Goal: Contribute content: Add original content to the website for others to see

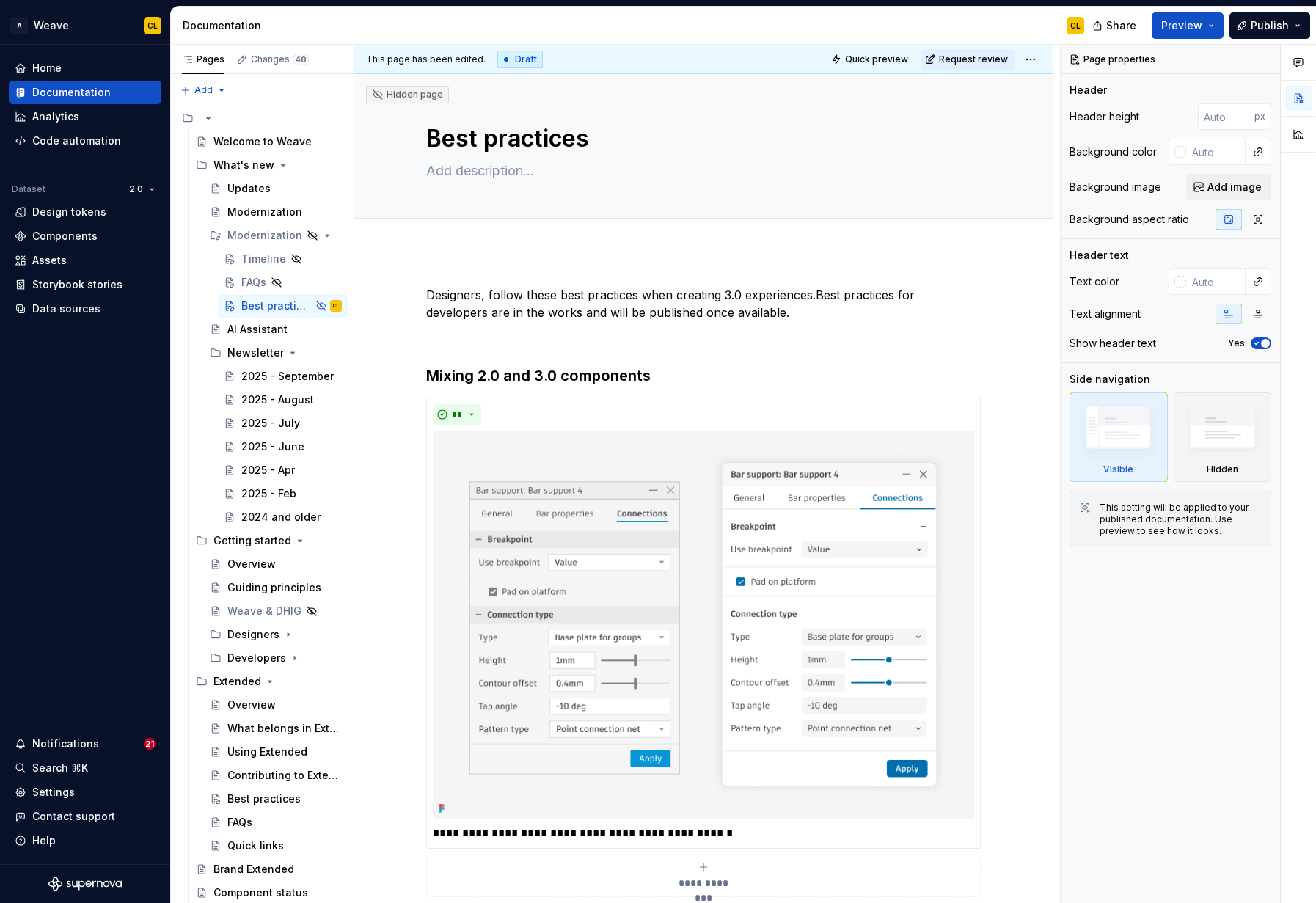
scroll to position [54, 0]
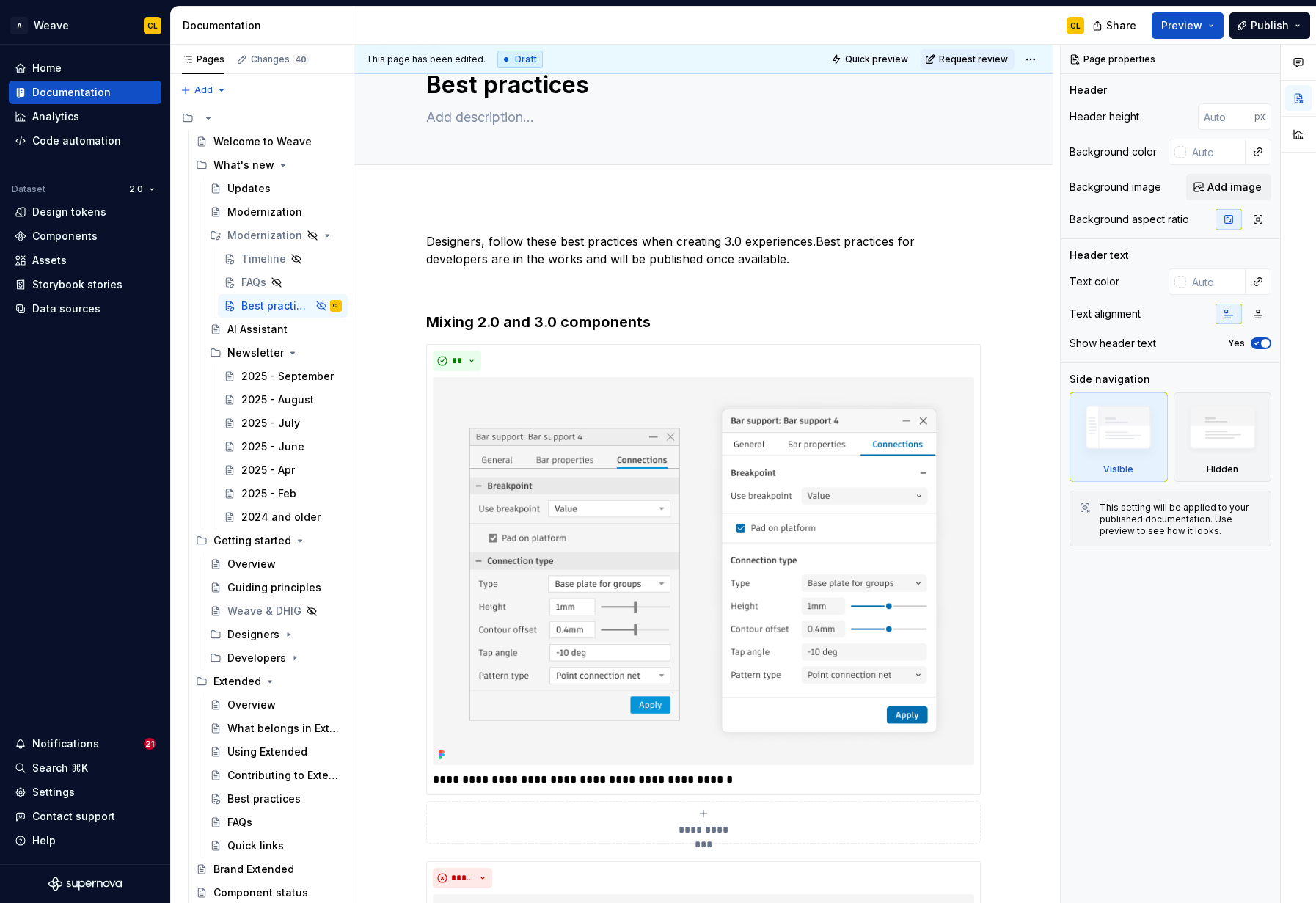
type textarea "*"
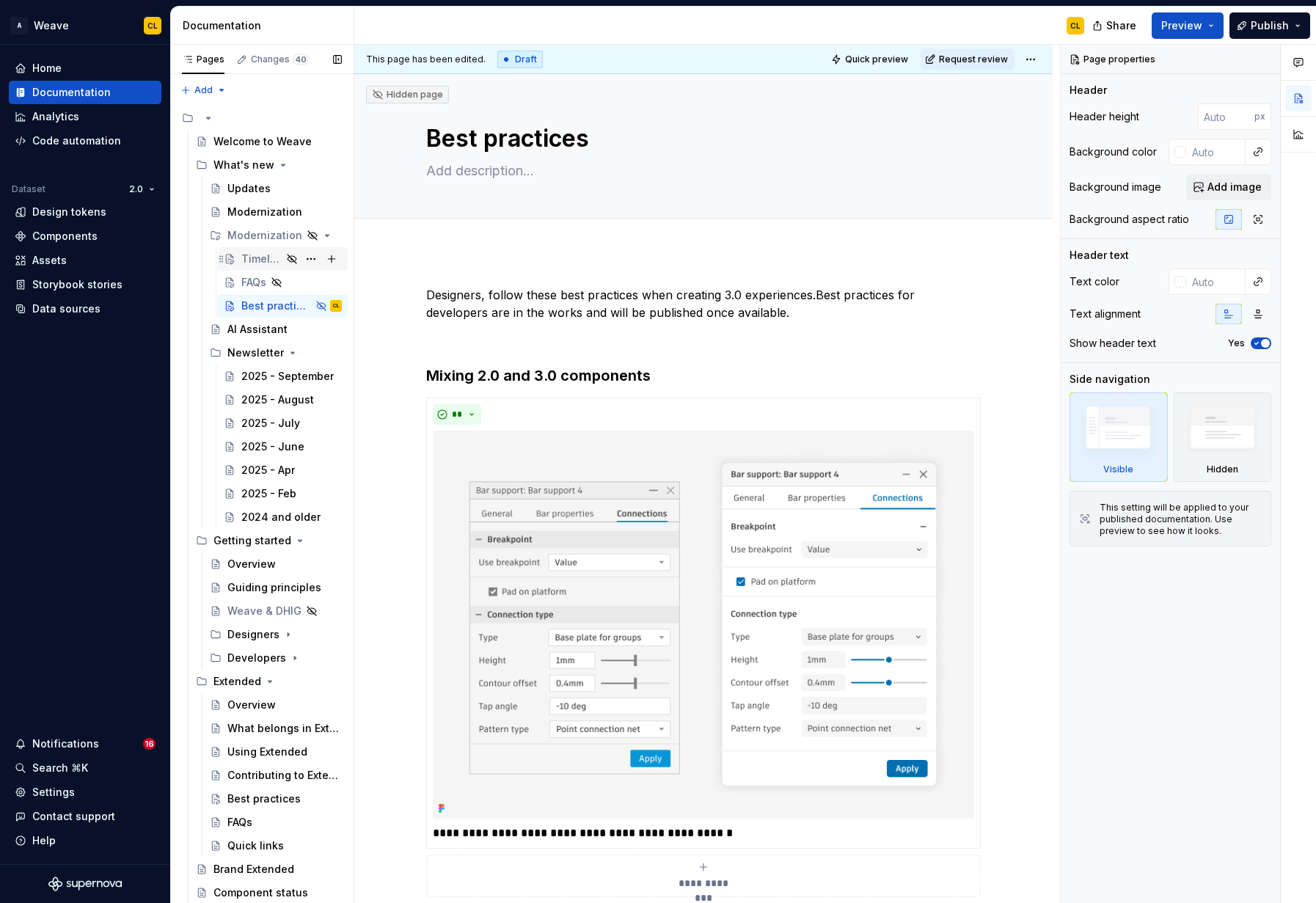
click at [250, 255] on div "Timeline" at bounding box center [262, 259] width 41 height 15
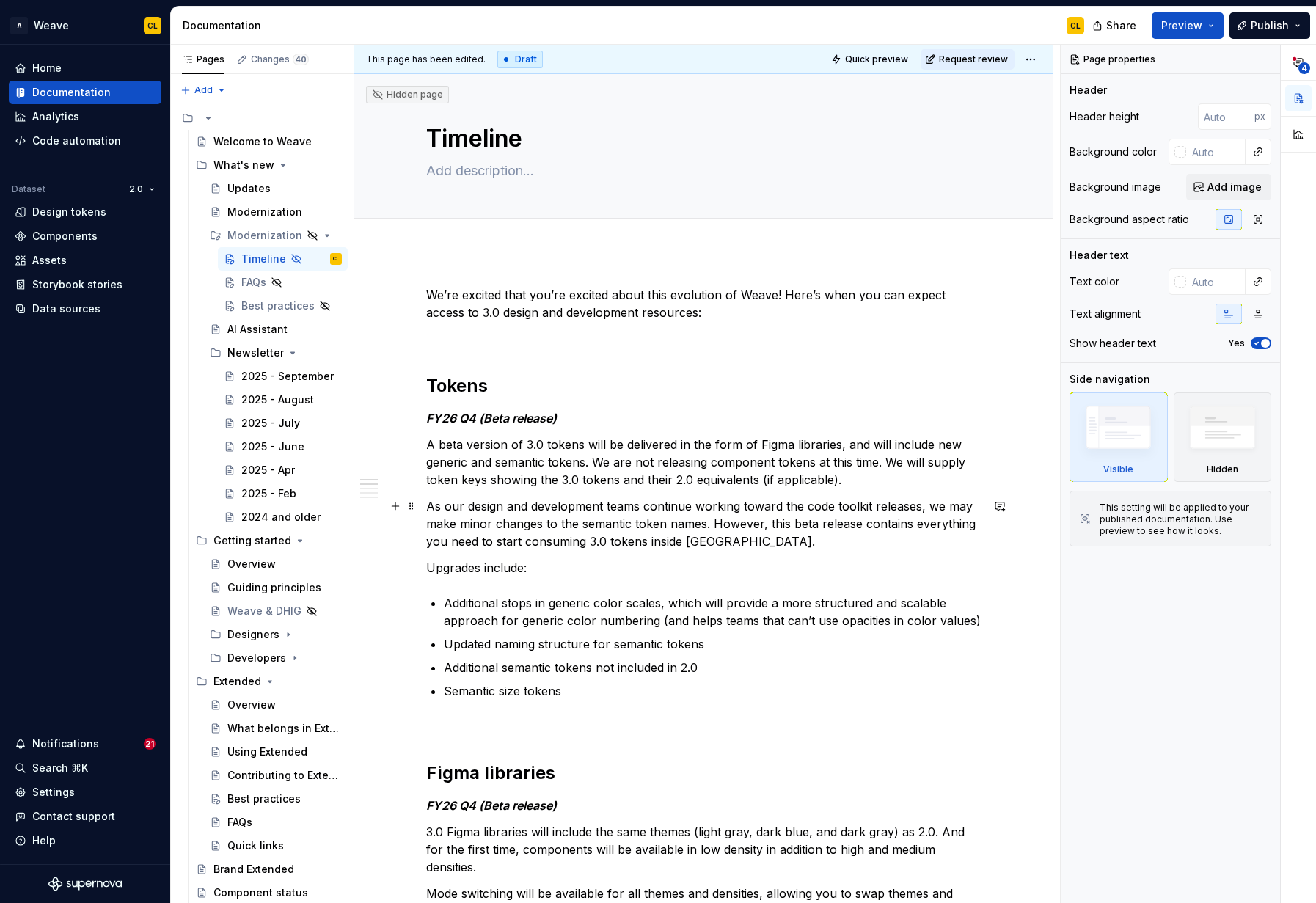
click at [789, 515] on p "As our design and development teams continue working toward the code toolkit re…" at bounding box center [703, 524] width 555 height 53
type textarea "*"
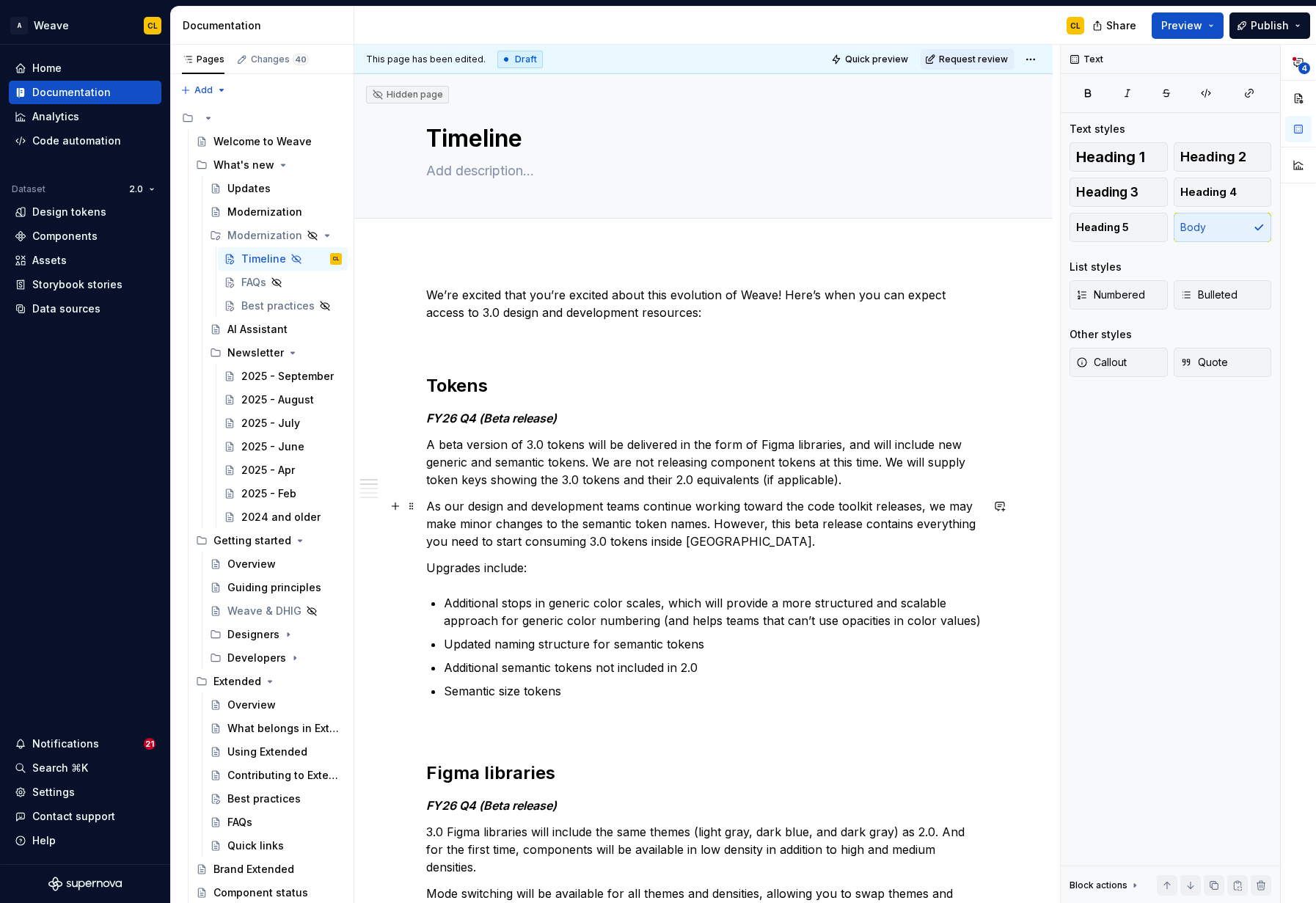
click at [661, 523] on commenthighlight "As our design and development teams continue working toward the code toolkit re…" at bounding box center [703, 523] width 553 height 50
click at [474, 524] on commenthighlight "As our design and development teams continue working toward the code toolkit re…" at bounding box center [703, 523] width 553 height 50
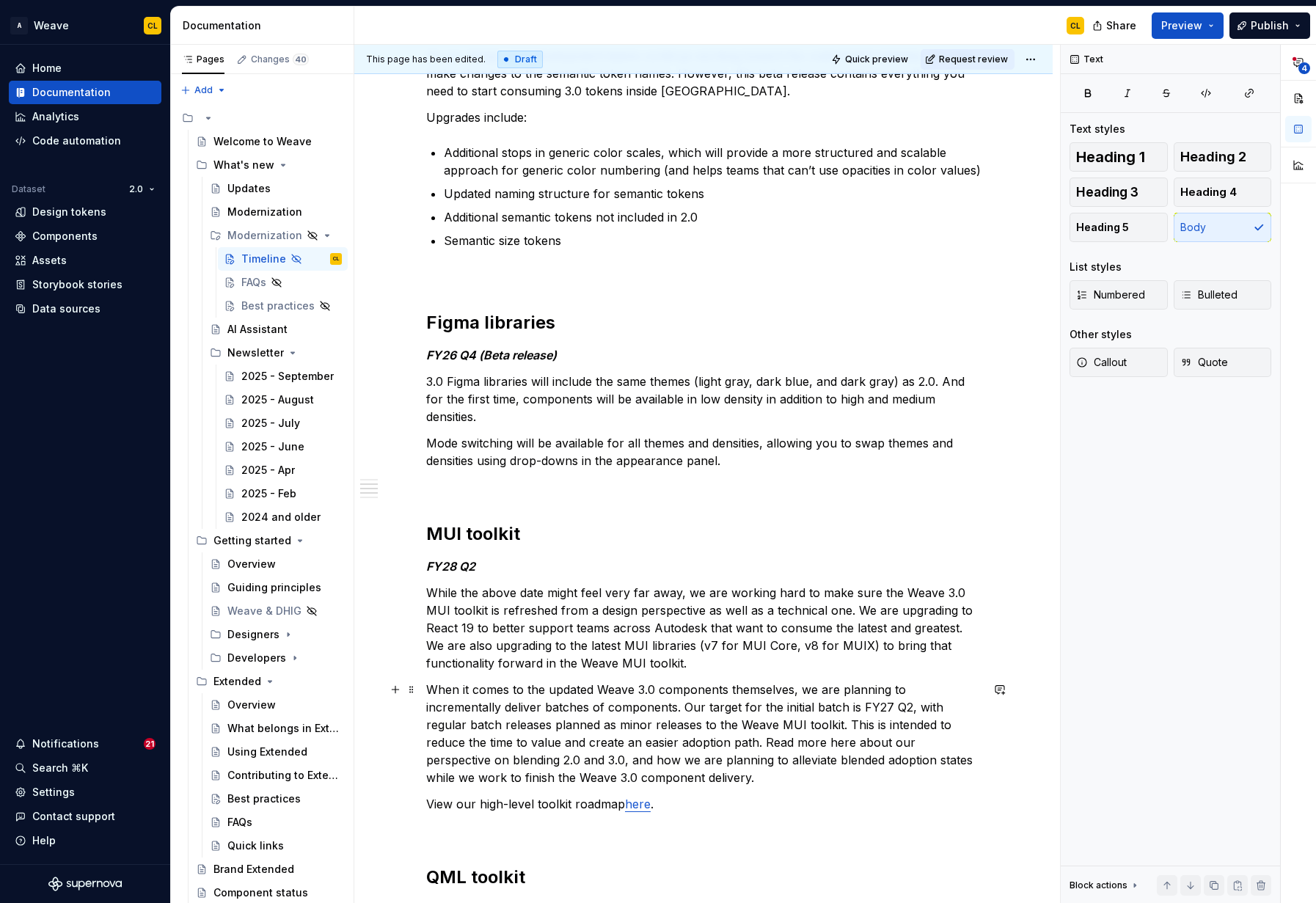
scroll to position [447, 0]
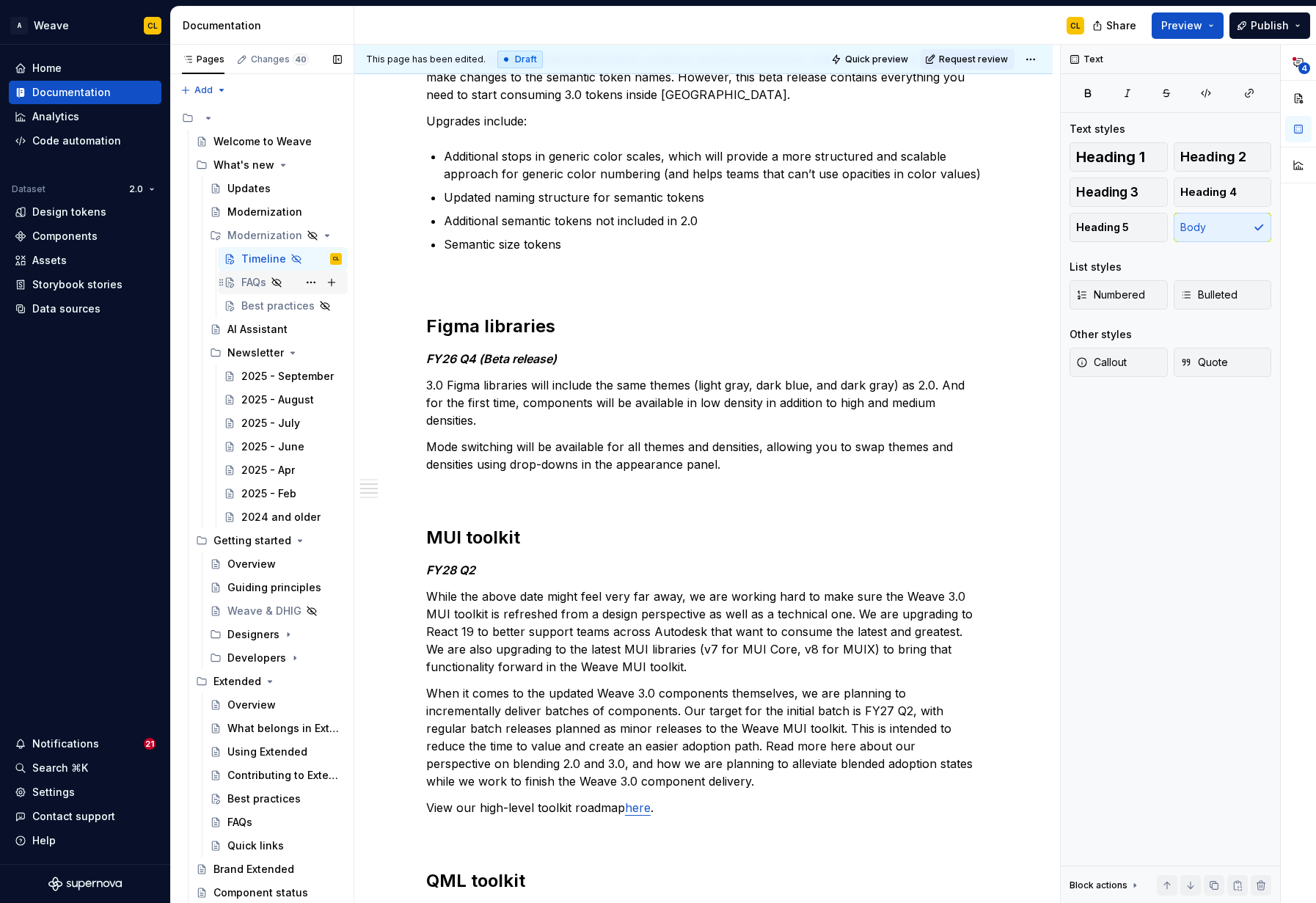
click at [246, 280] on div "FAQs" at bounding box center [254, 282] width 25 height 15
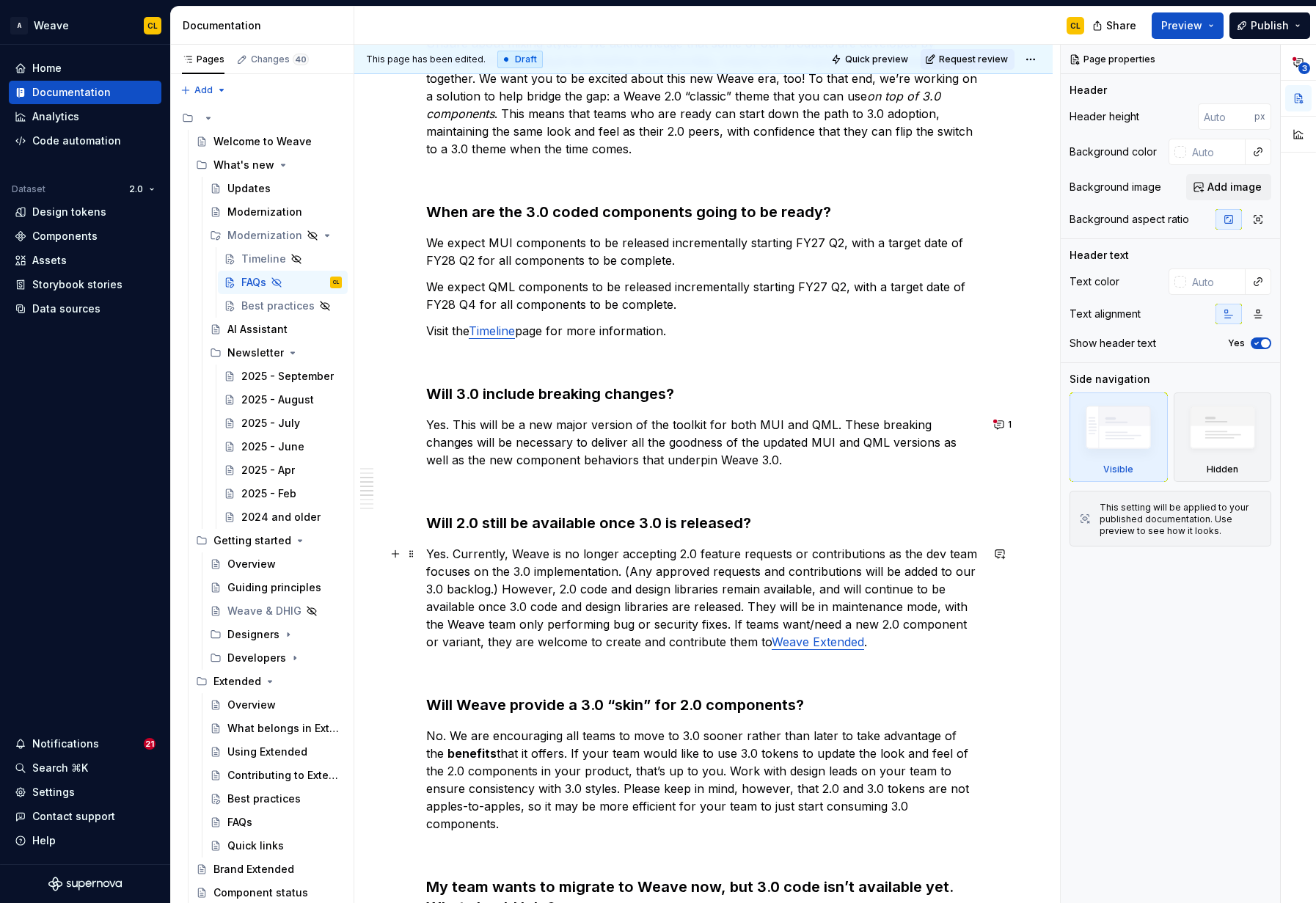
scroll to position [616, 0]
type textarea "*"
click at [1007, 425] on button "1" at bounding box center [1004, 424] width 29 height 20
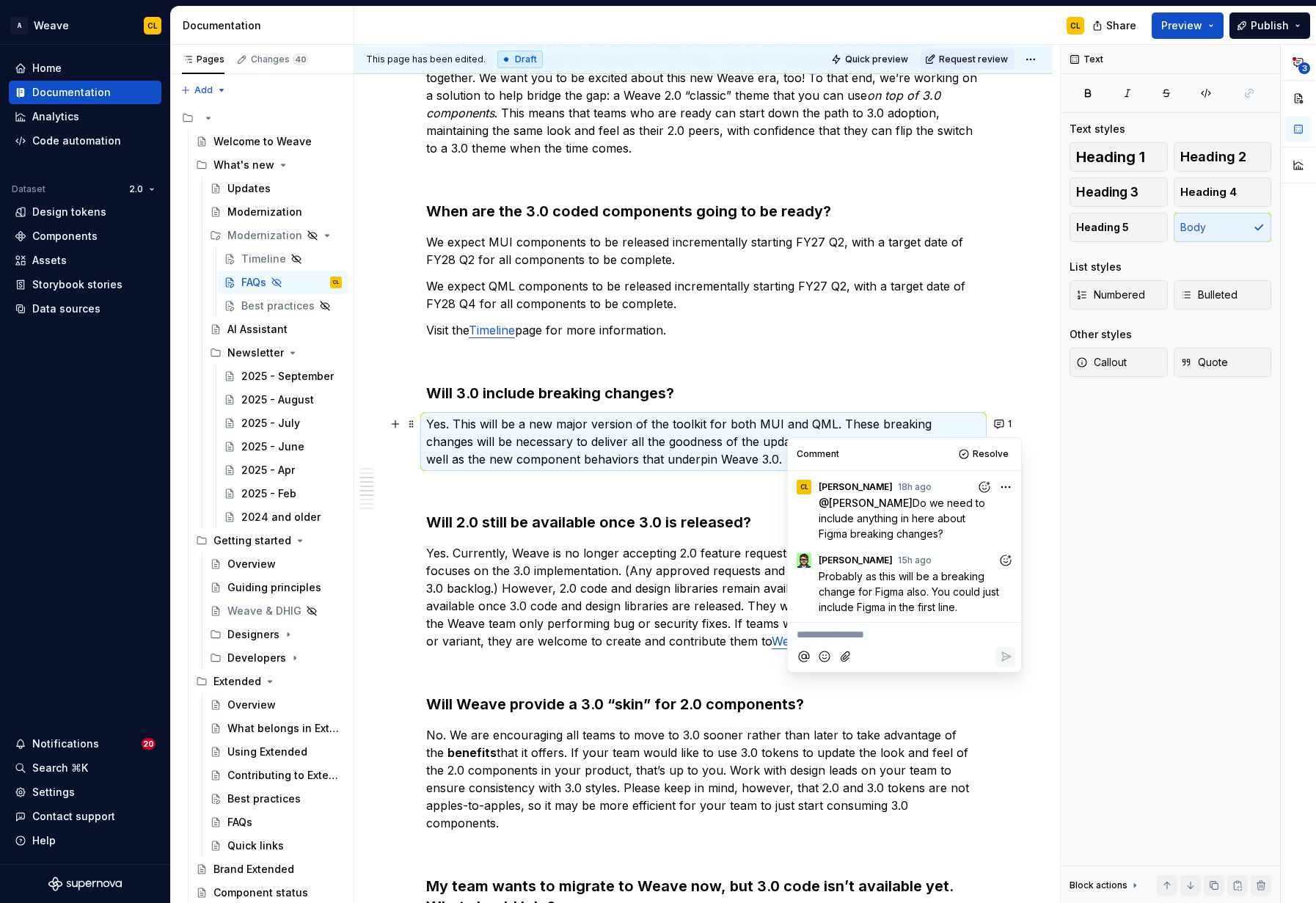
click at [696, 466] on p "Yes. This will be a new major version of the toolkit for both MUI and QML. Thes…" at bounding box center [703, 441] width 555 height 53
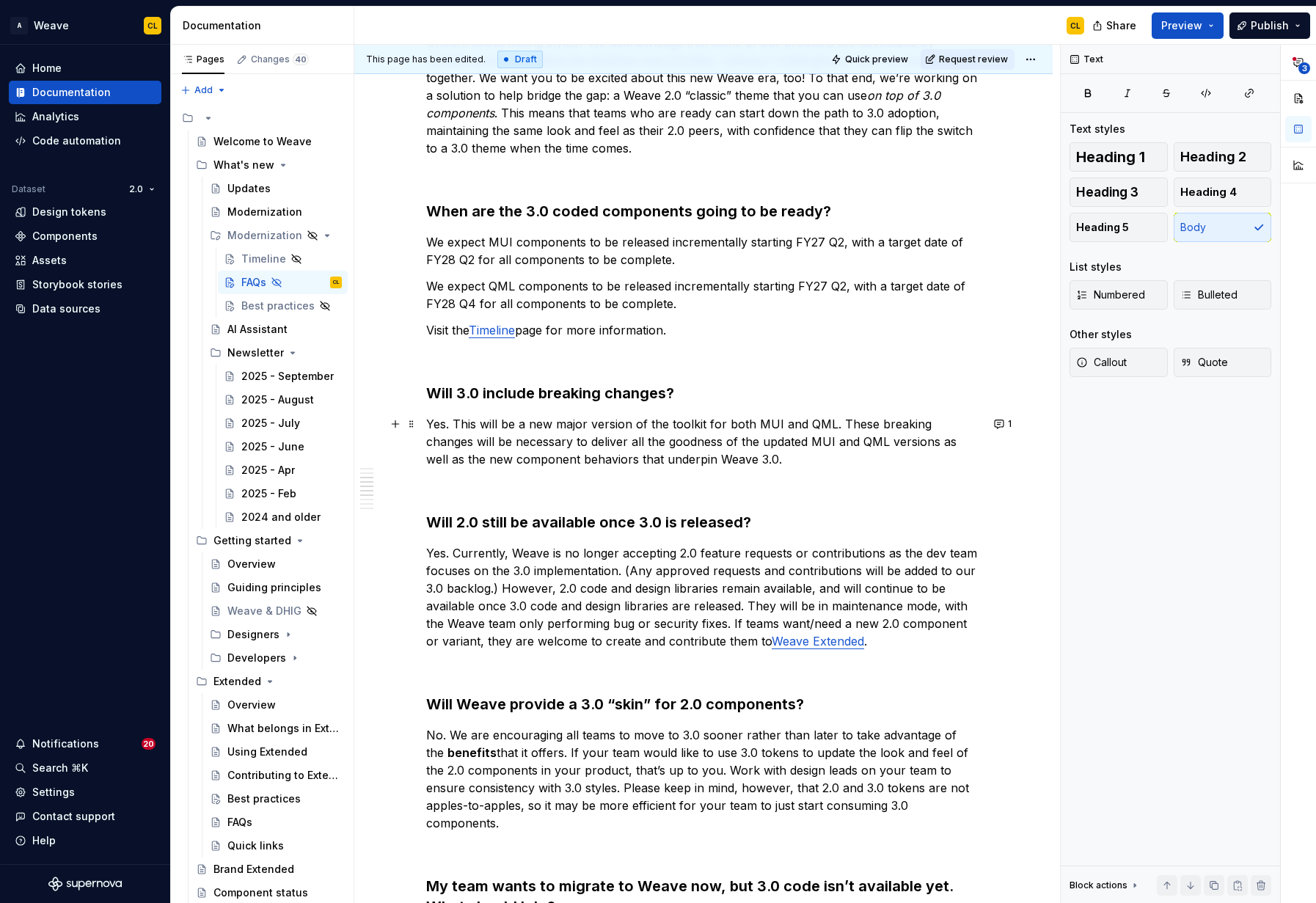
click at [728, 425] on p "Yes. This will be a new major version of the toolkit for both MUI and QML. Thes…" at bounding box center [703, 441] width 555 height 53
click at [700, 425] on p "Yes. This will be a new major version of the toolkit for both MUI and QML. Thes…" at bounding box center [703, 441] width 555 height 53
click at [647, 424] on p "Yes. This will be a new major version of the toolkit for both MUI and QML. Thes…" at bounding box center [703, 441] width 555 height 53
click at [693, 423] on p "Yes. This will be a new major version of the toolkit for both MUI and QML. Thes…" at bounding box center [703, 441] width 555 height 53
click at [739, 425] on p "Yes. This will be a new major version of the toolkit for both MUI and QML. Thes…" at bounding box center [703, 441] width 555 height 53
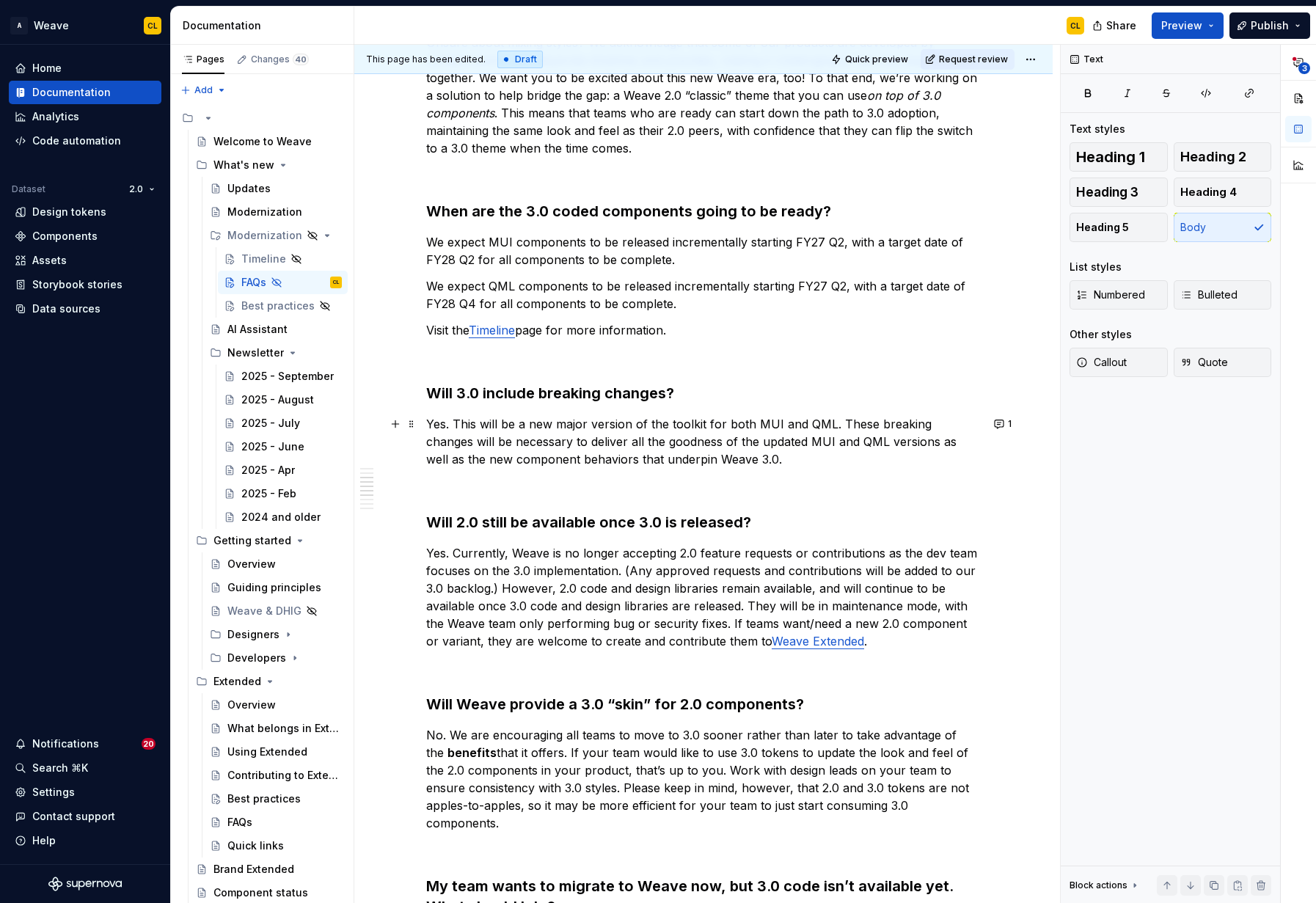
click at [672, 426] on p "Yes. This will be a new major version of the toolkit for both MUI and QML. Thes…" at bounding box center [703, 441] width 555 height 53
click at [801, 424] on p "Yes. This will be a new major version of the design and code toolkit for both M…" at bounding box center [703, 441] width 555 height 53
click at [891, 426] on p "Yes. This will be a new major version of the design and code toolkits — Figma, …" at bounding box center [703, 441] width 555 height 53
drag, startPoint x: 715, startPoint y: 439, endPoint x: 788, endPoint y: 439, distance: 73.0
click at [788, 439] on p "Yes. This will be a new major version of the design and code toolkits — Figma, …" at bounding box center [703, 441] width 555 height 53
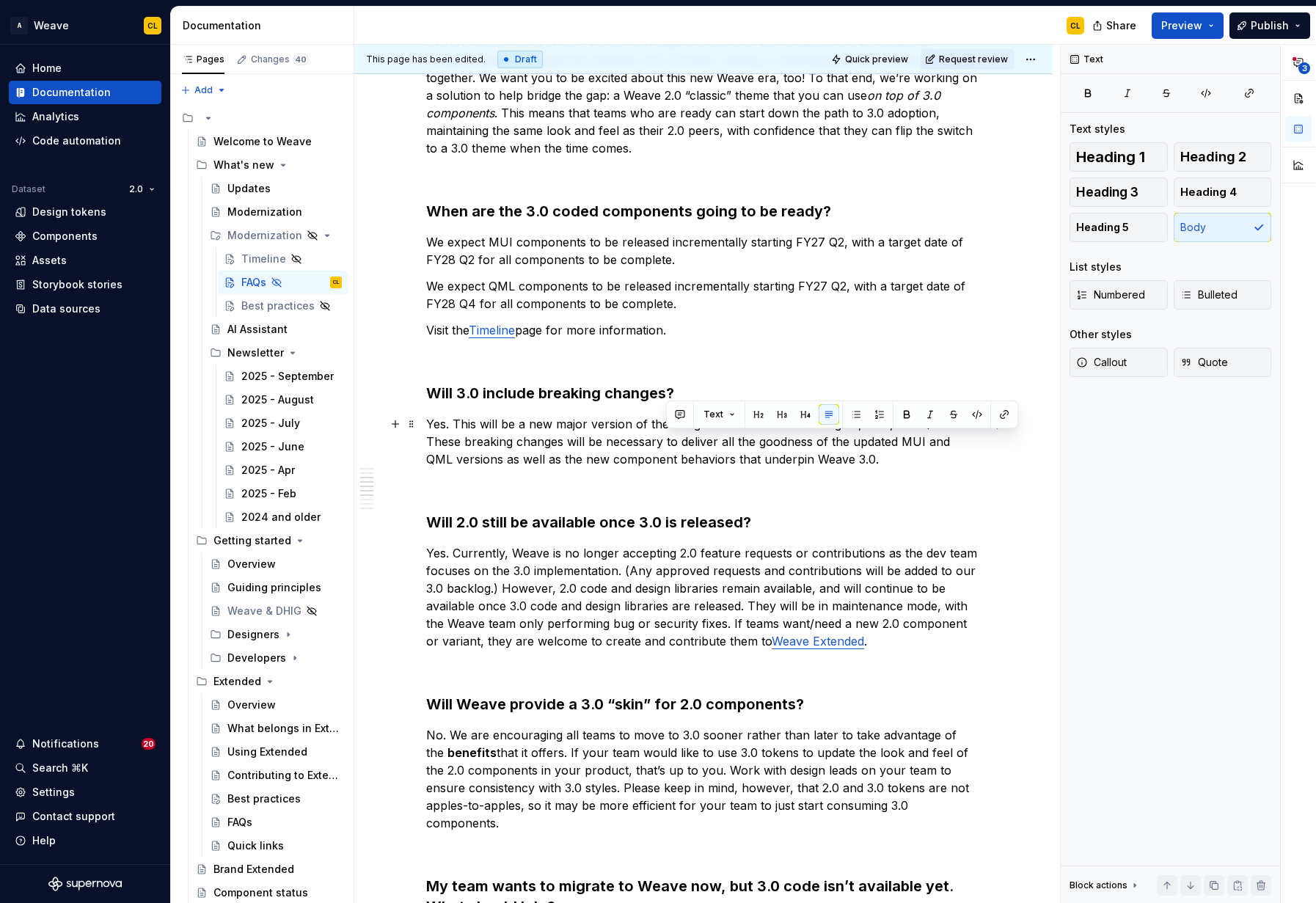
click at [846, 441] on p "Yes. This will be a new major version of the design and code toolkits — Figma, …" at bounding box center [703, 441] width 555 height 53
click at [917, 444] on p "Yes. This will be a new major version of the design and code toolkits — Figma, …" at bounding box center [703, 441] width 555 height 53
click at [948, 446] on p "Yes. This will be a new major version of the design and code toolkits — Figma, …" at bounding box center [703, 441] width 555 height 53
drag, startPoint x: 771, startPoint y: 459, endPoint x: 791, endPoint y: 459, distance: 20.0
click at [791, 459] on p "Yes. This will be a new major version of the design and code toolkits — Figma, …" at bounding box center [703, 441] width 555 height 53
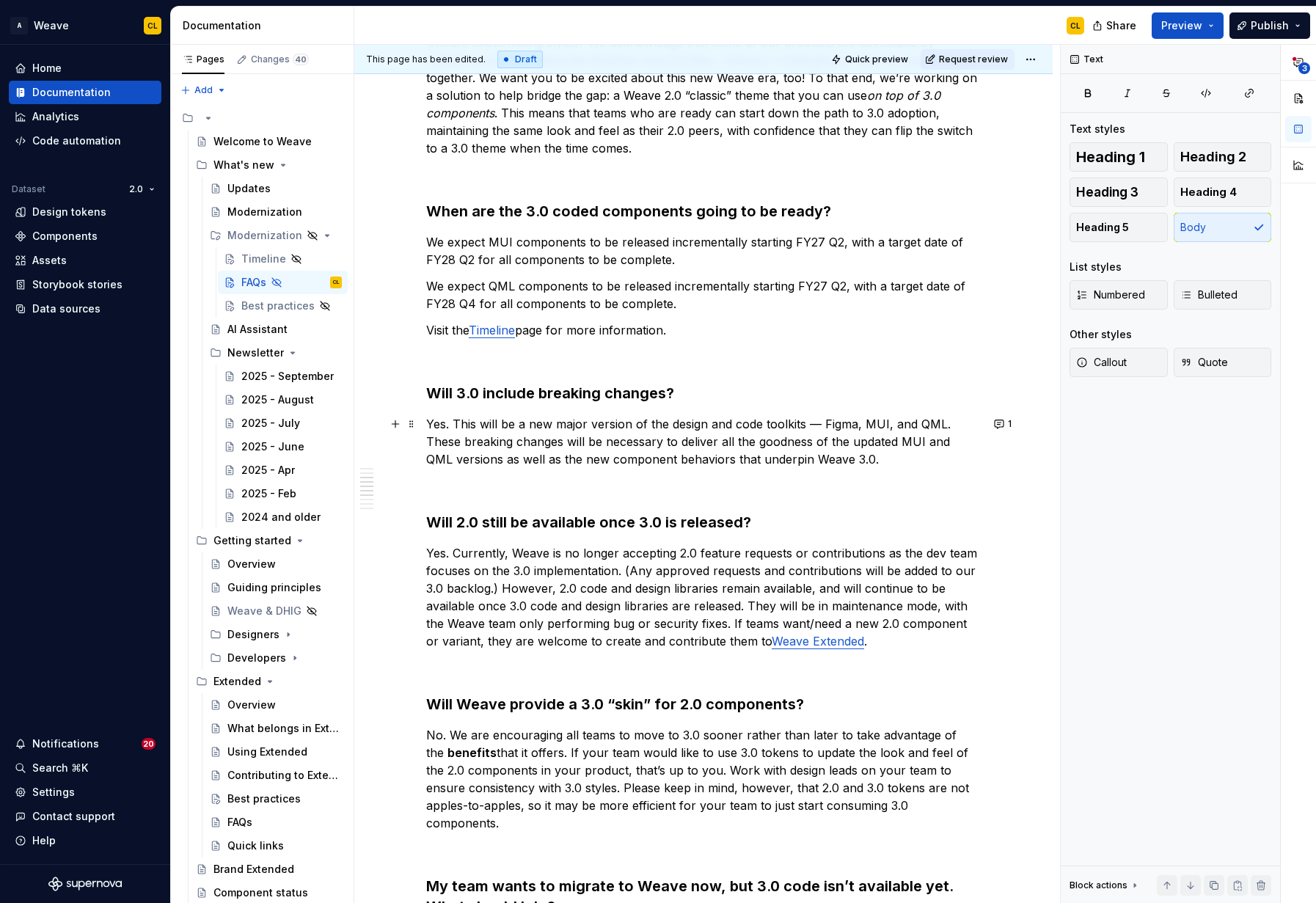
click at [825, 460] on p "Yes. This will be a new major version of the design and code toolkits — Figma, …" at bounding box center [703, 441] width 555 height 53
click at [678, 448] on p "Yes. This will be a new major version of the design and code toolkits — Figma, …" at bounding box center [703, 441] width 555 height 53
click at [771, 420] on p "Yes. This will be a new major version of the design and code toolkits — Figma, …" at bounding box center [703, 441] width 555 height 53
click at [1002, 423] on button "1" at bounding box center [1004, 424] width 29 height 20
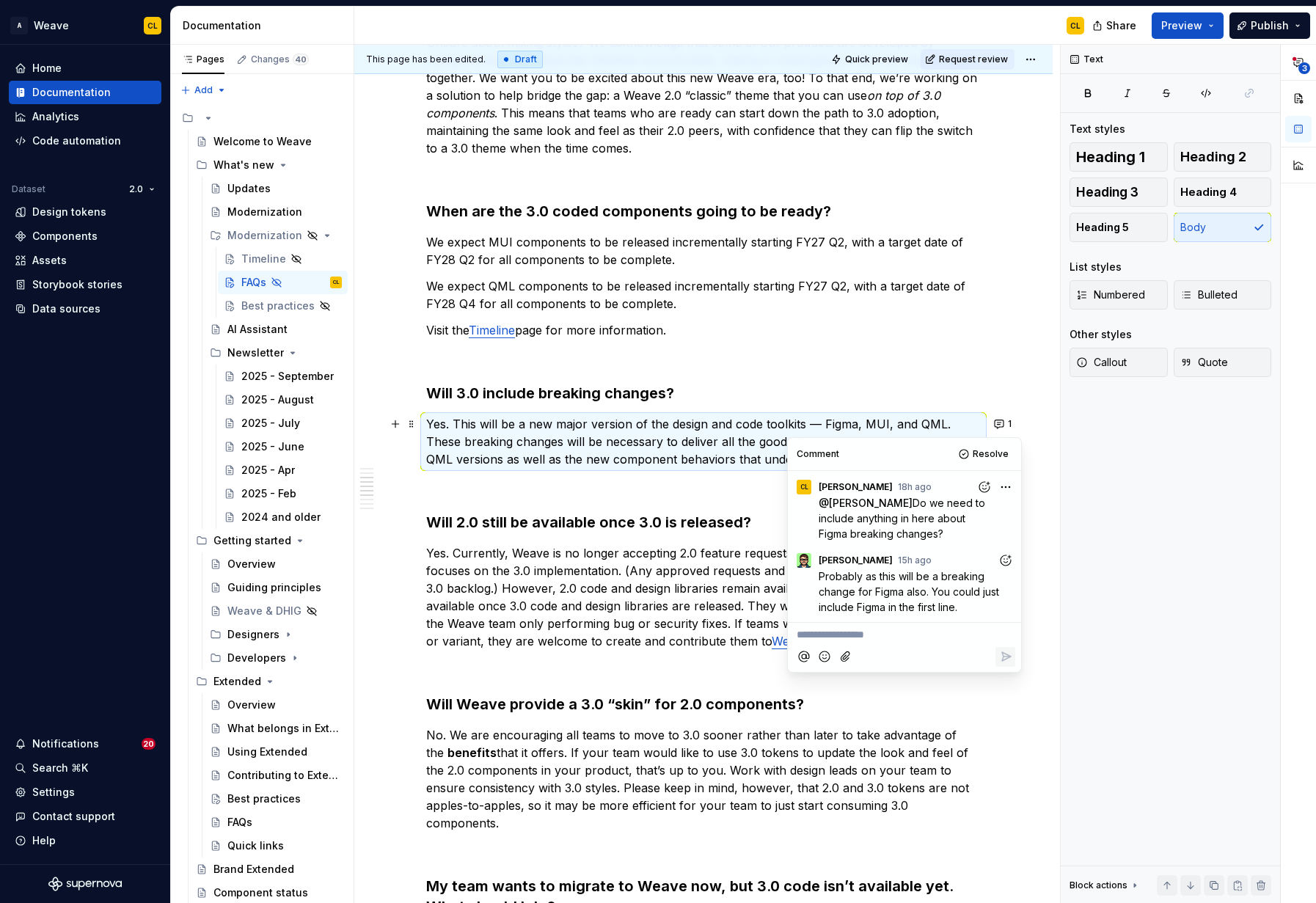
click at [1006, 559] on icon "Add reaction" at bounding box center [1006, 560] width 15 height 15
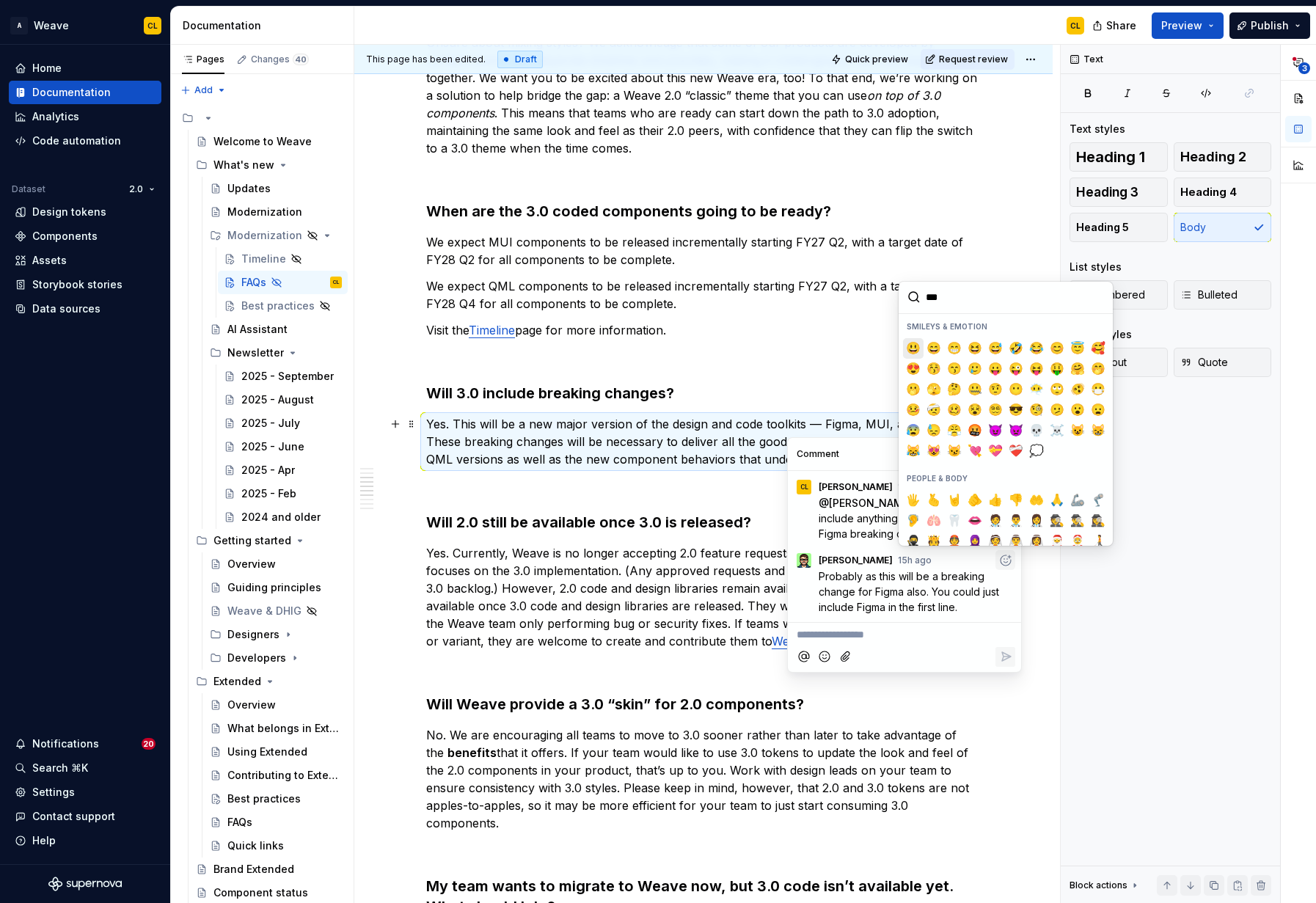
type input "****"
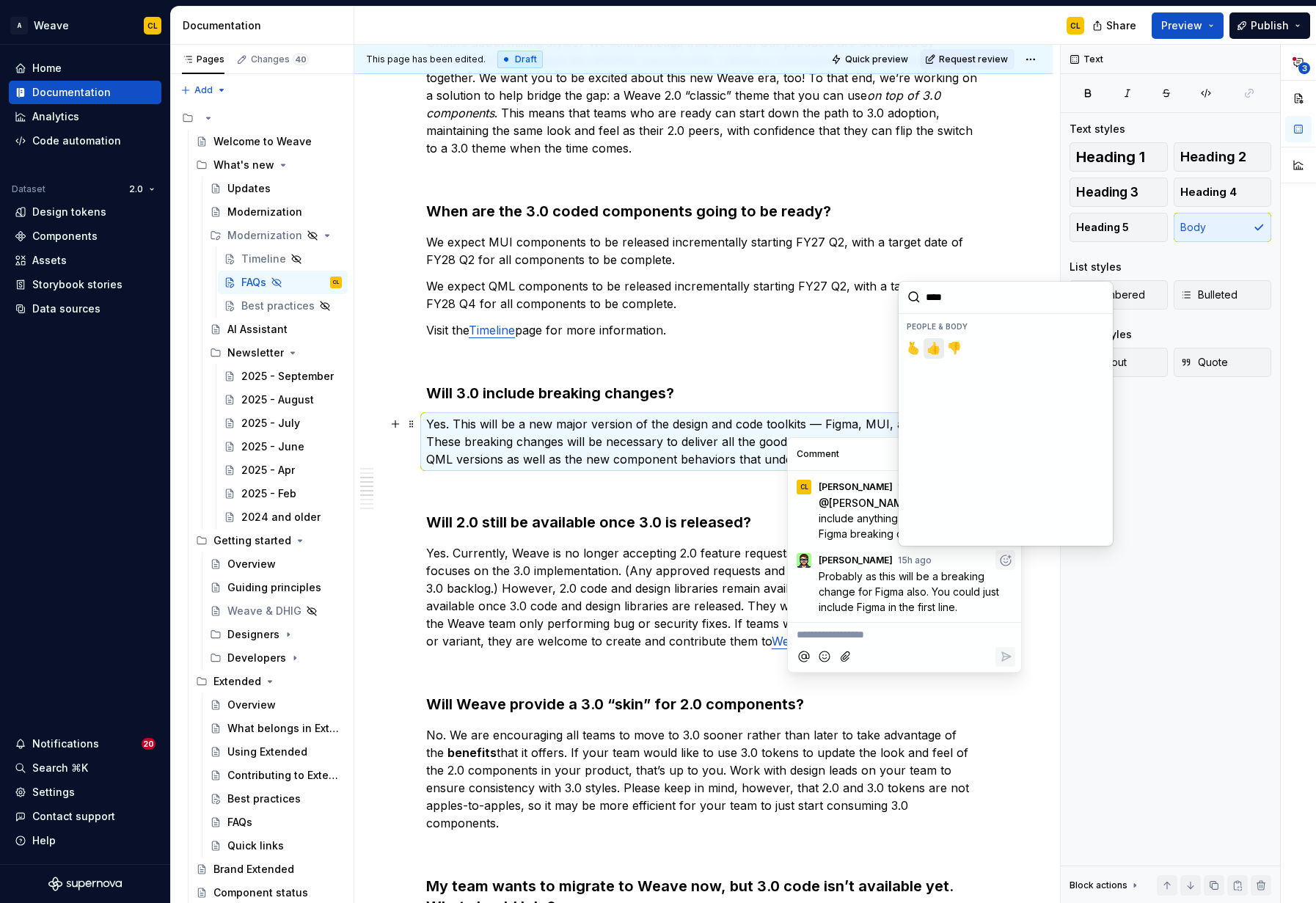
click at [930, 346] on span "👍️" at bounding box center [934, 348] width 12 height 15
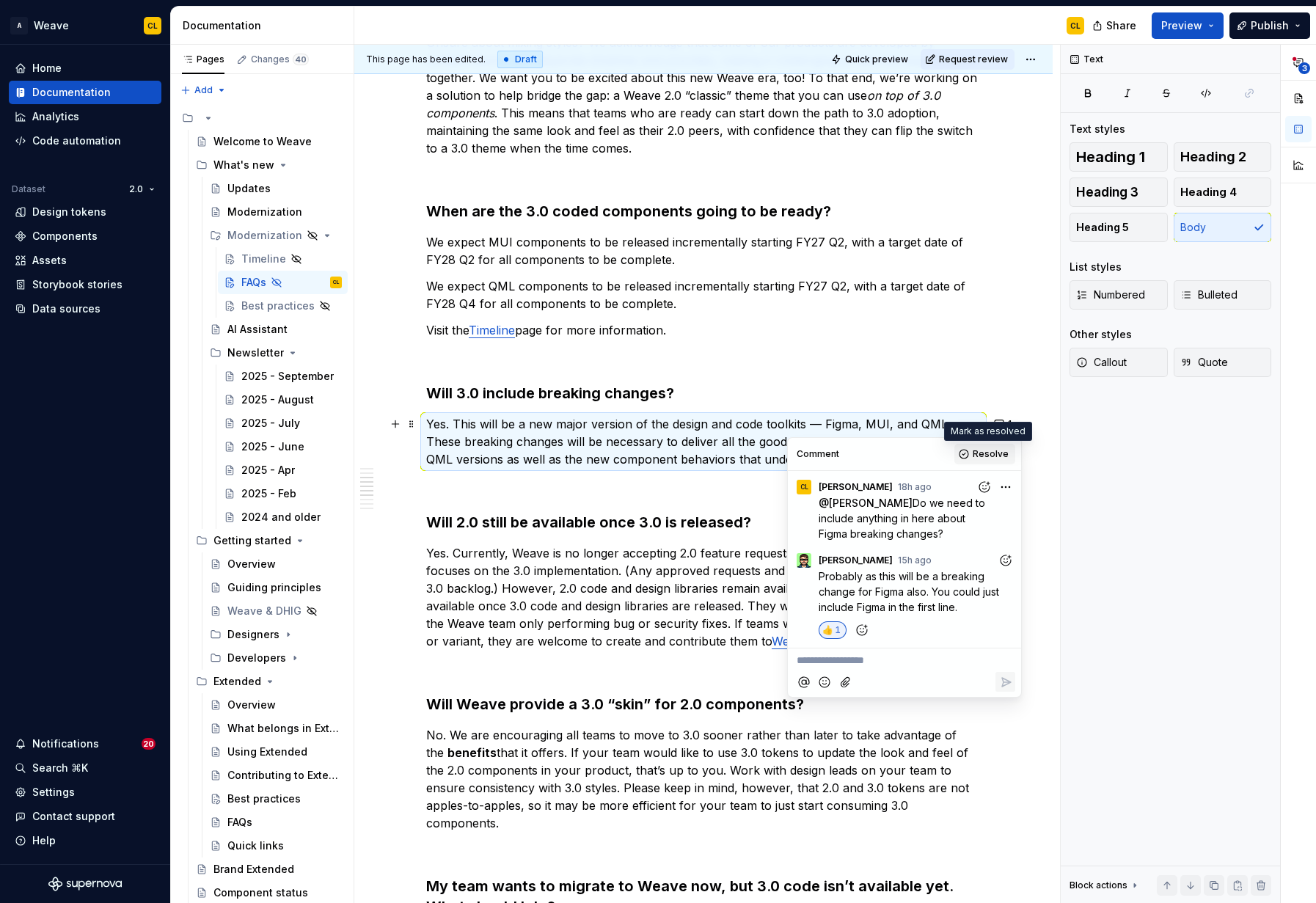
click at [975, 455] on span "Resolve" at bounding box center [991, 454] width 36 height 12
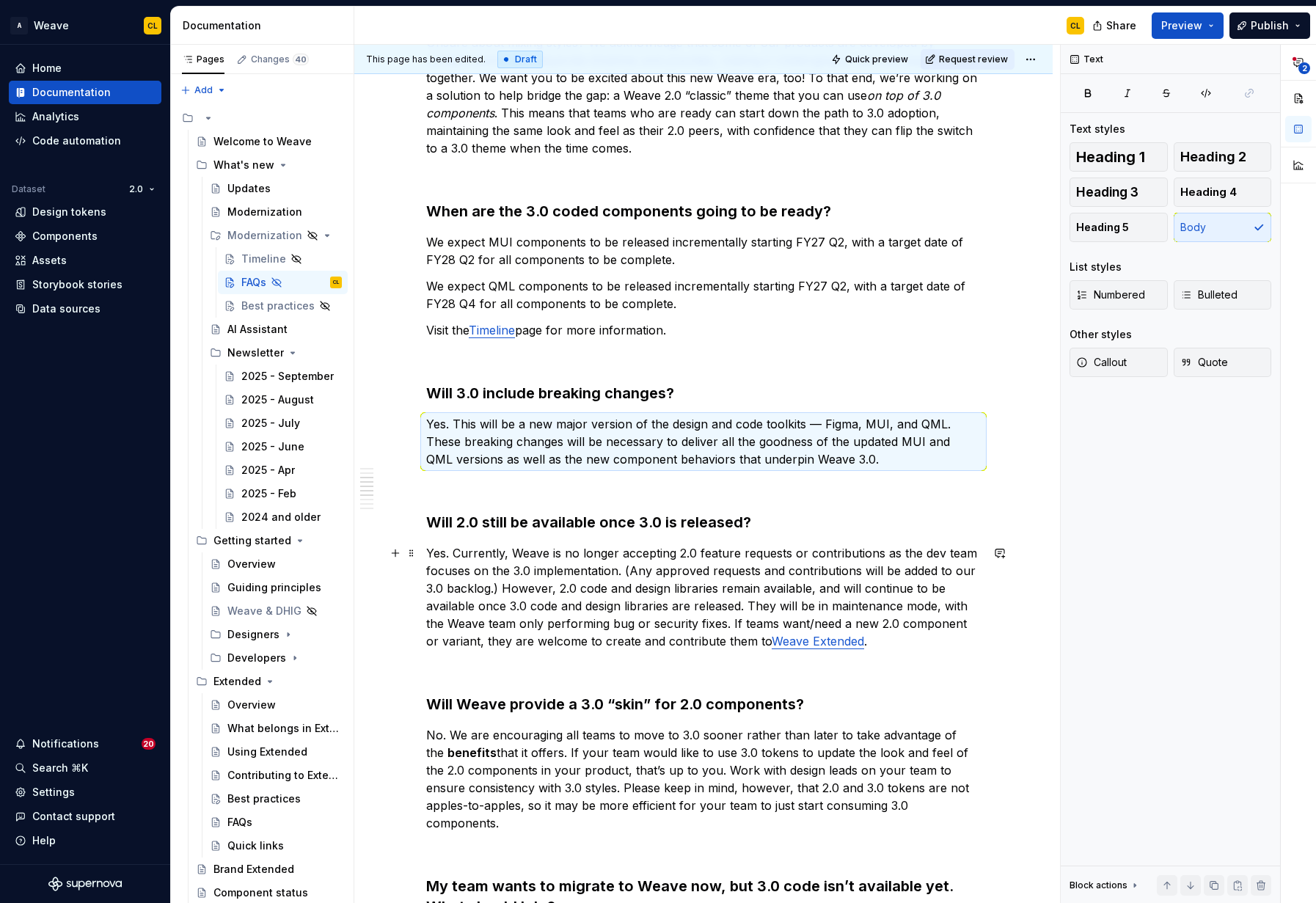
click at [666, 586] on p "Yes. Currently, Weave is no longer accepting 2.0 feature requests or contributi…" at bounding box center [703, 597] width 555 height 105
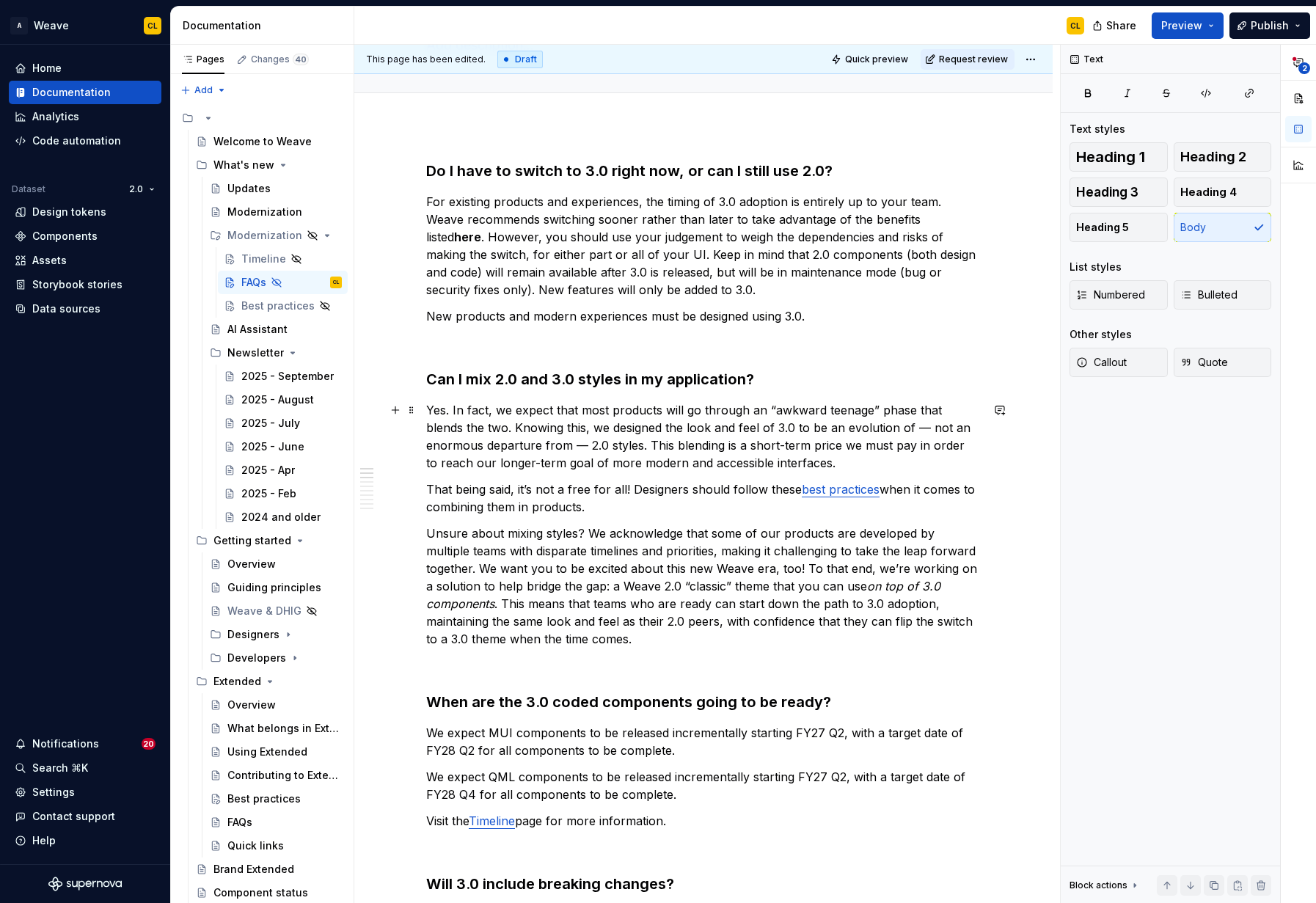
scroll to position [0, 0]
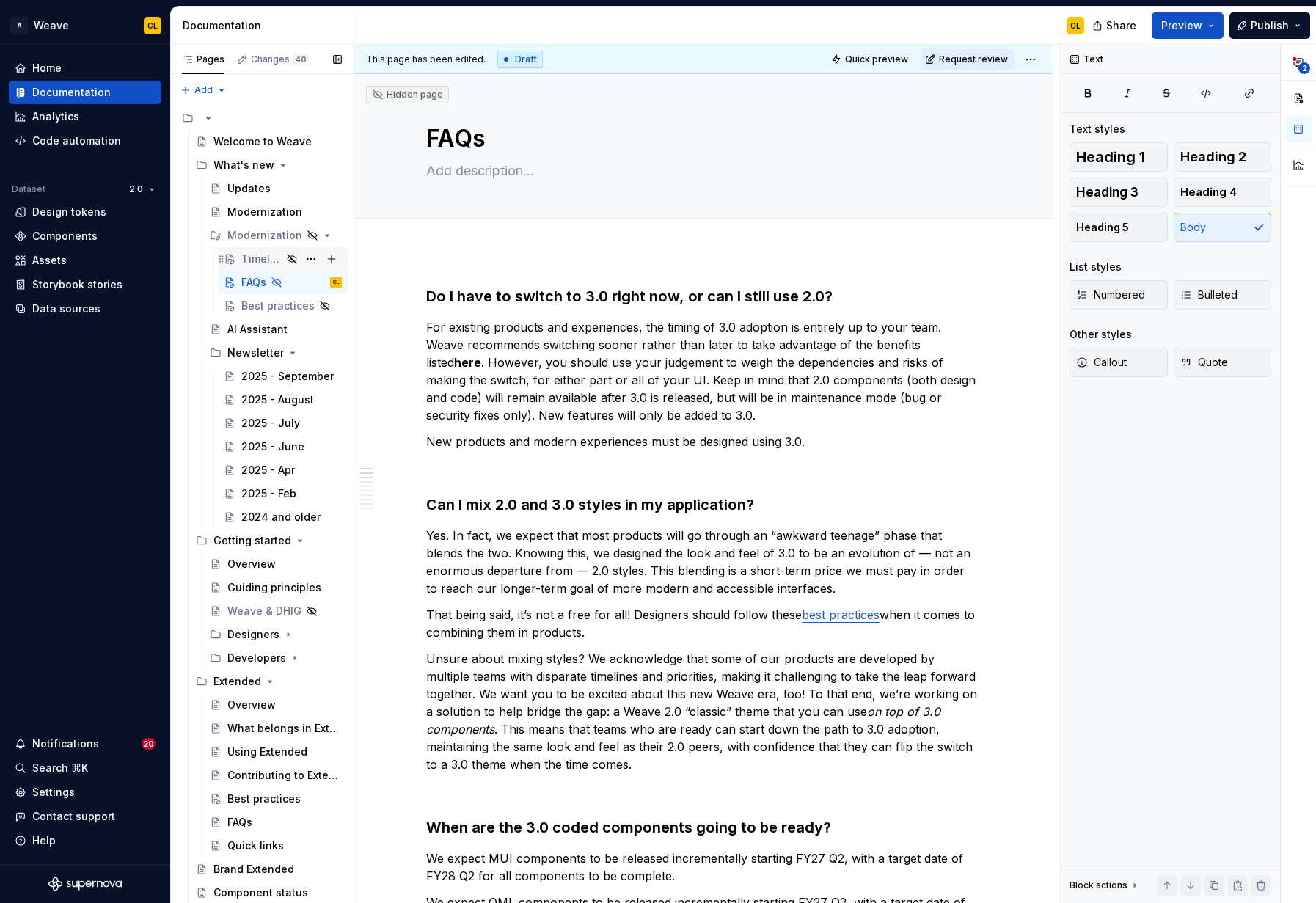
click at [259, 262] on div "Timeline" at bounding box center [262, 259] width 41 height 15
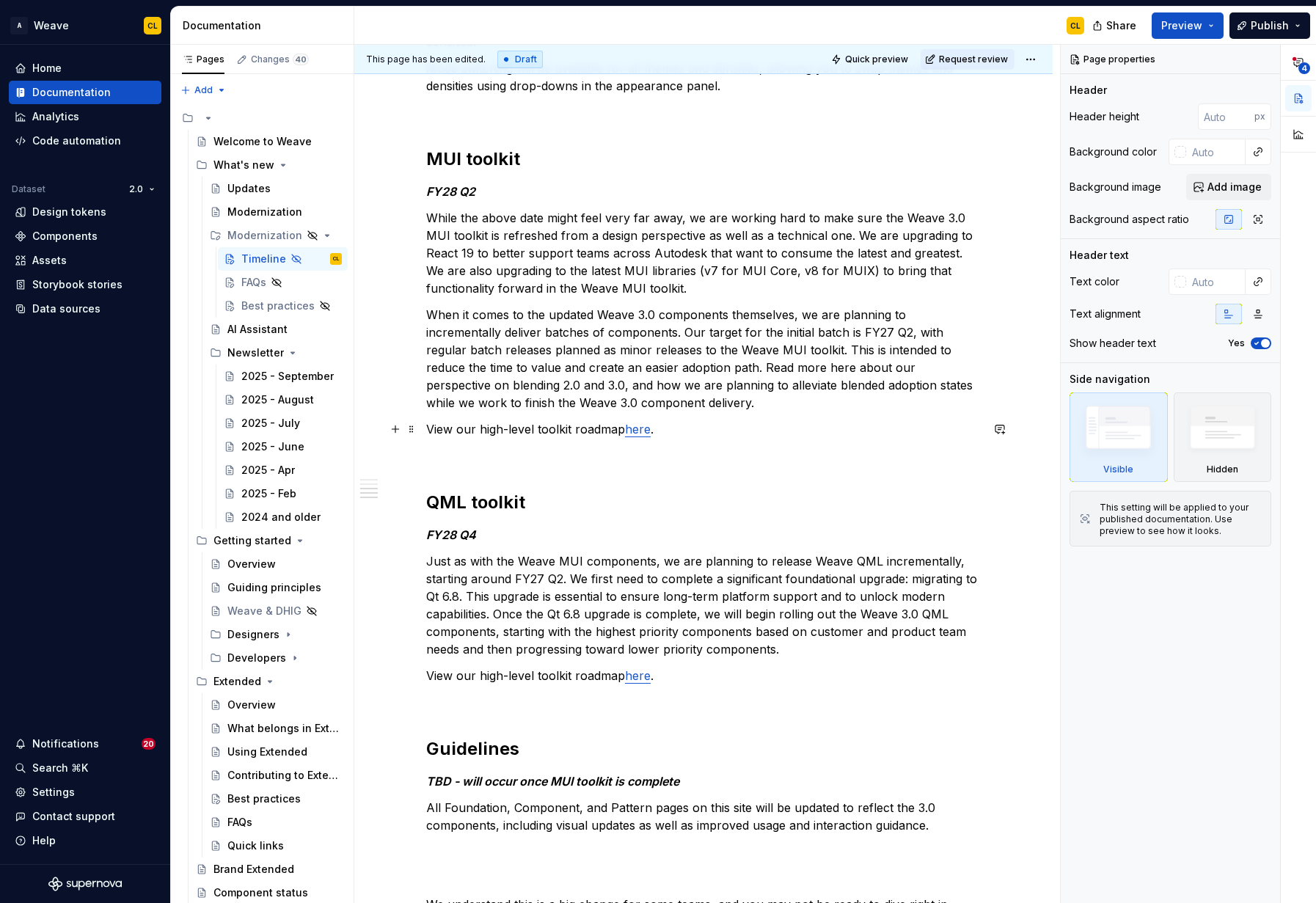
scroll to position [823, 0]
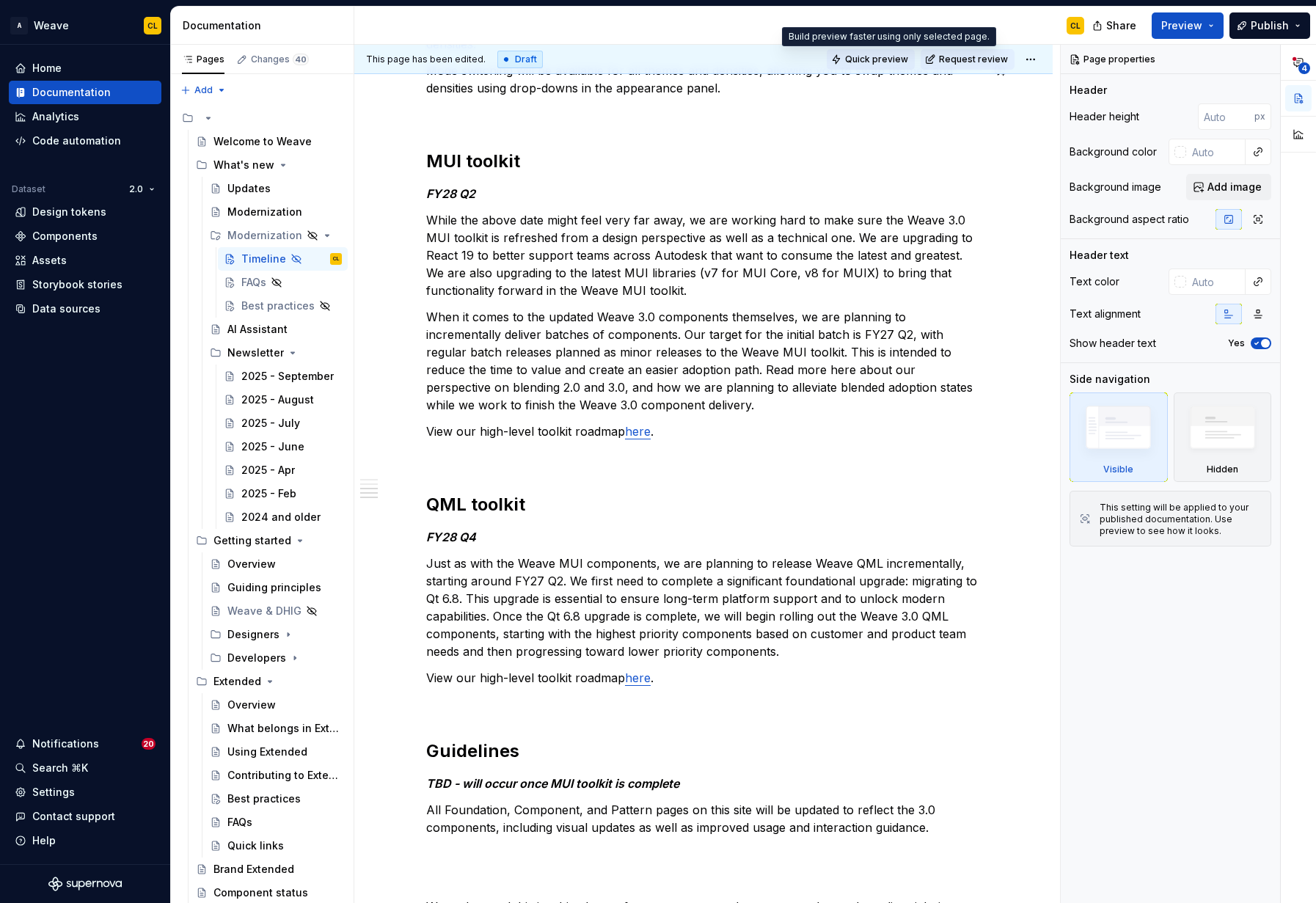
click at [883, 61] on span "Quick preview" at bounding box center [877, 59] width 63 height 12
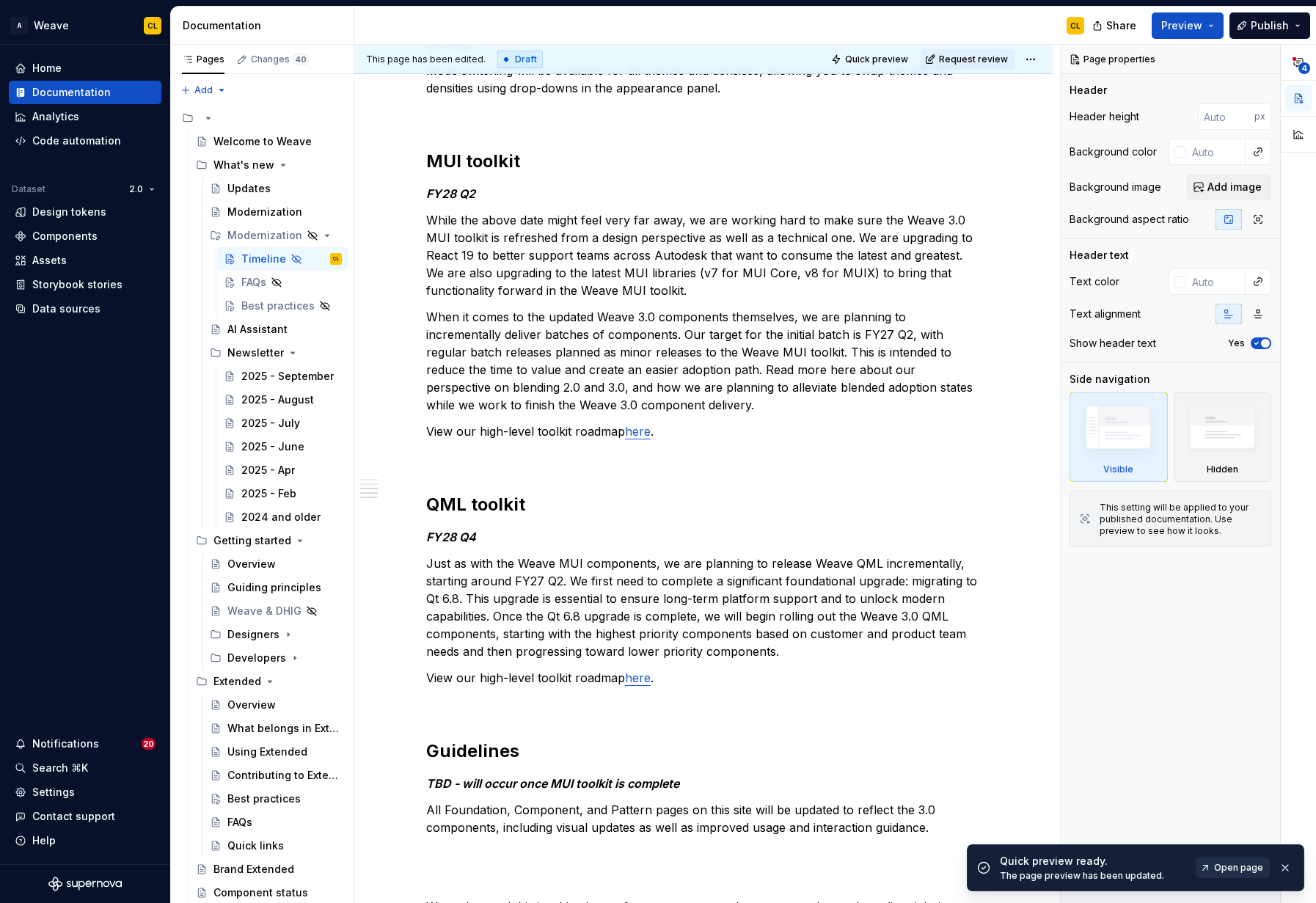
click at [1239, 872] on span "Open page" at bounding box center [1239, 867] width 49 height 12
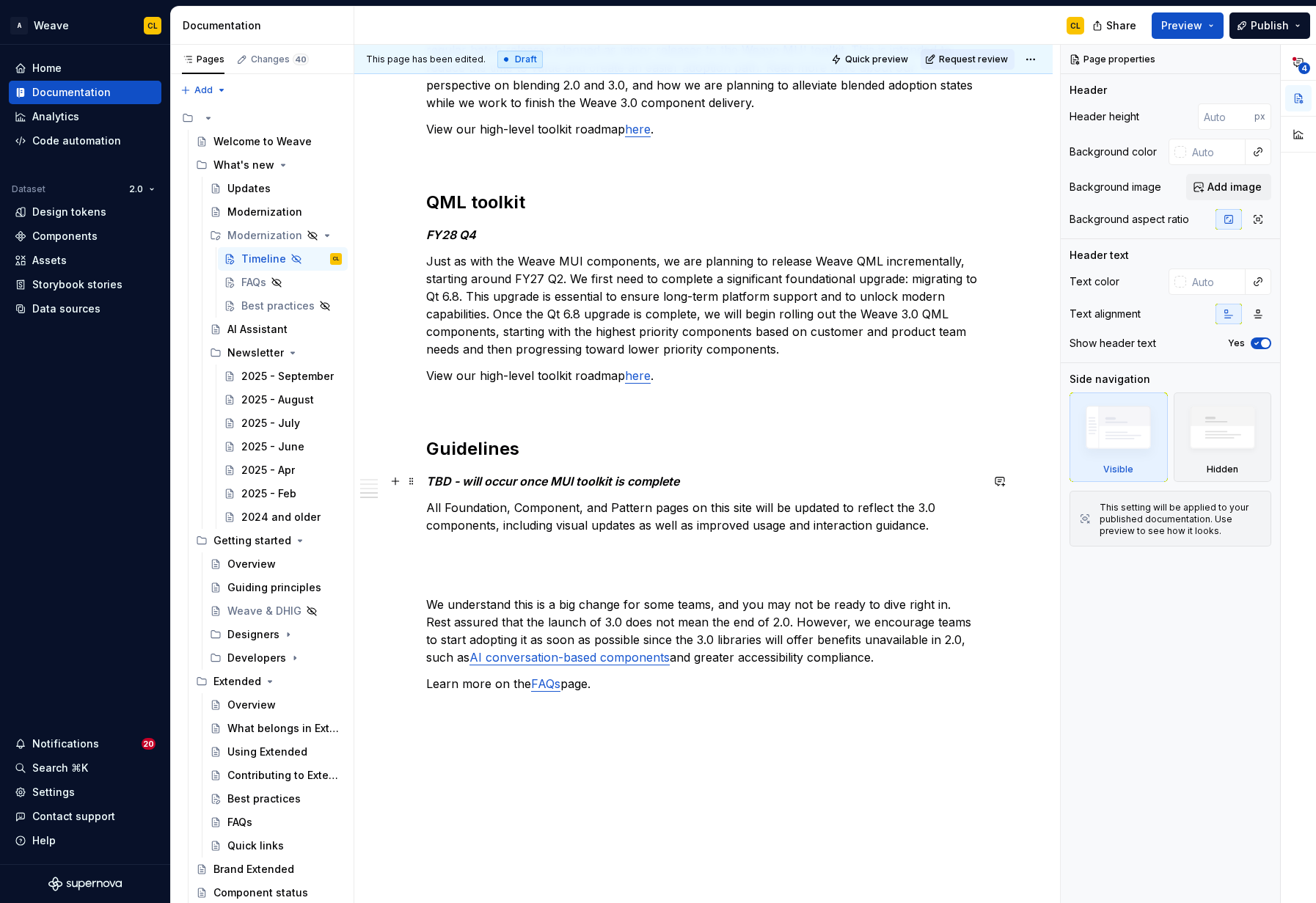
scroll to position [1164, 0]
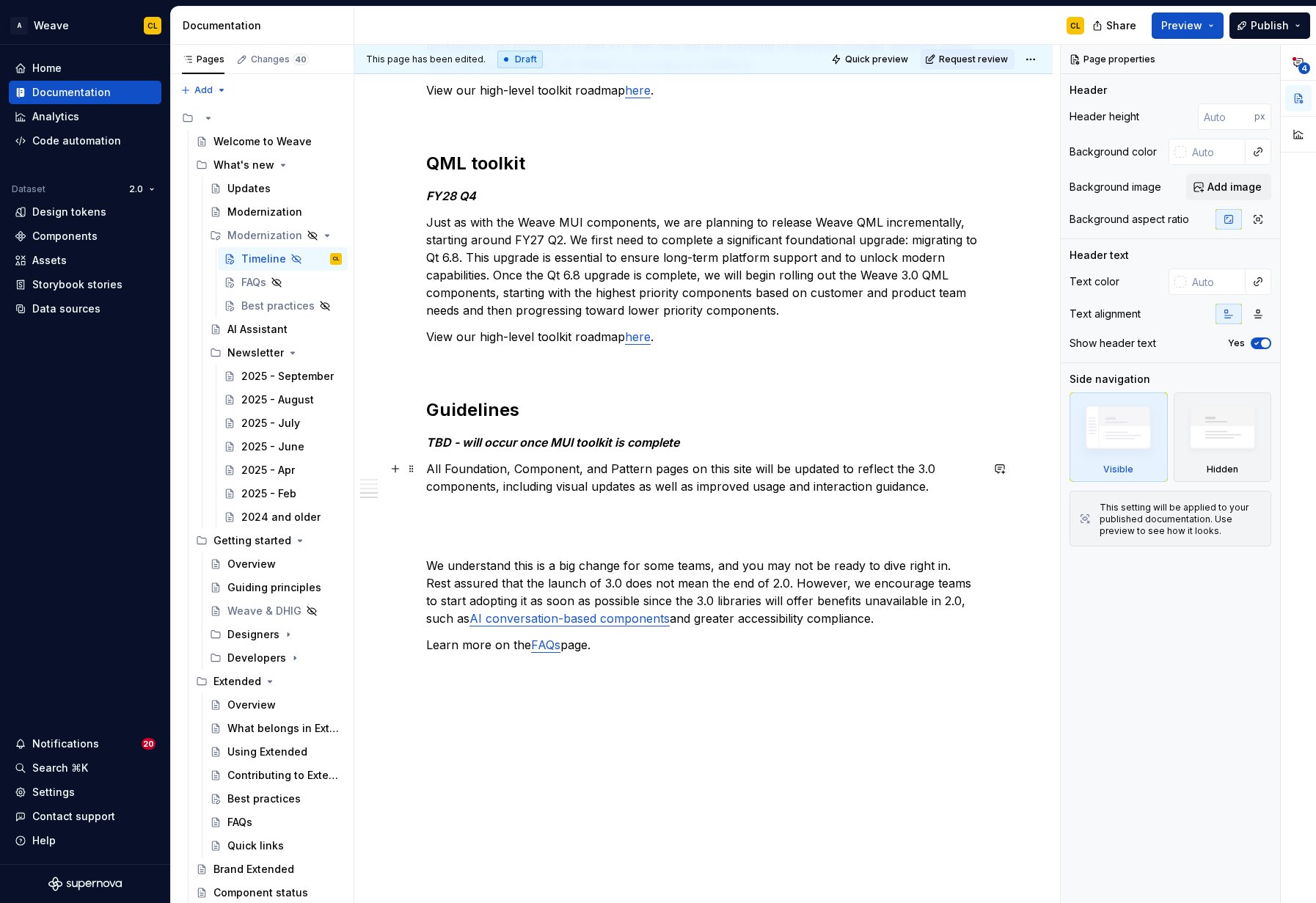
click at [433, 468] on p "All Foundation, Component, and Pattern pages on this site will be updated to re…" at bounding box center [703, 477] width 555 height 35
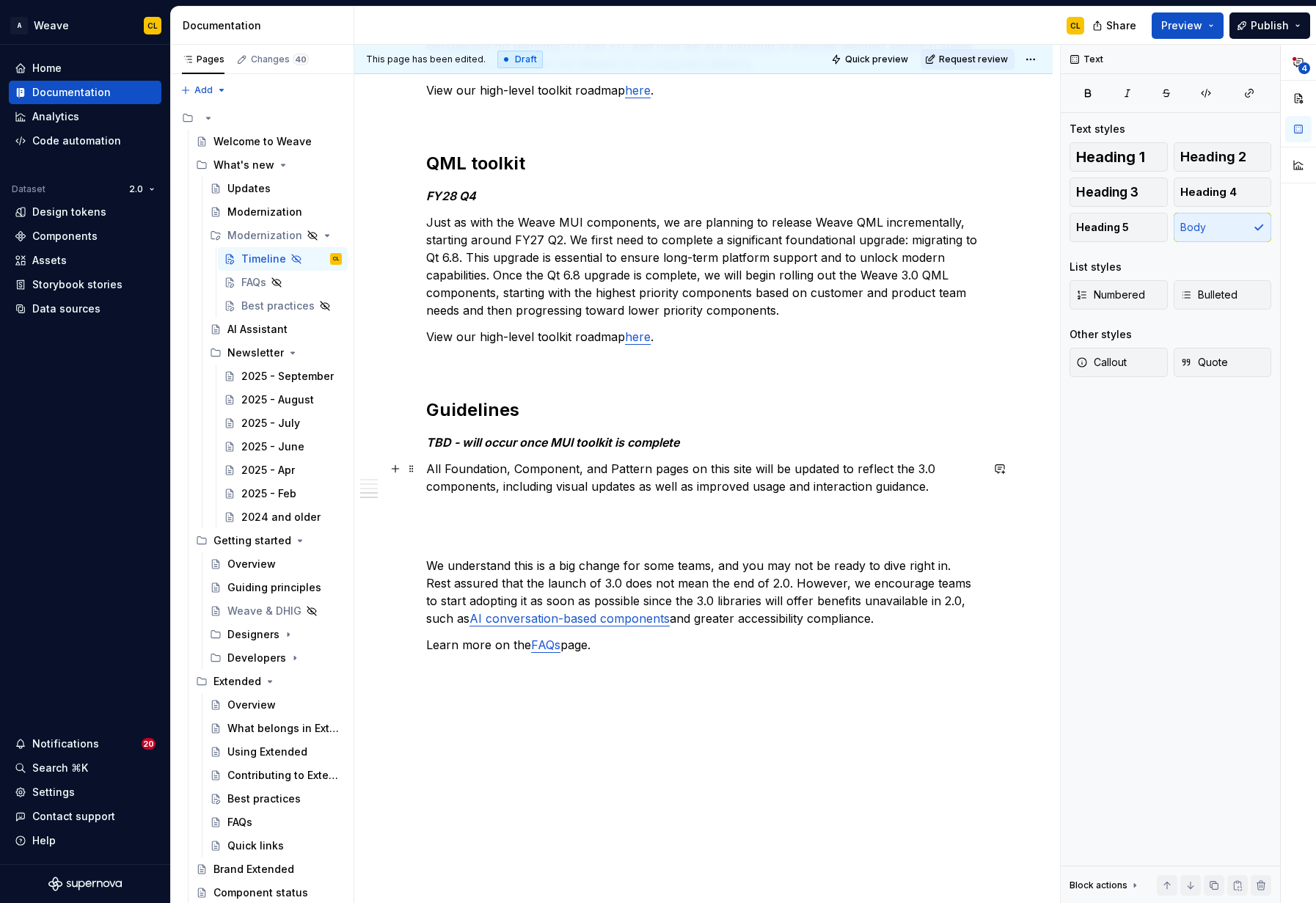
click at [694, 469] on p "All Foundation, Component, and Pattern pages on this site will be updated to re…" at bounding box center [703, 477] width 555 height 35
click at [506, 487] on p "All Foundation, Component, and Pattern pages on this site will be updated to re…" at bounding box center [703, 477] width 555 height 35
click at [432, 470] on p "All Foundation, Component, and Pattern pages on this site will be updated to re…" at bounding box center [703, 477] width 555 height 35
click at [505, 449] on em "TBD - will occur once MUI toolkit is complete" at bounding box center [553, 442] width 253 height 15
type textarea "*"
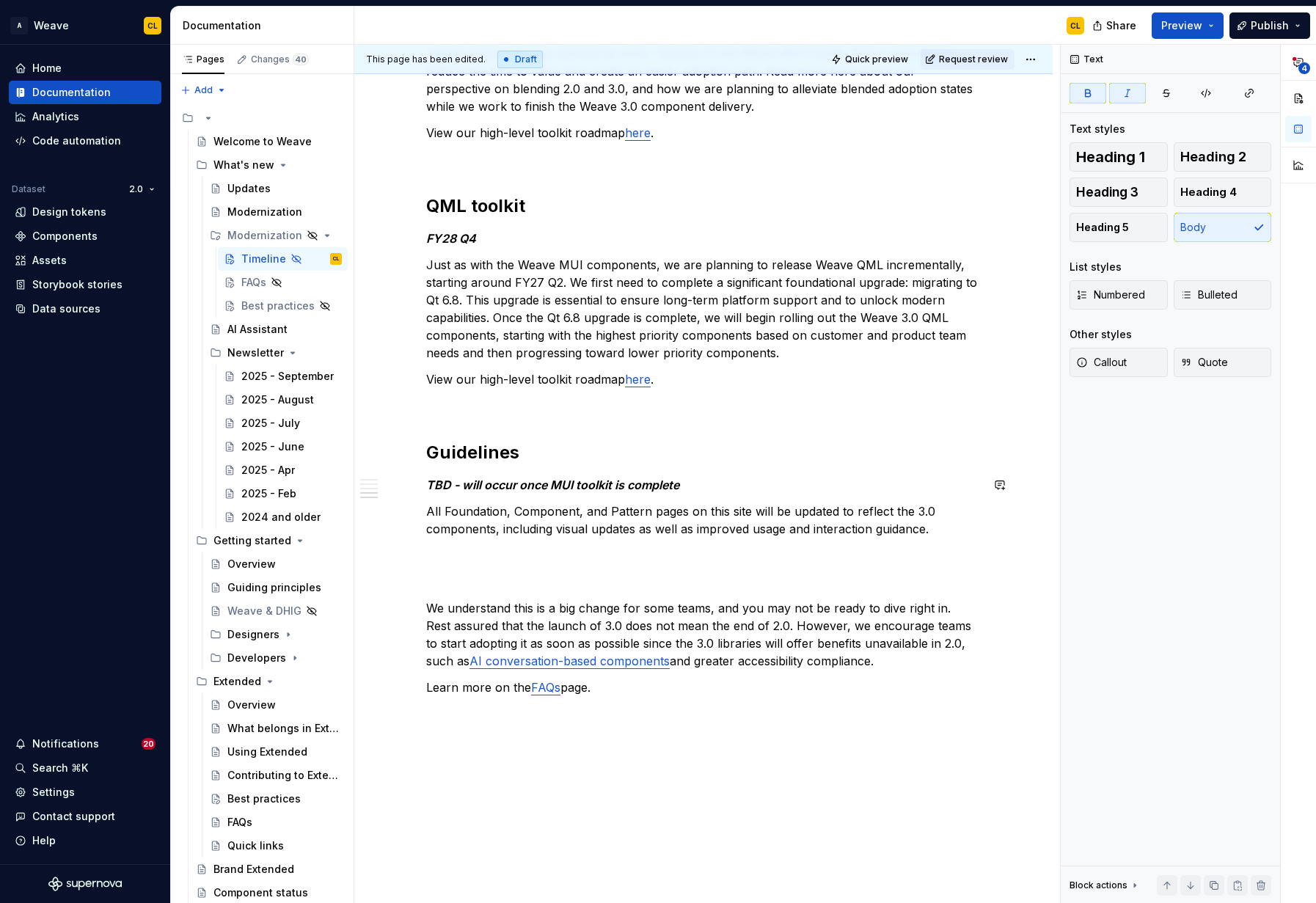
scroll to position [1119, 0]
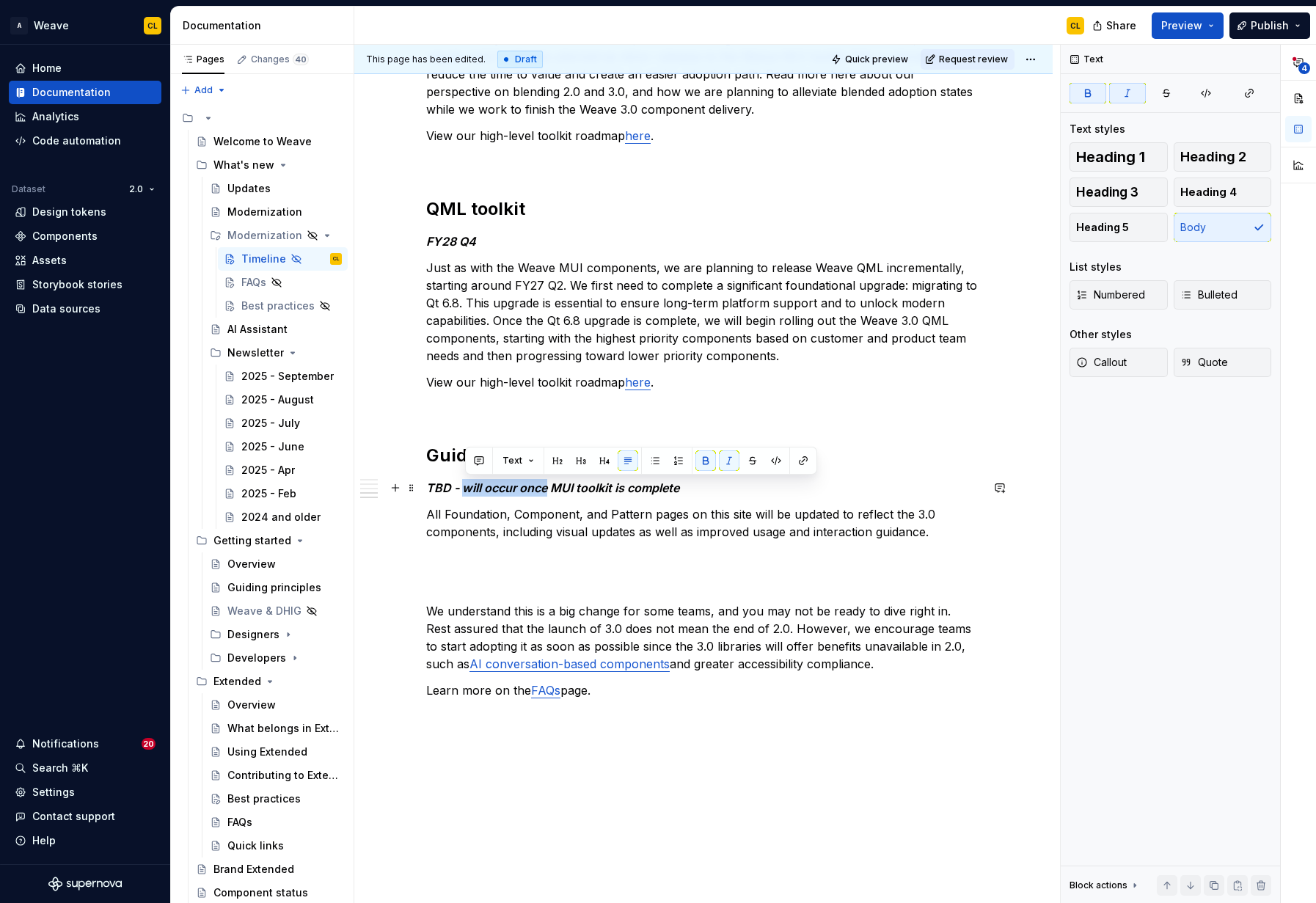
drag, startPoint x: 468, startPoint y: 488, endPoint x: 549, endPoint y: 484, distance: 81.1
click at [549, 484] on em "TBD - will occur once MUI toolkit is complete" at bounding box center [553, 487] width 253 height 15
click at [632, 523] on p "All Foundation, Component, and Pattern pages on this site will be updated to re…" at bounding box center [703, 523] width 555 height 35
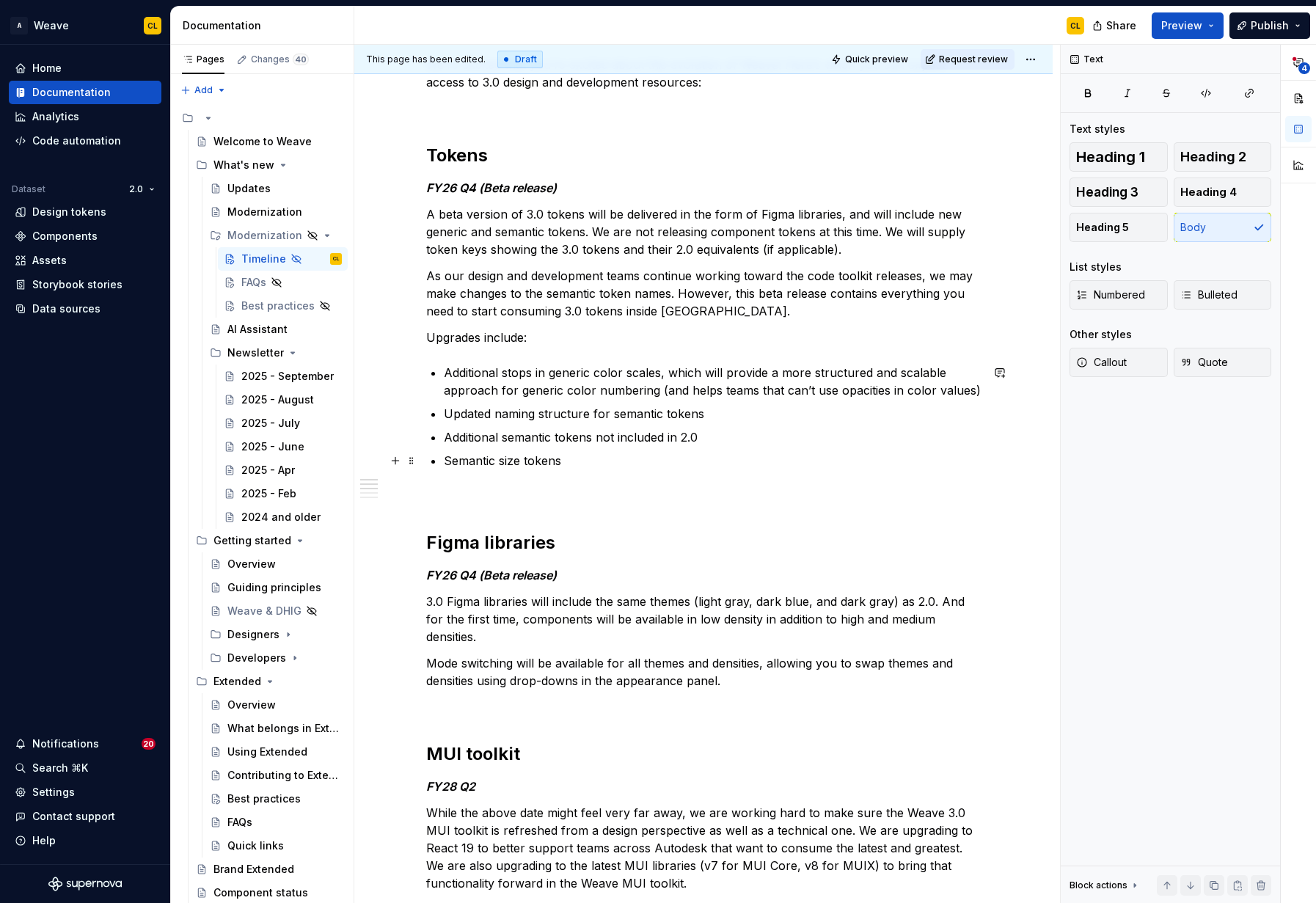
scroll to position [230, 0]
click at [247, 275] on div "FAQs" at bounding box center [254, 282] width 25 height 15
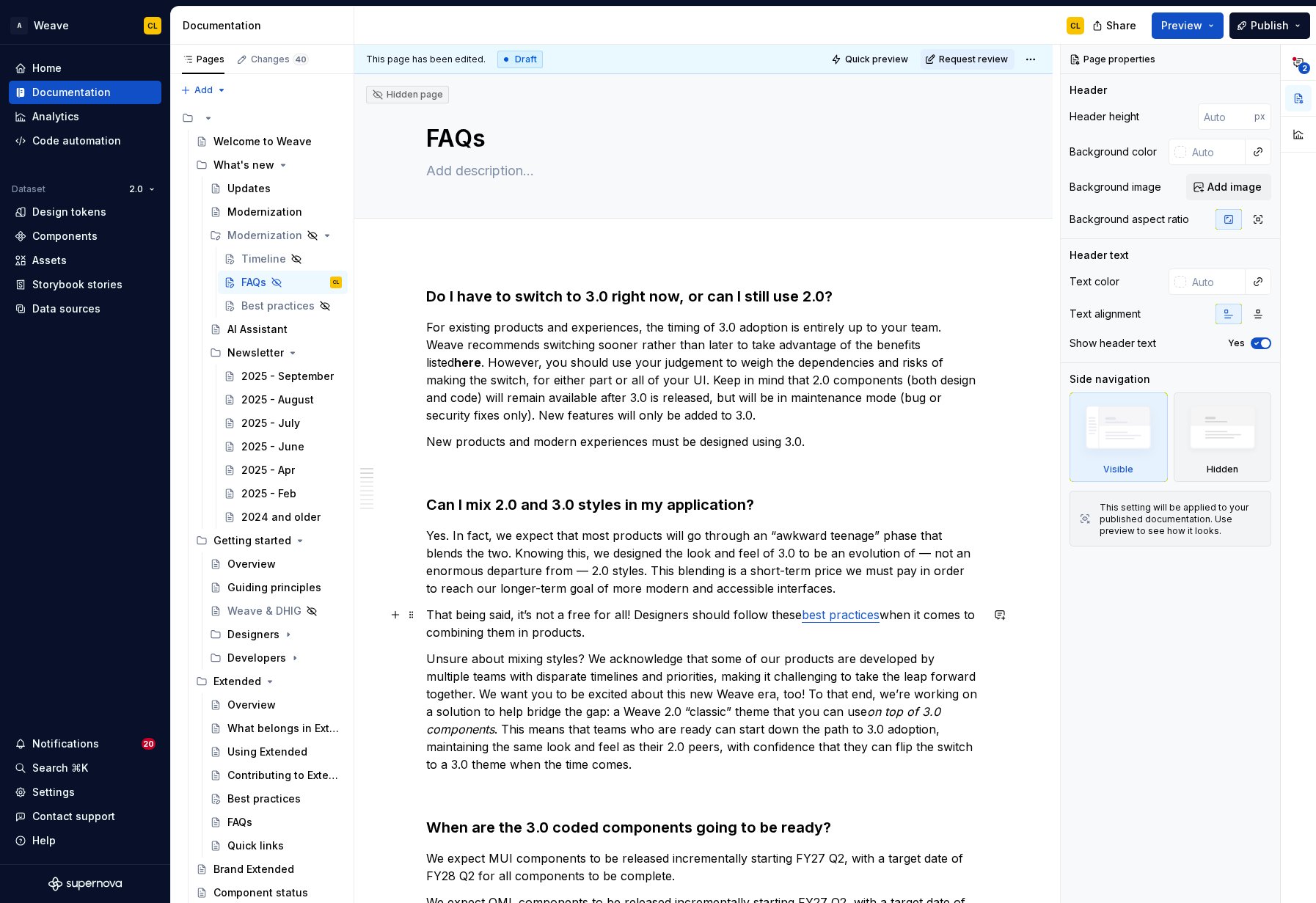
click at [692, 616] on p "That being said, it’s not a free for all! Designers should follow these best pr…" at bounding box center [703, 623] width 555 height 35
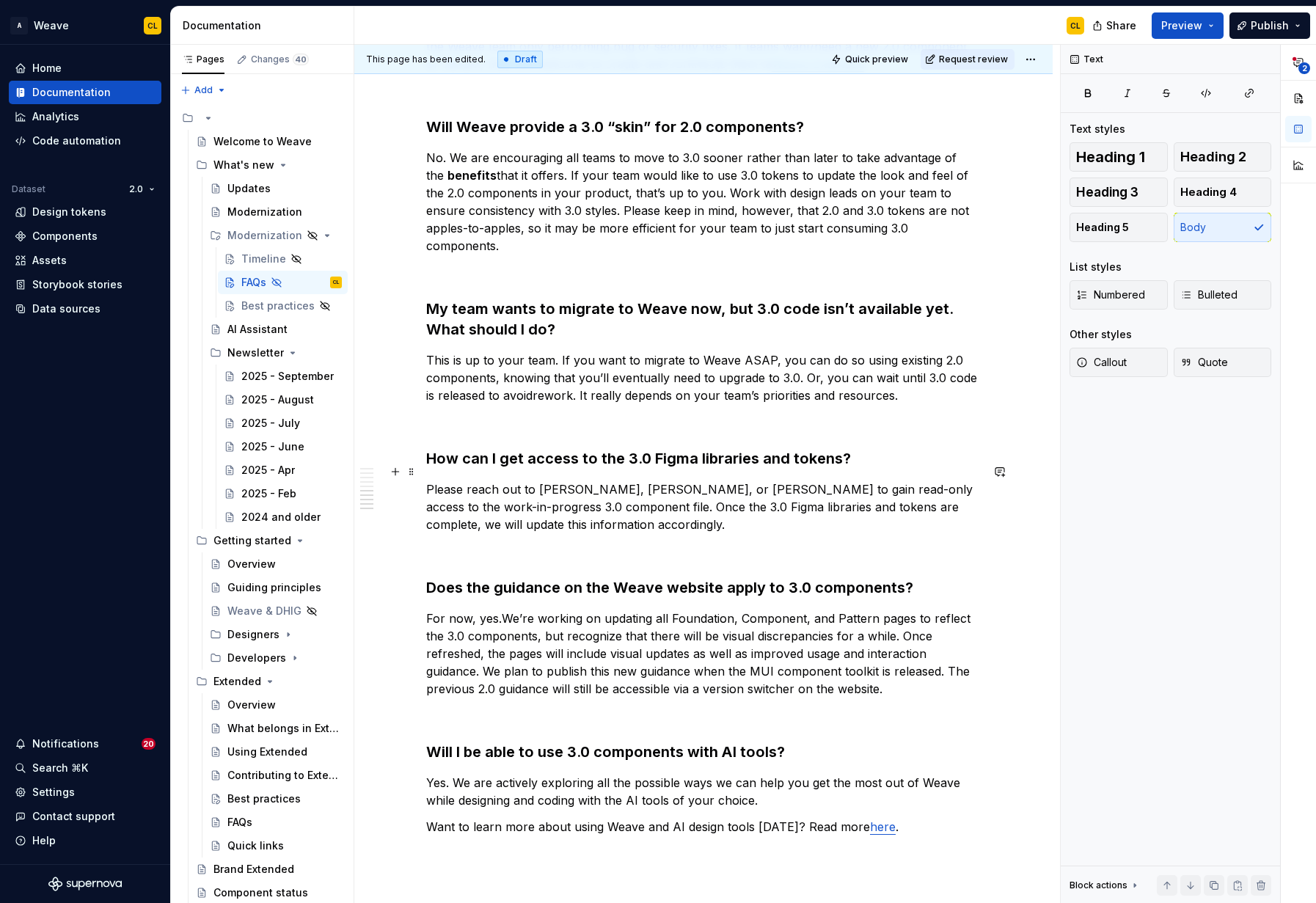
scroll to position [1087, 0]
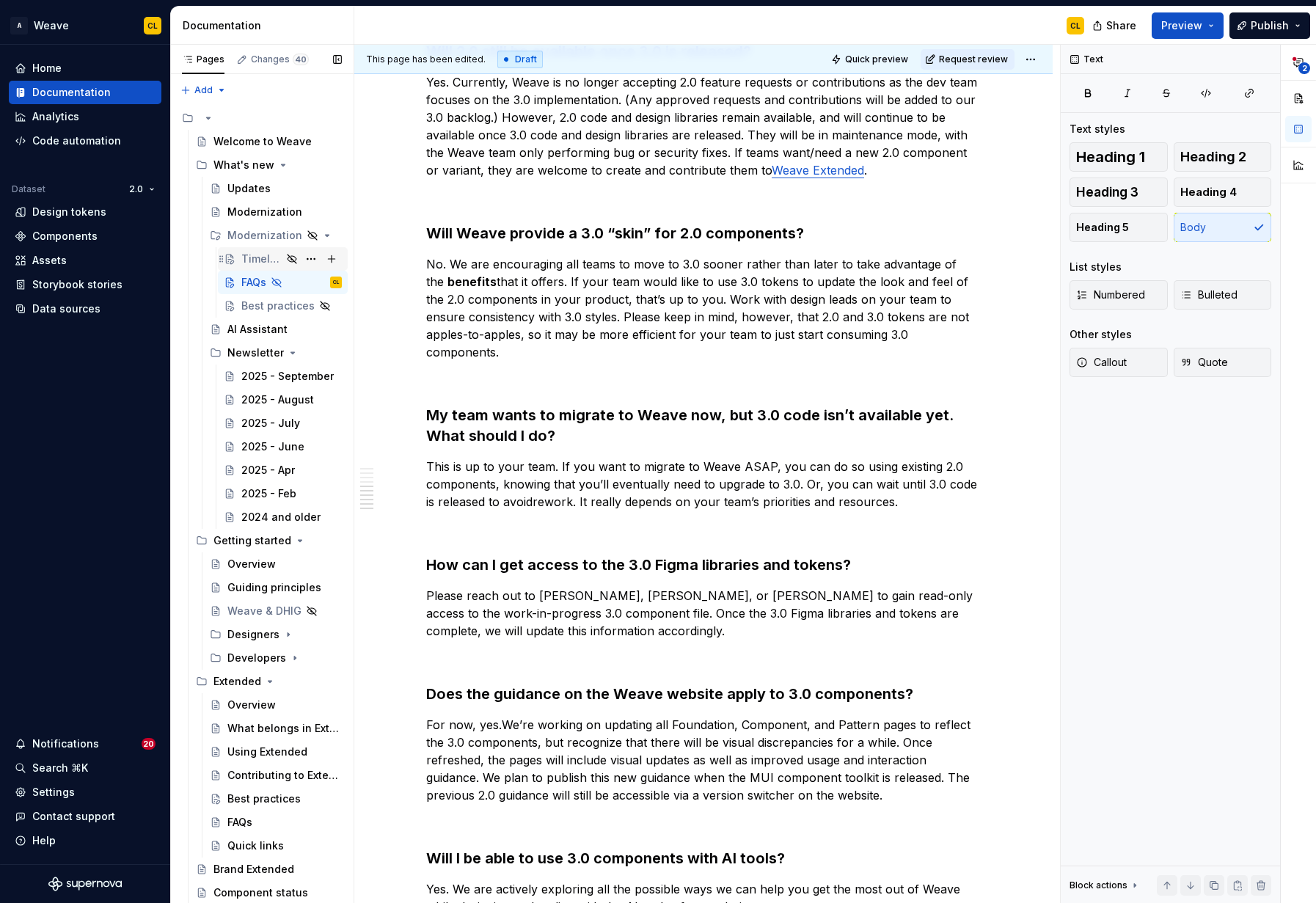
click at [255, 255] on div "Timeline" at bounding box center [262, 259] width 41 height 15
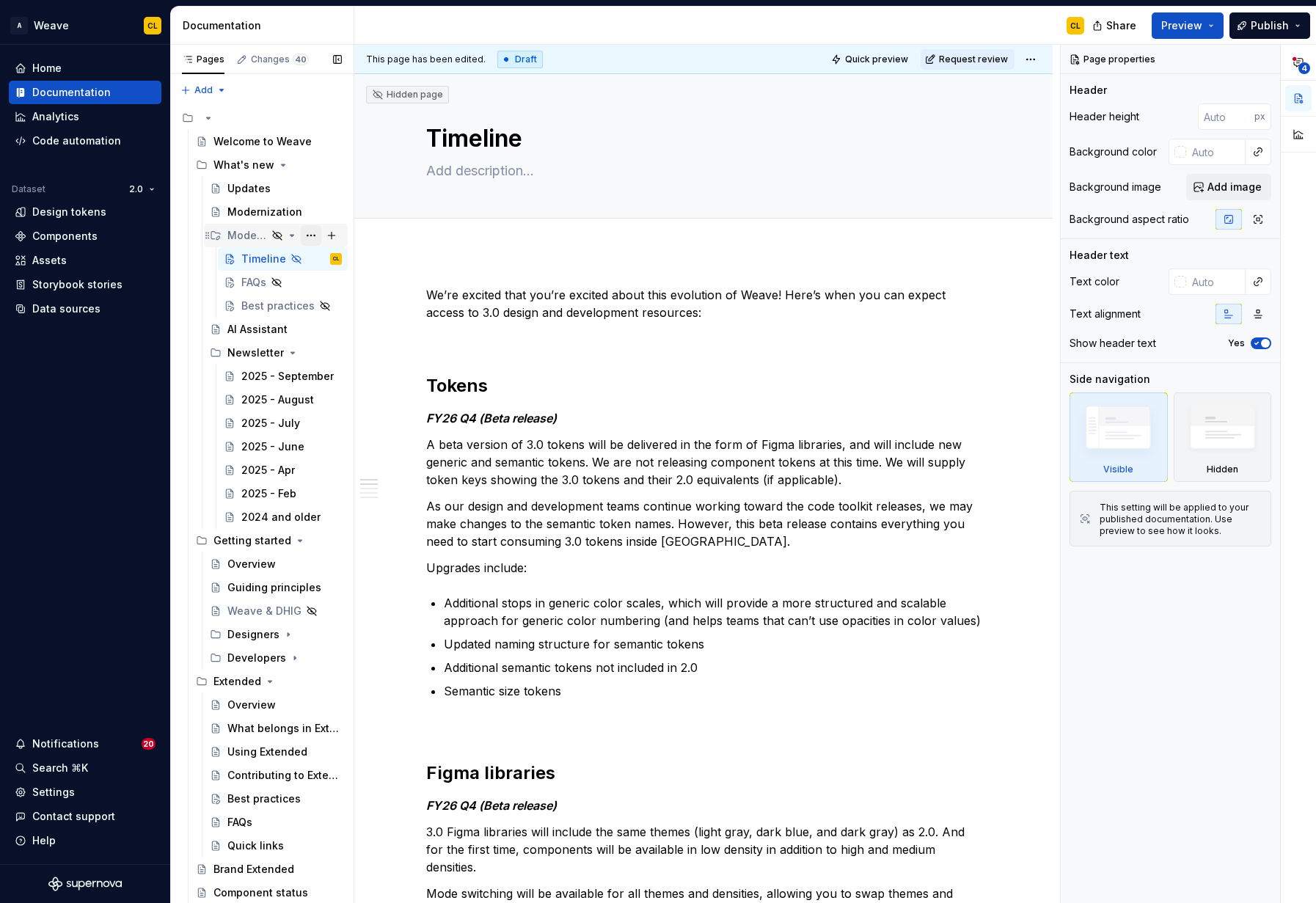
click at [313, 234] on button "Page tree" at bounding box center [311, 235] width 20 height 20
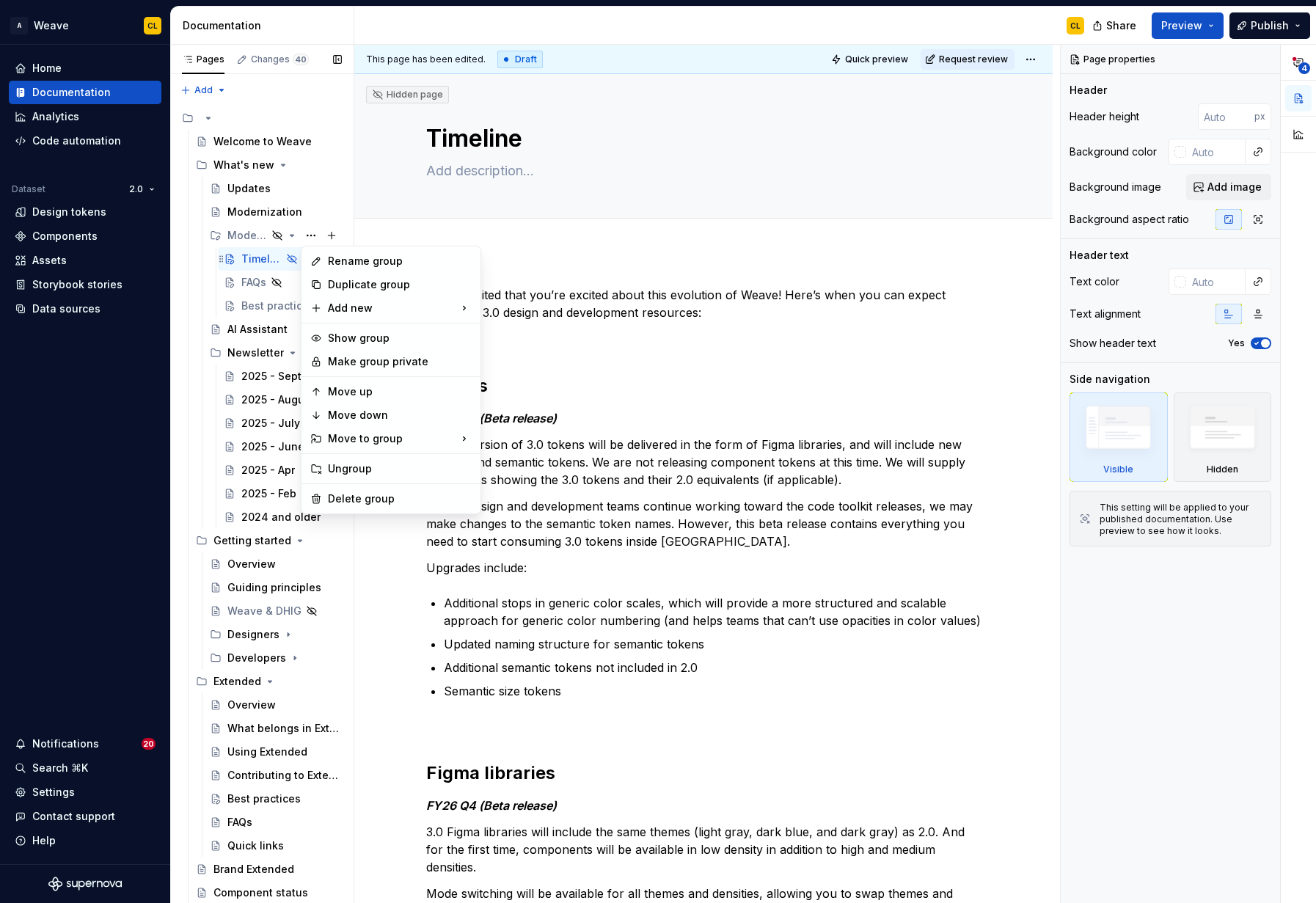
drag, startPoint x: 312, startPoint y: 234, endPoint x: 293, endPoint y: 247, distance: 23.0
click at [312, 234] on div "Pages Changes 40 Add Accessibility guide for tree Page tree. Navigate the tree …" at bounding box center [262, 476] width 184 height 865
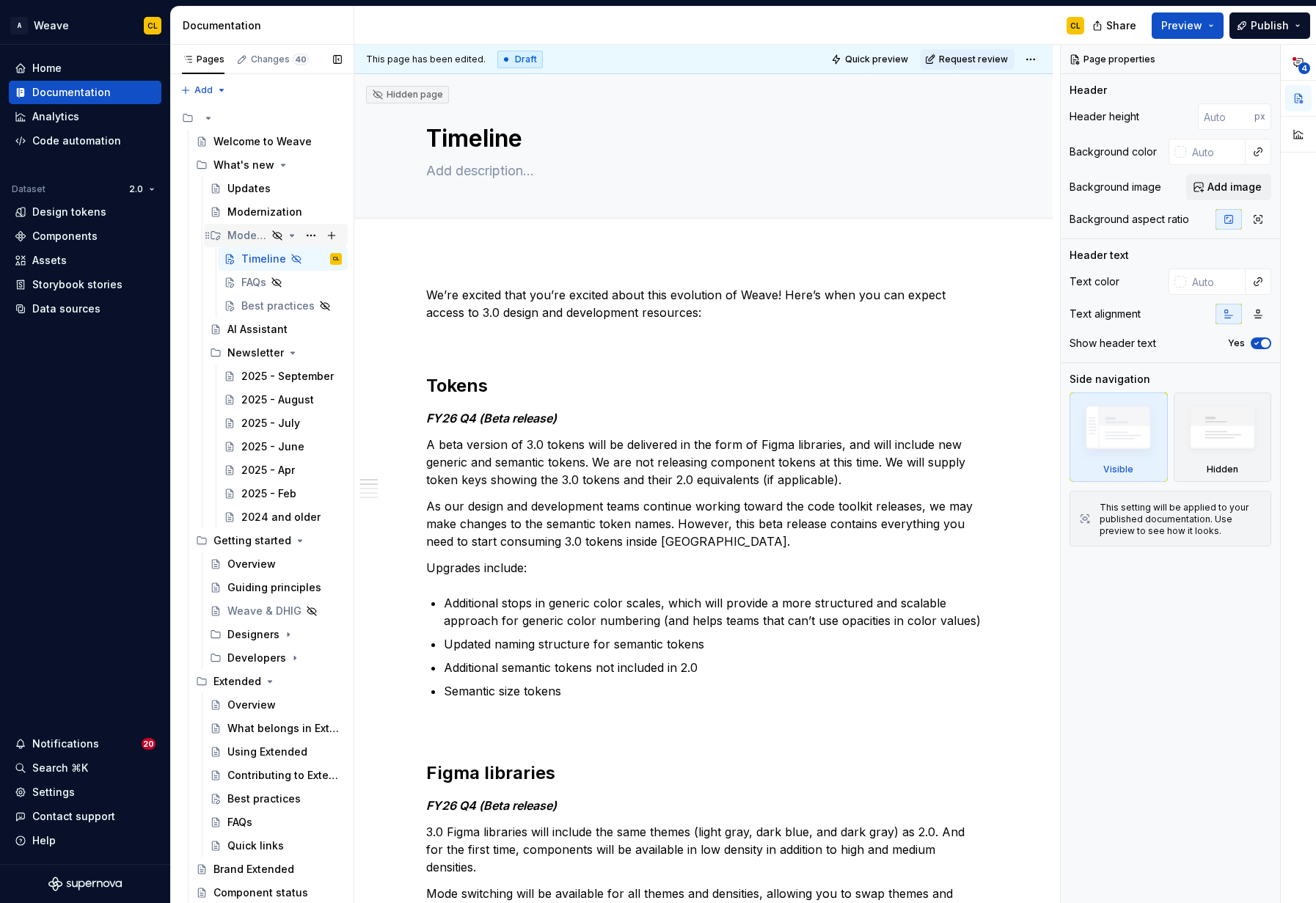
click at [278, 232] on icon "Page tree" at bounding box center [277, 235] width 9 height 9
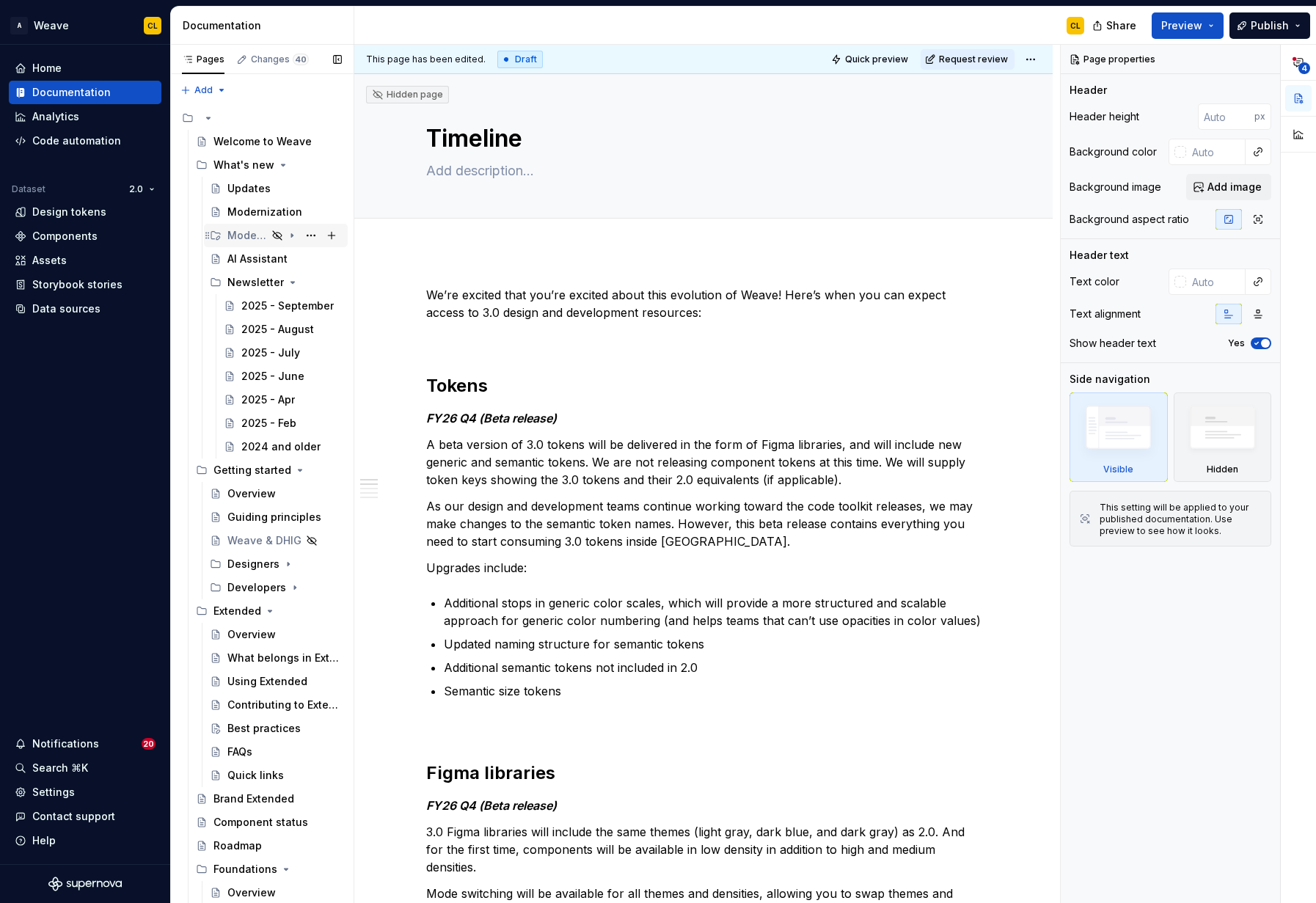
click at [291, 234] on icon "Page tree" at bounding box center [292, 235] width 2 height 4
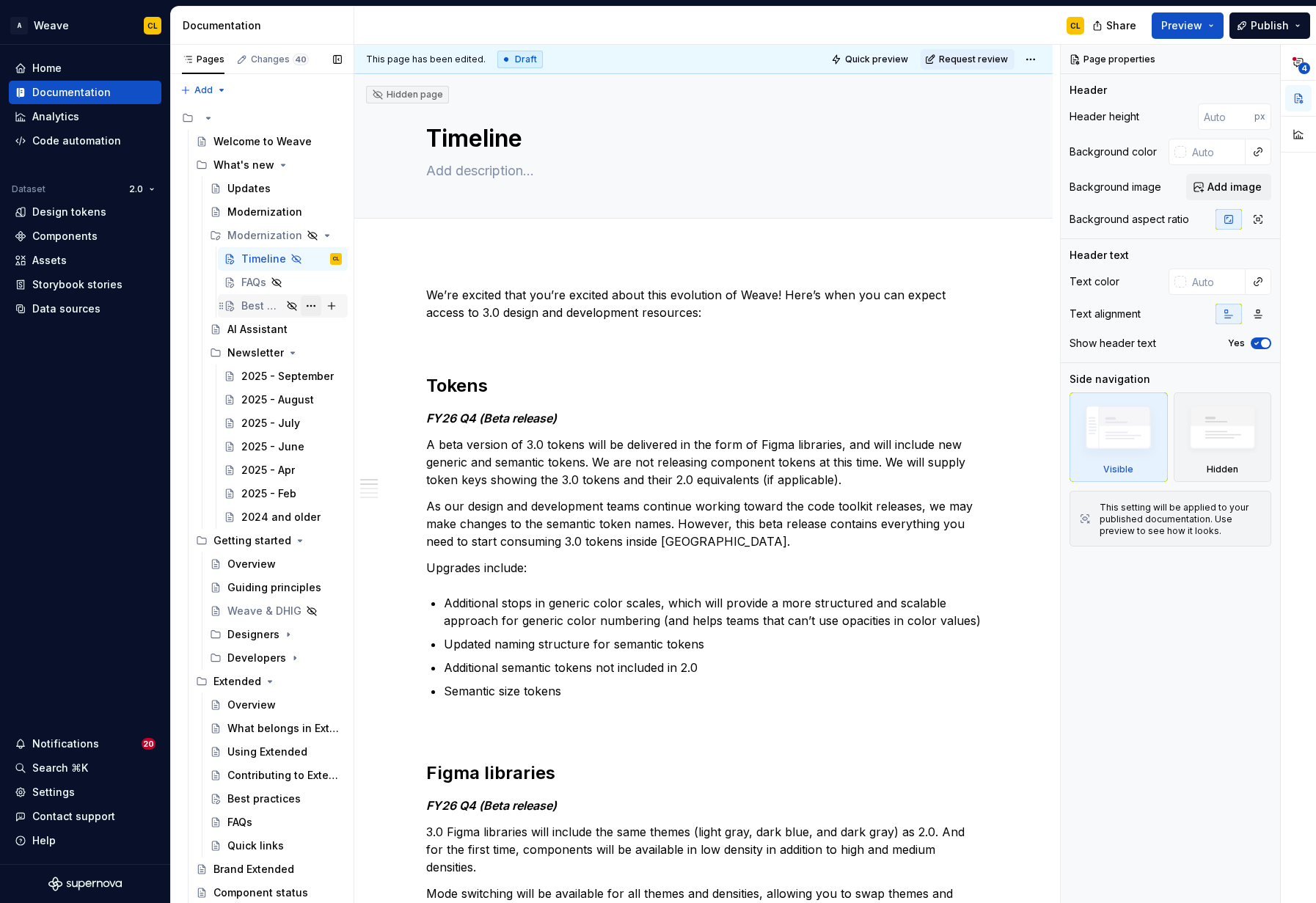
click at [313, 305] on button "Page tree" at bounding box center [311, 305] width 20 height 20
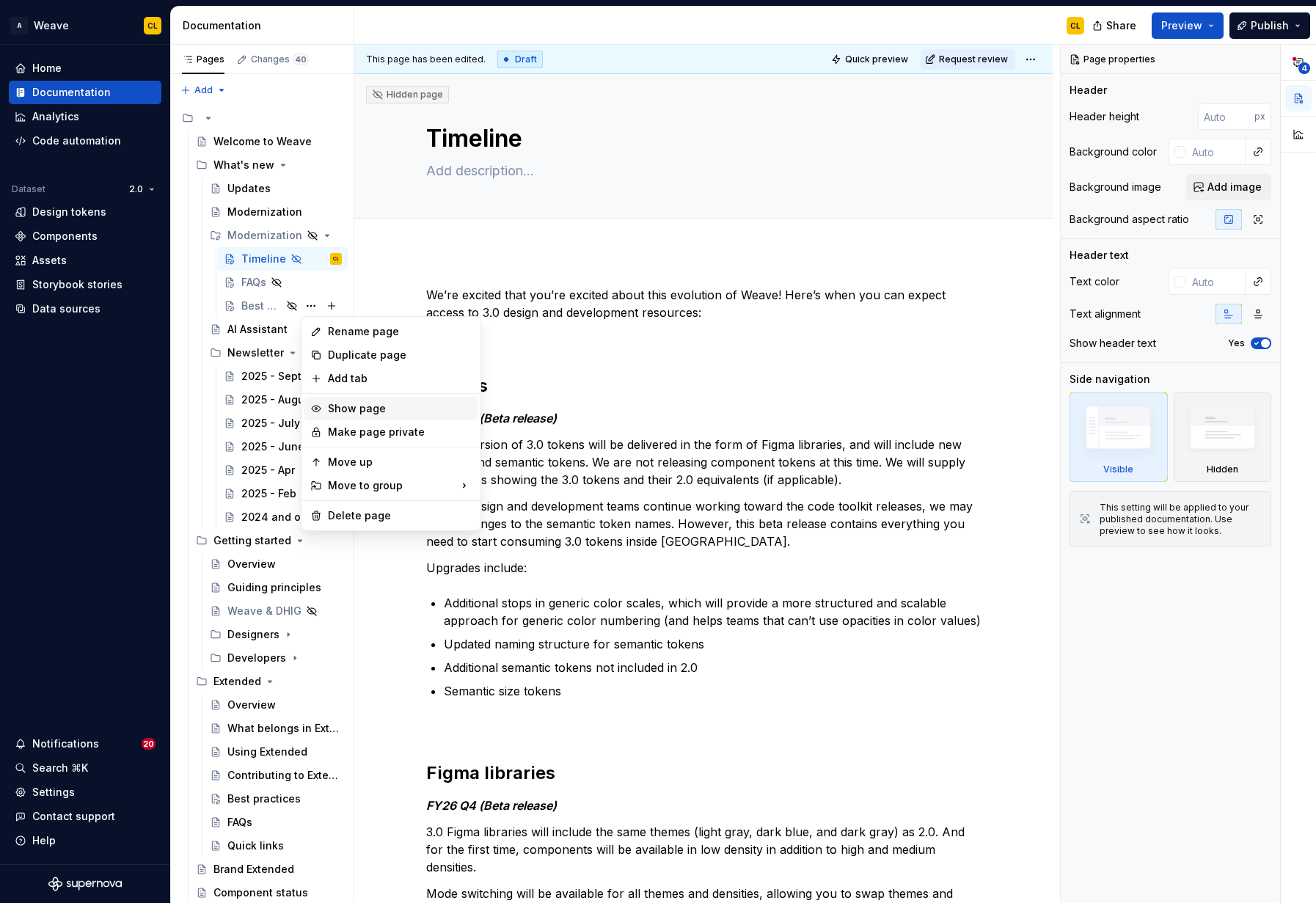
click at [336, 406] on div "Show page" at bounding box center [400, 409] width 144 height 15
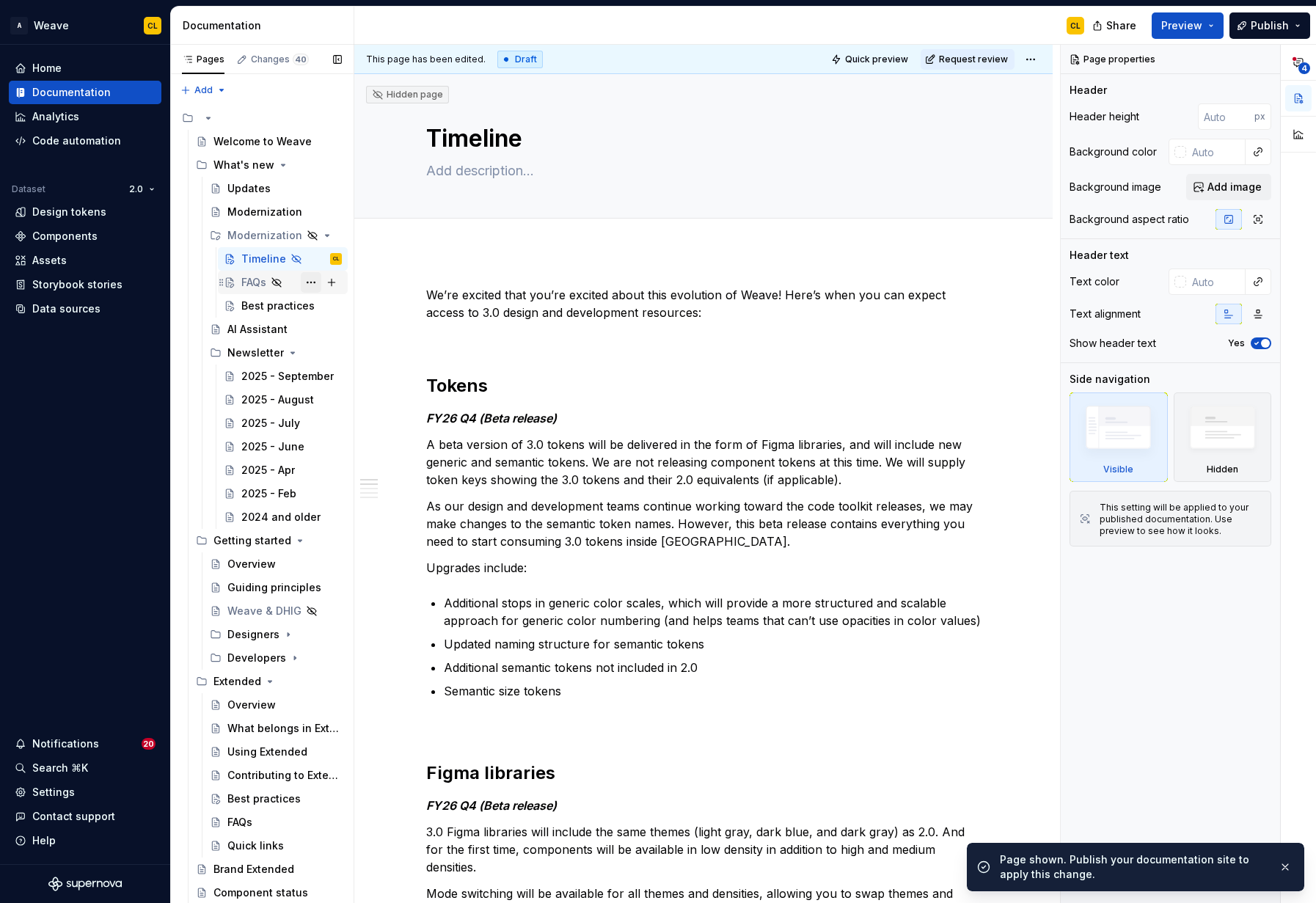
click at [309, 281] on button "Page tree" at bounding box center [311, 282] width 20 height 20
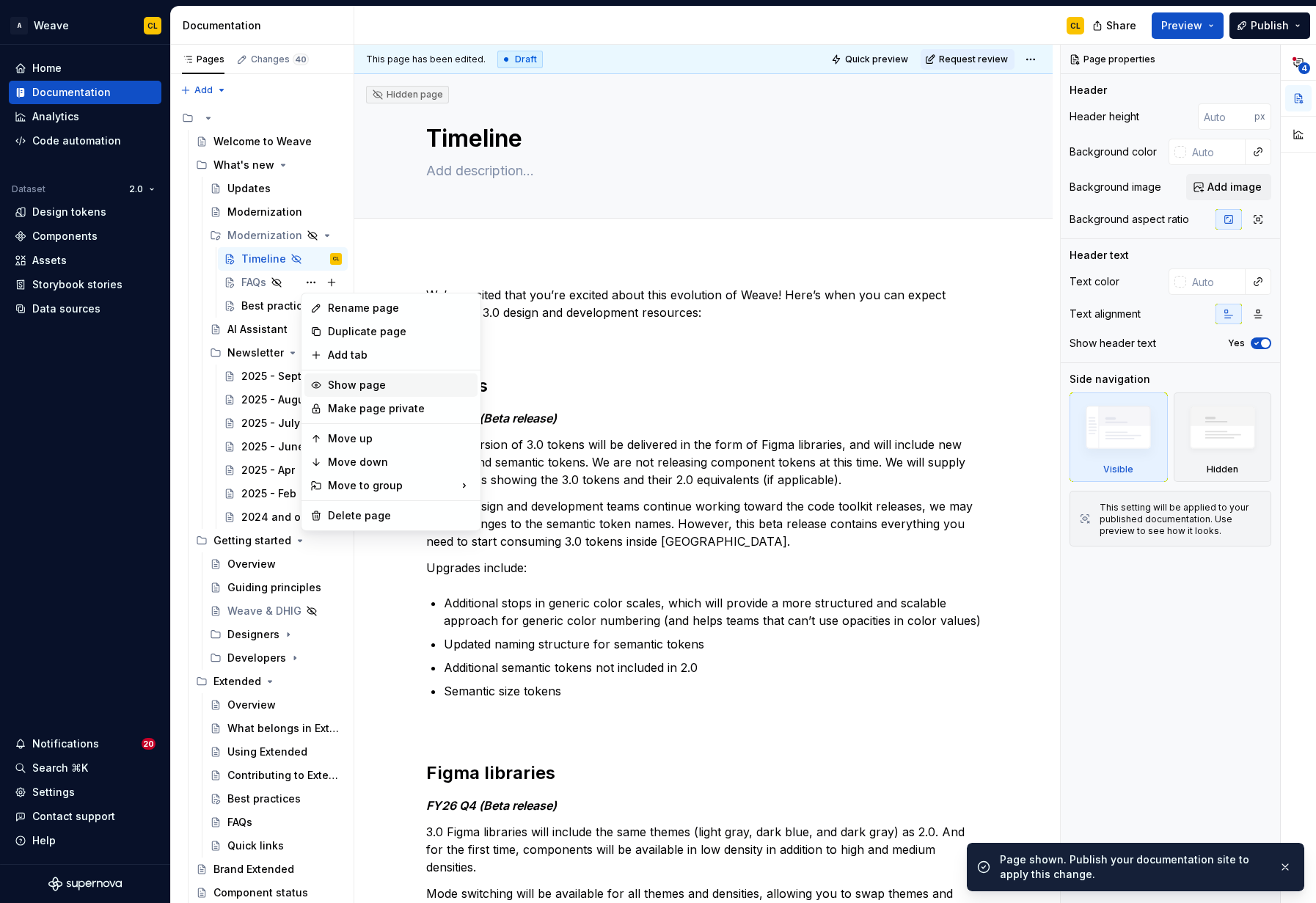
click at [350, 381] on div "Show page" at bounding box center [400, 385] width 144 height 15
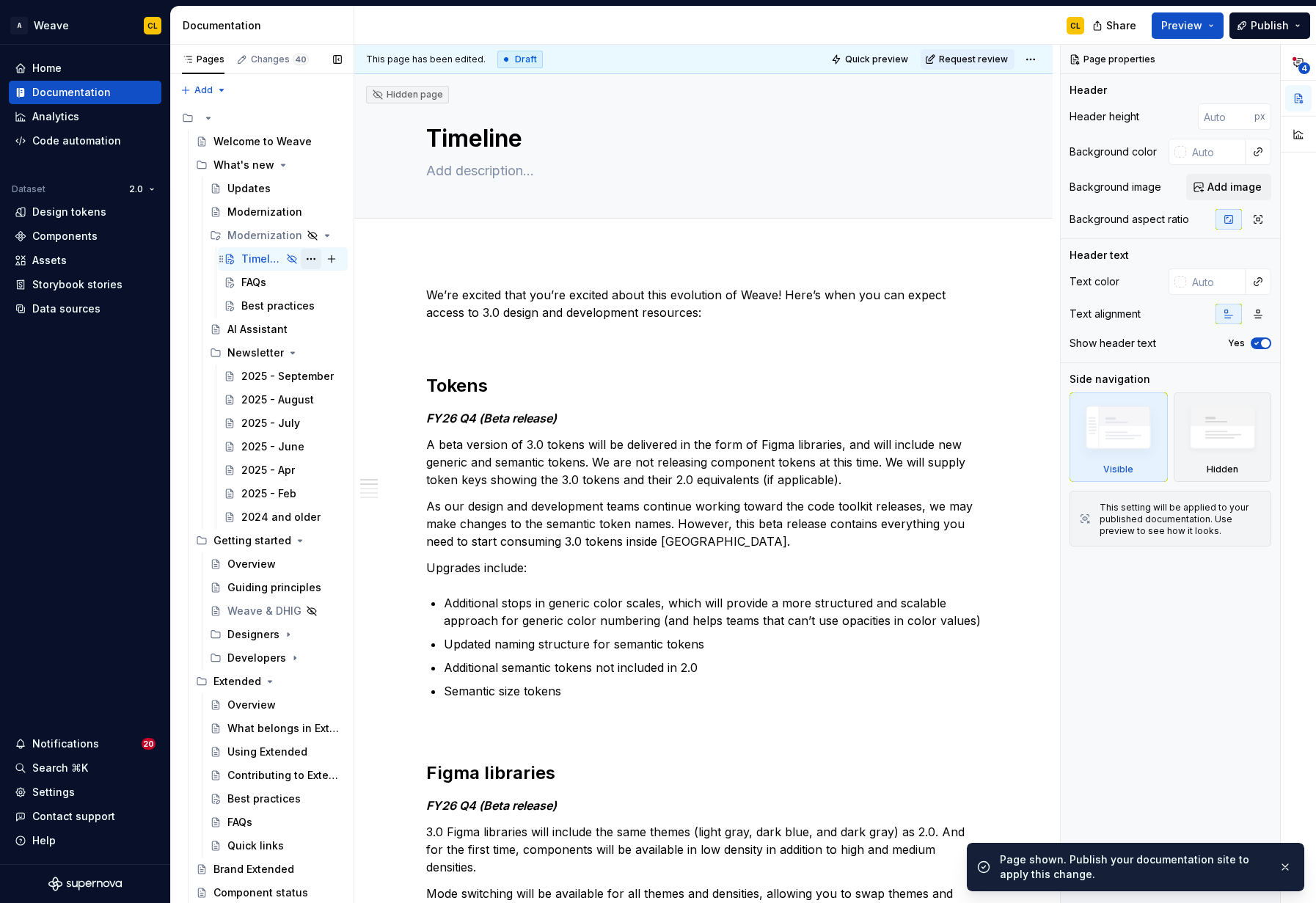
click at [310, 255] on button "Page tree" at bounding box center [311, 259] width 20 height 20
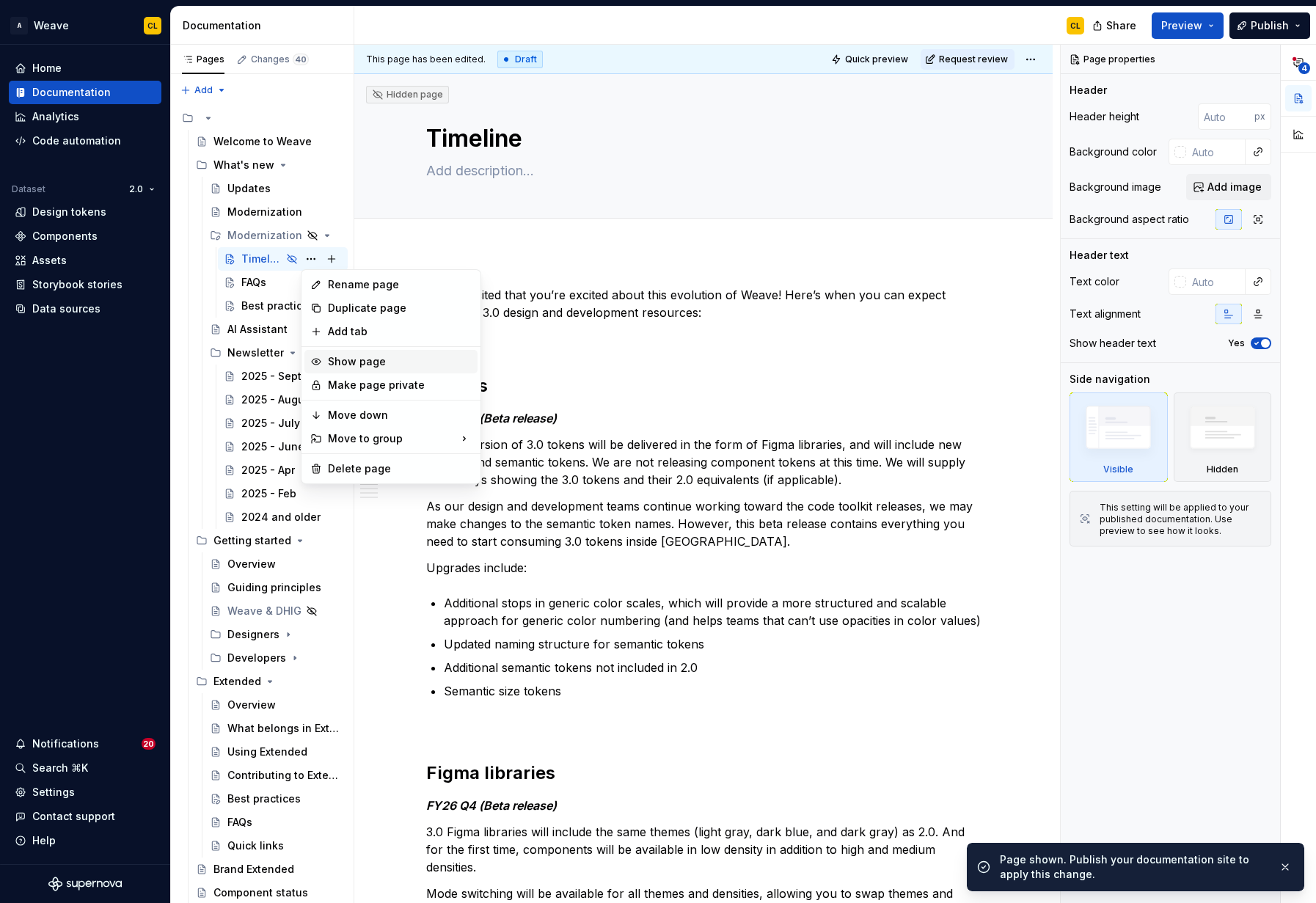
click at [344, 359] on div "Show page" at bounding box center [400, 361] width 144 height 15
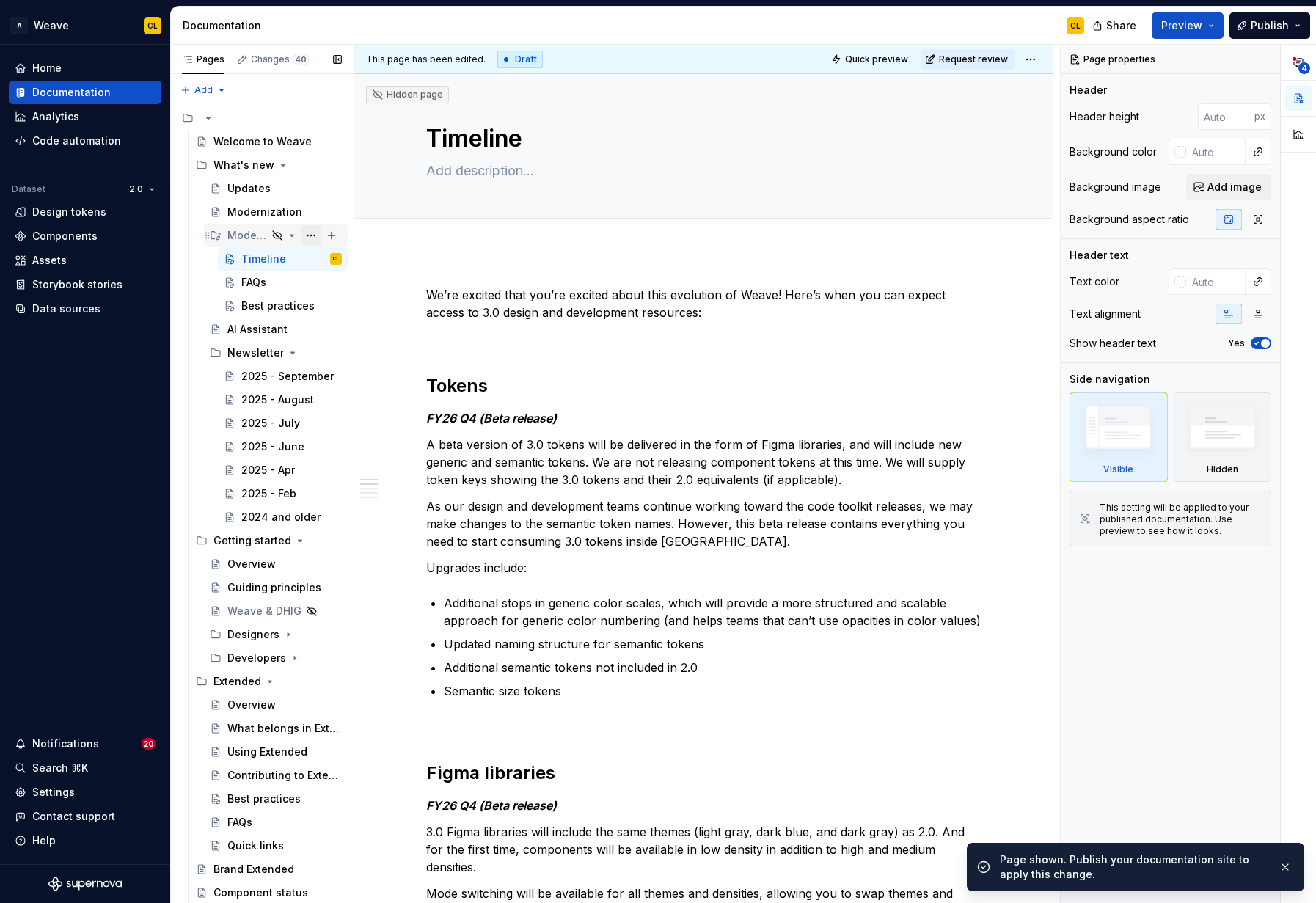
click at [314, 234] on button "Page tree" at bounding box center [311, 235] width 20 height 20
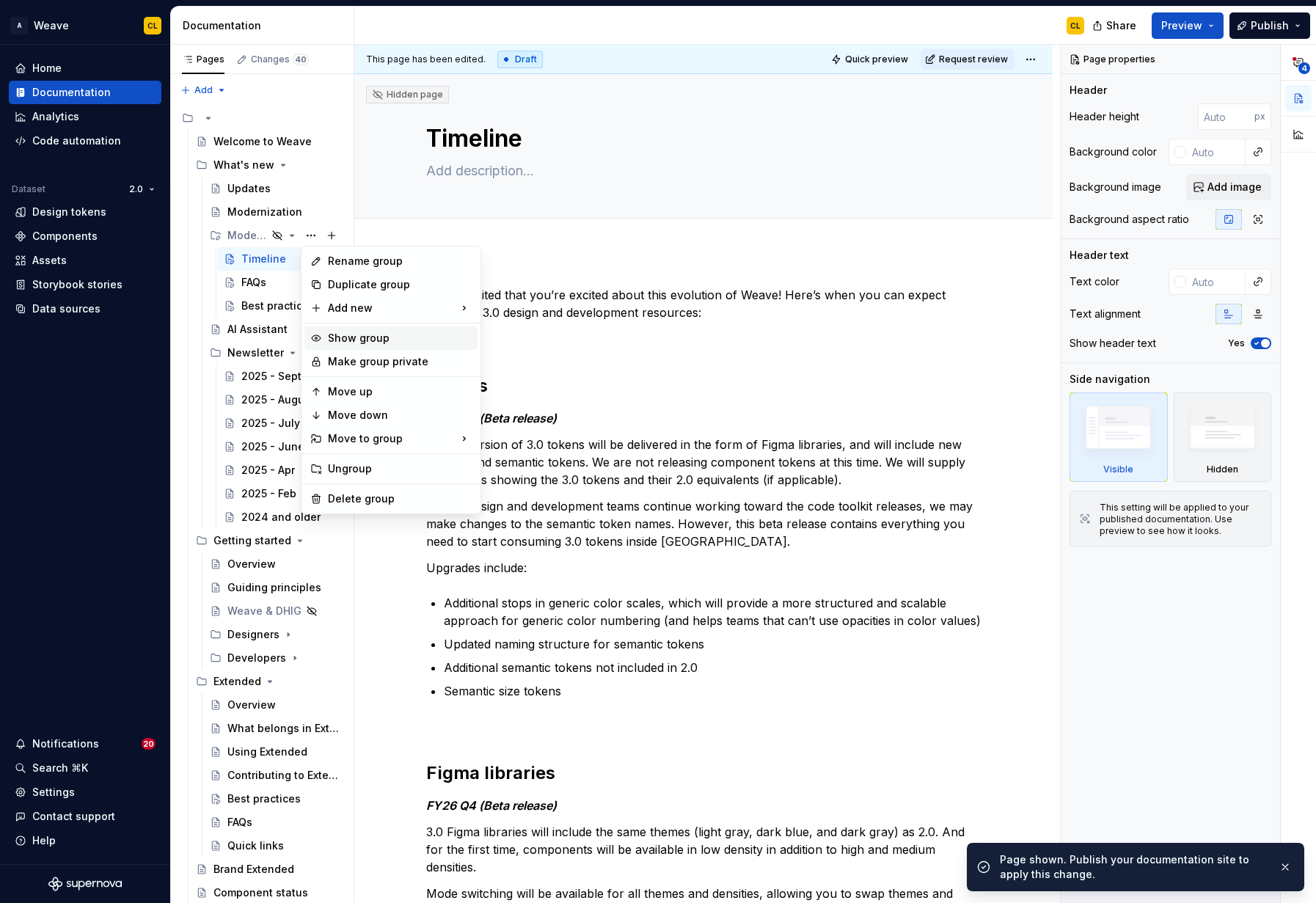
click at [338, 336] on div "Show group" at bounding box center [400, 337] width 144 height 15
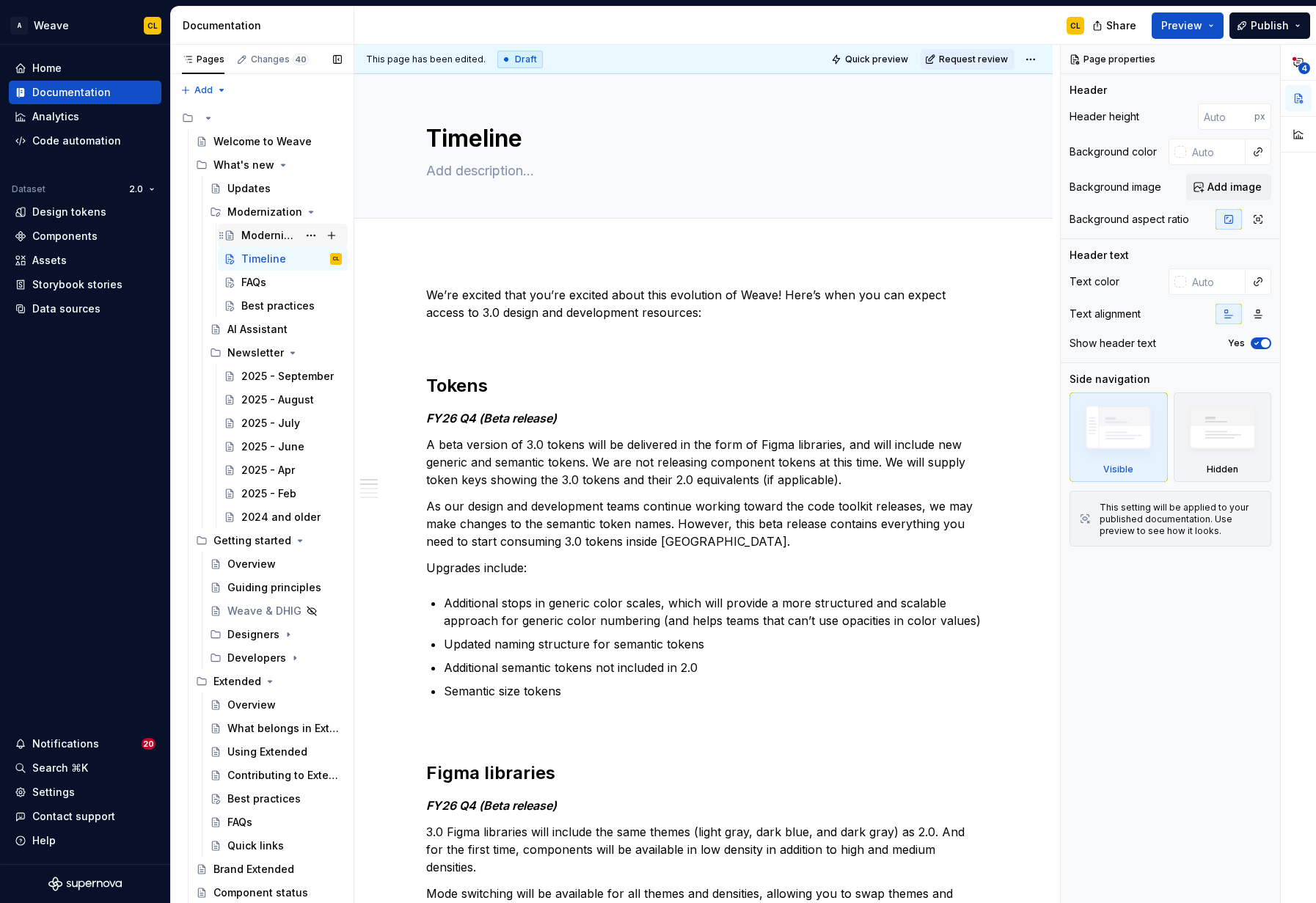
click at [249, 230] on div "Modernization" at bounding box center [270, 235] width 56 height 15
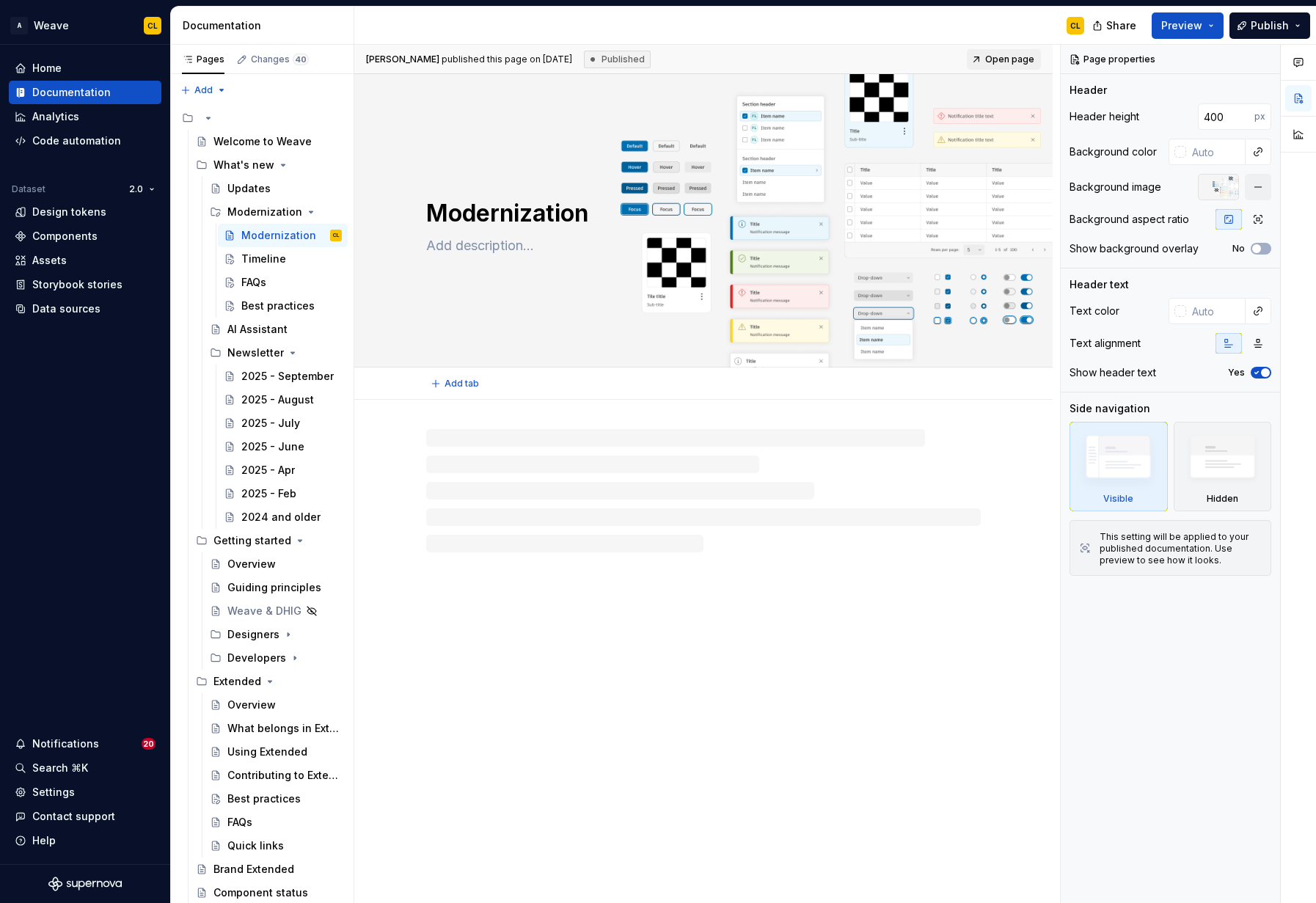
click at [510, 217] on textarea "Modernization" at bounding box center [701, 213] width 555 height 35
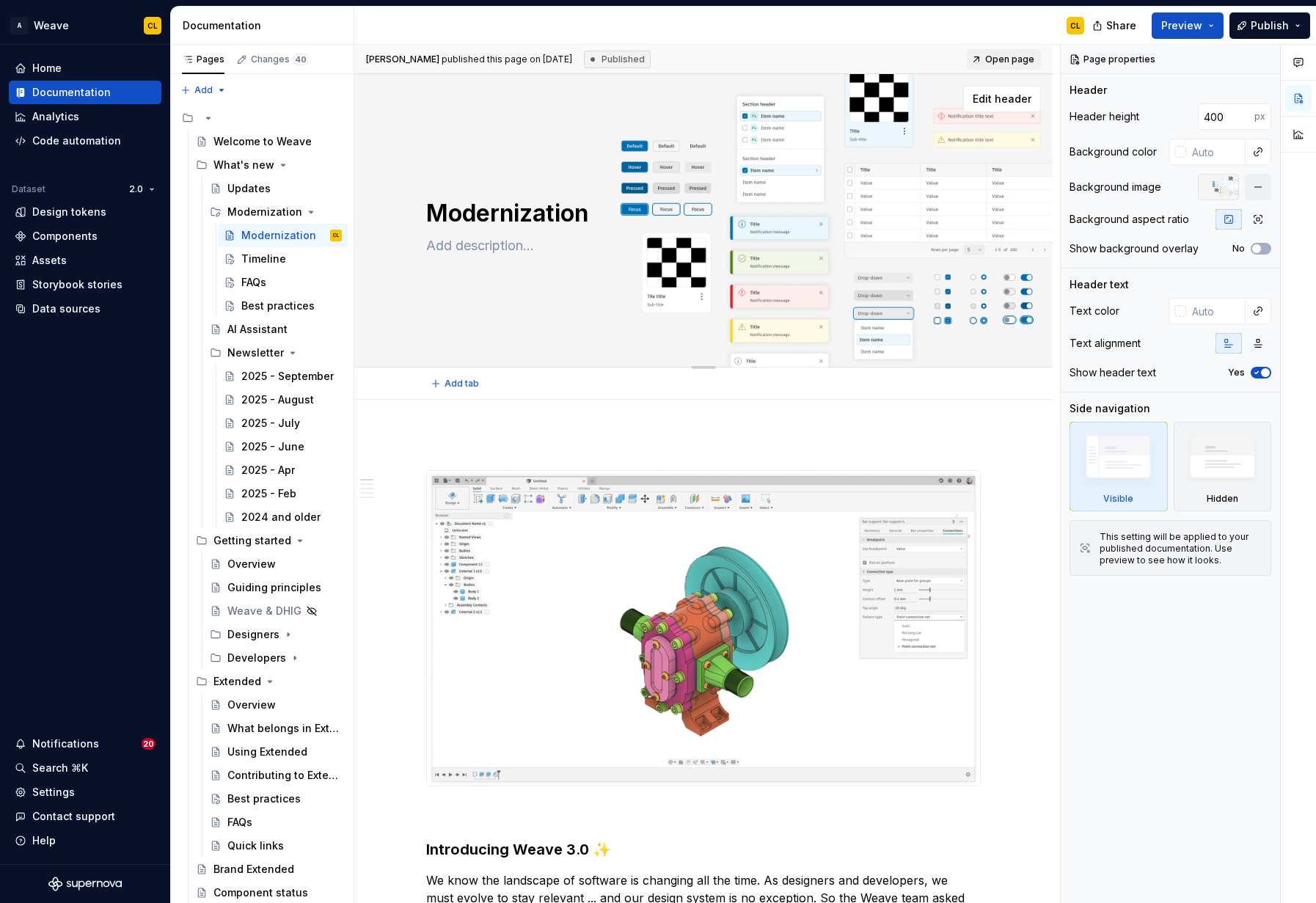
type textarea "*"
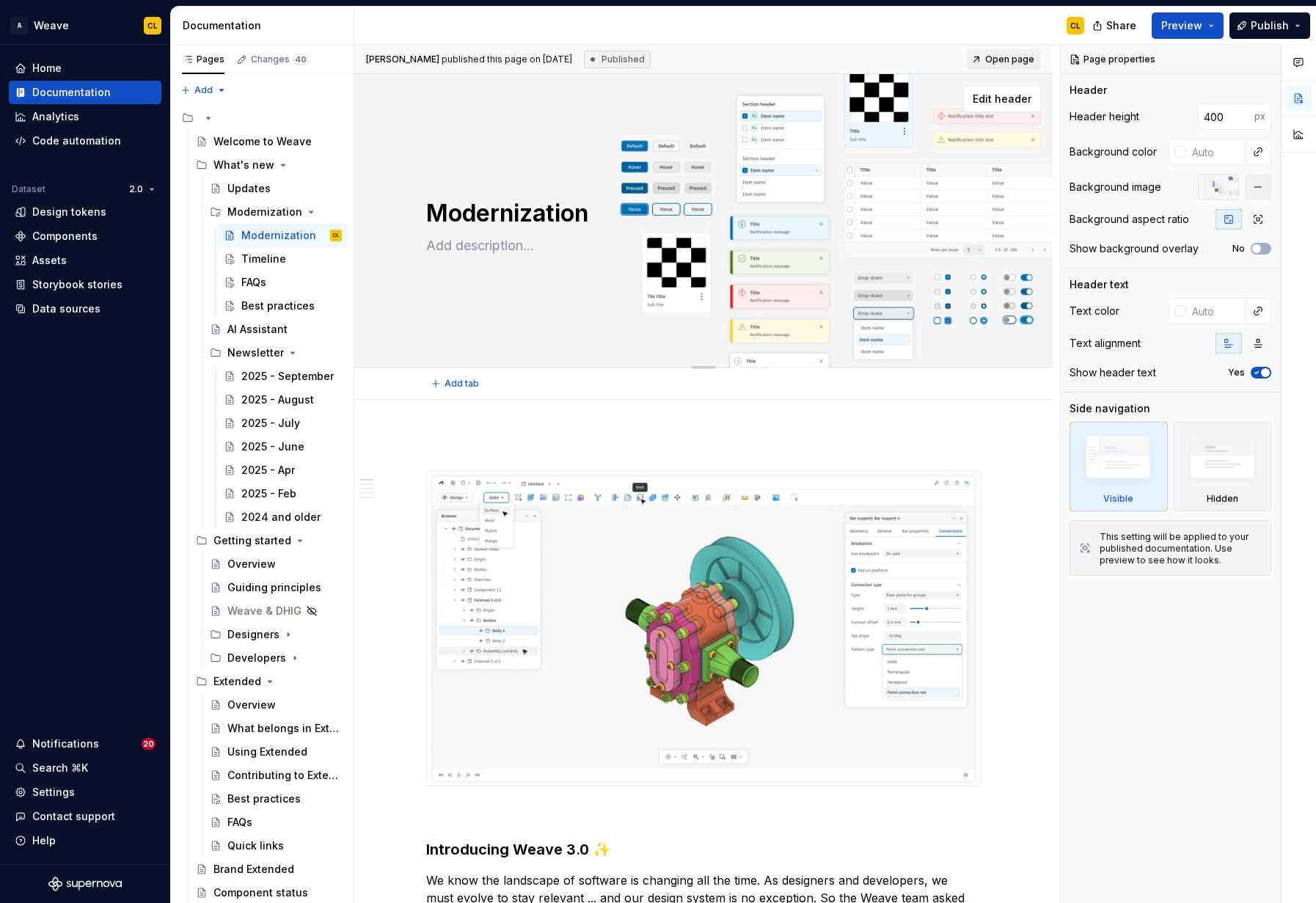
type textarea "O"
type textarea "*"
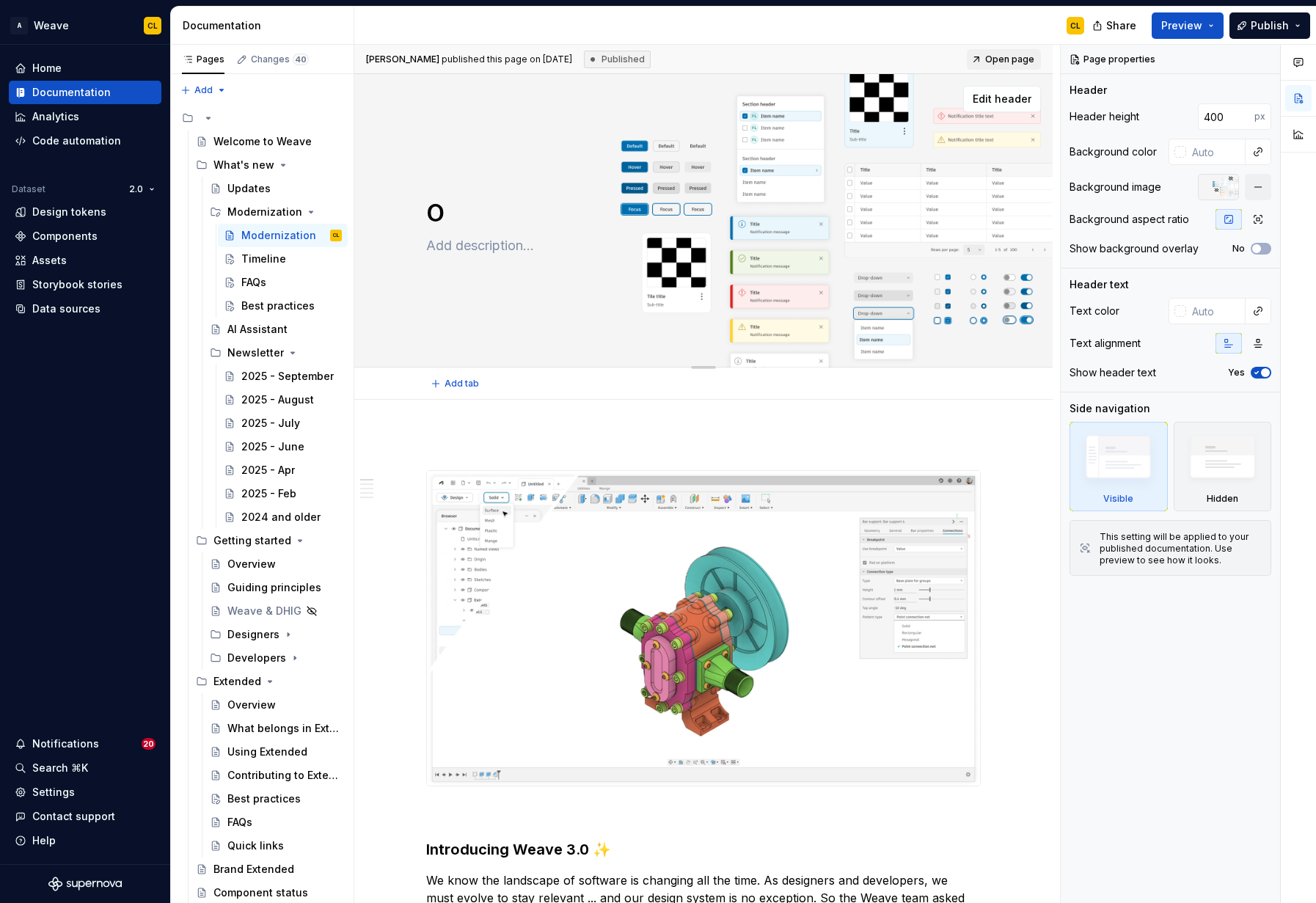
type textarea "Ov"
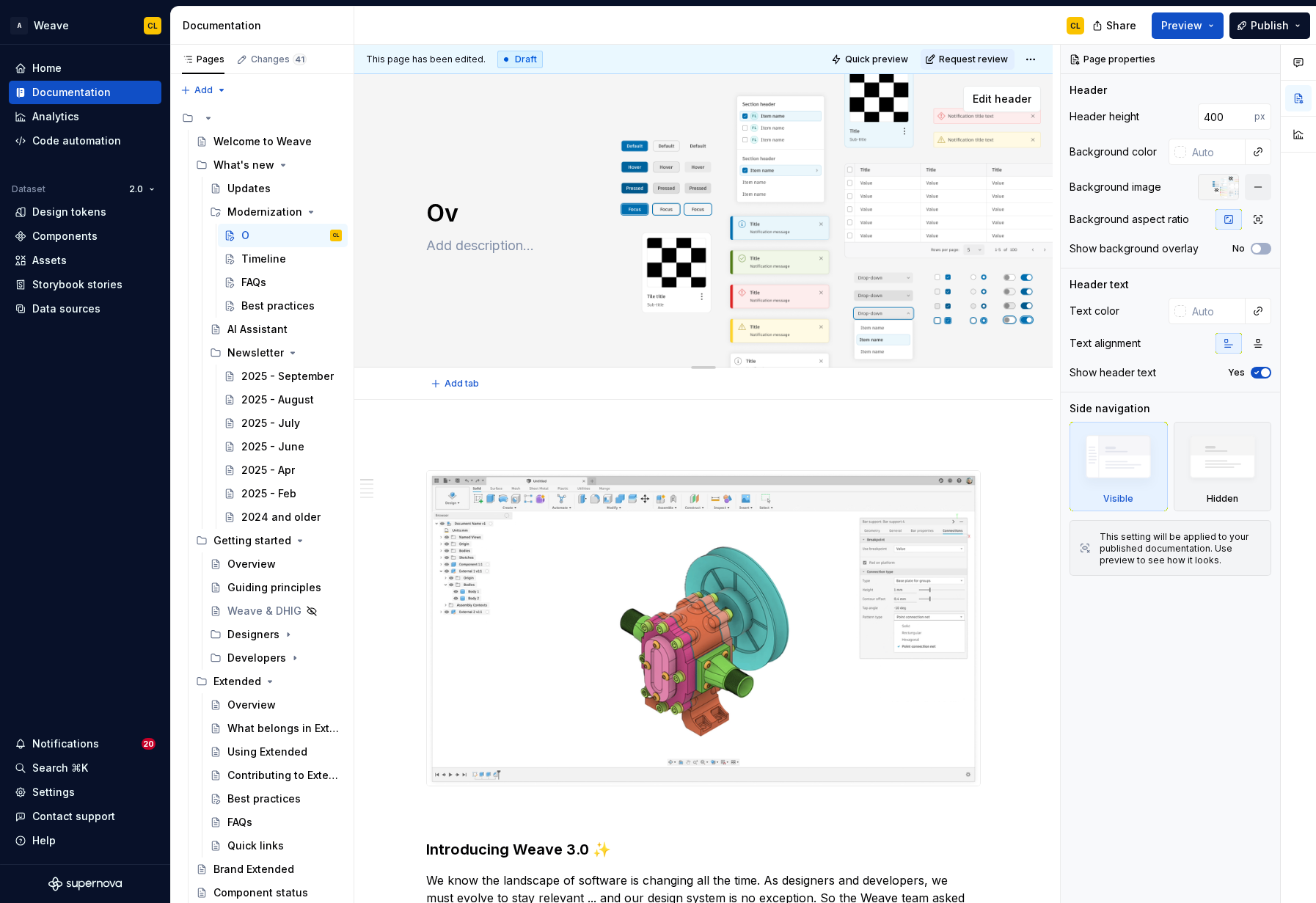
type textarea "*"
type textarea "Ove"
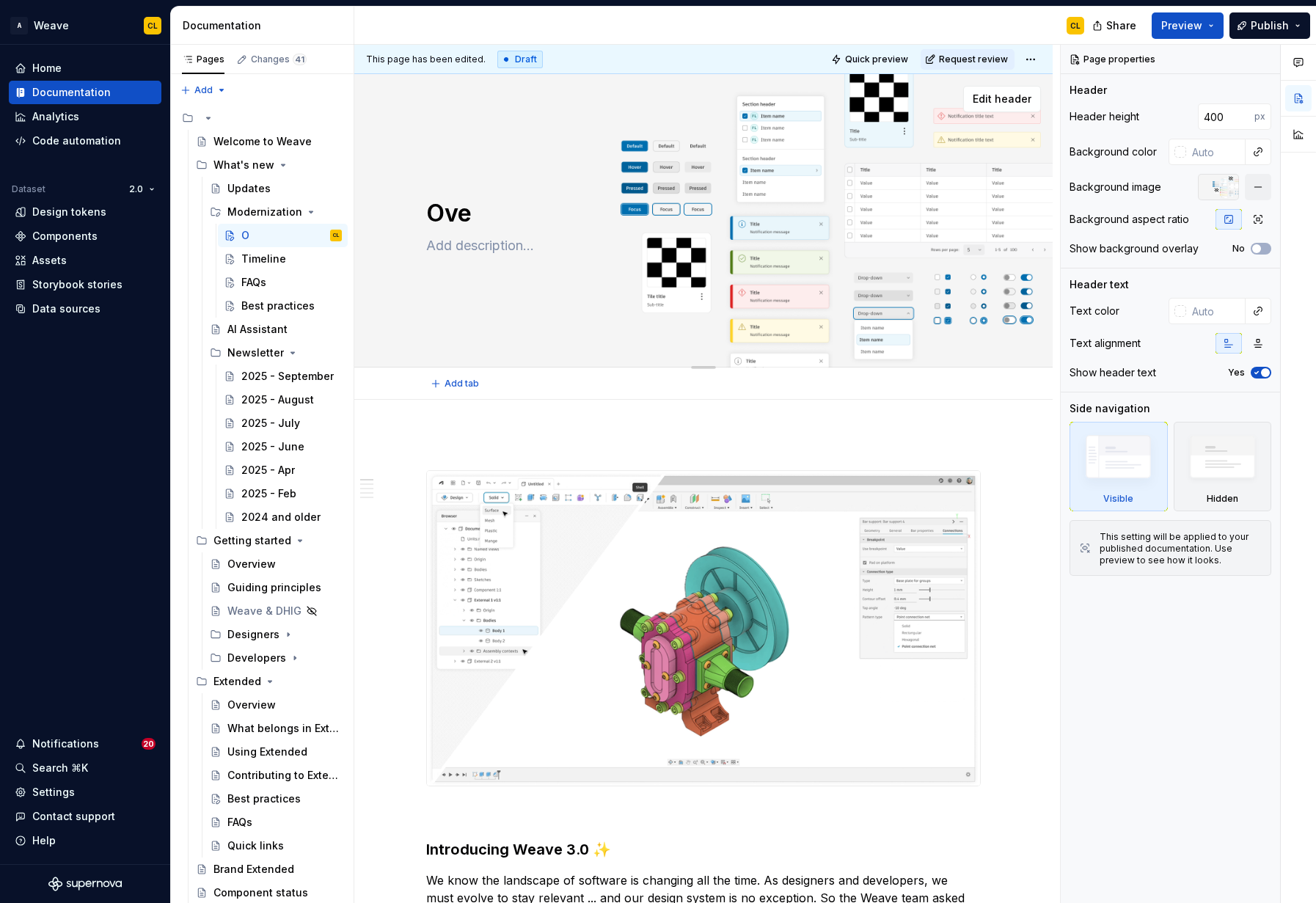
type textarea "*"
type textarea "Over"
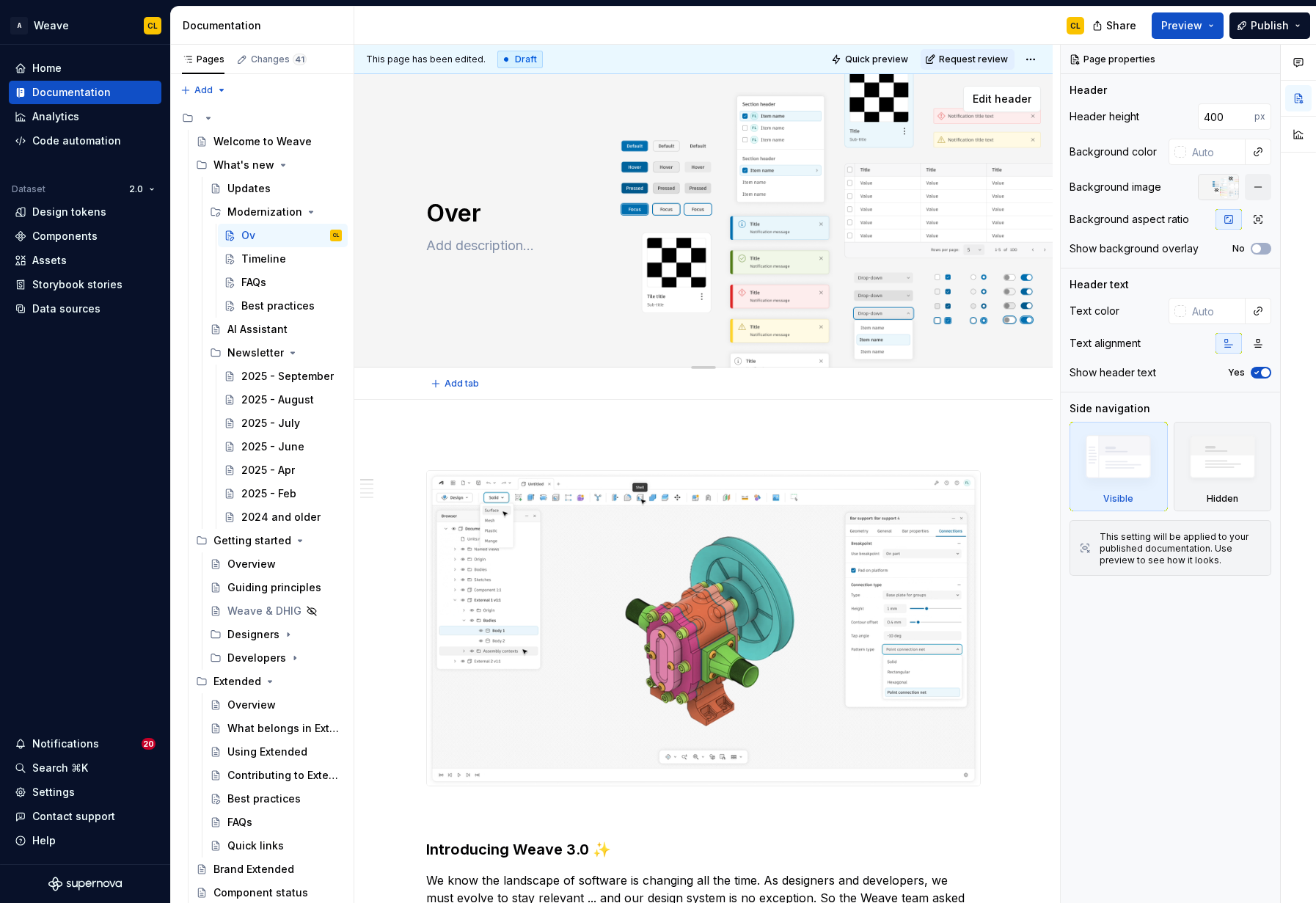
type textarea "*"
type textarea "Overv"
type textarea "*"
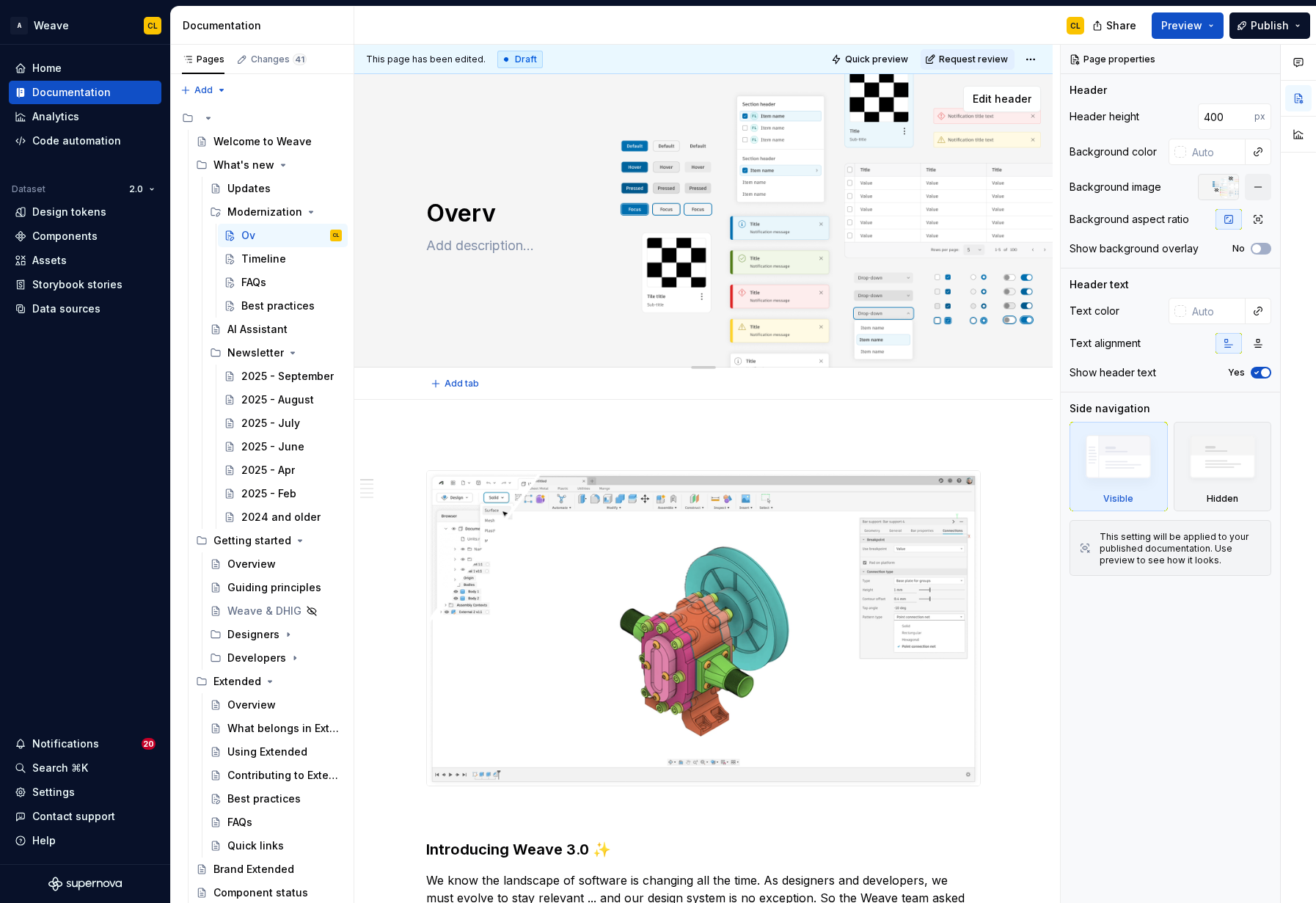
type textarea "Overvi"
type textarea "*"
type textarea "Overvie"
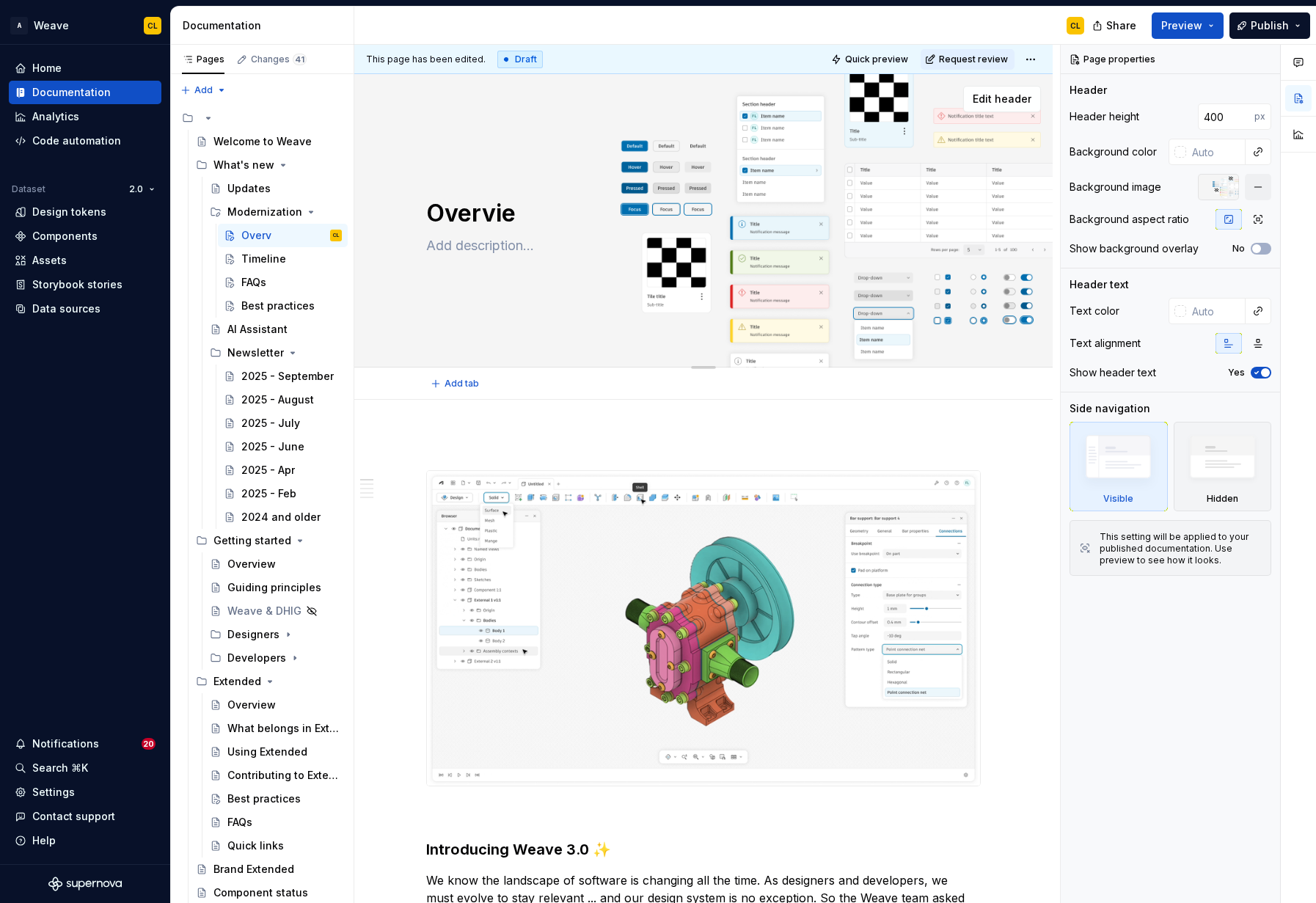
type textarea "*"
type textarea "Overview"
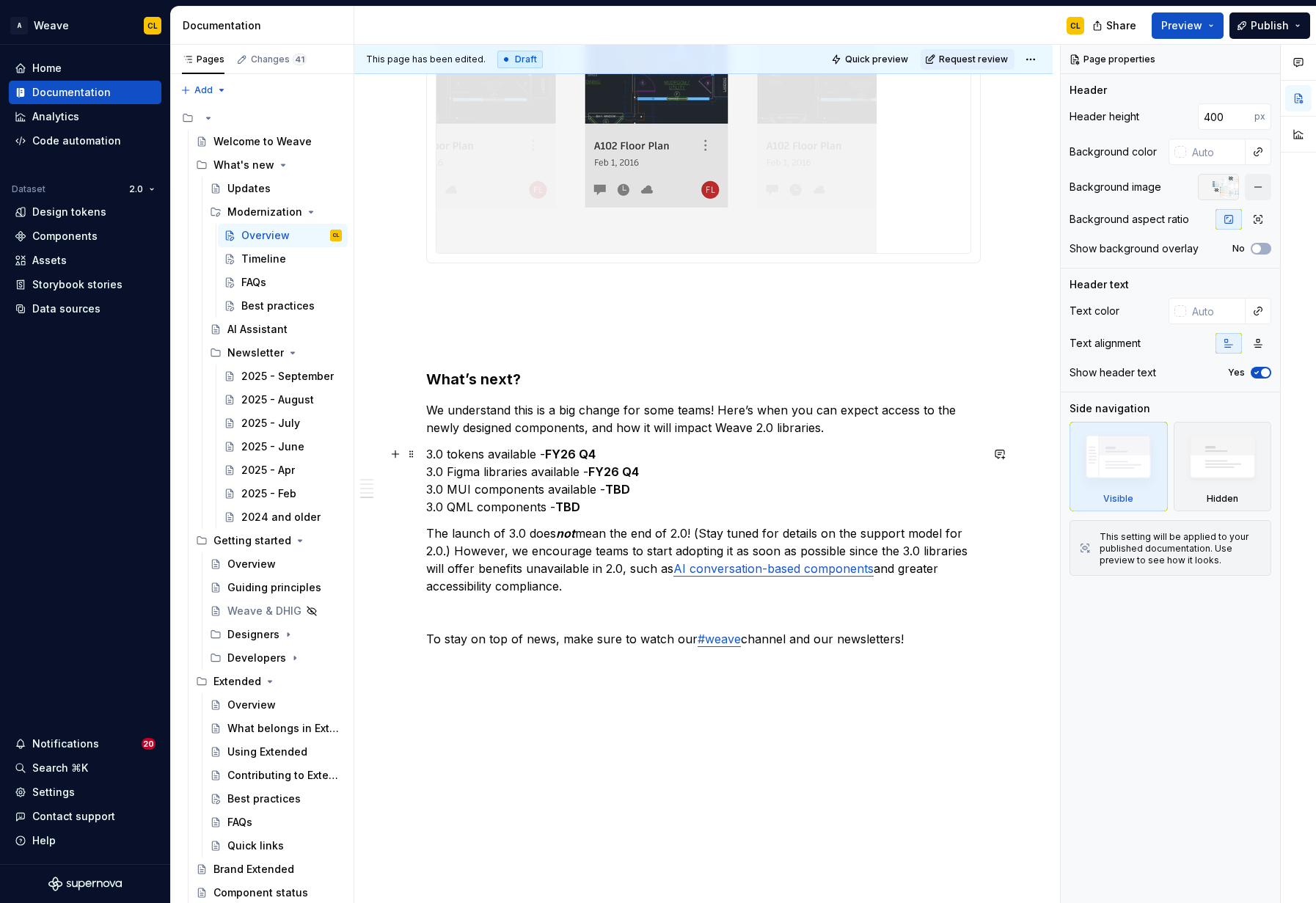
scroll to position [2215, 0]
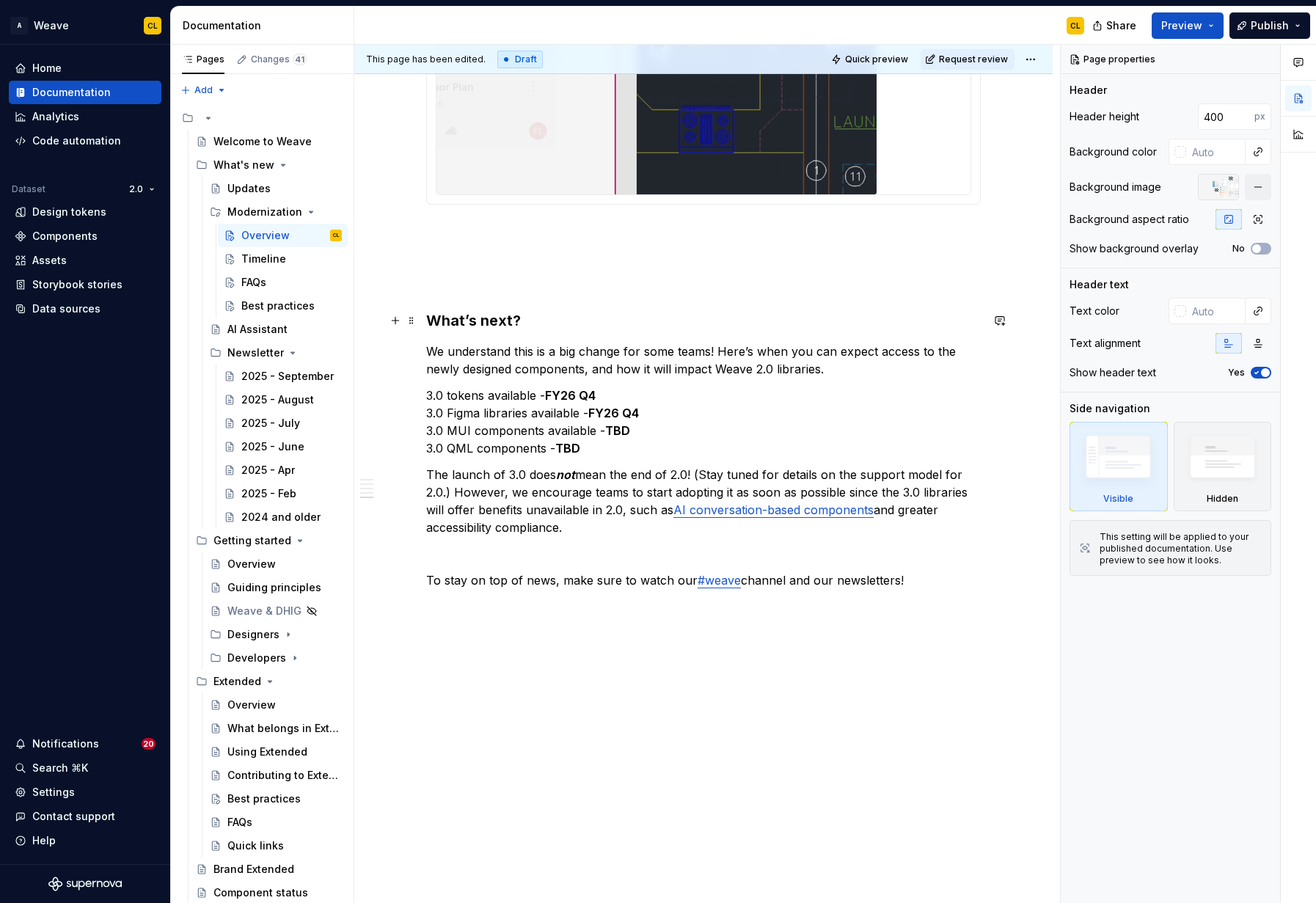
type textarea "*"
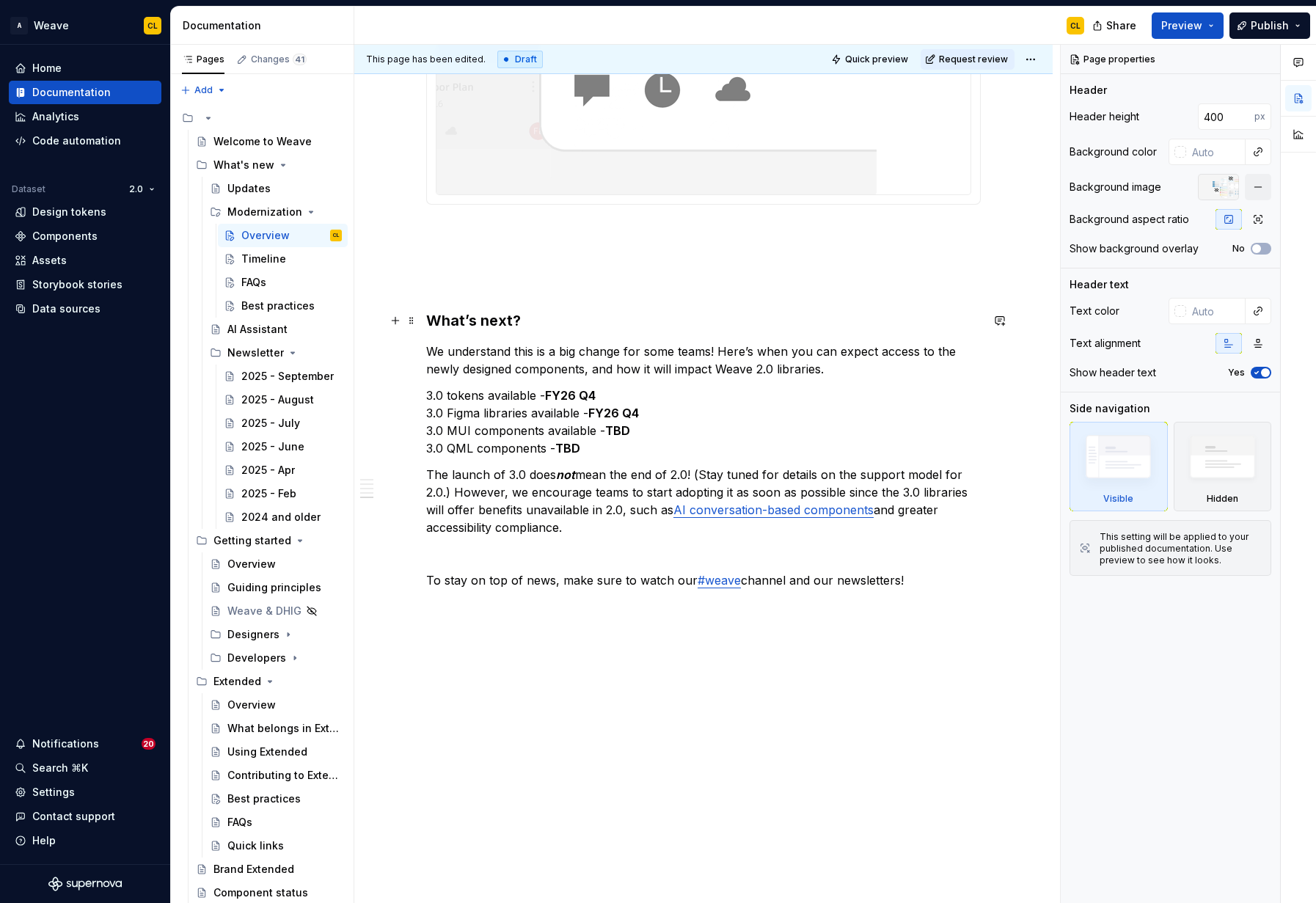
type textarea "Overview"
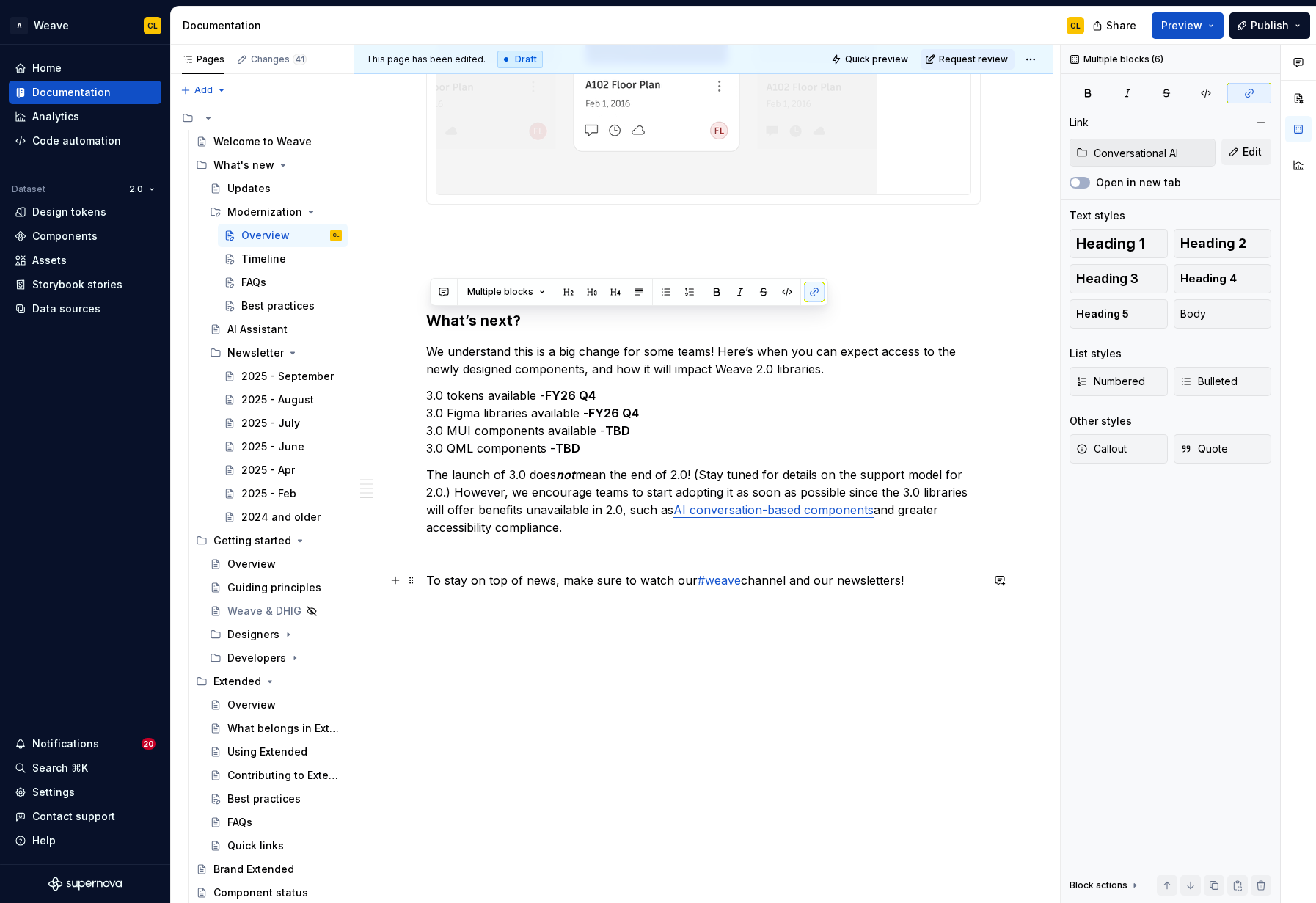
drag, startPoint x: 429, startPoint y: 316, endPoint x: 953, endPoint y: 582, distance: 587.6
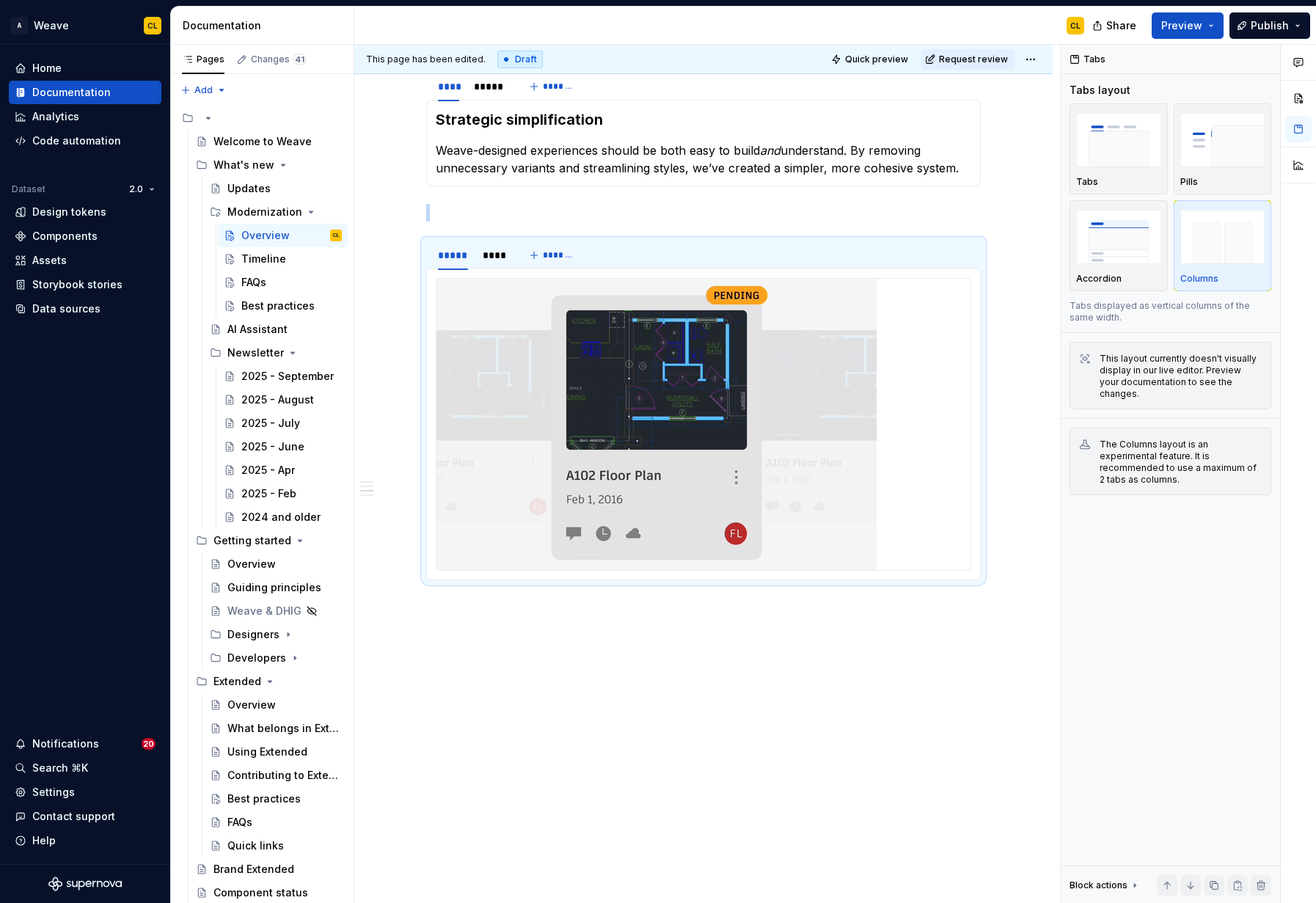
scroll to position [1840, 0]
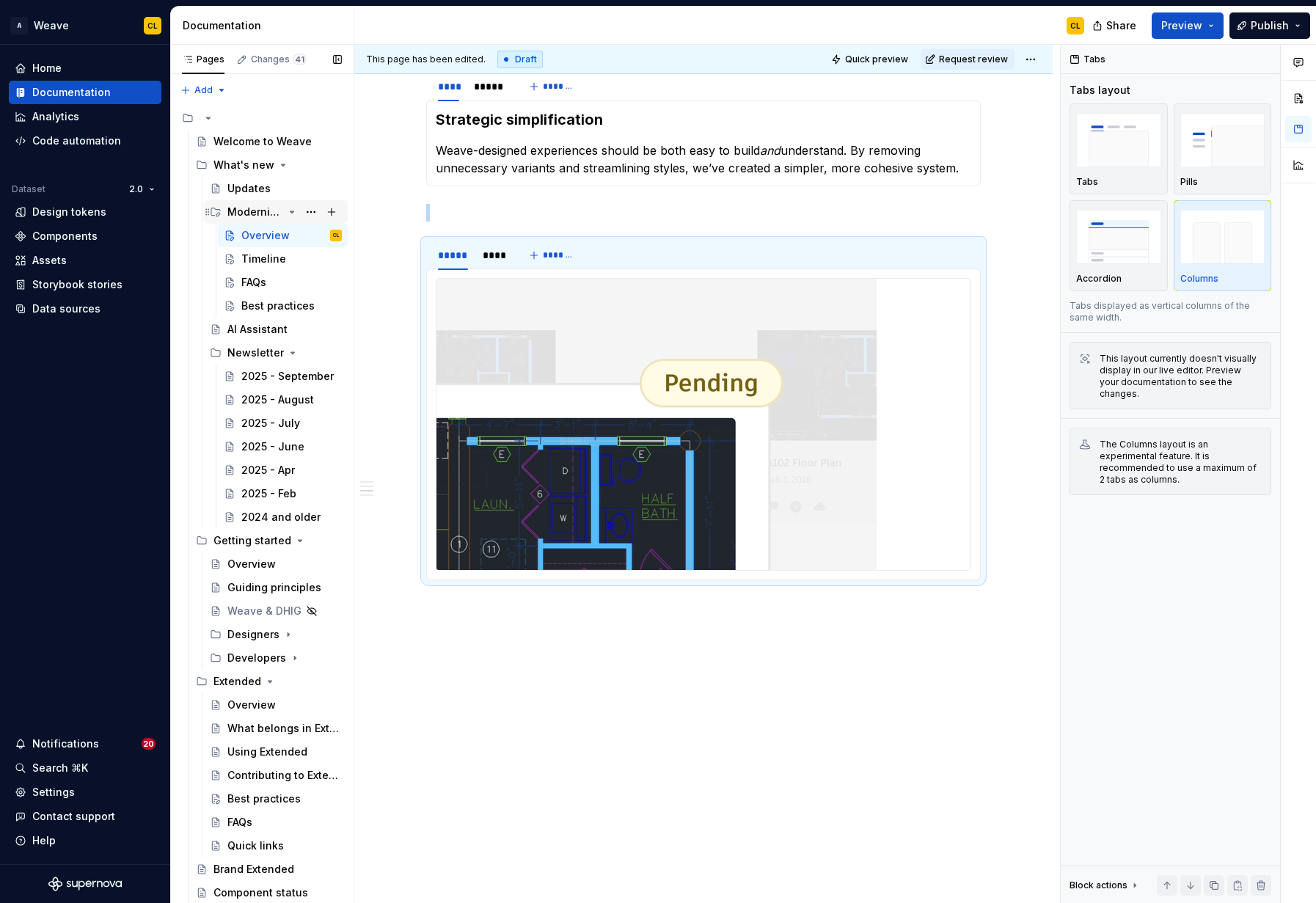
click at [270, 210] on div "Modernization" at bounding box center [255, 212] width 55 height 15
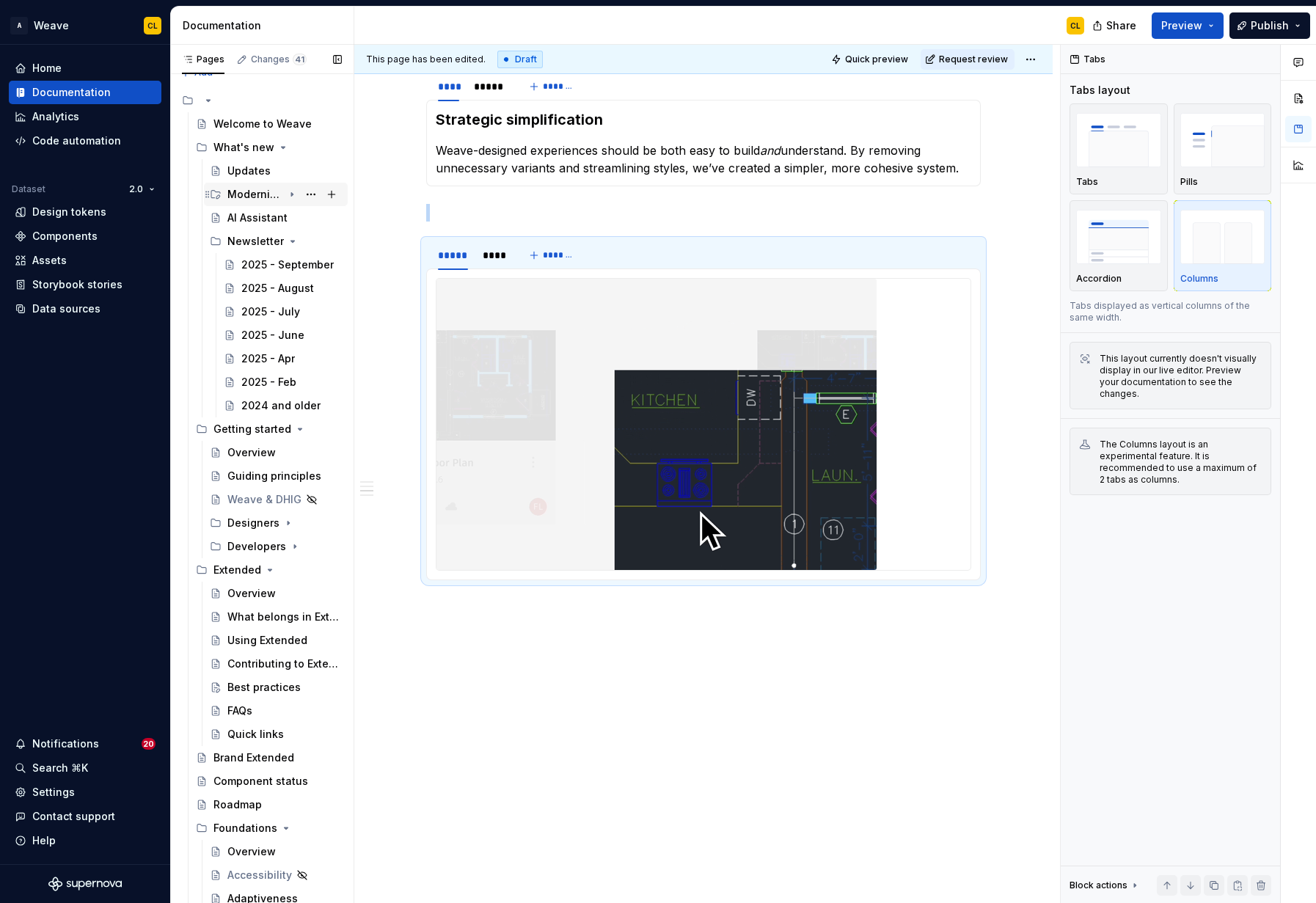
scroll to position [20, 0]
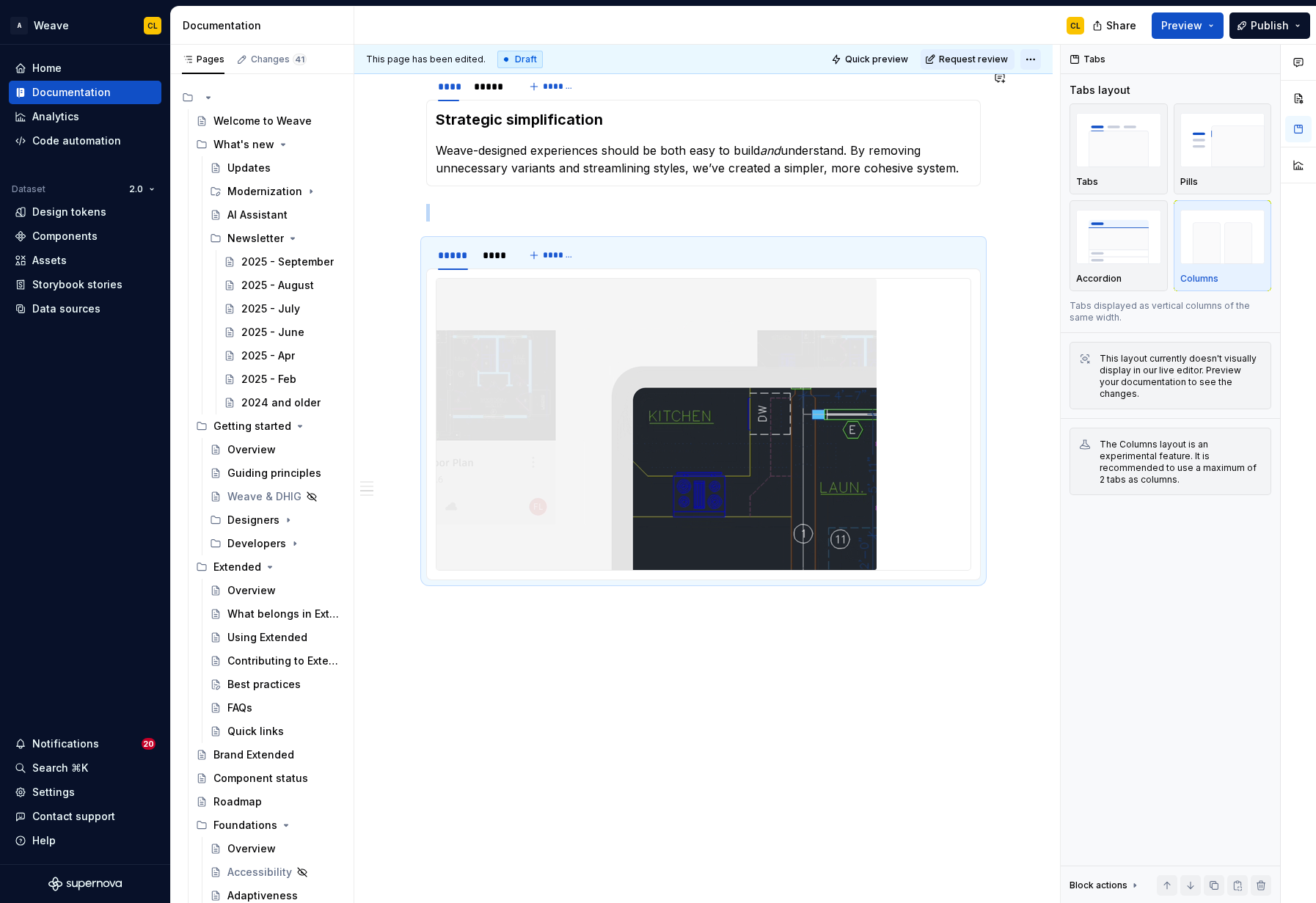
click at [1032, 54] on html "A Weave CL Home Documentation Analytics Code automation Dataset 2.0 Design toke…" at bounding box center [658, 452] width 1316 height 903
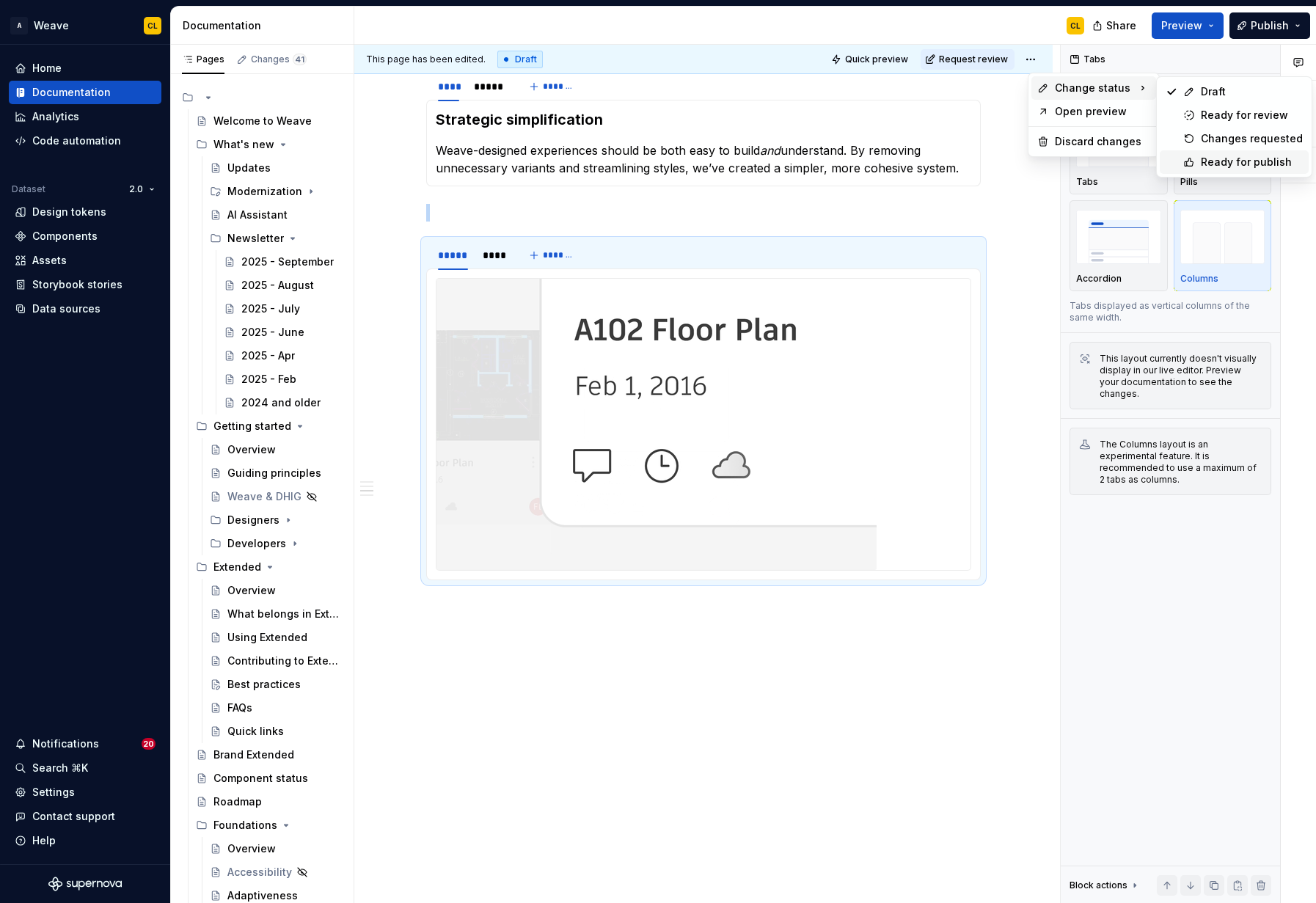
click at [1211, 162] on div "Ready for publish" at bounding box center [1252, 162] width 102 height 15
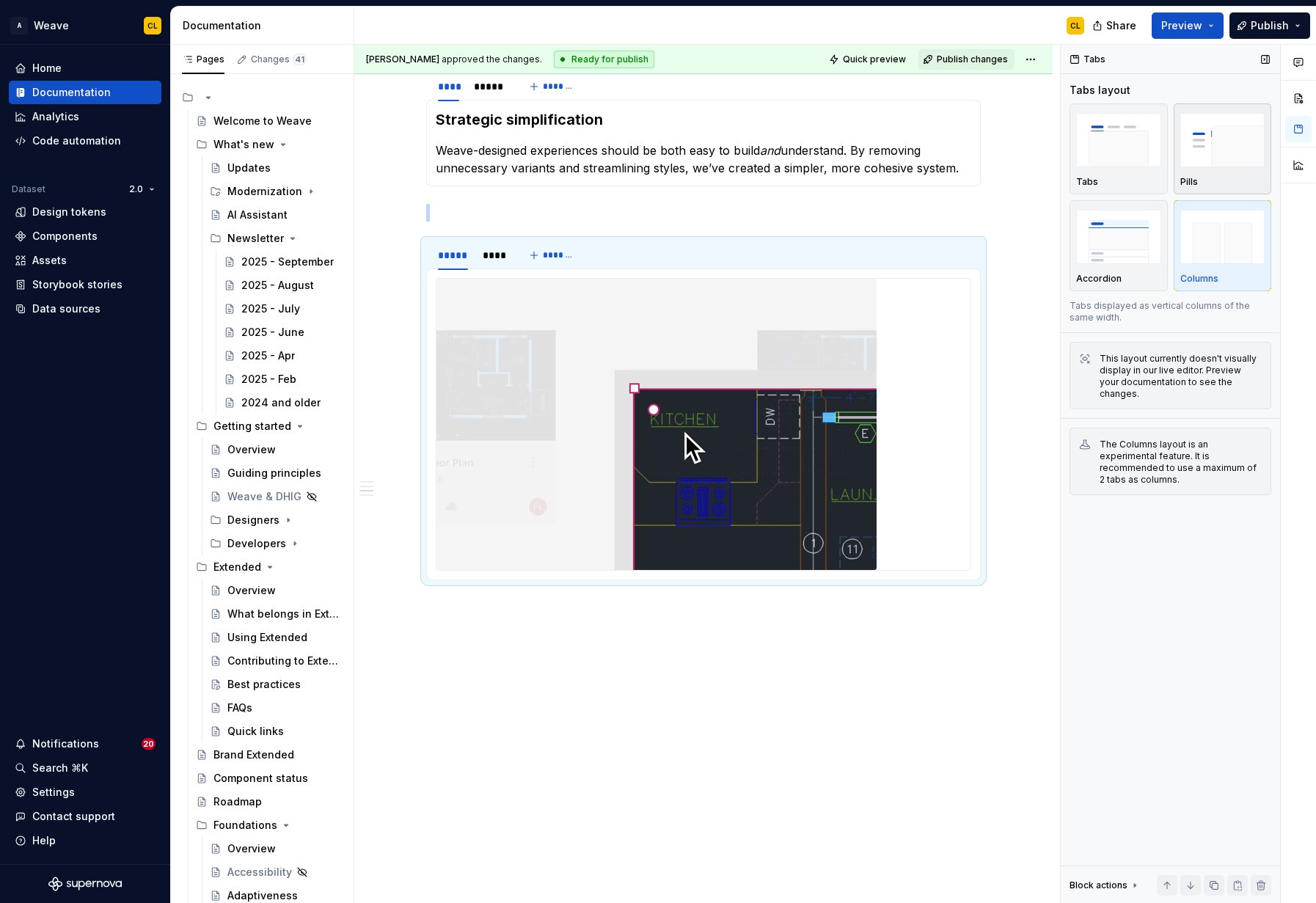
scroll to position [1424, 0]
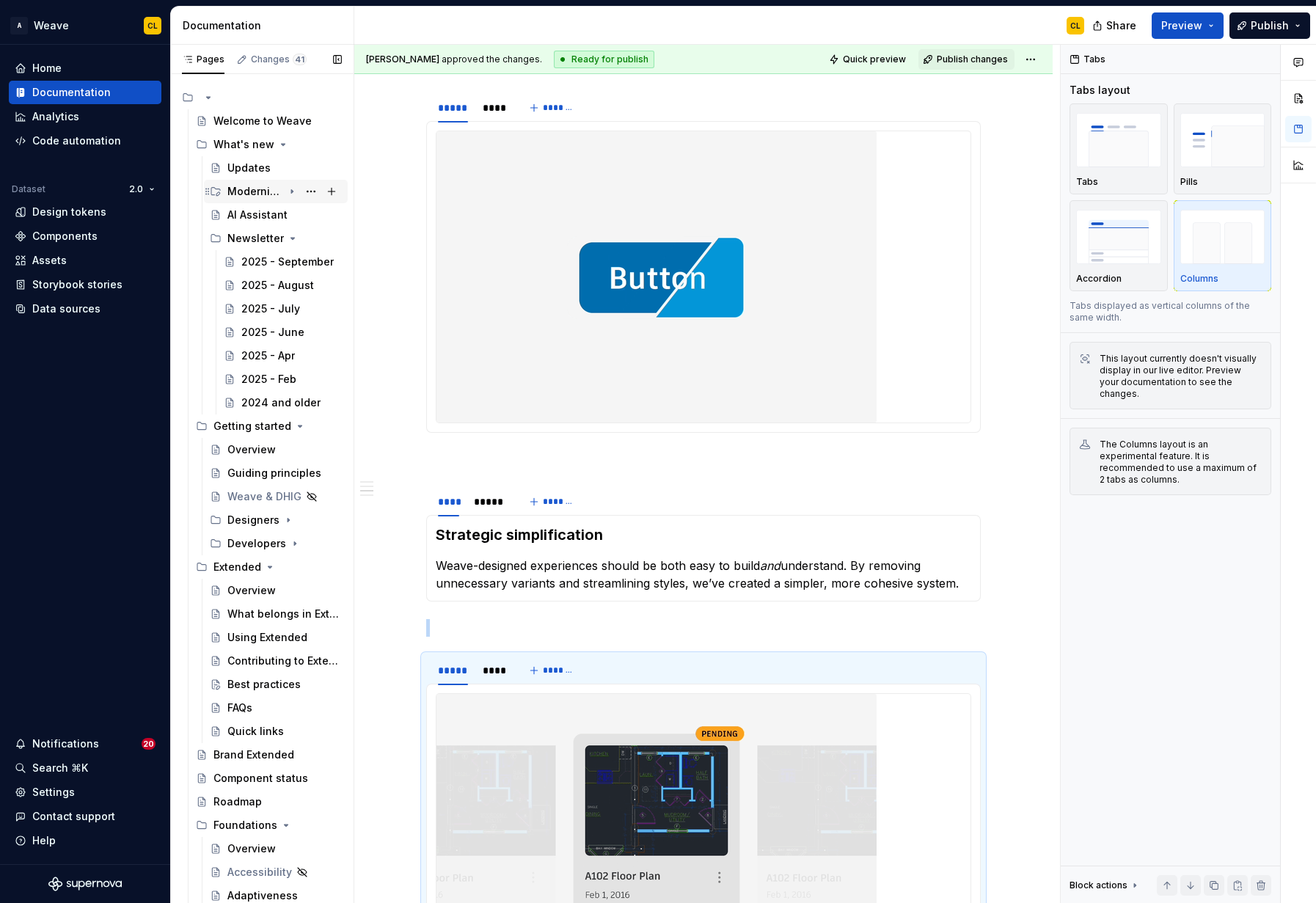
click at [292, 190] on icon "Page tree" at bounding box center [292, 191] width 2 height 4
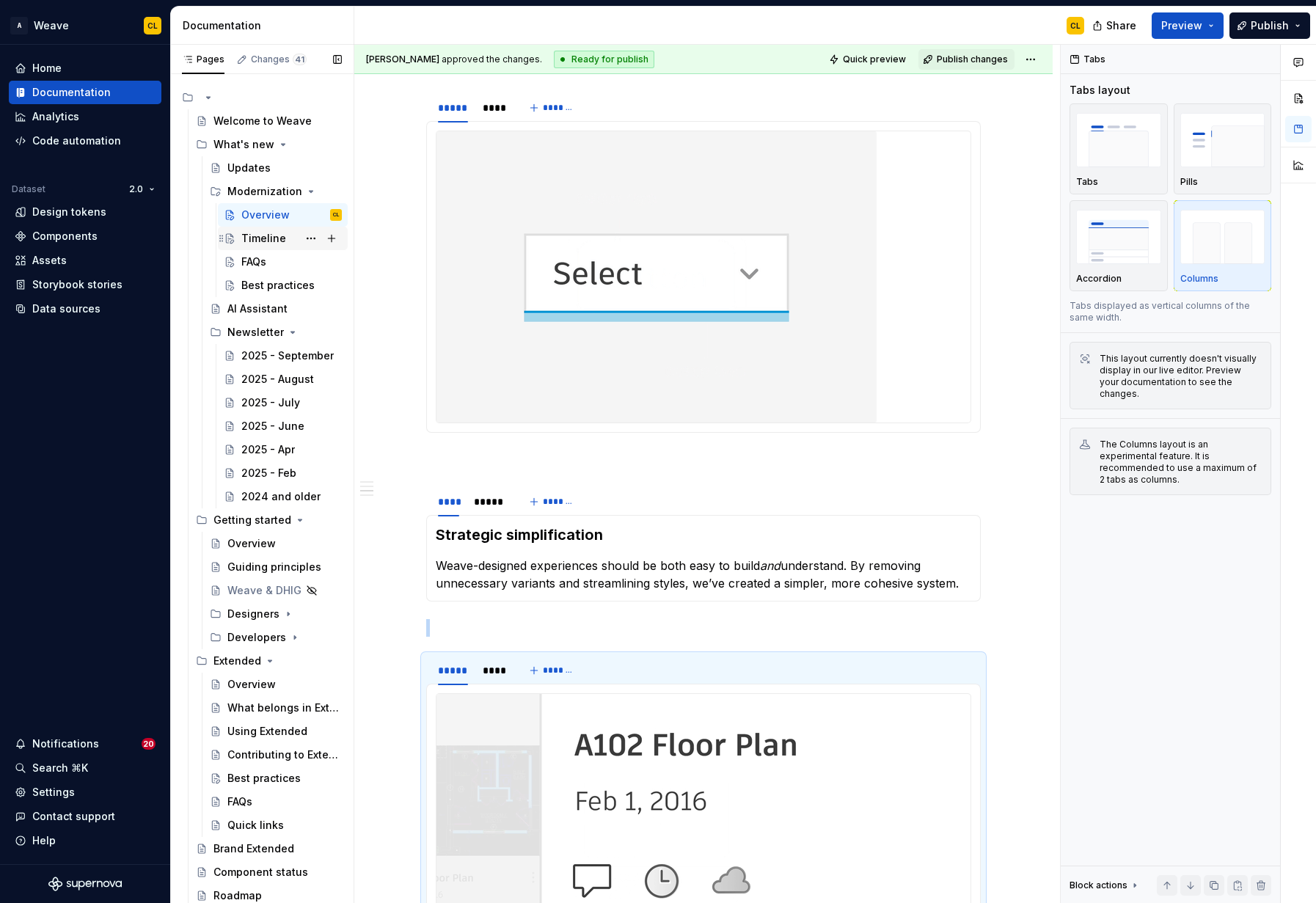
click at [266, 236] on div "Timeline" at bounding box center [263, 238] width 45 height 15
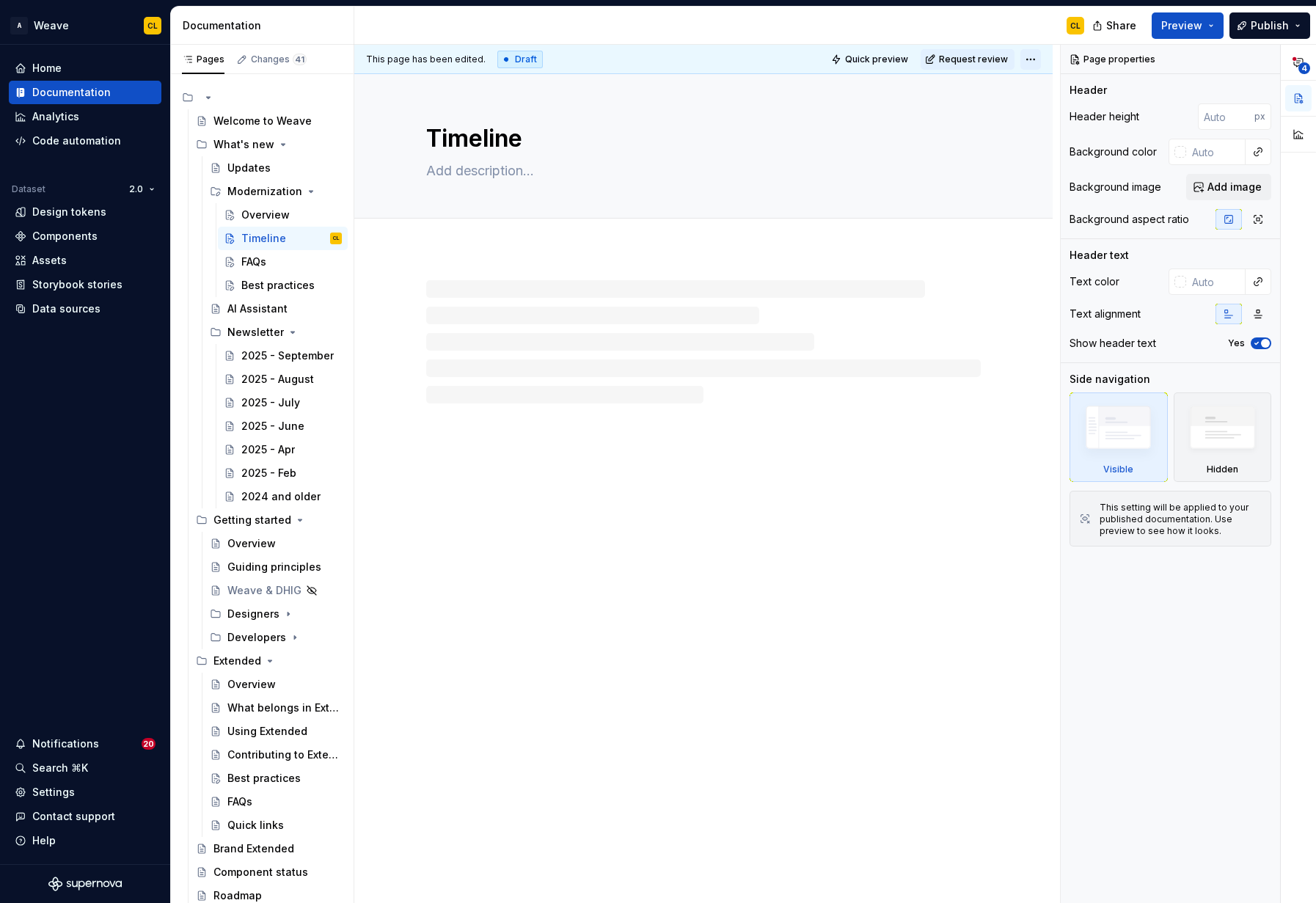
click at [1038, 60] on html "A Weave CL Home Documentation Analytics Code automation Dataset 2.0 Design toke…" at bounding box center [658, 452] width 1316 height 903
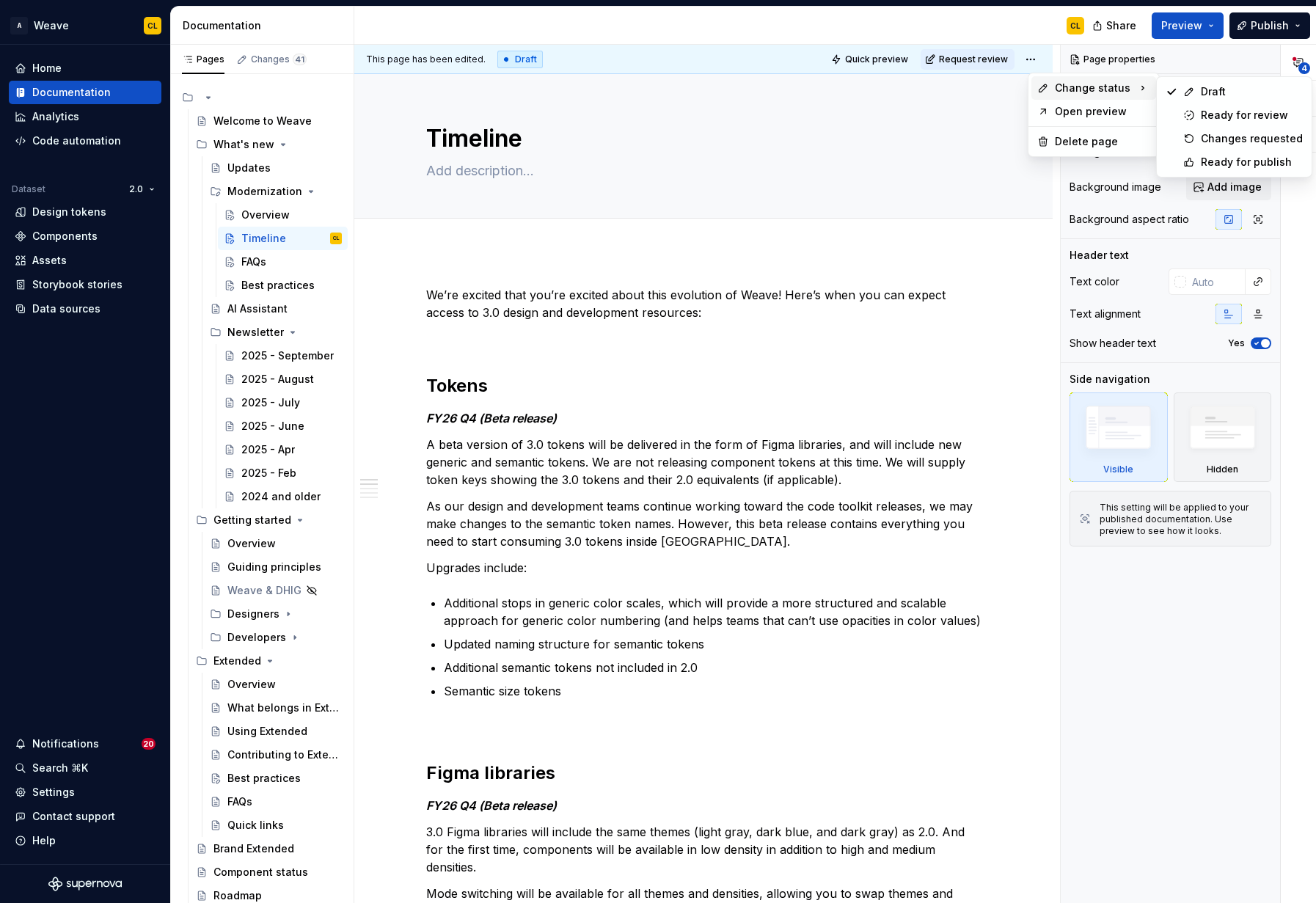
click at [1228, 174] on div "Draft Ready for review Changes requested Ready for publish" at bounding box center [1235, 127] width 156 height 102
click at [1222, 164] on div "Ready for publish" at bounding box center [1252, 162] width 102 height 15
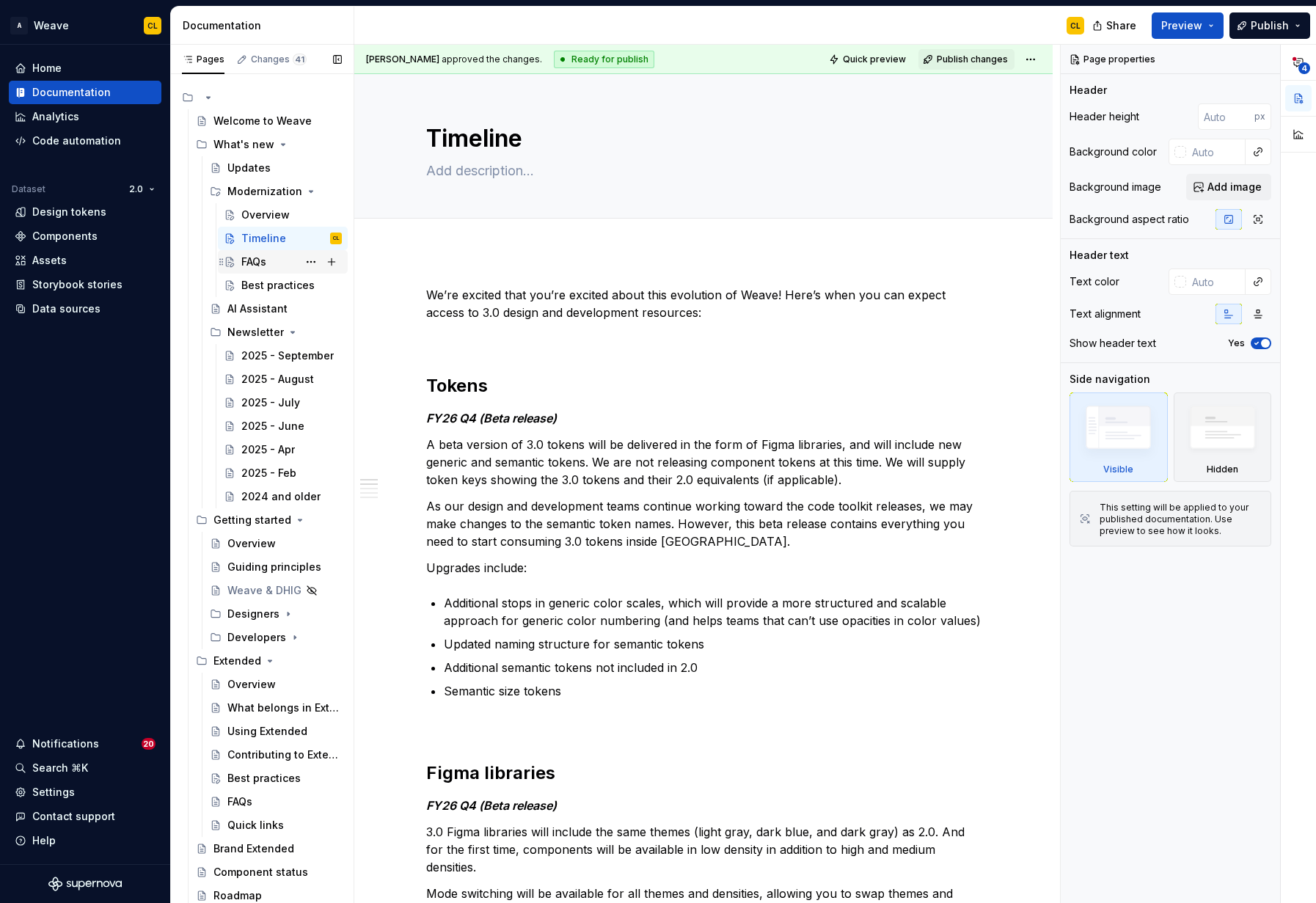
click at [289, 262] on div "FAQs" at bounding box center [291, 262] width 101 height 20
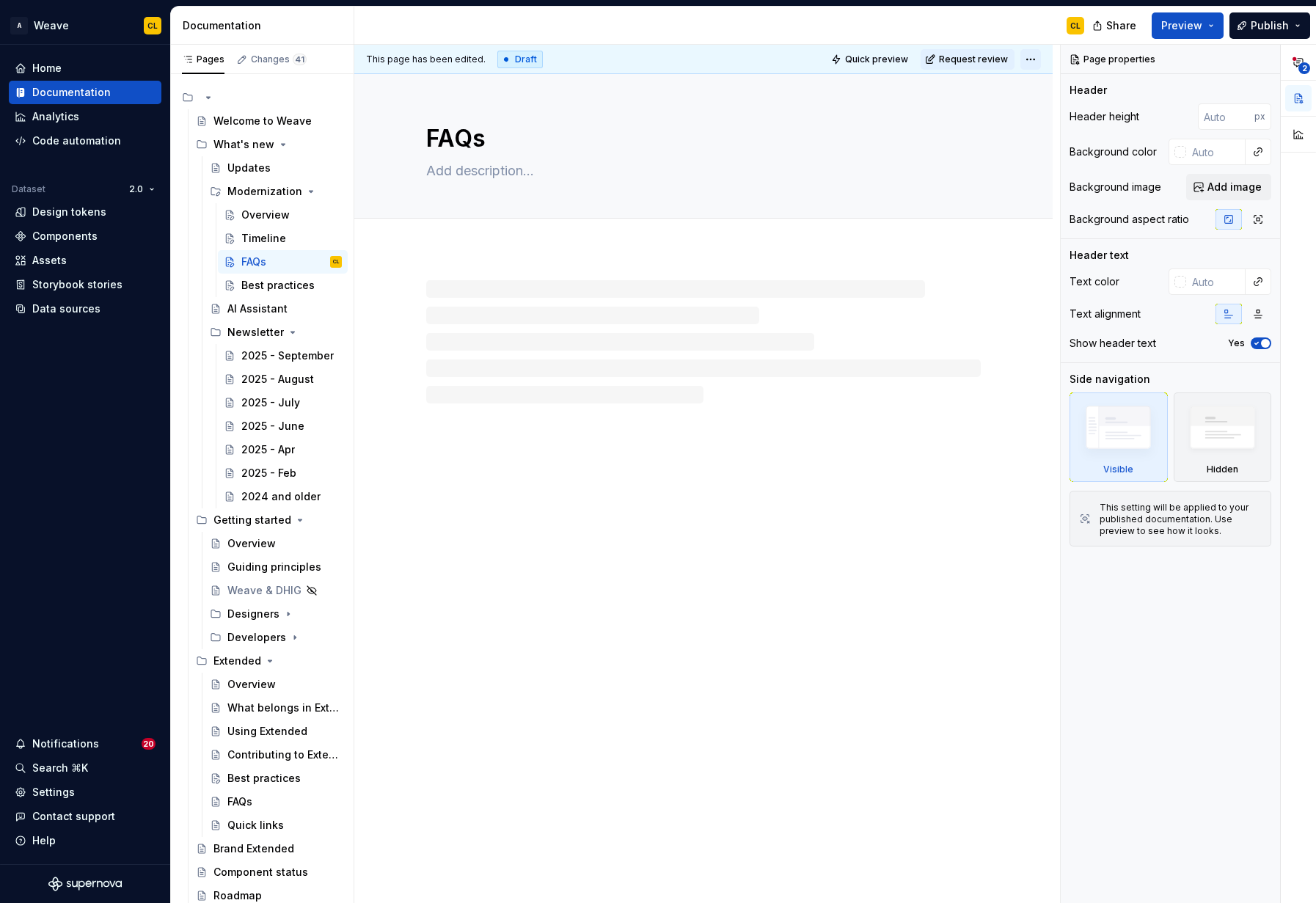
click at [1042, 56] on html "A Weave CL Home Documentation Analytics Code automation Dataset 2.0 Design toke…" at bounding box center [658, 452] width 1316 height 903
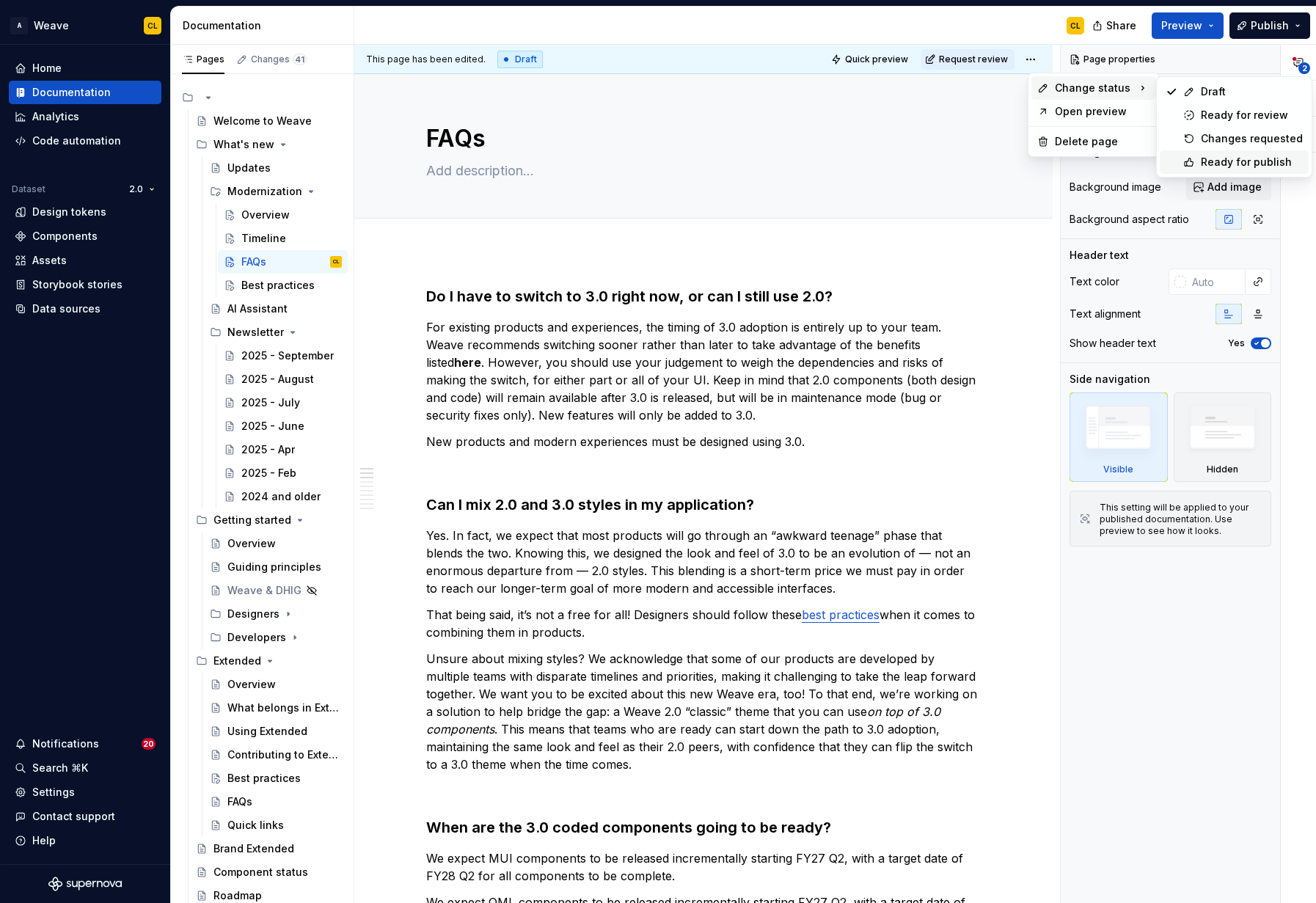
click at [1217, 161] on div "Ready for publish" at bounding box center [1252, 162] width 102 height 15
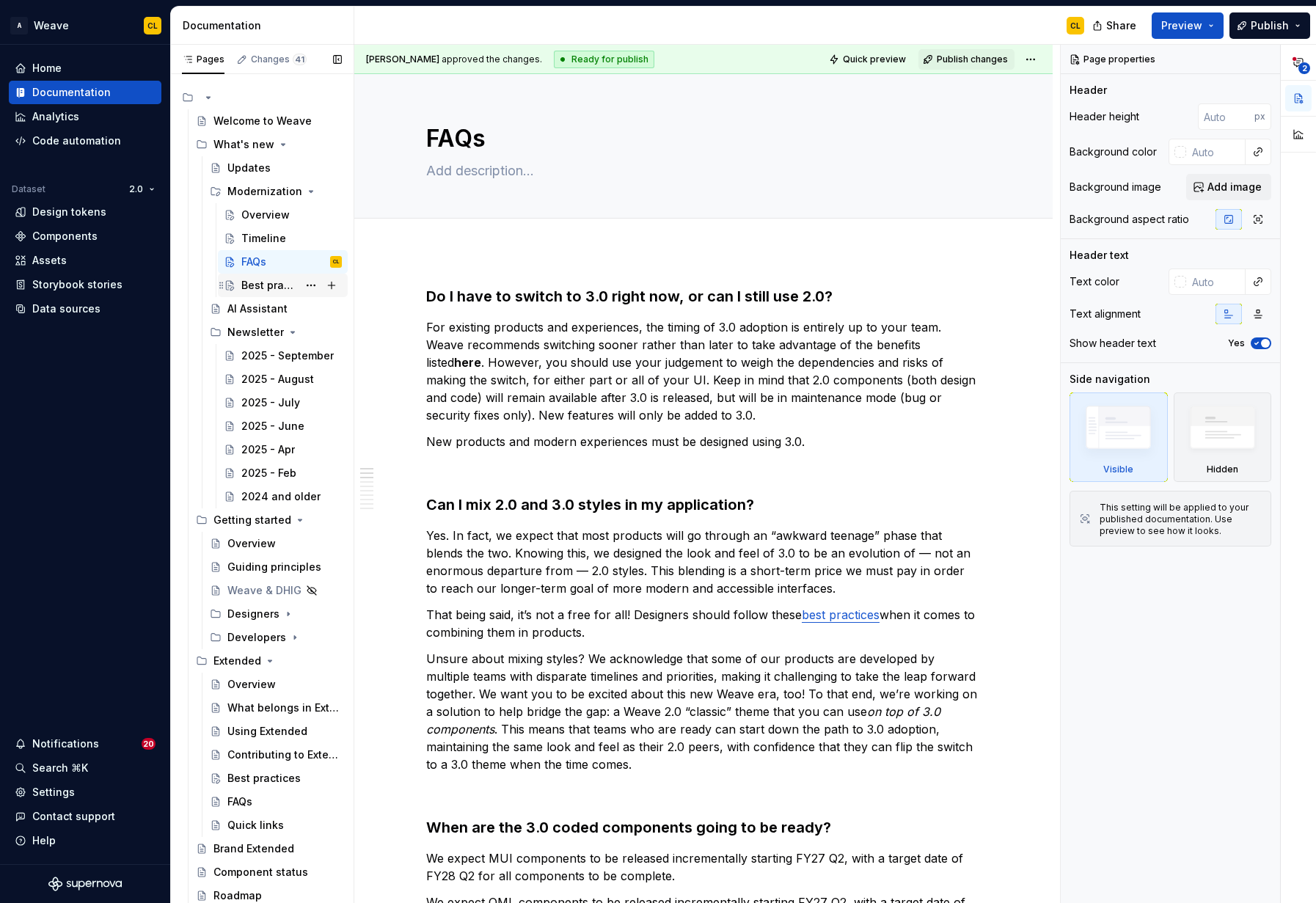
click at [270, 282] on div "Best practices" at bounding box center [270, 285] width 56 height 15
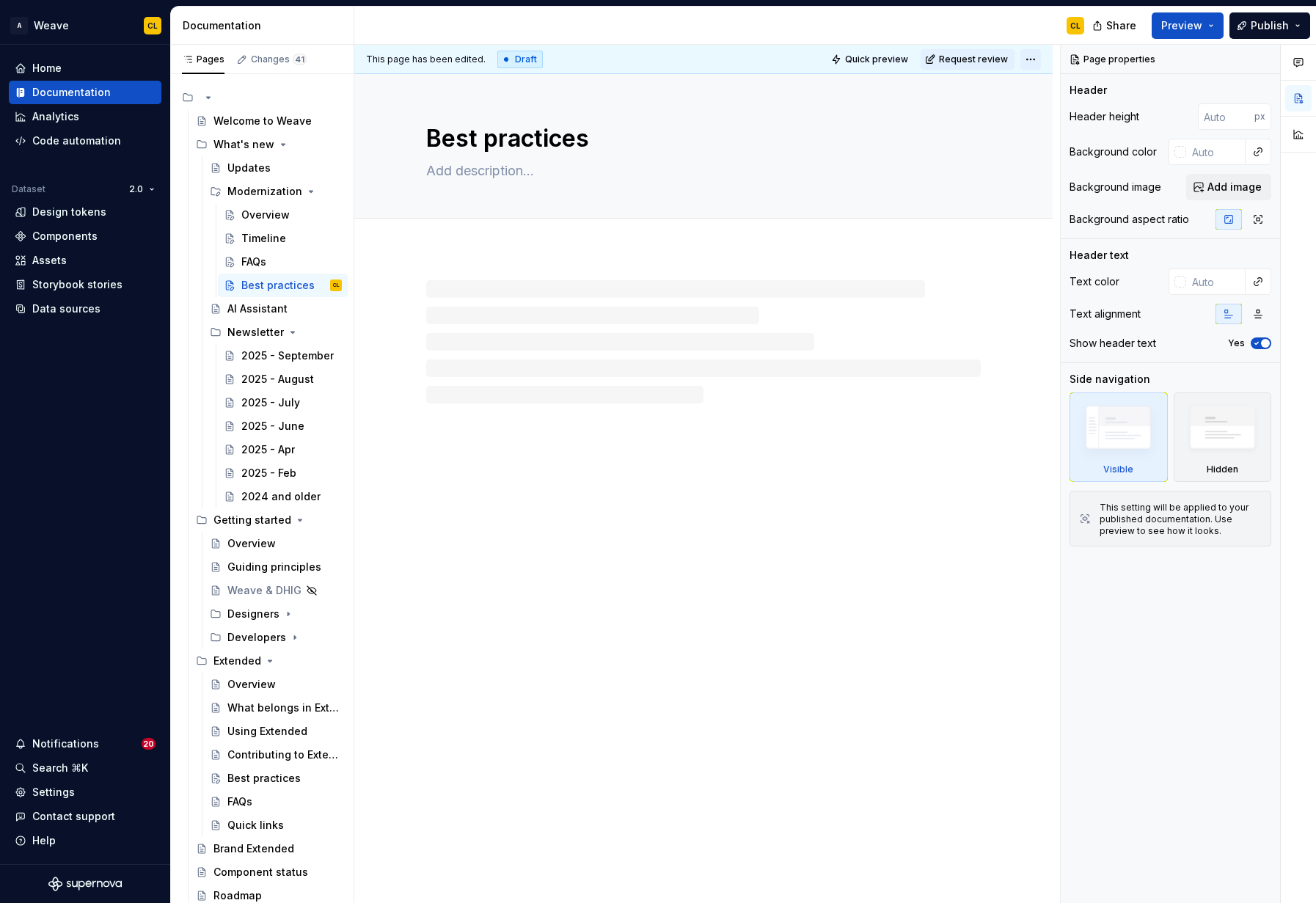
click at [1036, 56] on html "A Weave CL Home Documentation Analytics Code automation Dataset 2.0 Design toke…" at bounding box center [658, 452] width 1316 height 903
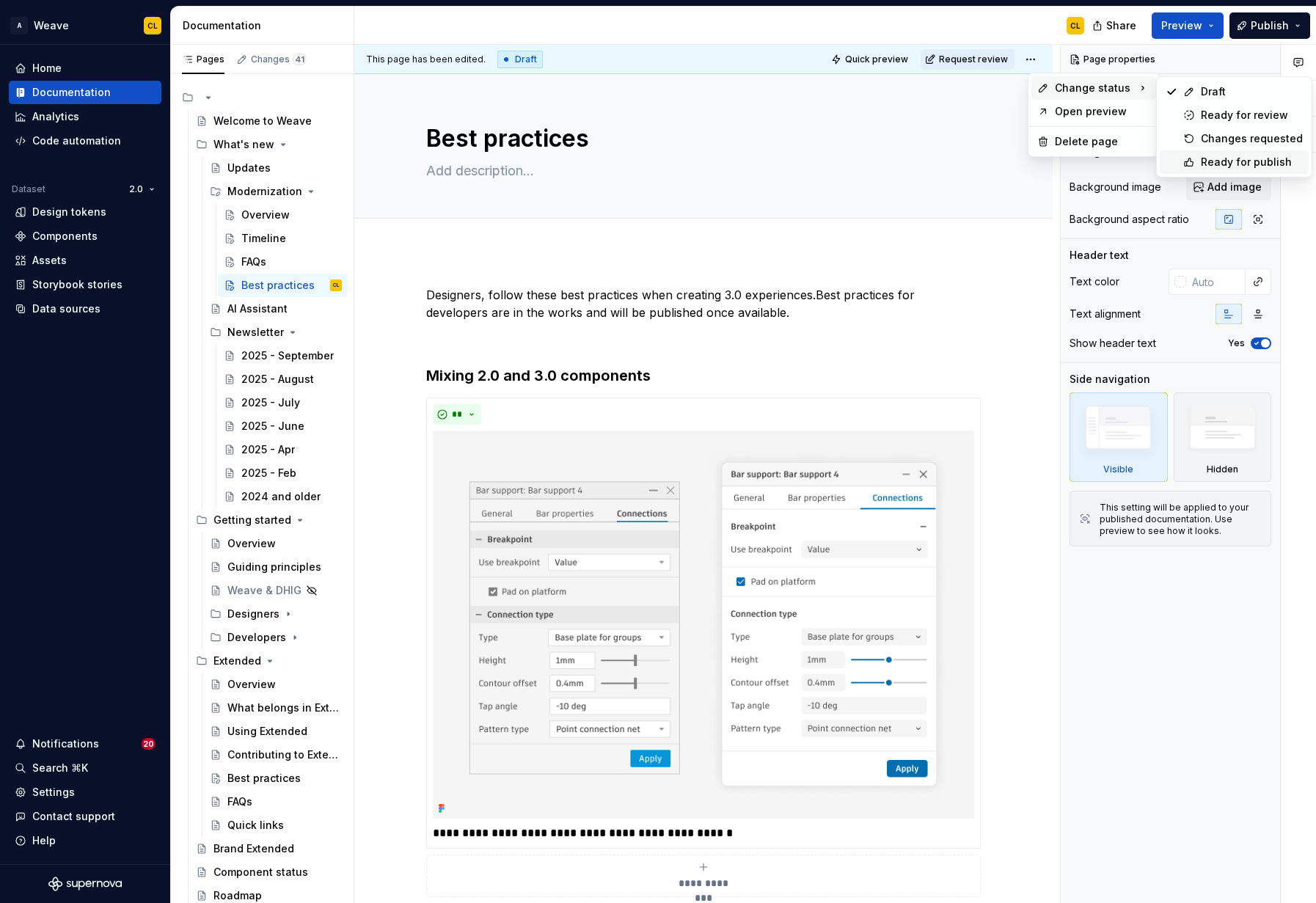
click at [1218, 160] on div "Ready for publish" at bounding box center [1252, 162] width 102 height 15
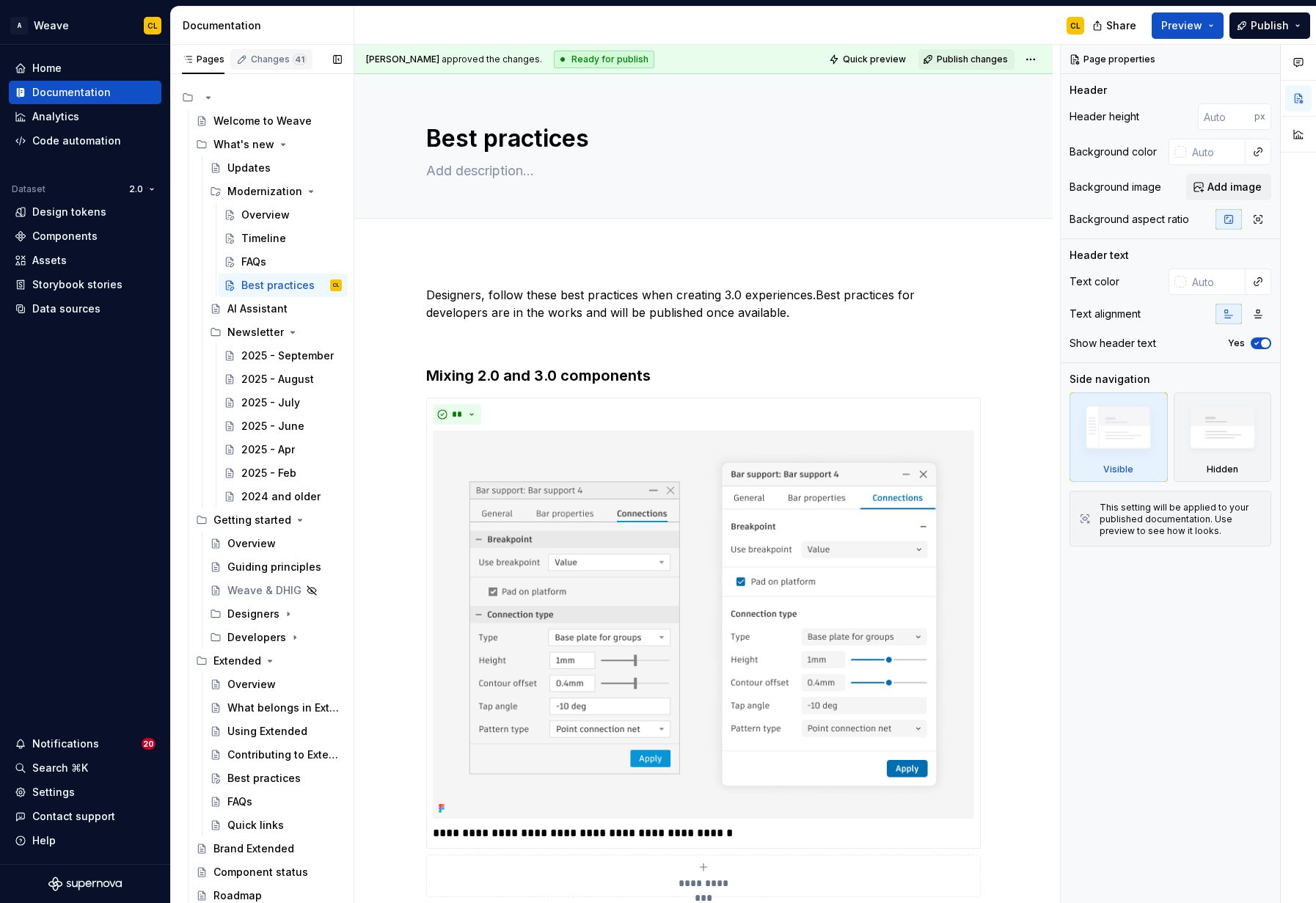
click at [258, 61] on div "Changes 41" at bounding box center [278, 59] width 55 height 12
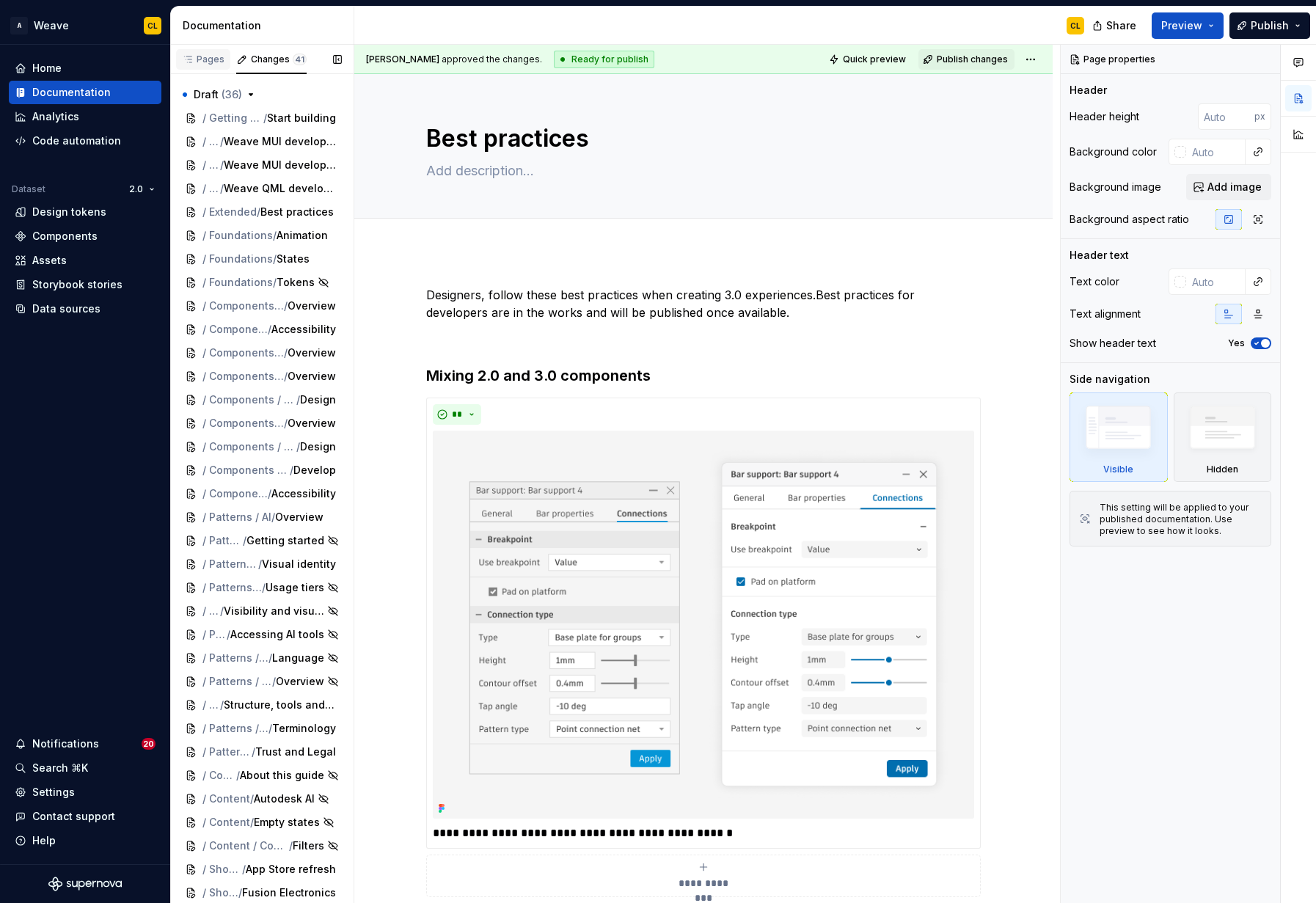
click at [200, 63] on div "Pages" at bounding box center [203, 59] width 42 height 12
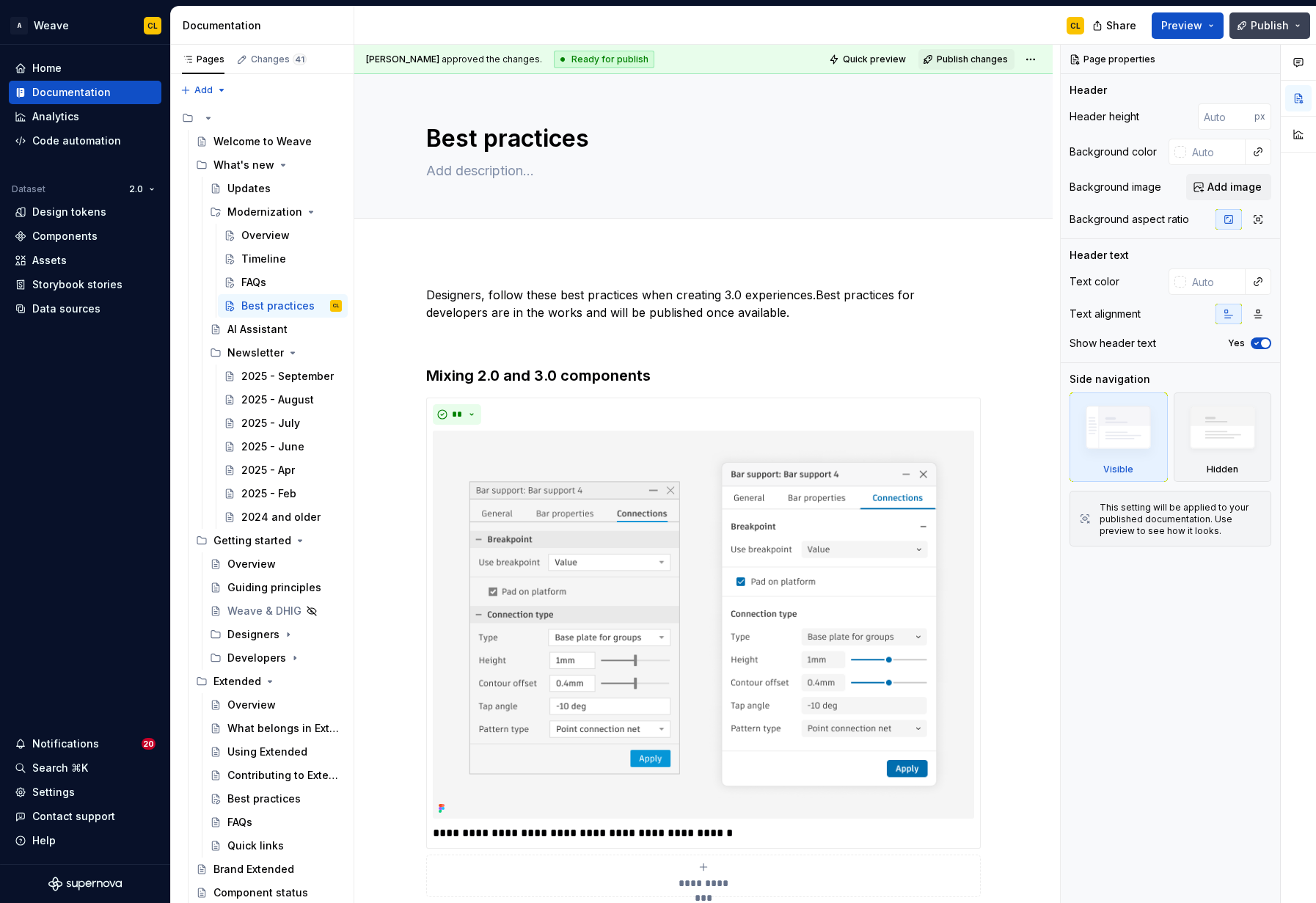
click at [1296, 24] on button "Publish" at bounding box center [1270, 26] width 80 height 27
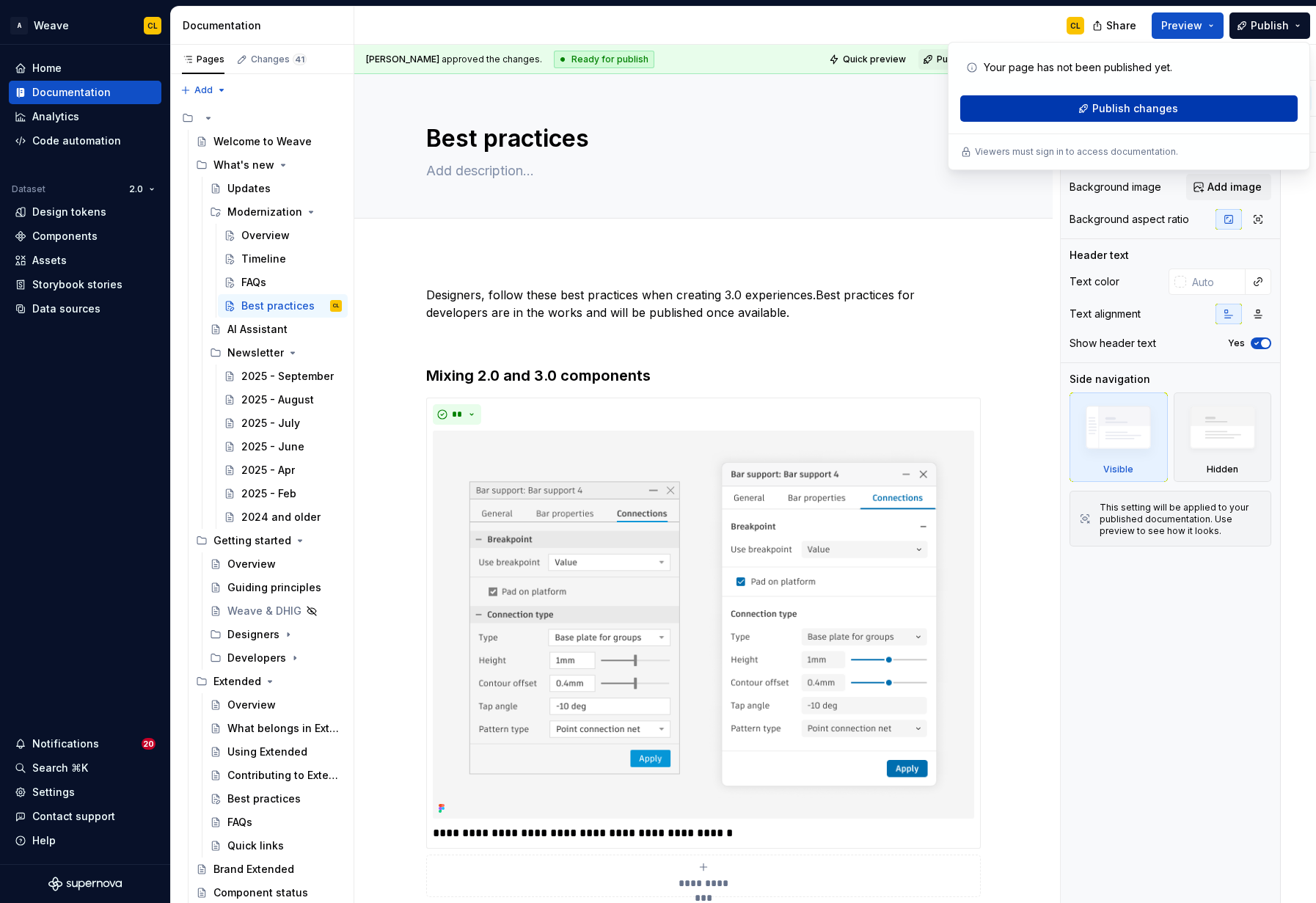
click at [1146, 104] on span "Publish changes" at bounding box center [1135, 109] width 86 height 15
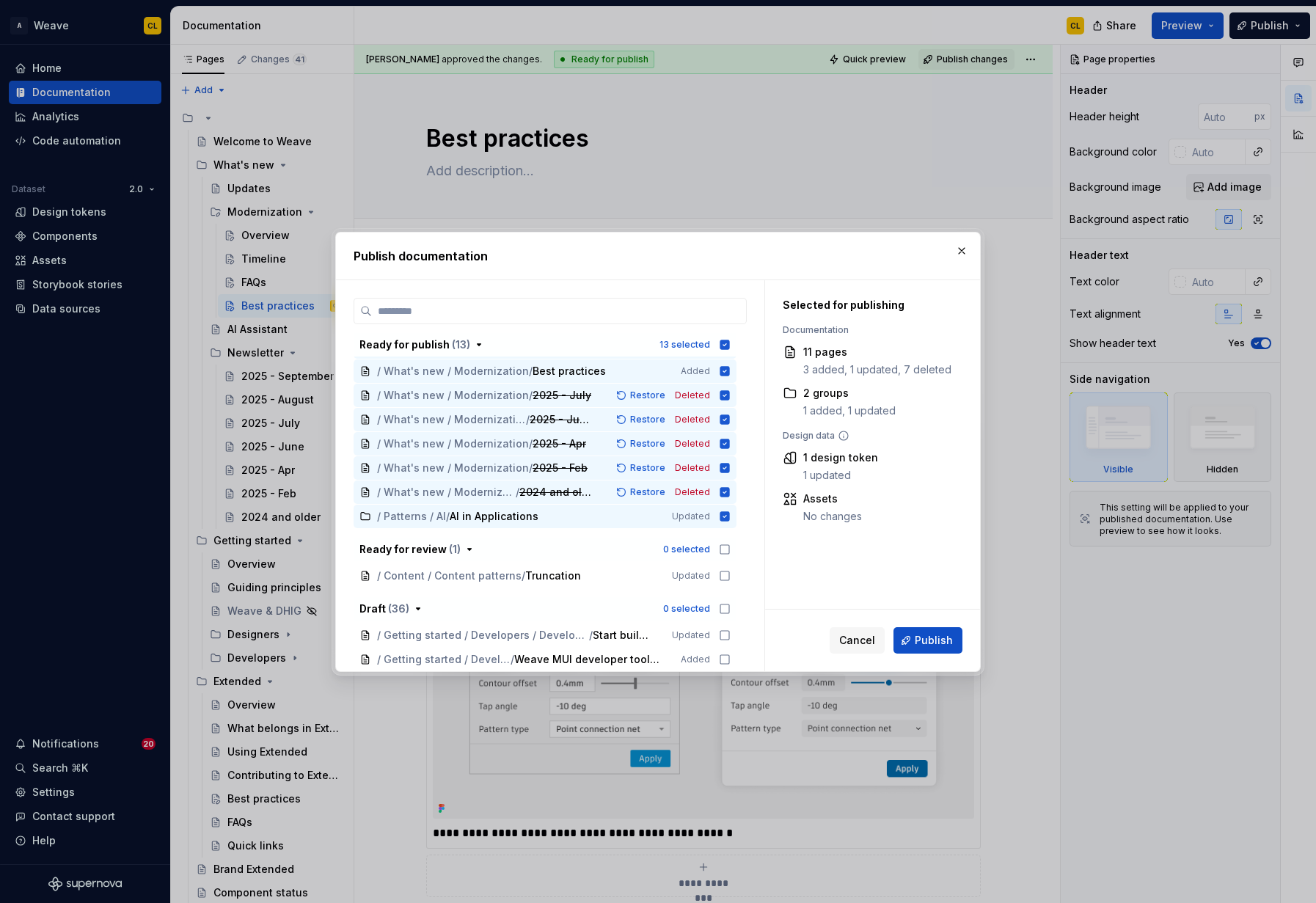
scroll to position [114, 0]
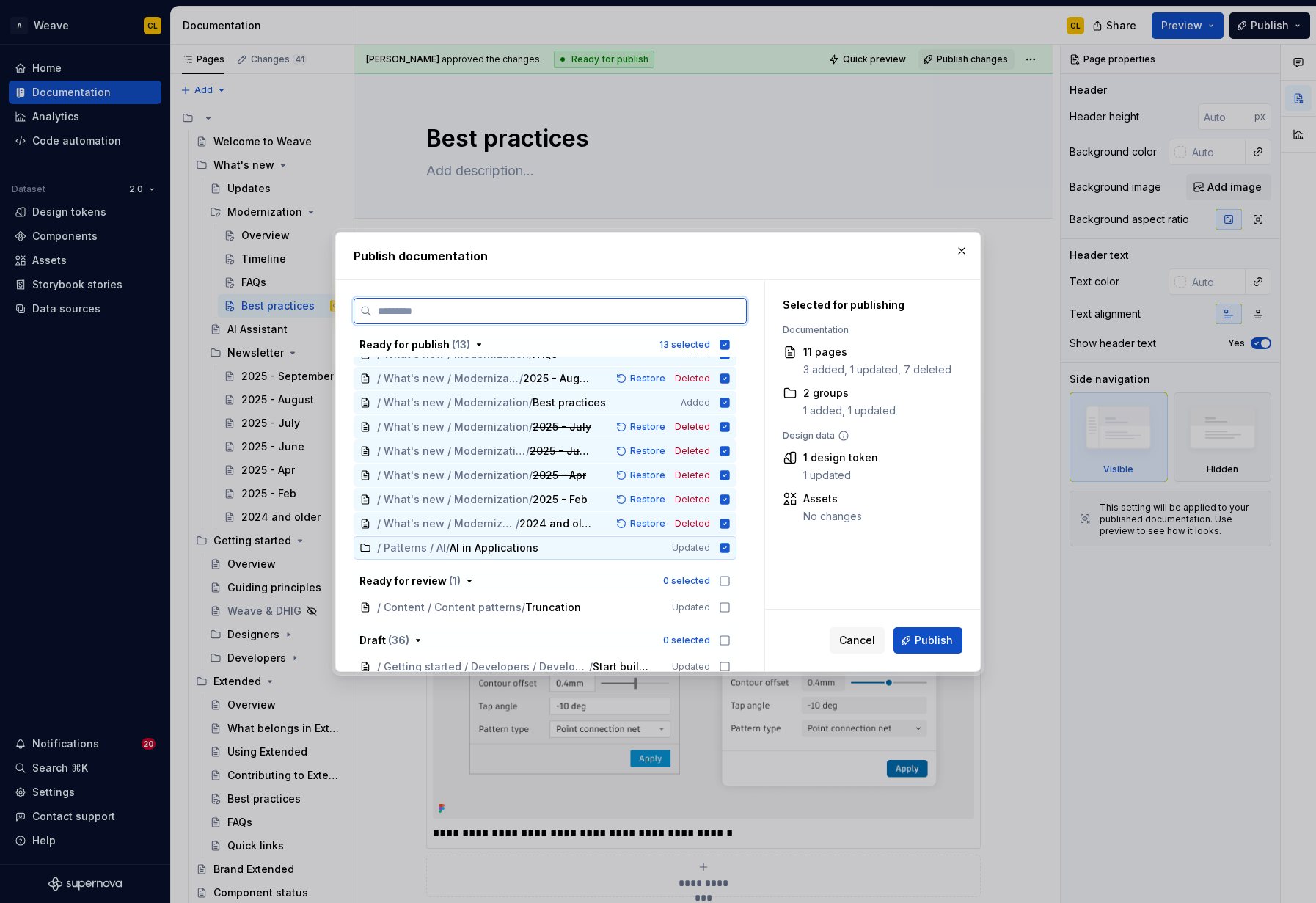
click at [731, 546] on icon at bounding box center [724, 548] width 12 height 12
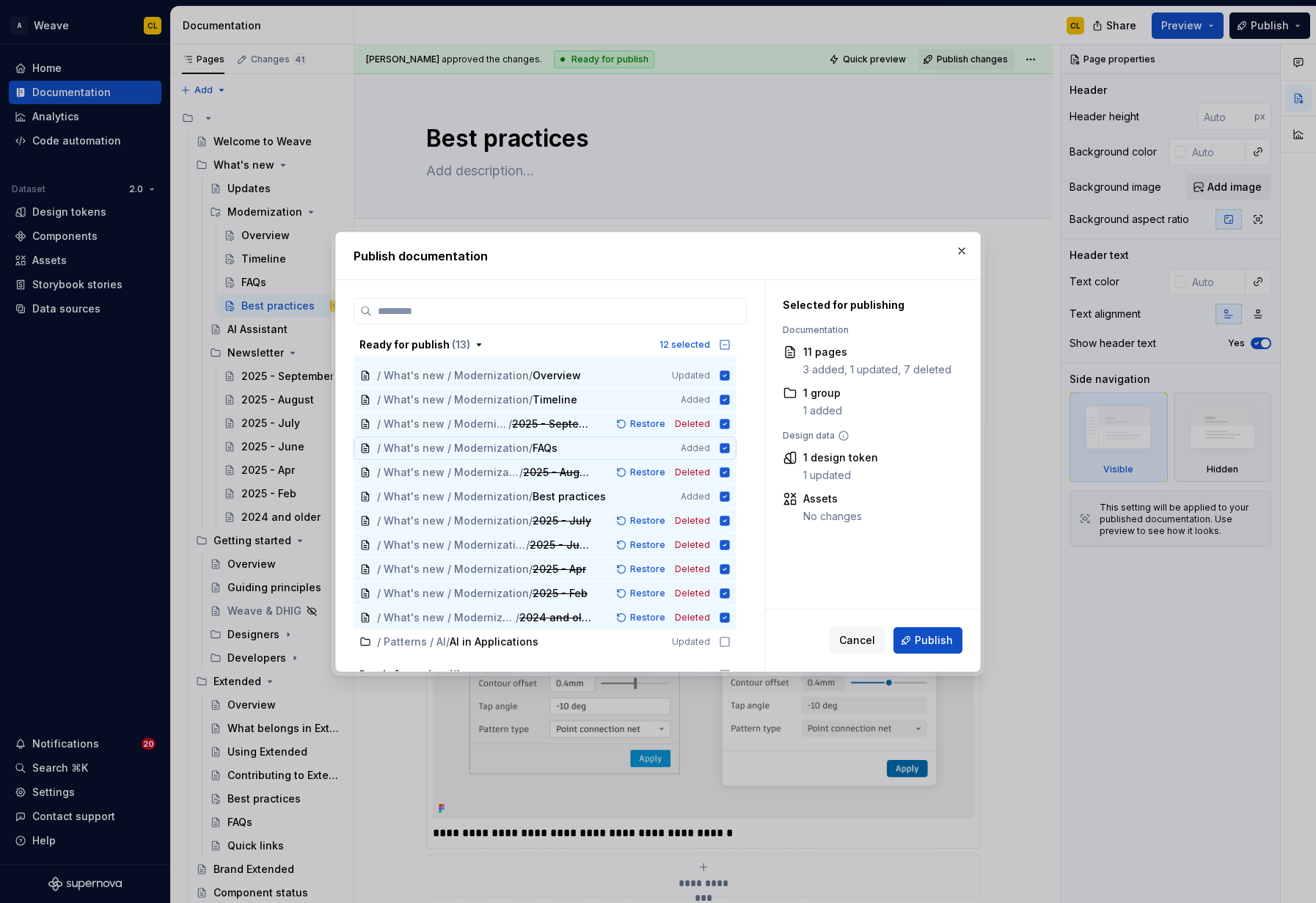
scroll to position [0, 0]
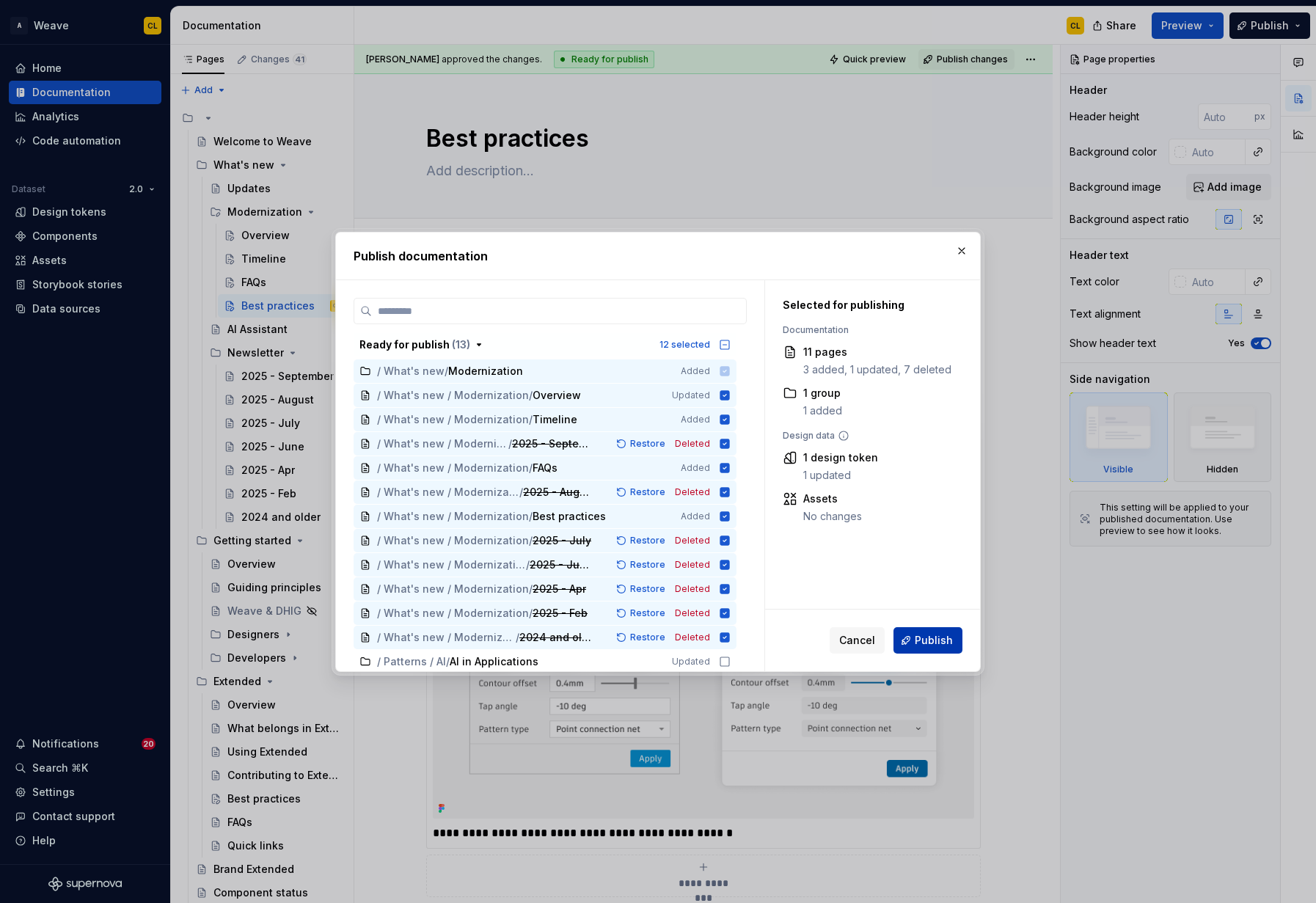
click at [937, 638] on span "Publish" at bounding box center [934, 640] width 38 height 15
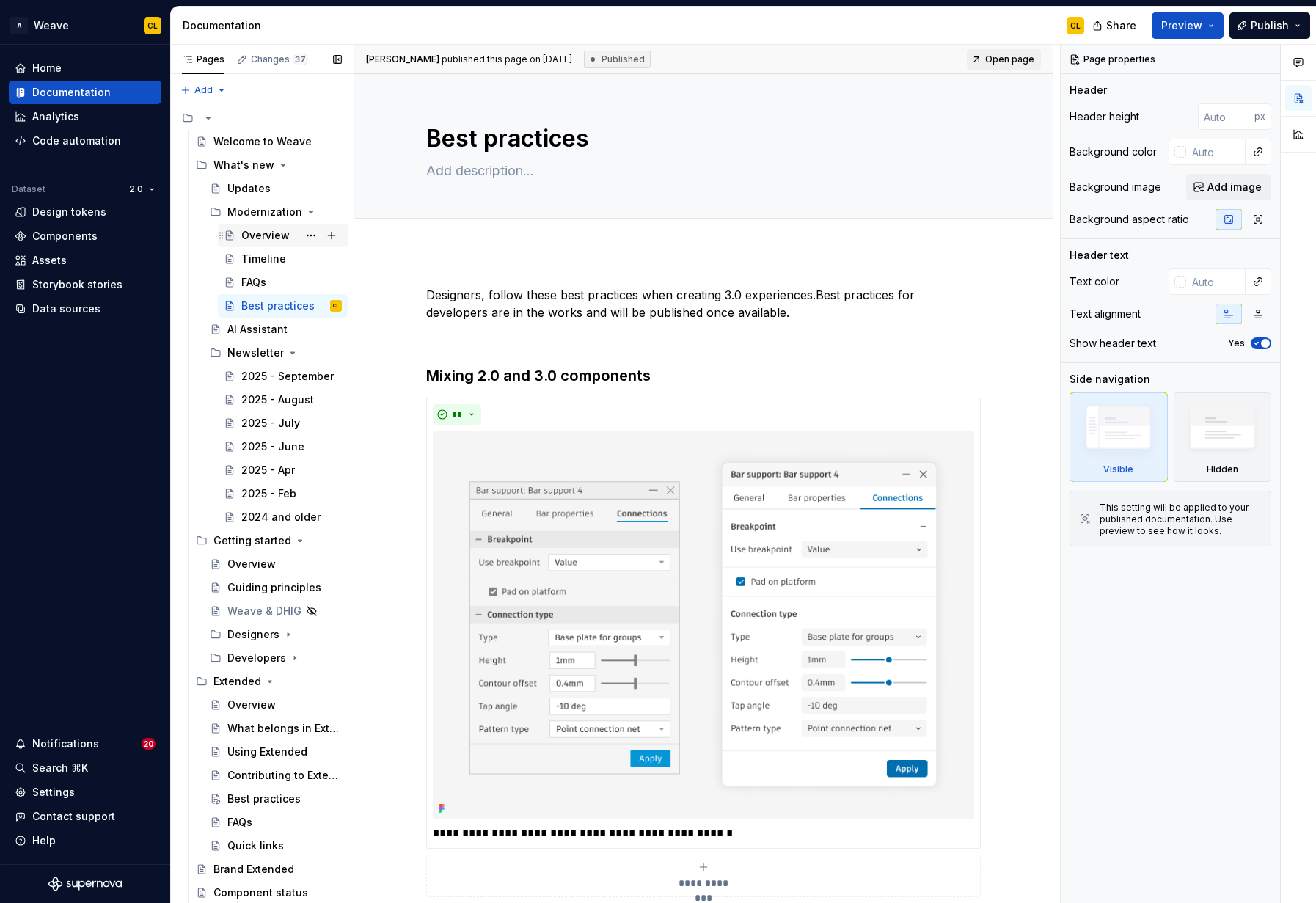
click at [266, 234] on div "Overview" at bounding box center [266, 235] width 48 height 15
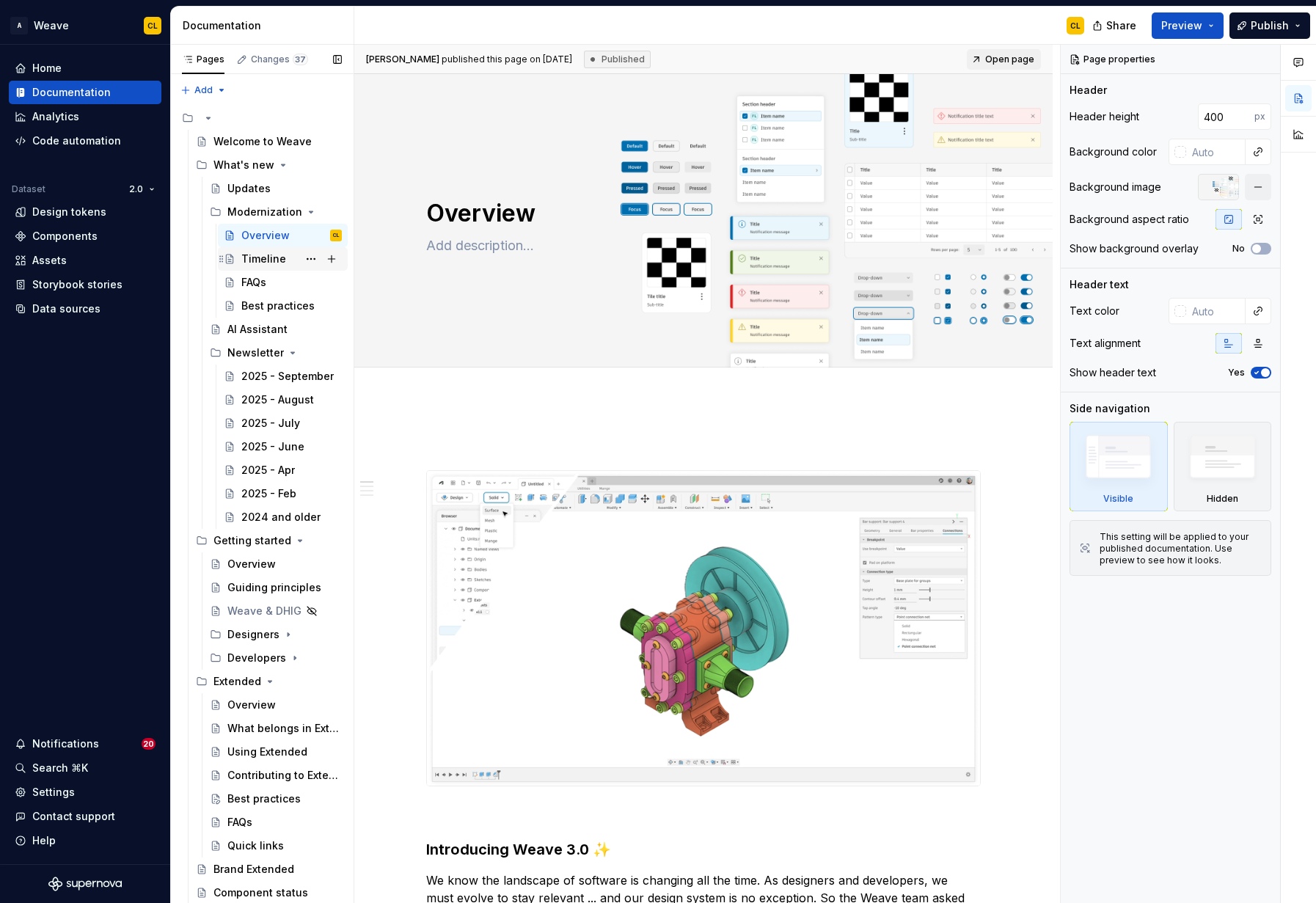
click at [262, 261] on div "Timeline" at bounding box center [263, 259] width 45 height 15
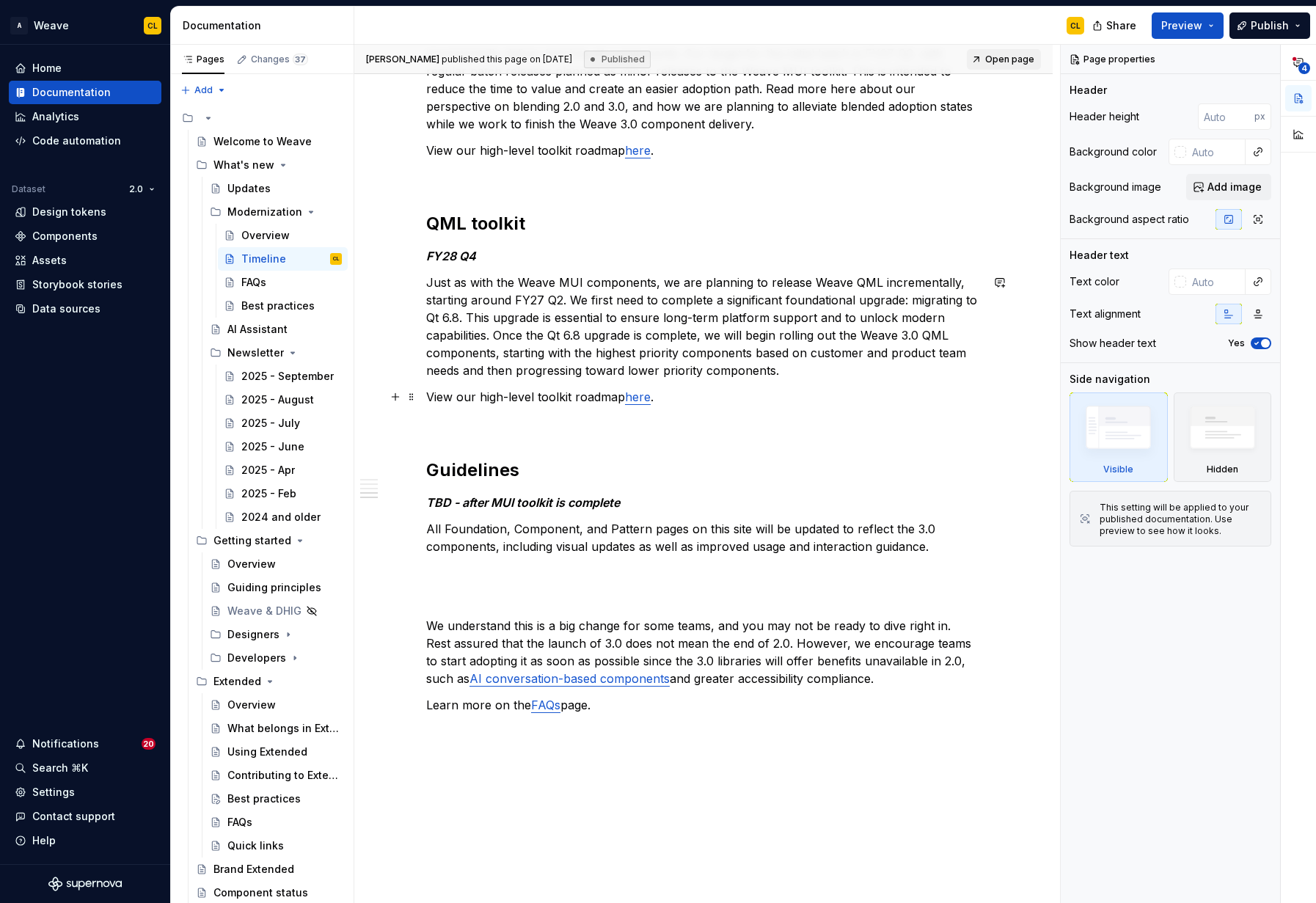
scroll to position [1229, 0]
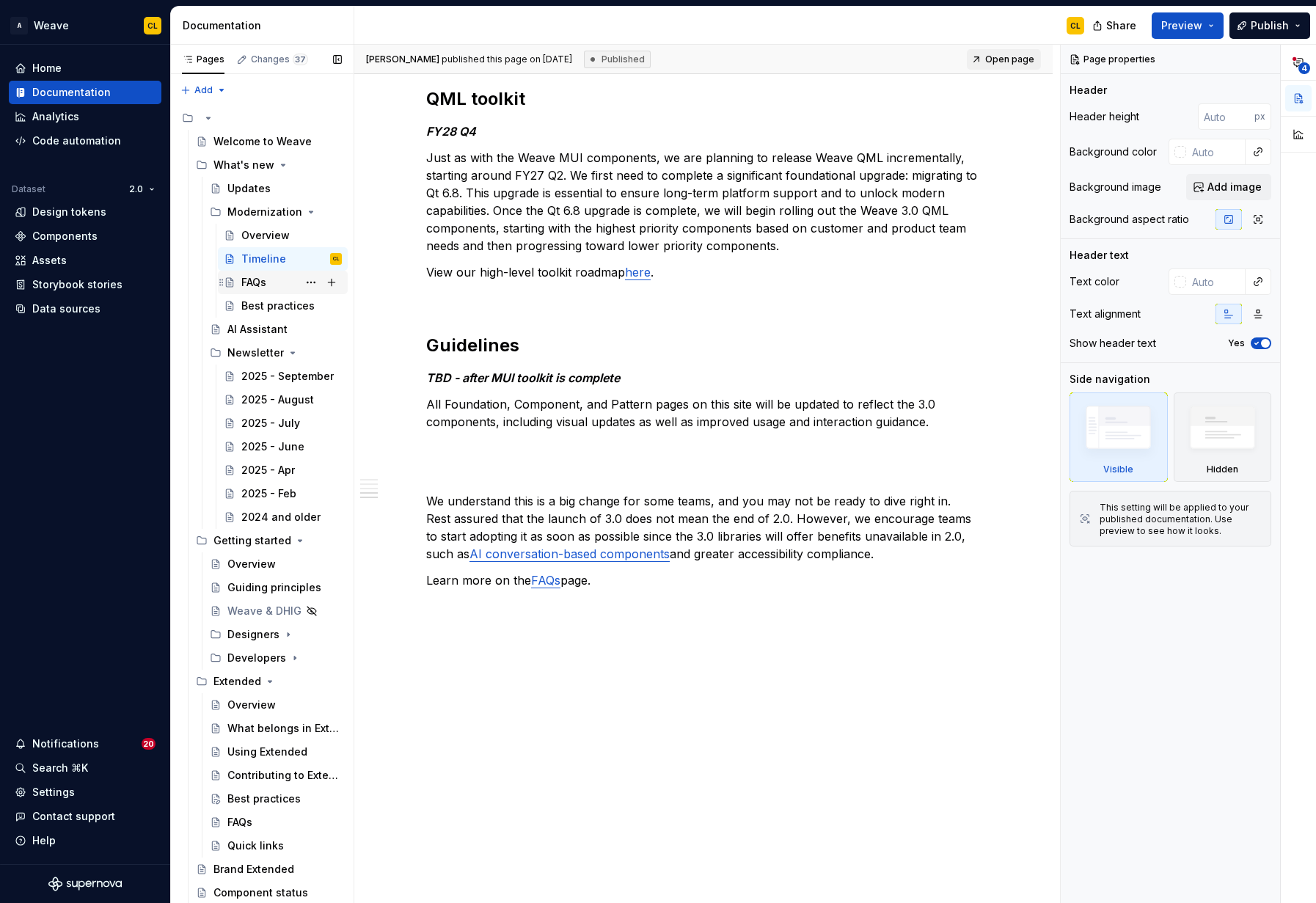
click at [246, 283] on div "FAQs" at bounding box center [254, 282] width 25 height 15
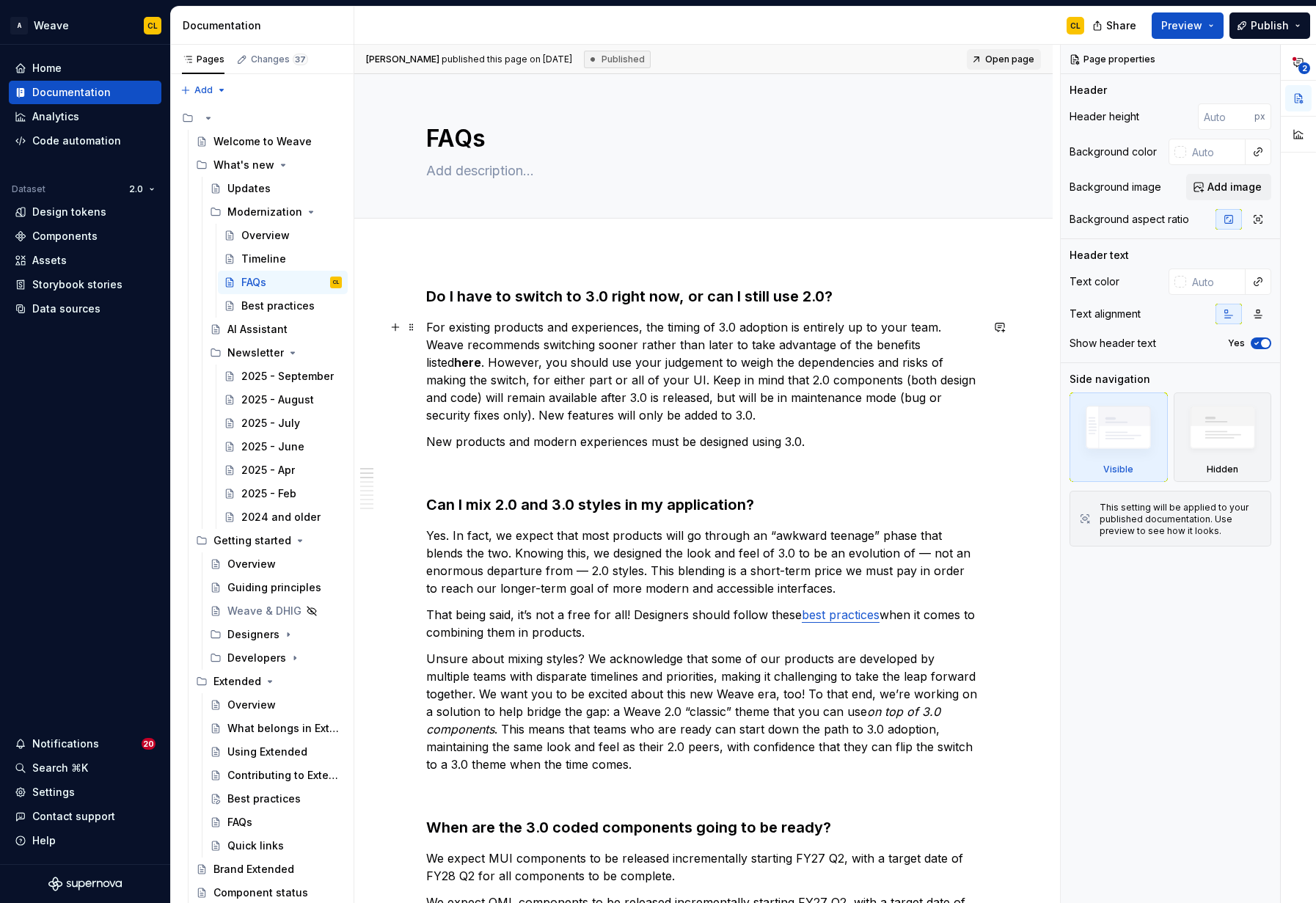
type textarea "*"
click at [735, 342] on p "For existing products and experiences, the timing of 3.0 adoption is entirely u…" at bounding box center [703, 370] width 555 height 105
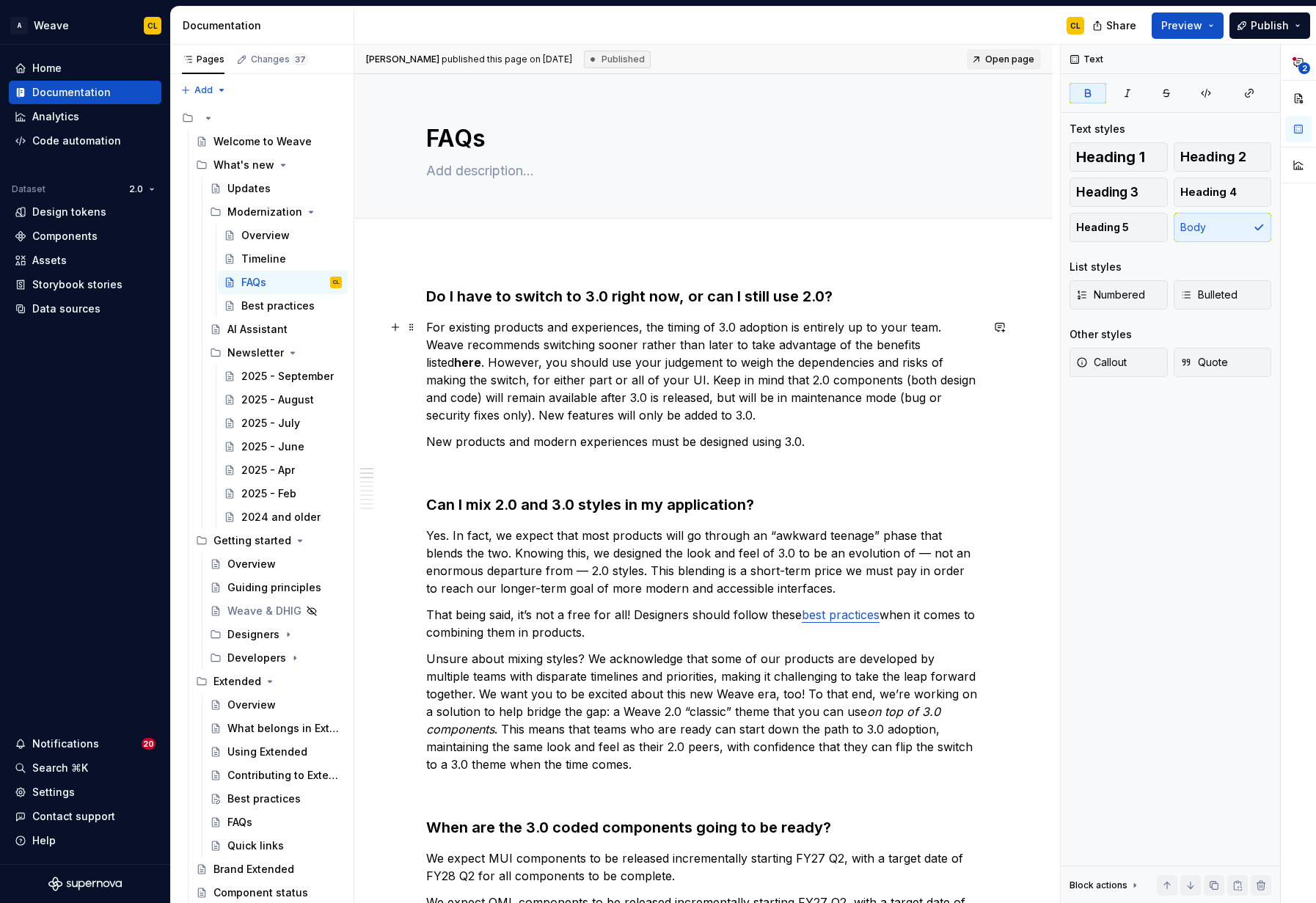
click at [454, 362] on strong "here" at bounding box center [467, 362] width 27 height 15
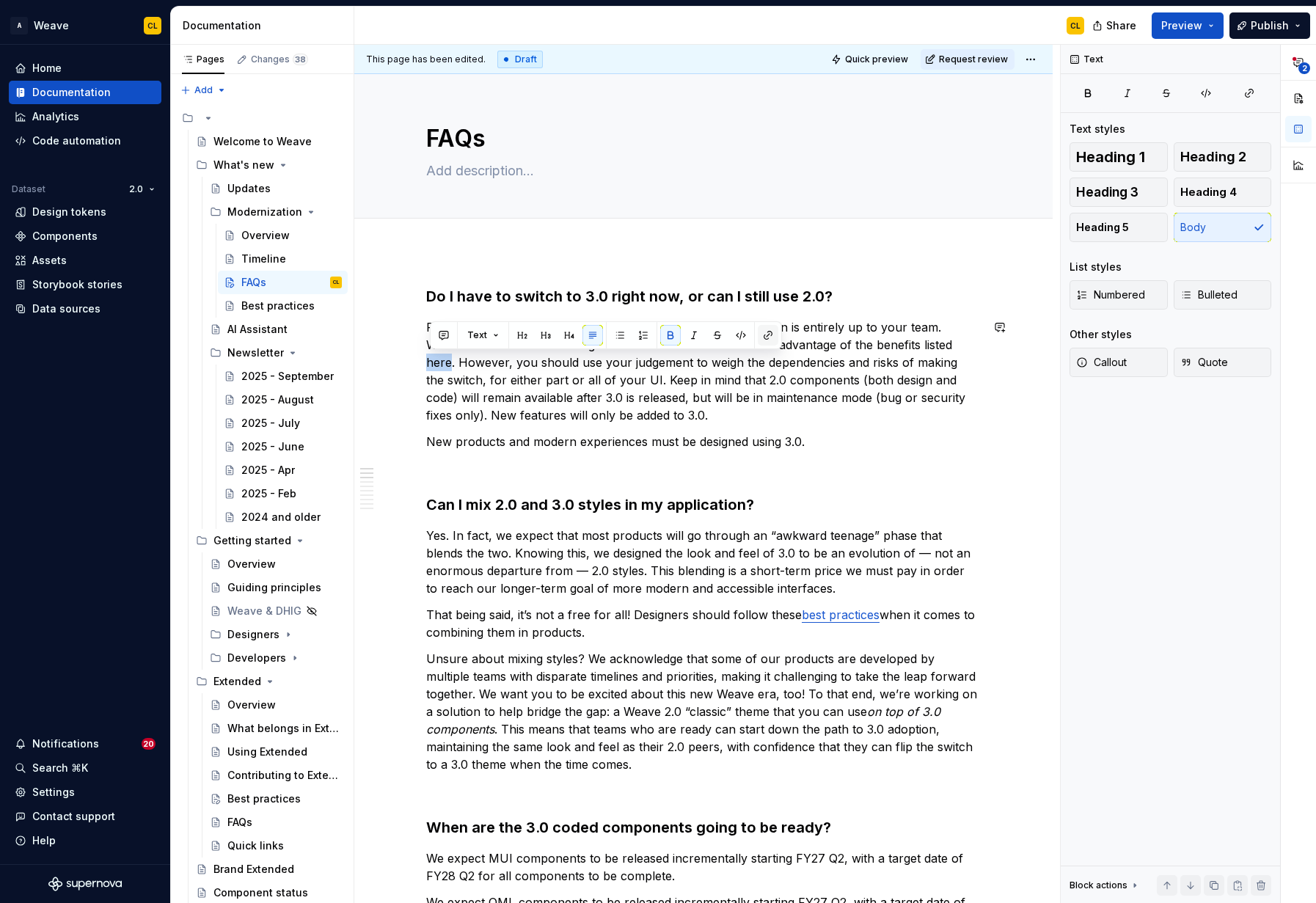
click at [762, 333] on button "button" at bounding box center [768, 335] width 20 height 20
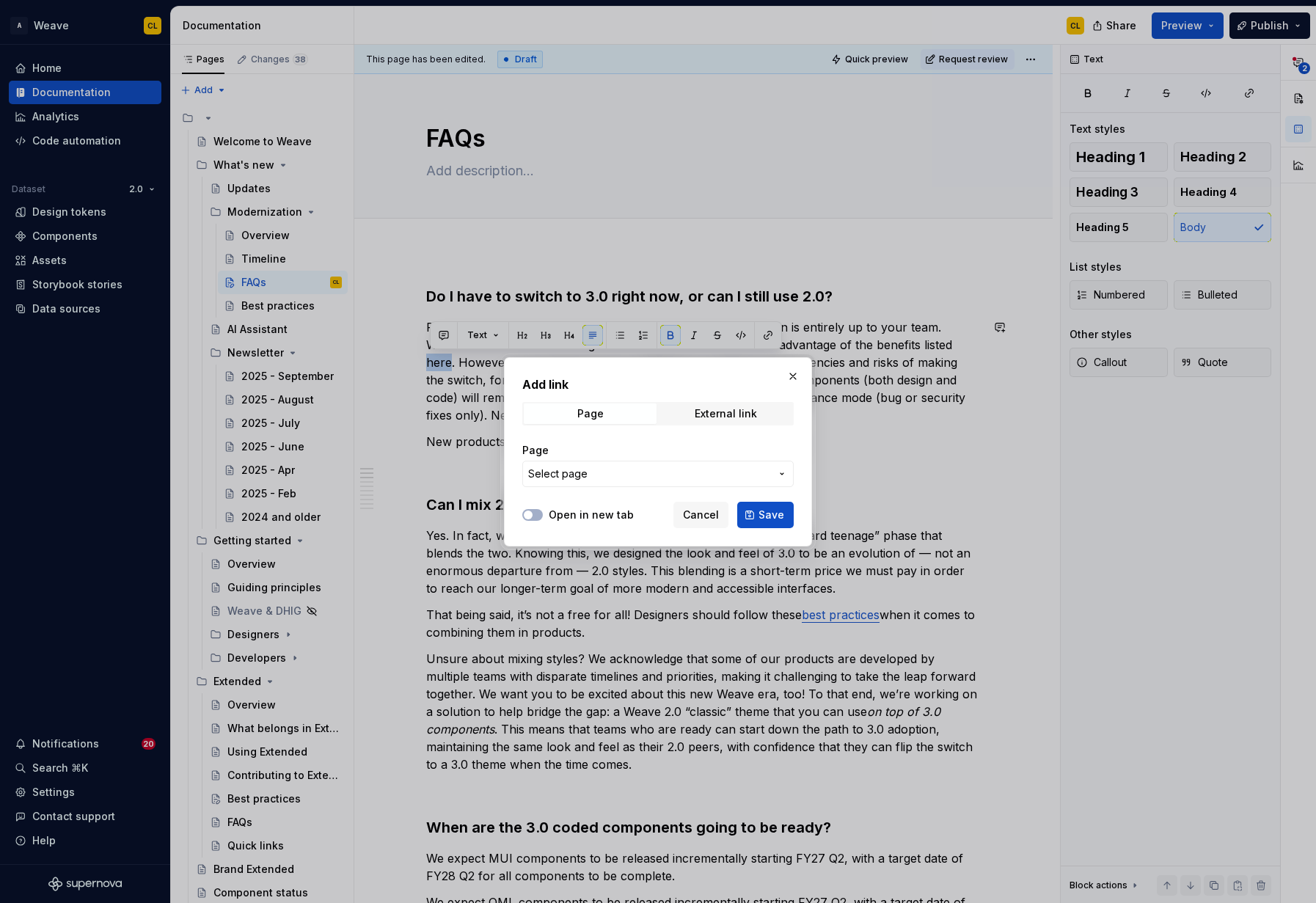
click at [647, 476] on span "Select page" at bounding box center [649, 473] width 242 height 15
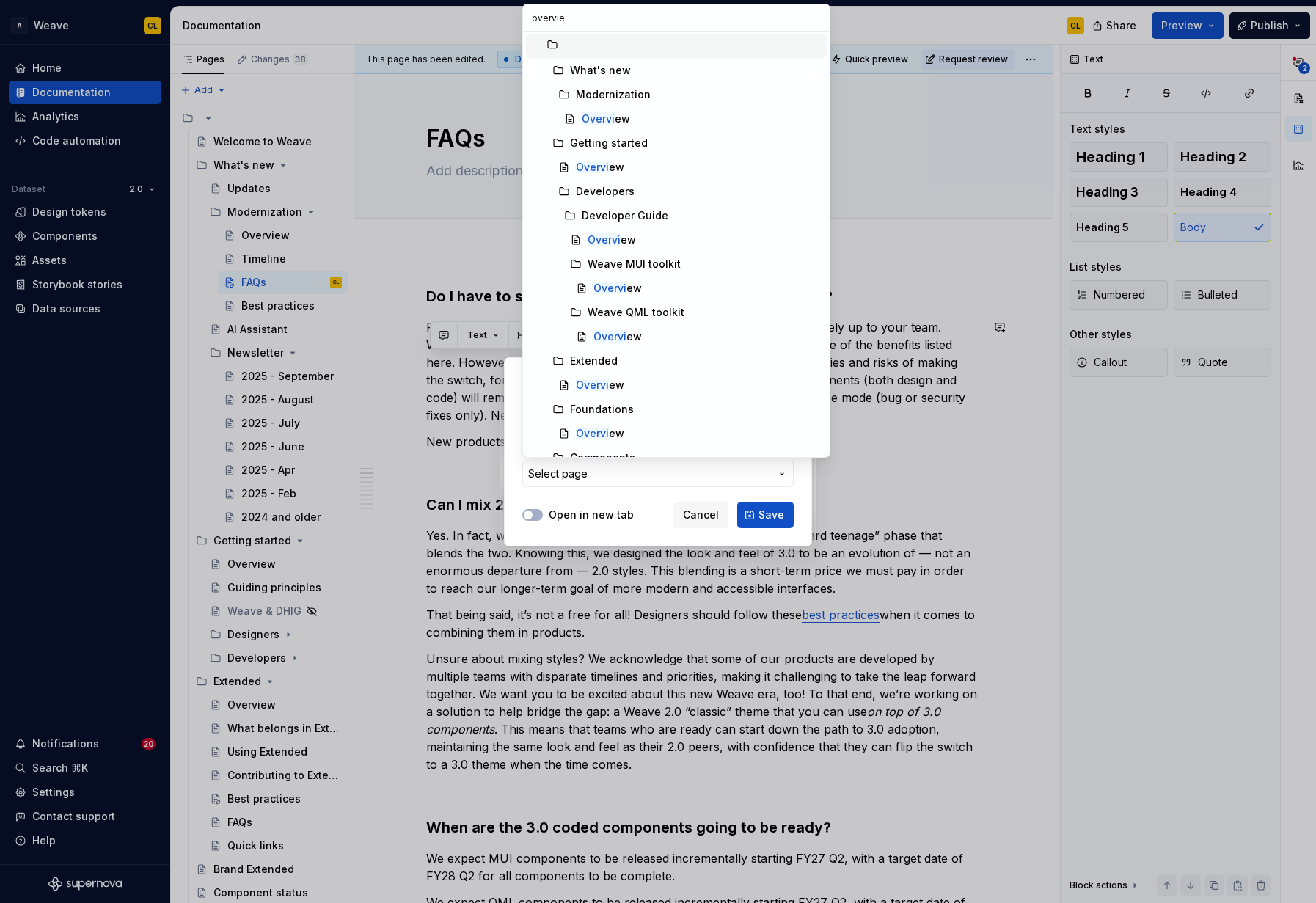
type input "overview"
click at [600, 120] on mark "Overview" at bounding box center [606, 119] width 48 height 12
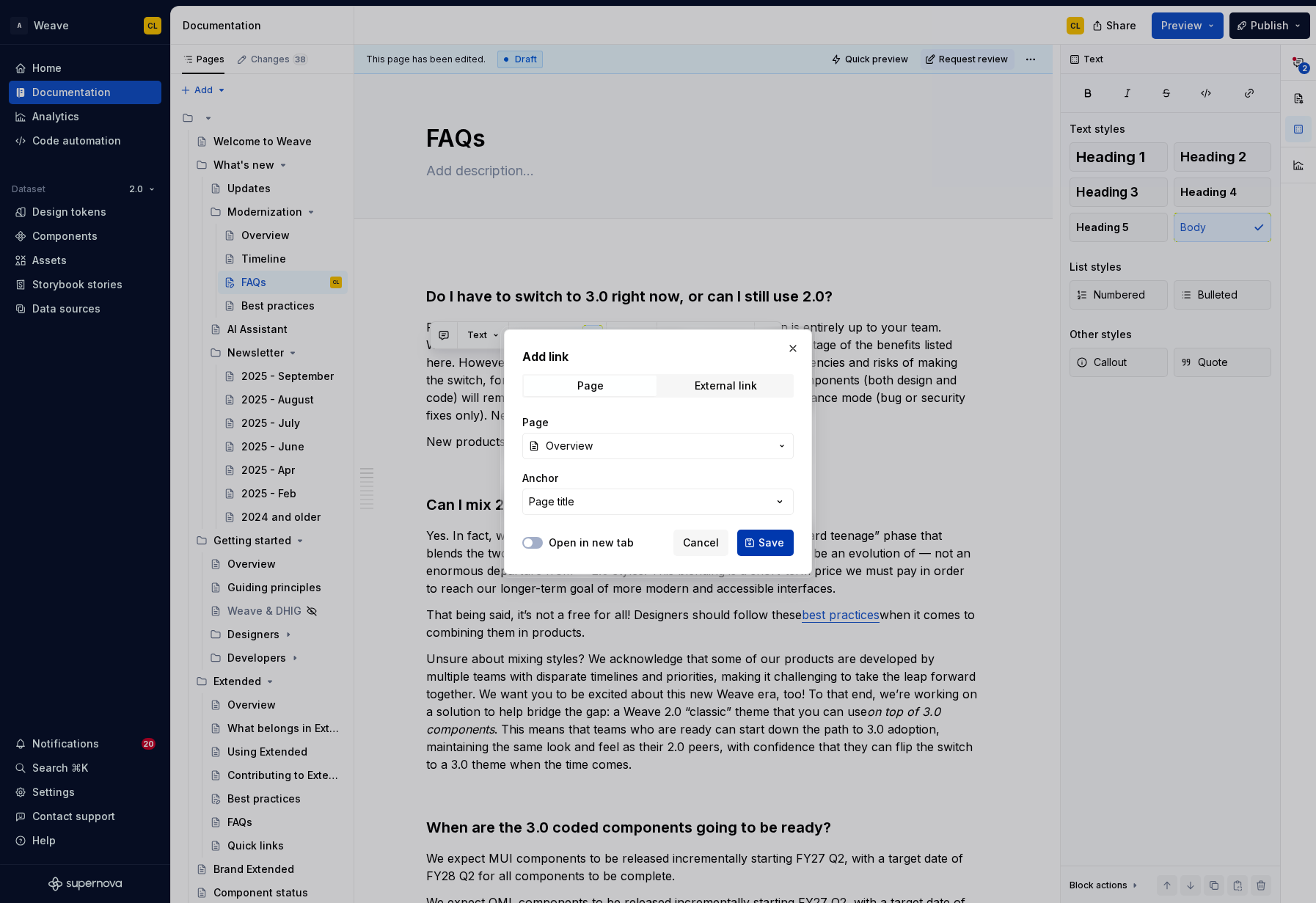
click at [771, 541] on span "Save" at bounding box center [771, 542] width 26 height 15
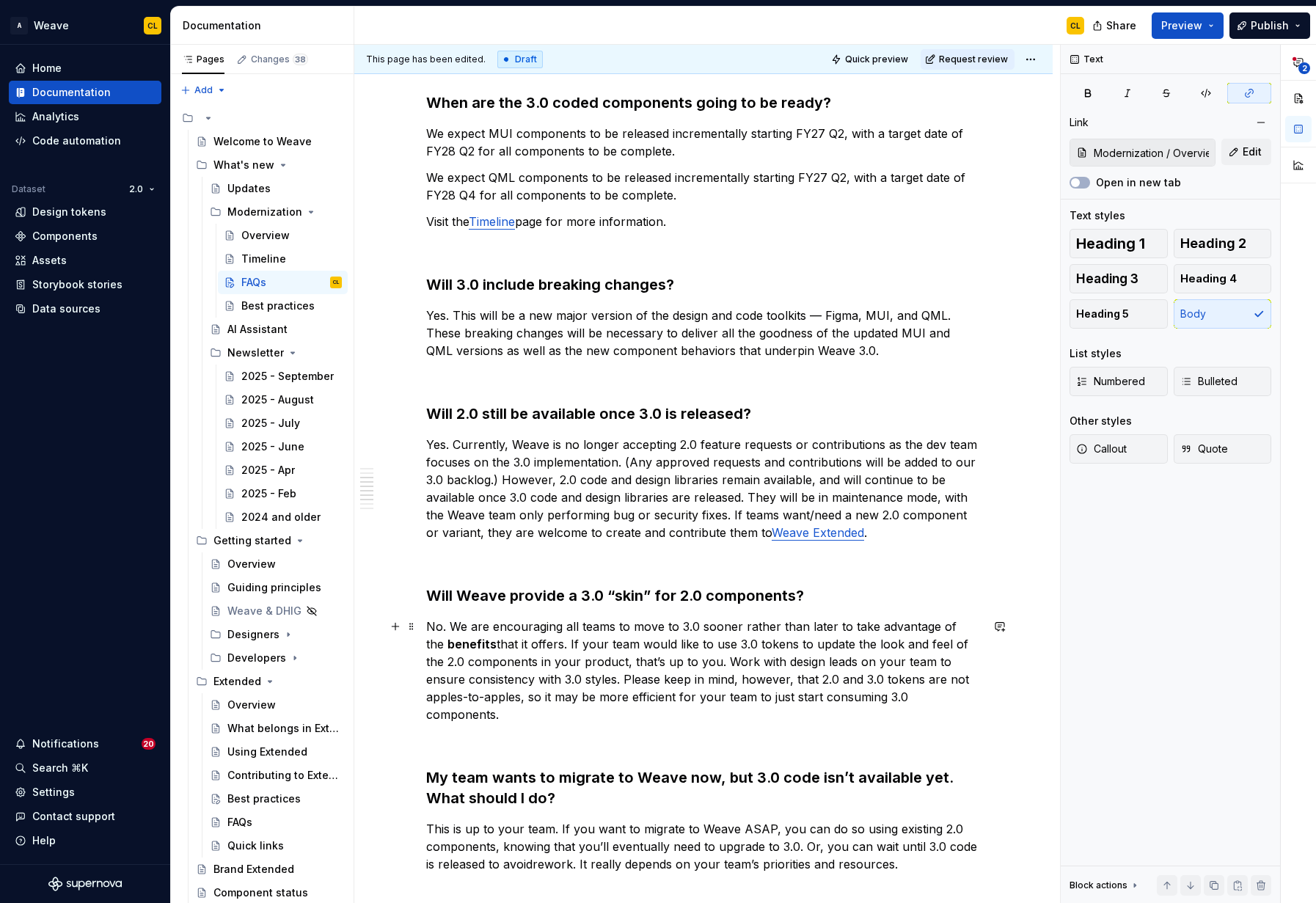
scroll to position [804, 0]
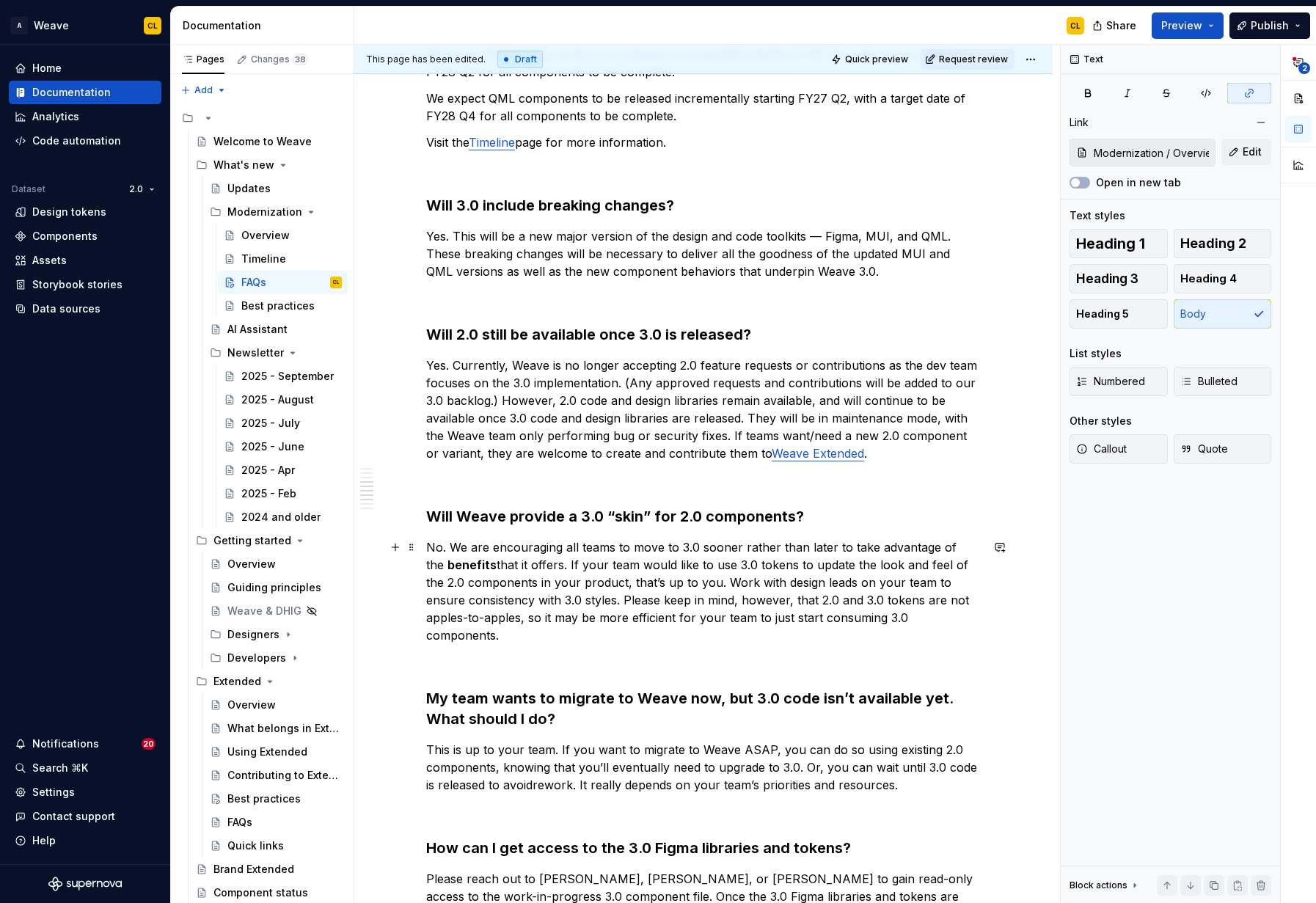
click at [448, 566] on strong "benefits" at bounding box center [472, 565] width 49 height 15
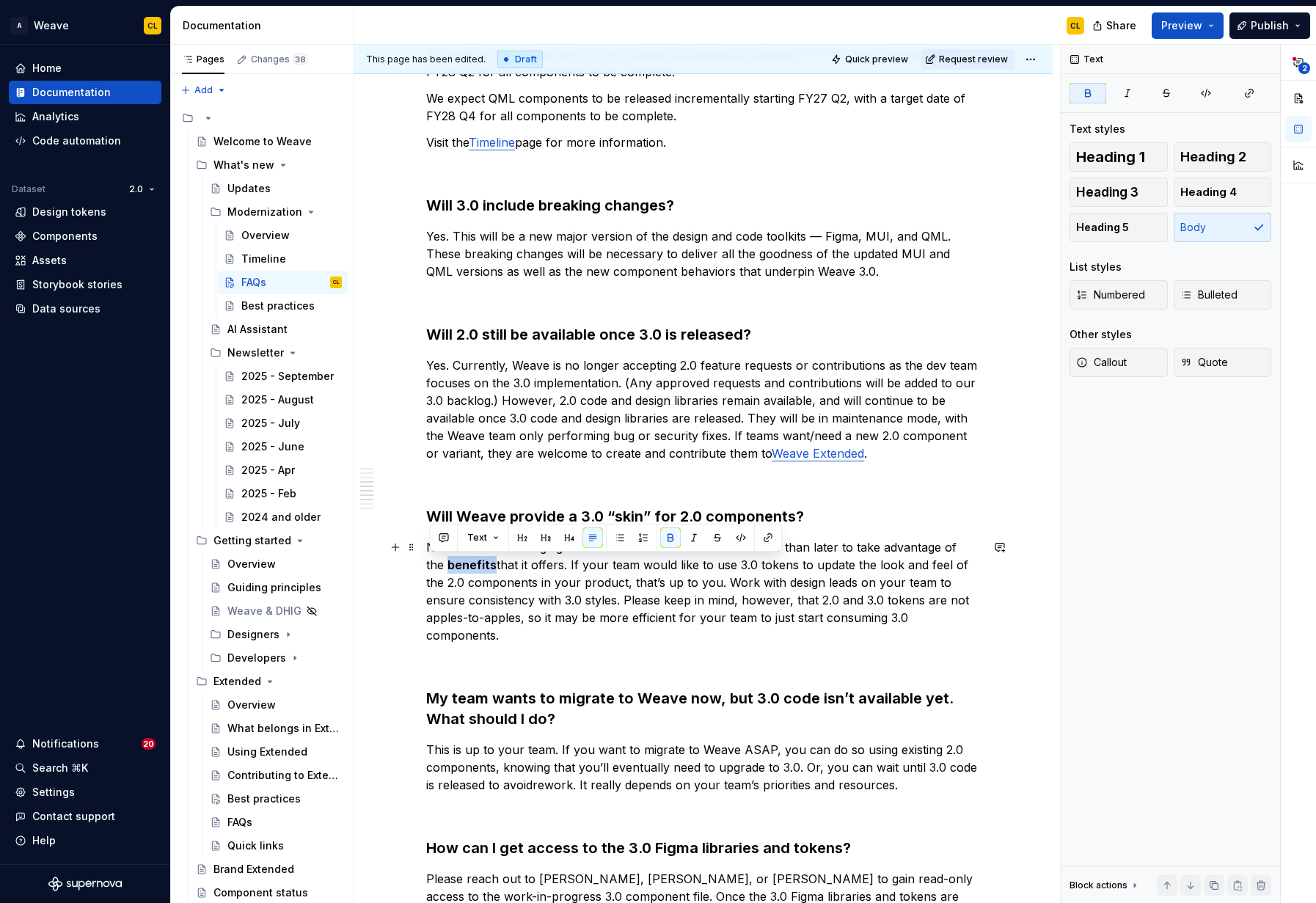
click at [448, 566] on strong "benefits" at bounding box center [472, 565] width 49 height 15
click at [765, 537] on button "button" at bounding box center [768, 537] width 20 height 20
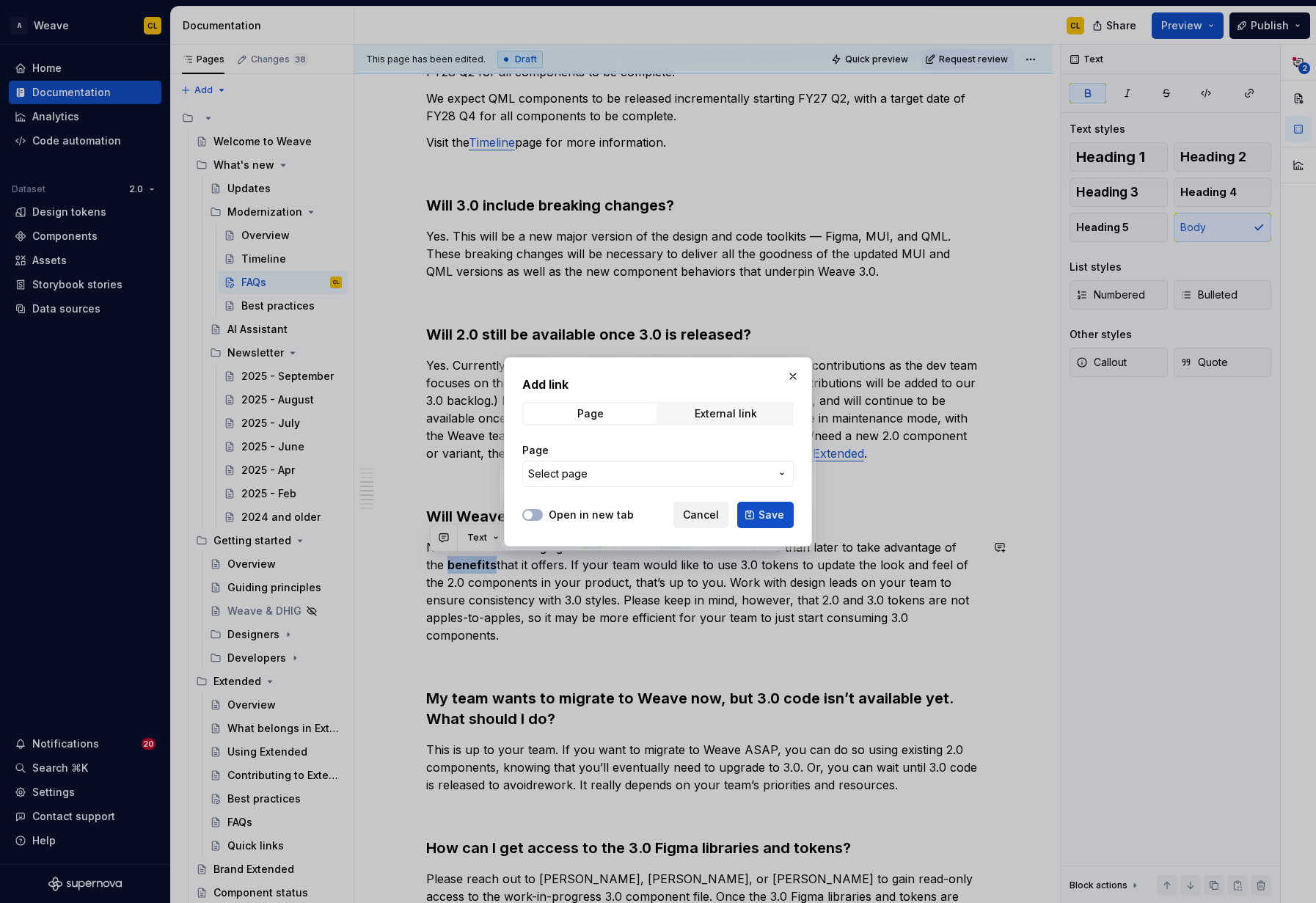
click at [706, 511] on span "Cancel" at bounding box center [701, 515] width 36 height 15
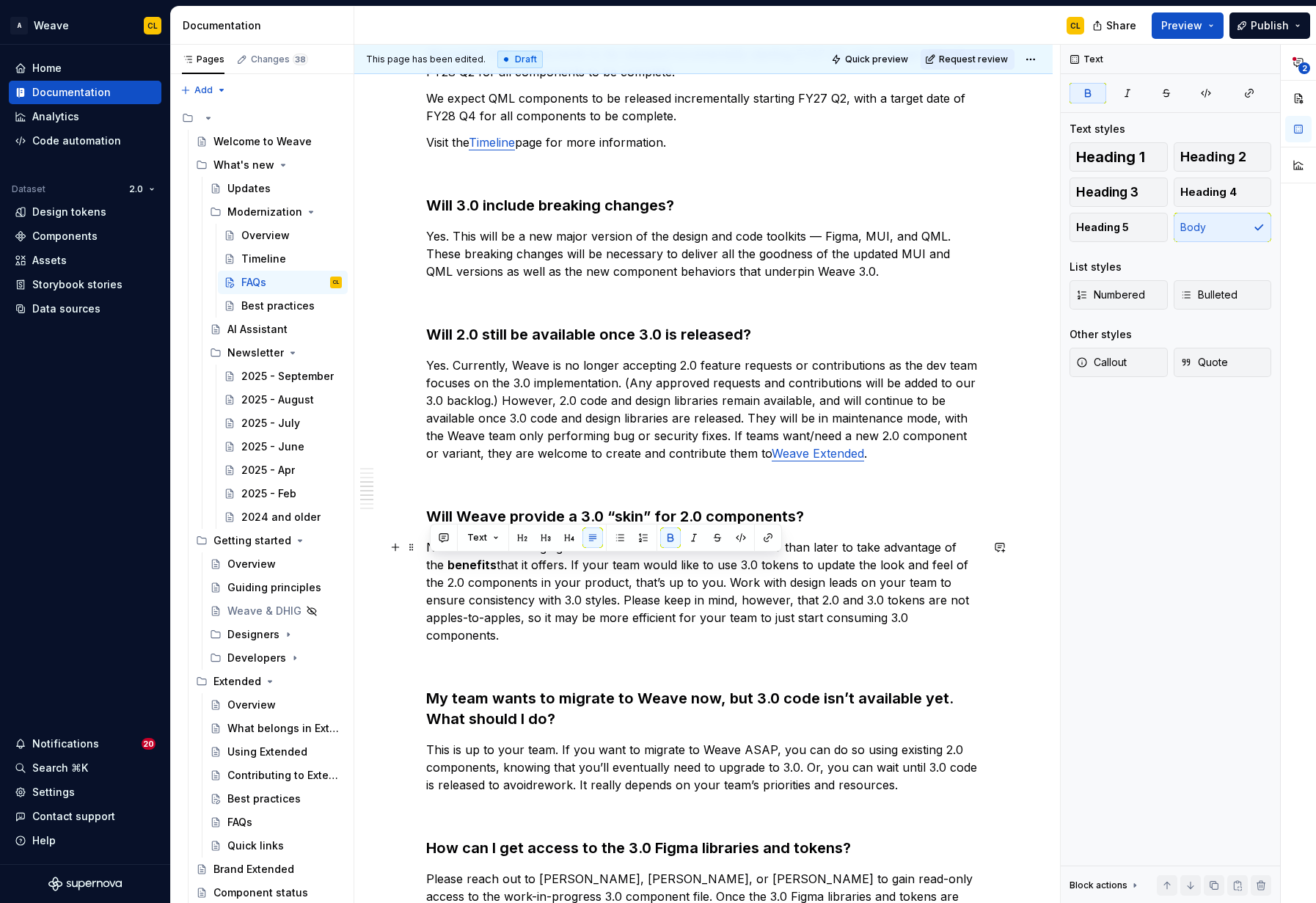
click at [511, 581] on p "No. We are encouraging all teams to move to 3.0 sooner rather than later to tak…" at bounding box center [703, 591] width 555 height 105
click at [456, 566] on strong "benefits" at bounding box center [472, 565] width 49 height 15
click at [764, 539] on button "button" at bounding box center [768, 537] width 20 height 20
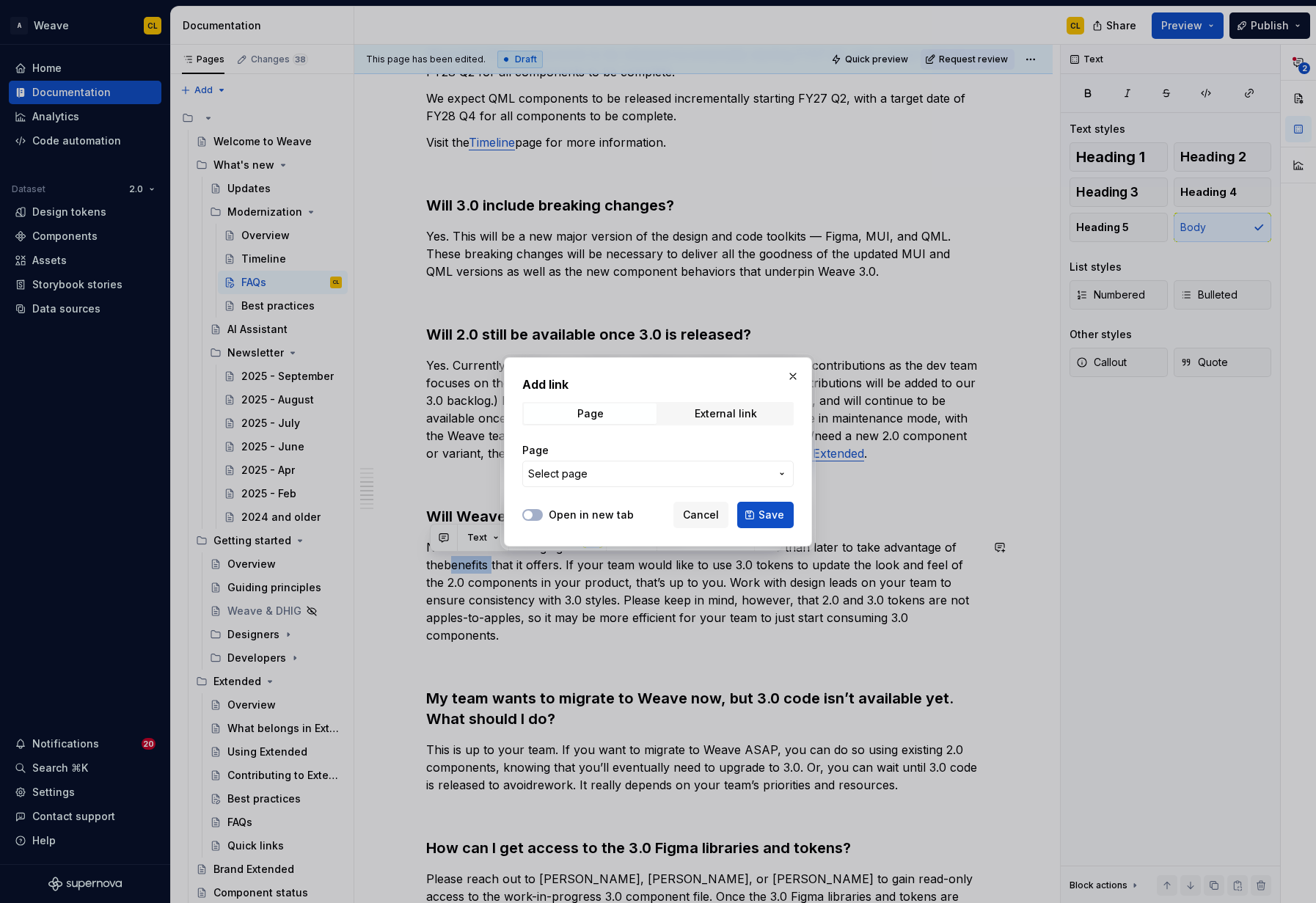
click at [617, 480] on span "Select page" at bounding box center [649, 473] width 242 height 15
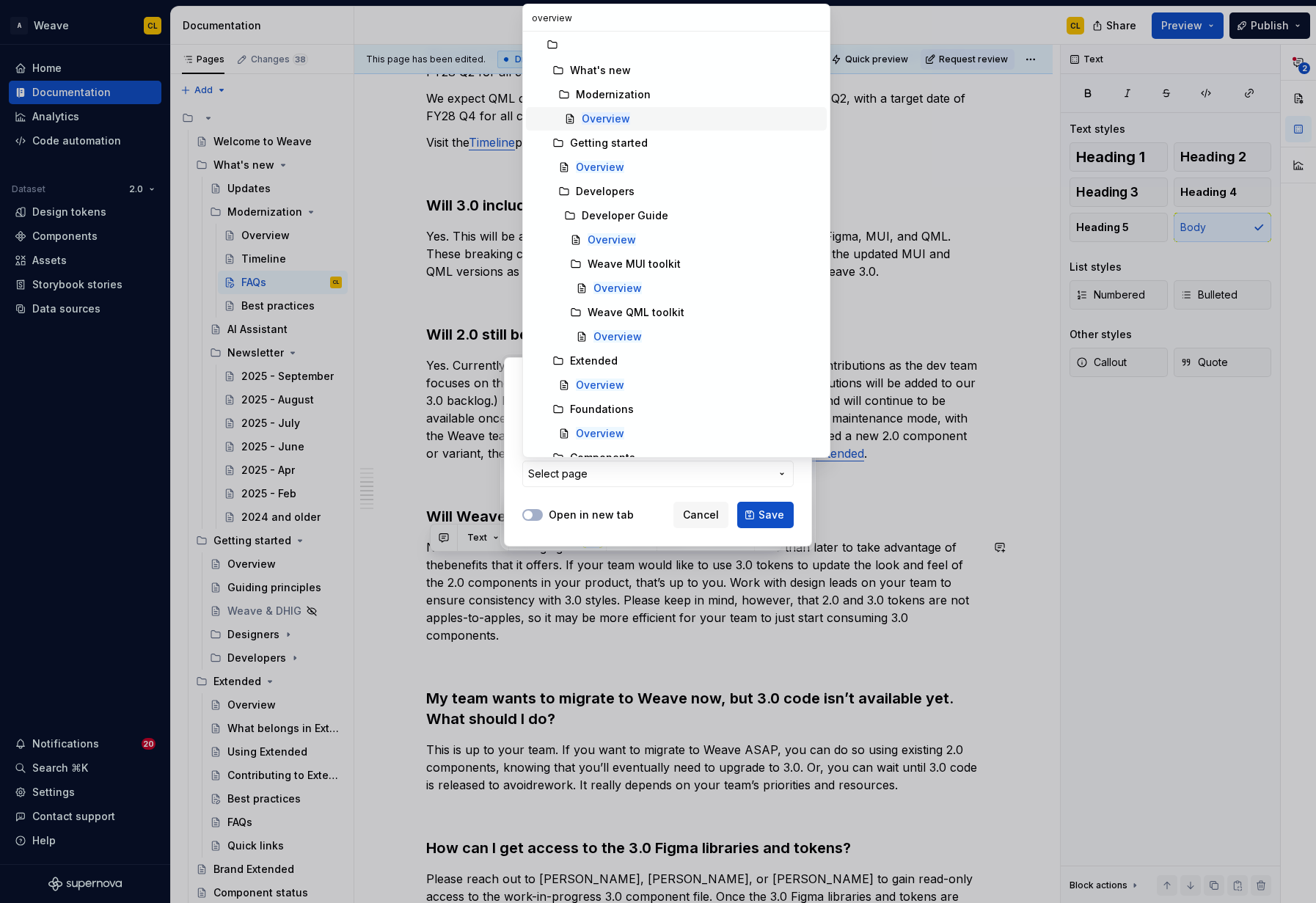
type input "overview"
click at [612, 120] on mark "Overview" at bounding box center [606, 119] width 48 height 12
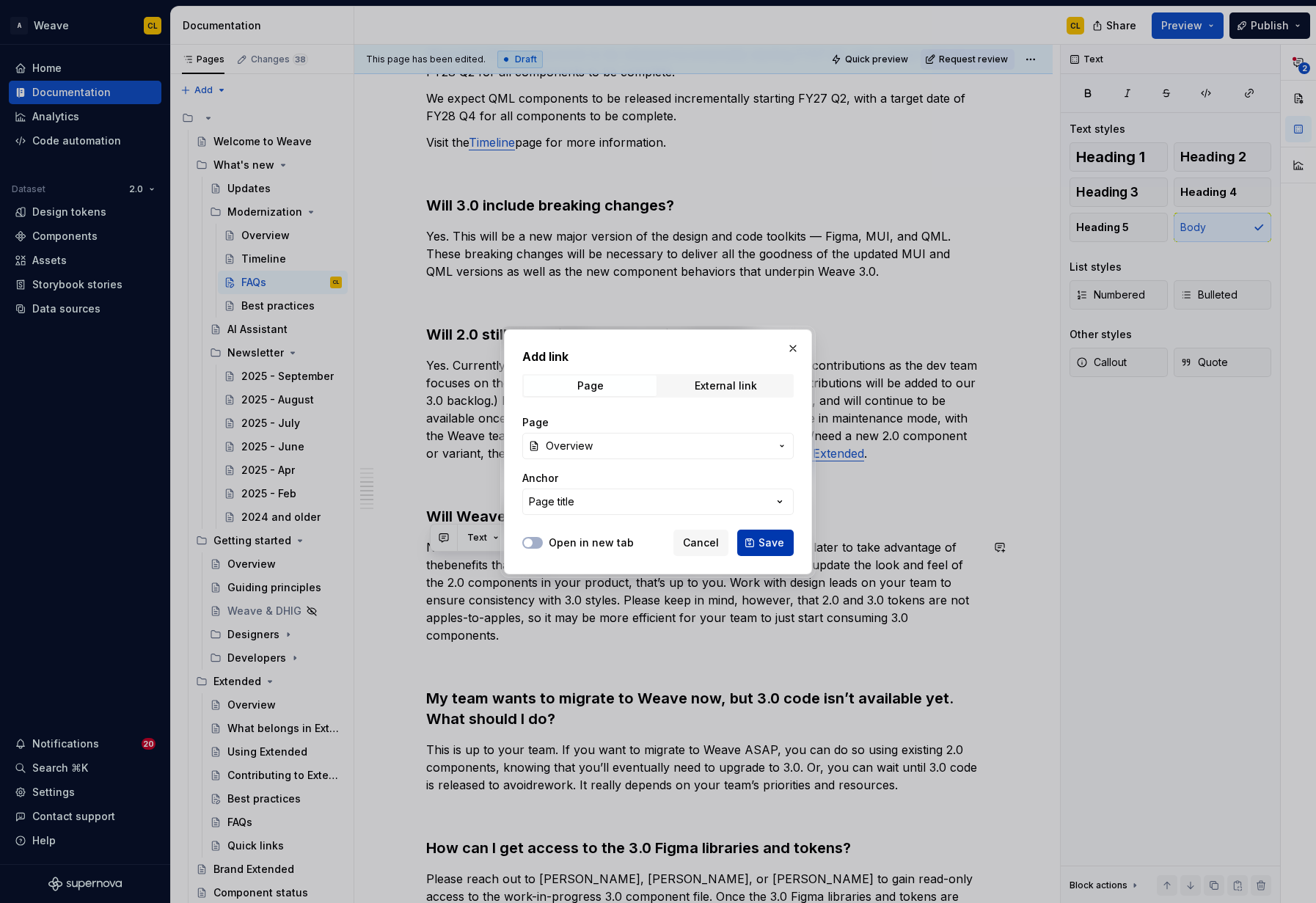
click at [771, 541] on span "Save" at bounding box center [771, 542] width 26 height 15
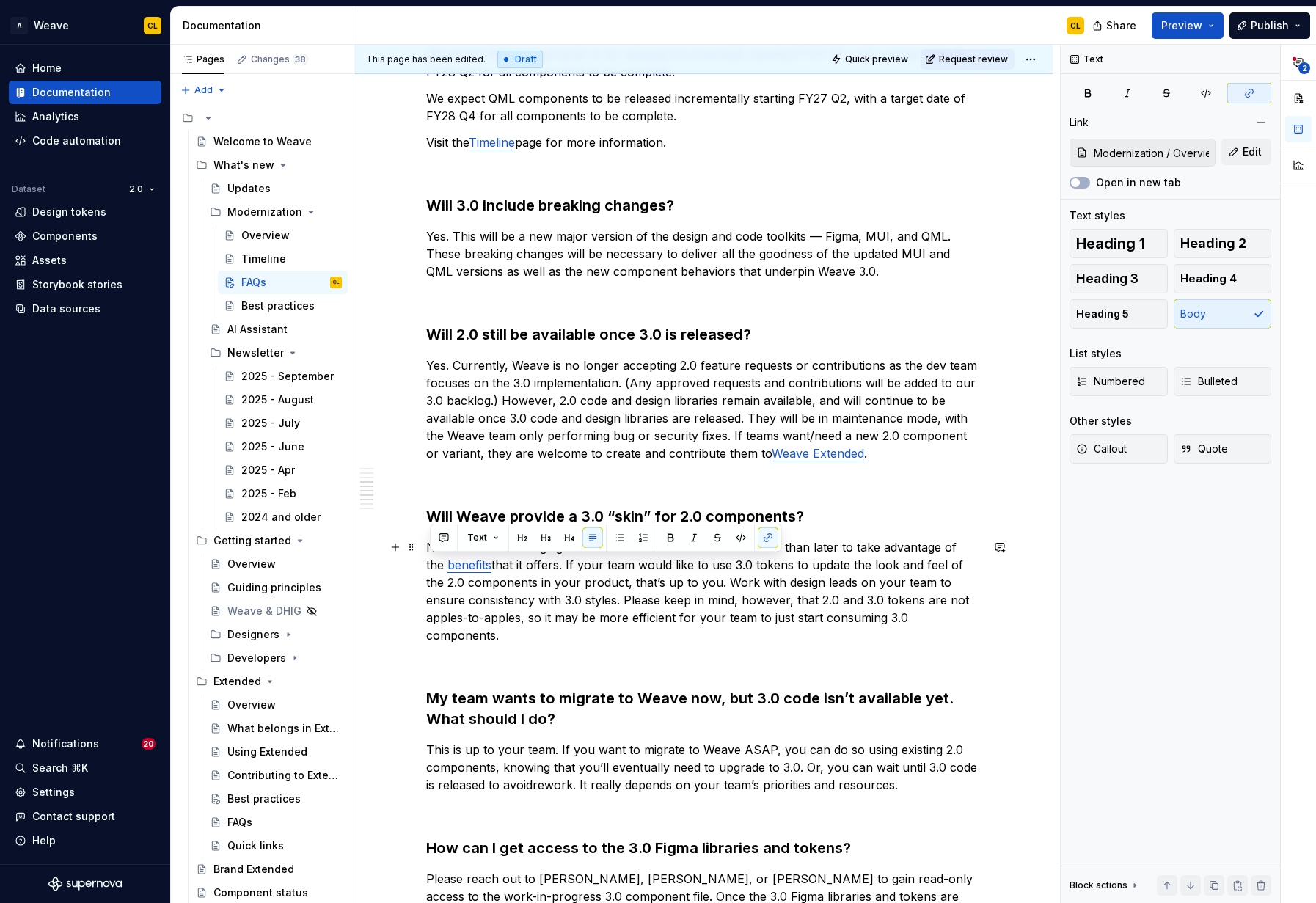
click at [636, 609] on p "No. We are encouraging all teams to move to 3.0 sooner rather than later to tak…" at bounding box center [703, 591] width 555 height 105
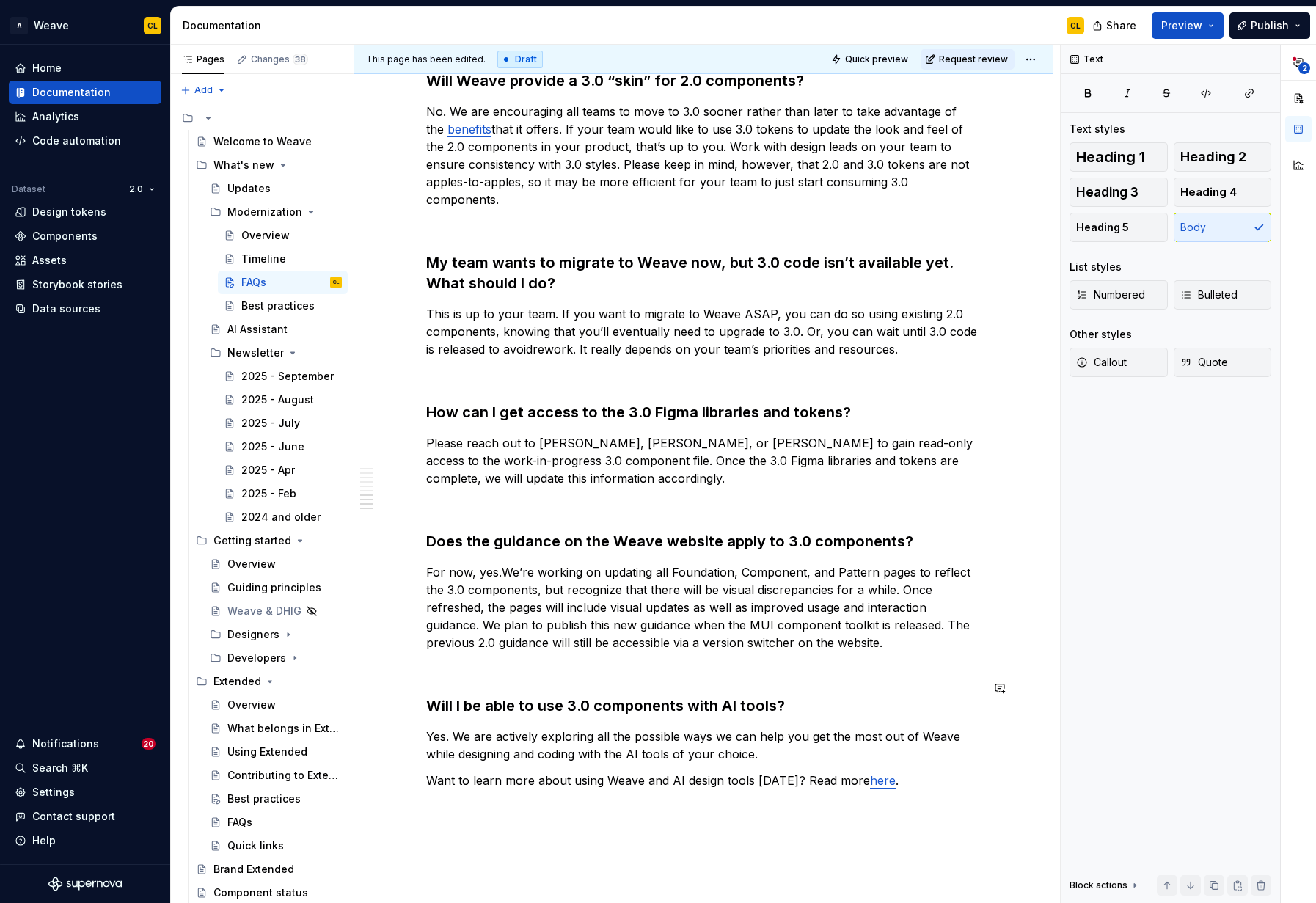
scroll to position [1422, 0]
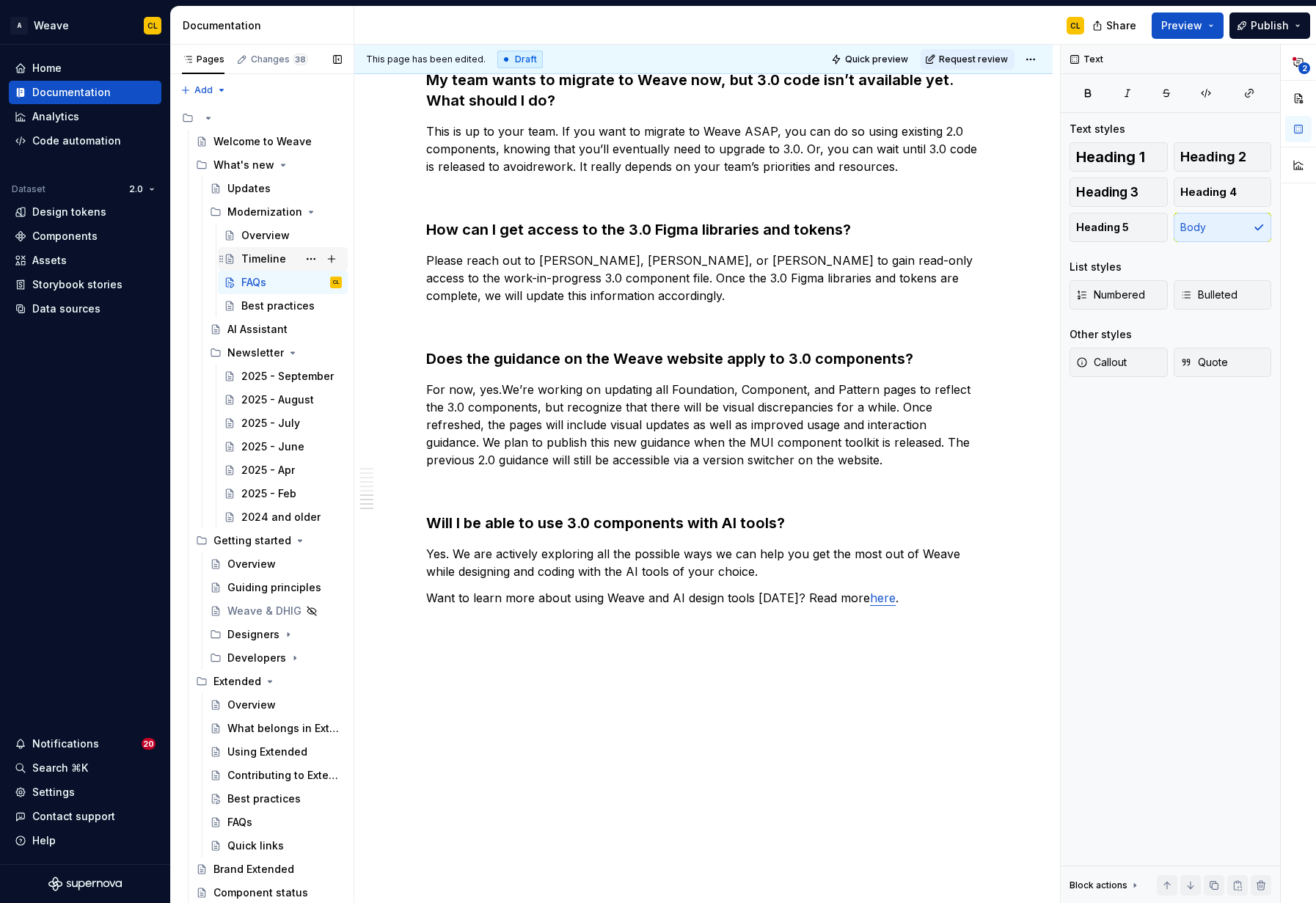
click at [266, 262] on div "Timeline" at bounding box center [263, 259] width 45 height 15
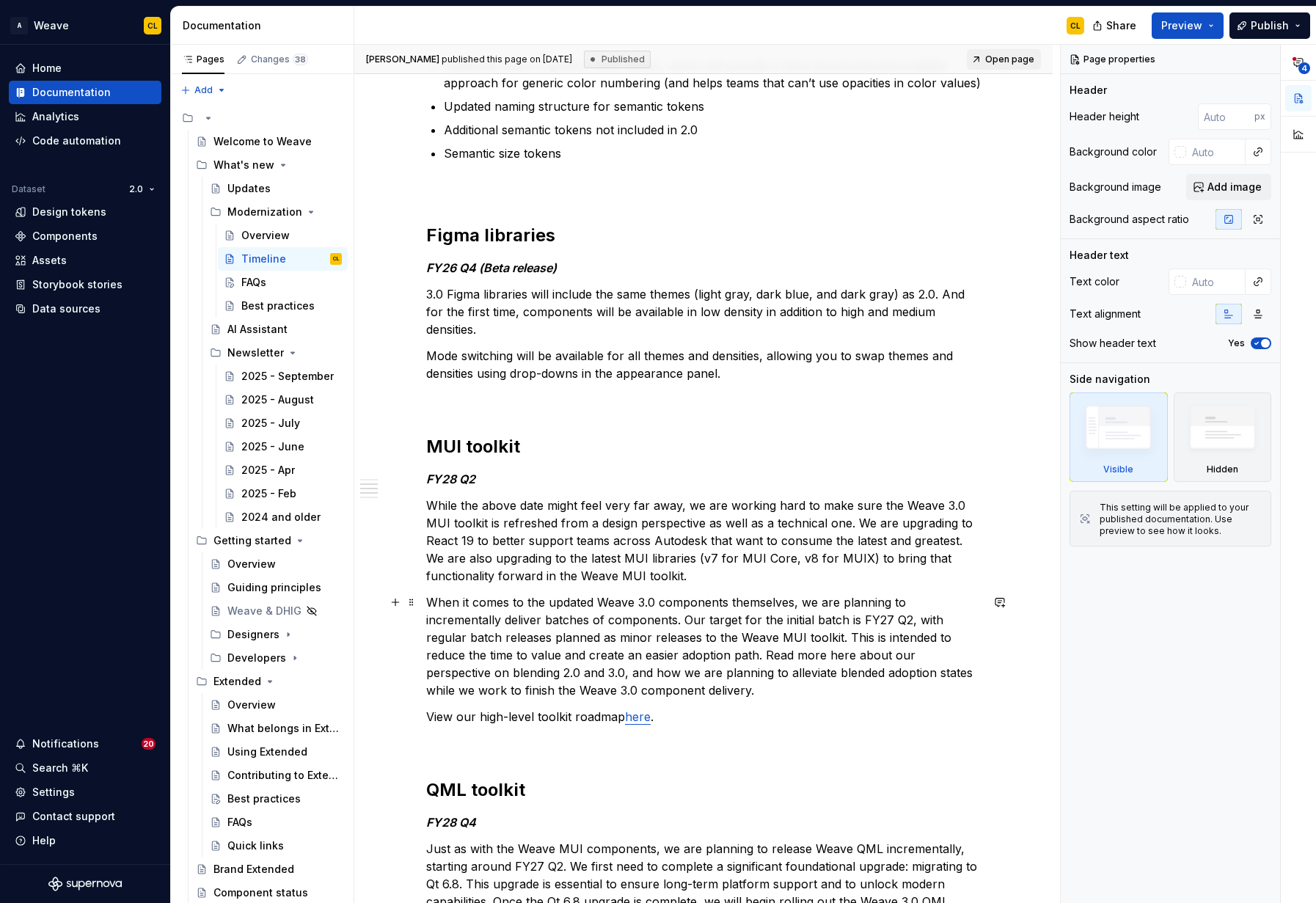
scroll to position [602, 0]
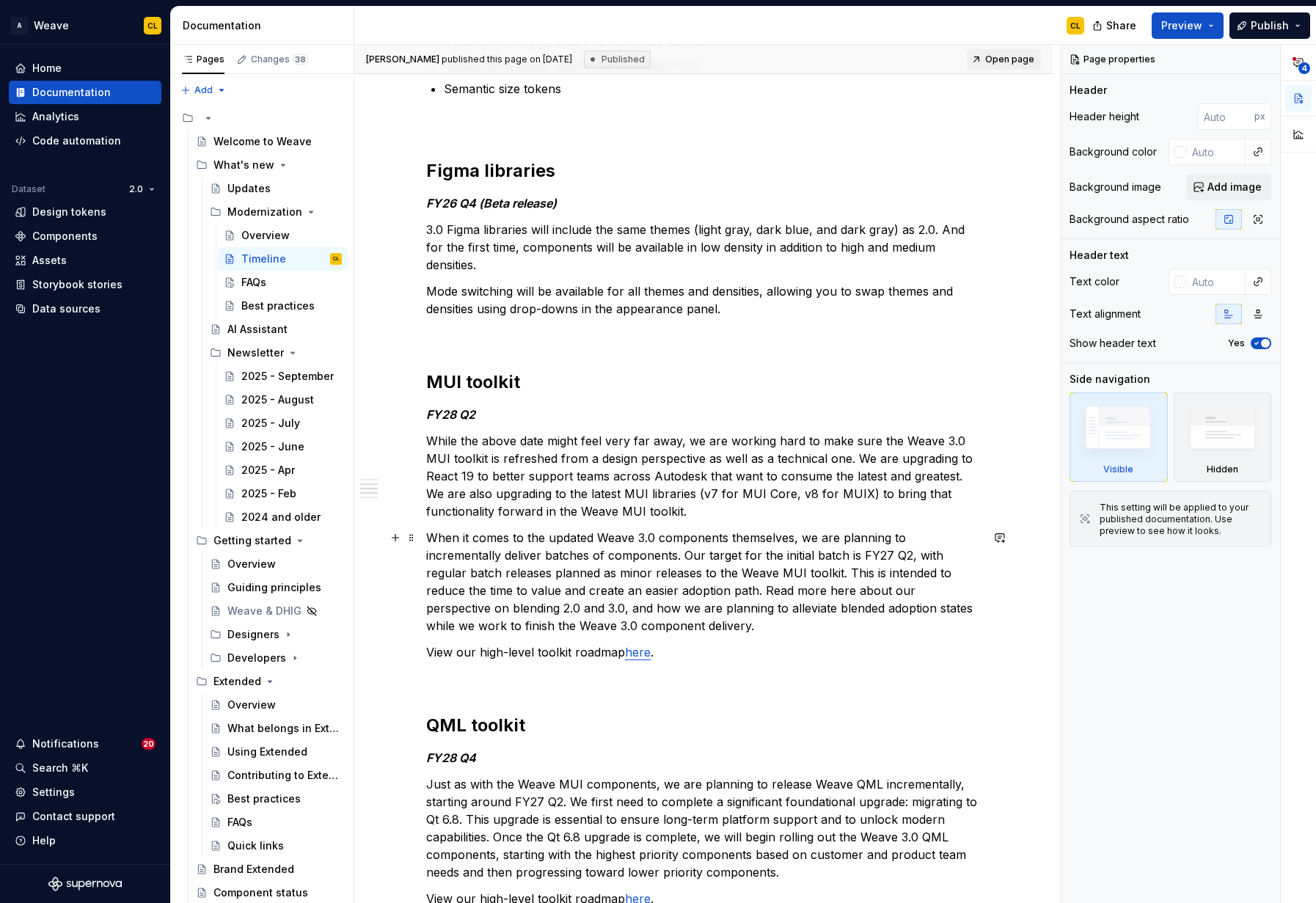
click at [846, 591] on p "When it comes to the updated Weave 3.0 components themselves, we are planning t…" at bounding box center [703, 581] width 555 height 105
type textarea "*"
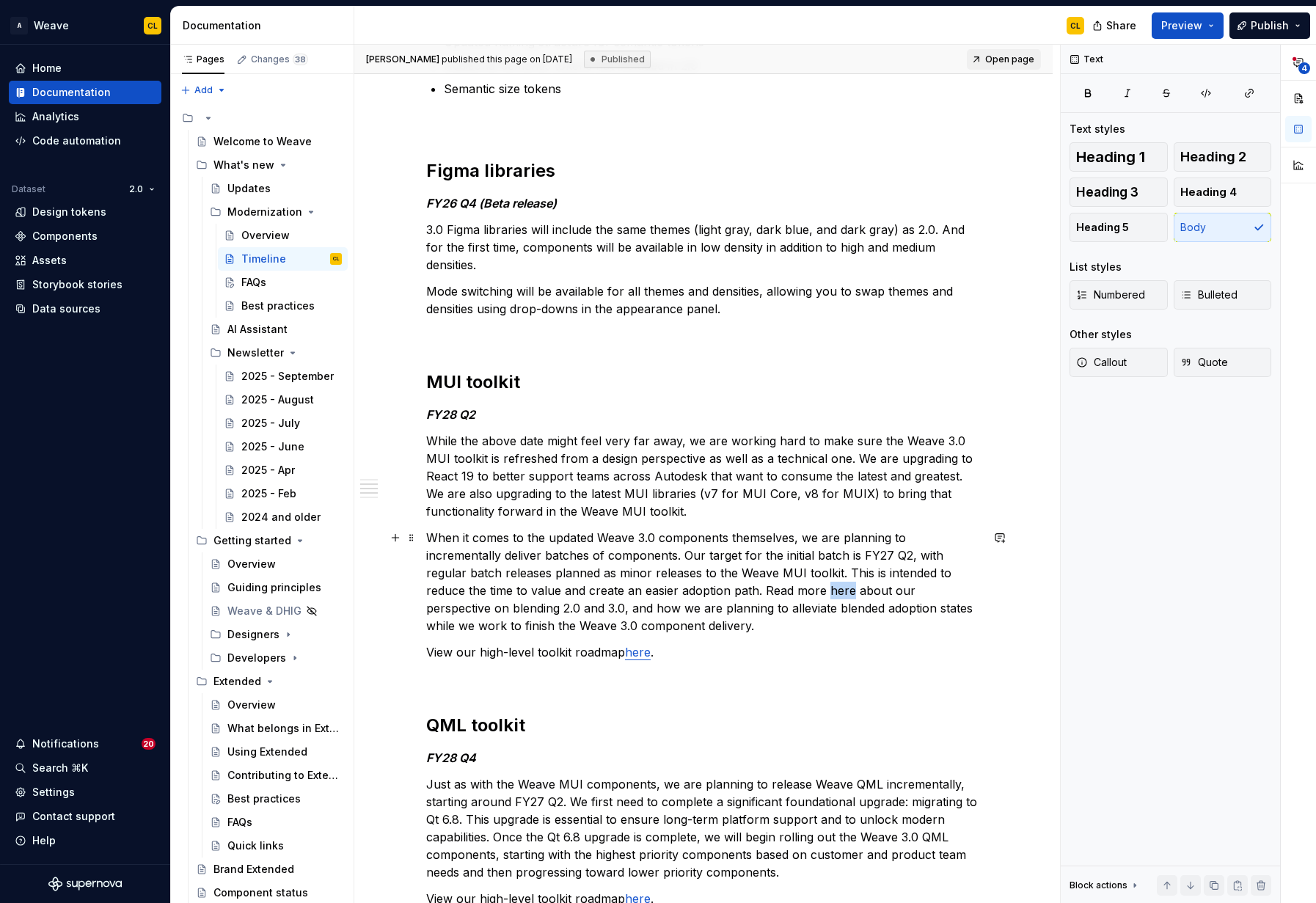
click at [846, 591] on p "When it comes to the updated Weave 3.0 components themselves, we are planning t…" at bounding box center [703, 581] width 555 height 105
click at [1163, 562] on button "button" at bounding box center [1168, 563] width 20 height 20
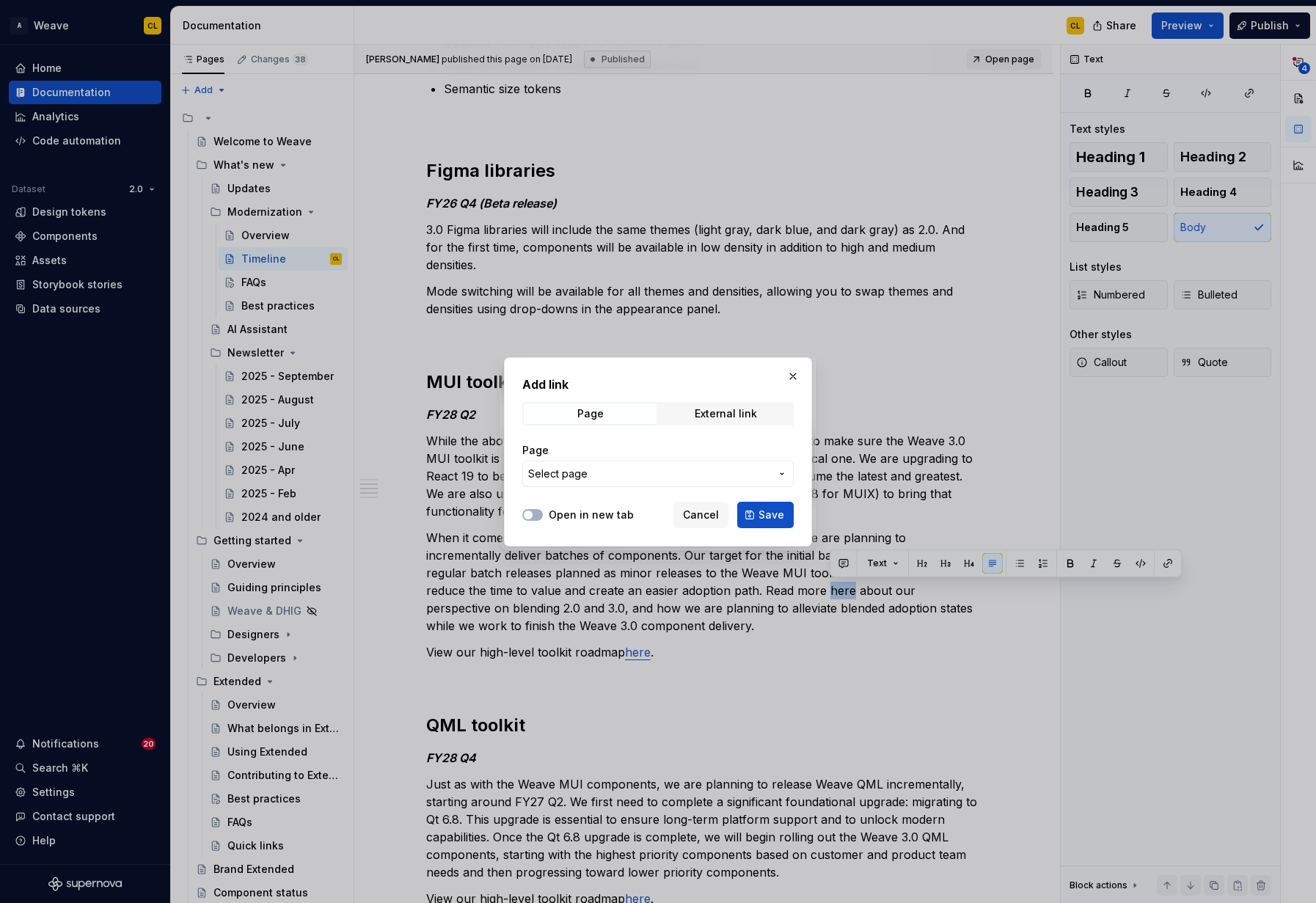
click at [624, 478] on span "Select page" at bounding box center [649, 473] width 242 height 15
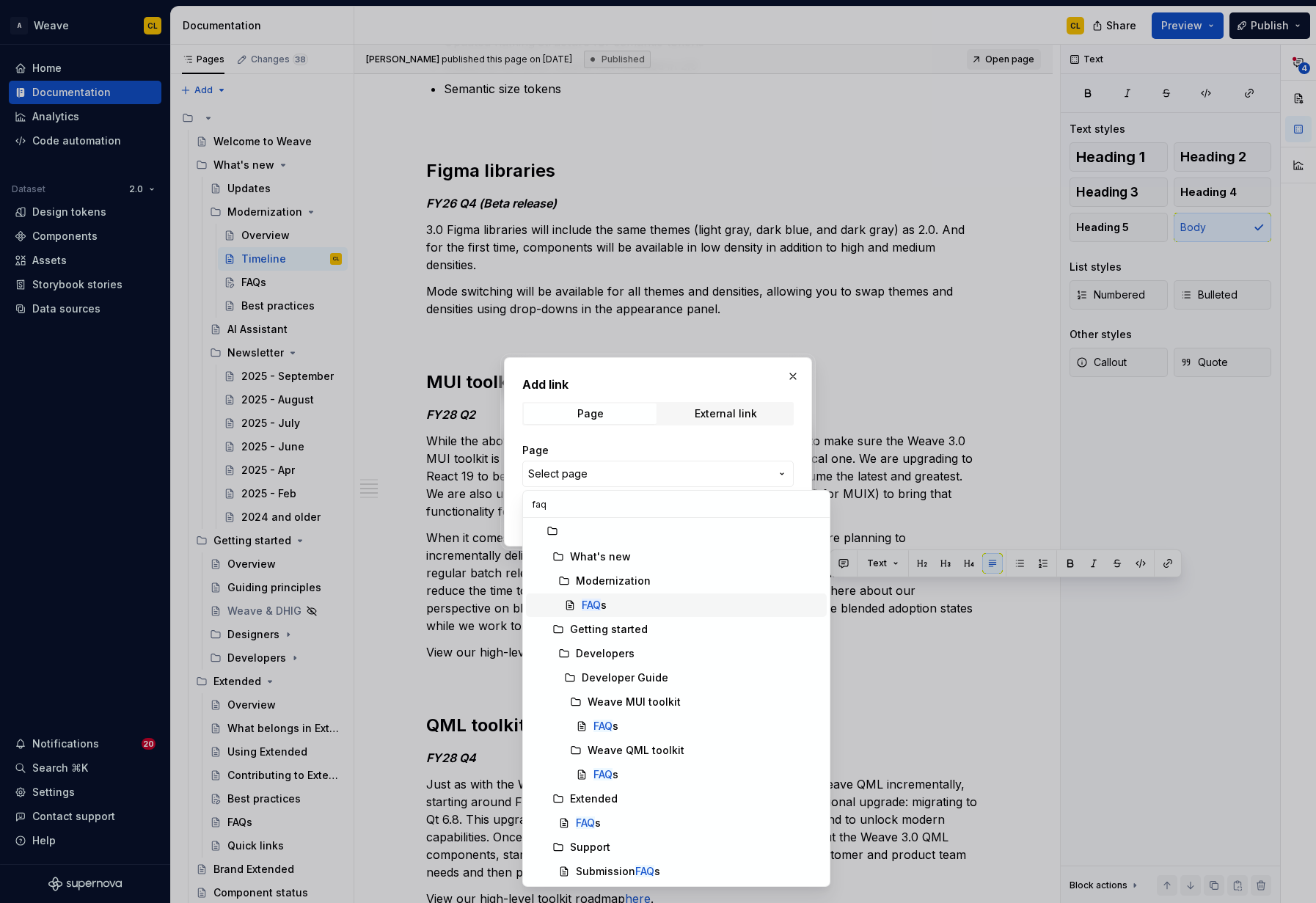
type input "faq"
click at [593, 603] on mark "FAQ" at bounding box center [592, 605] width 19 height 12
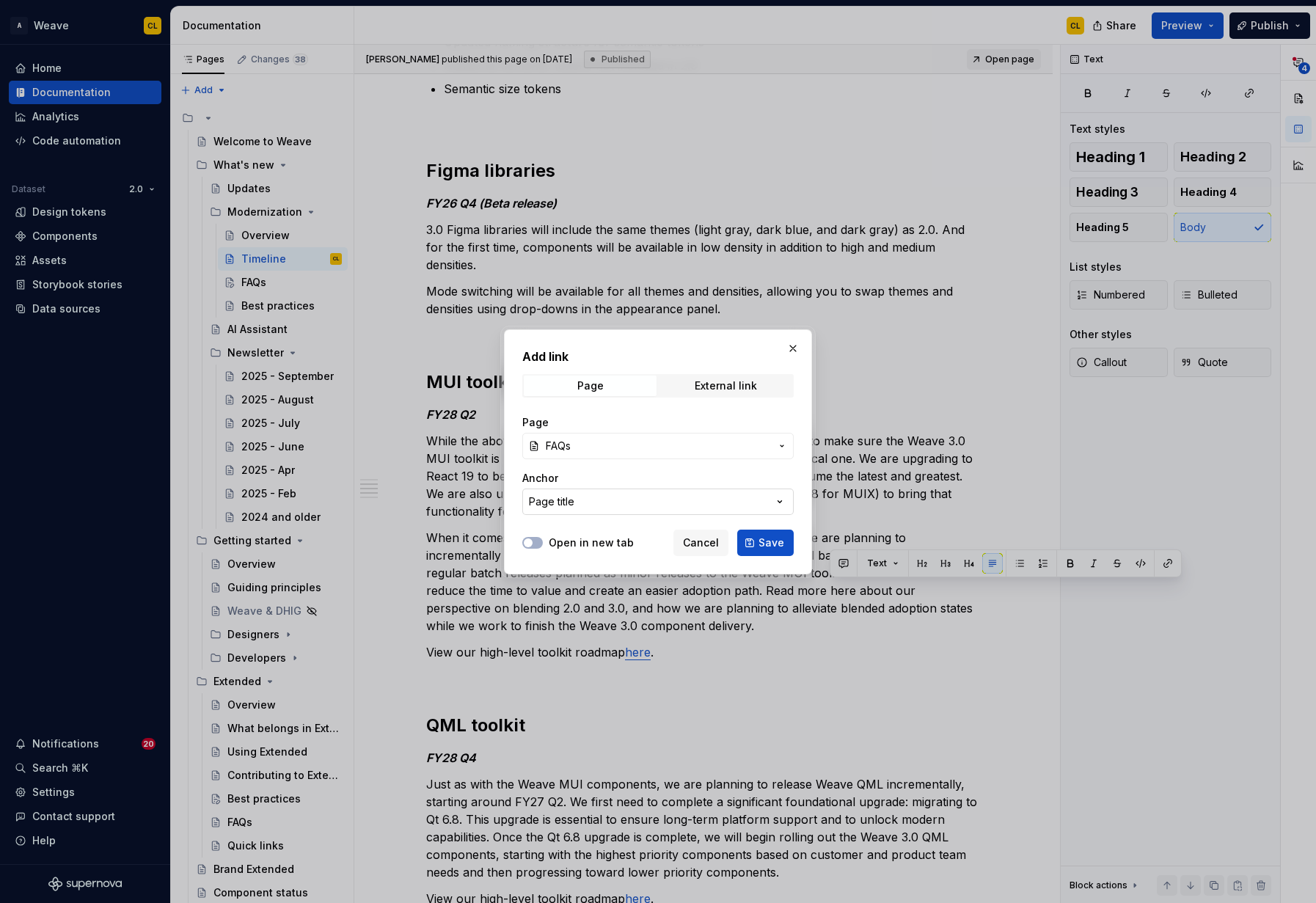
click at [580, 501] on button "Page title" at bounding box center [657, 501] width 271 height 27
click at [624, 501] on div "Add link Page External link Page FAQs Anchor Page title Open in new tab Cancel …" at bounding box center [658, 452] width 1316 height 903
click at [703, 542] on span "Cancel" at bounding box center [701, 542] width 36 height 15
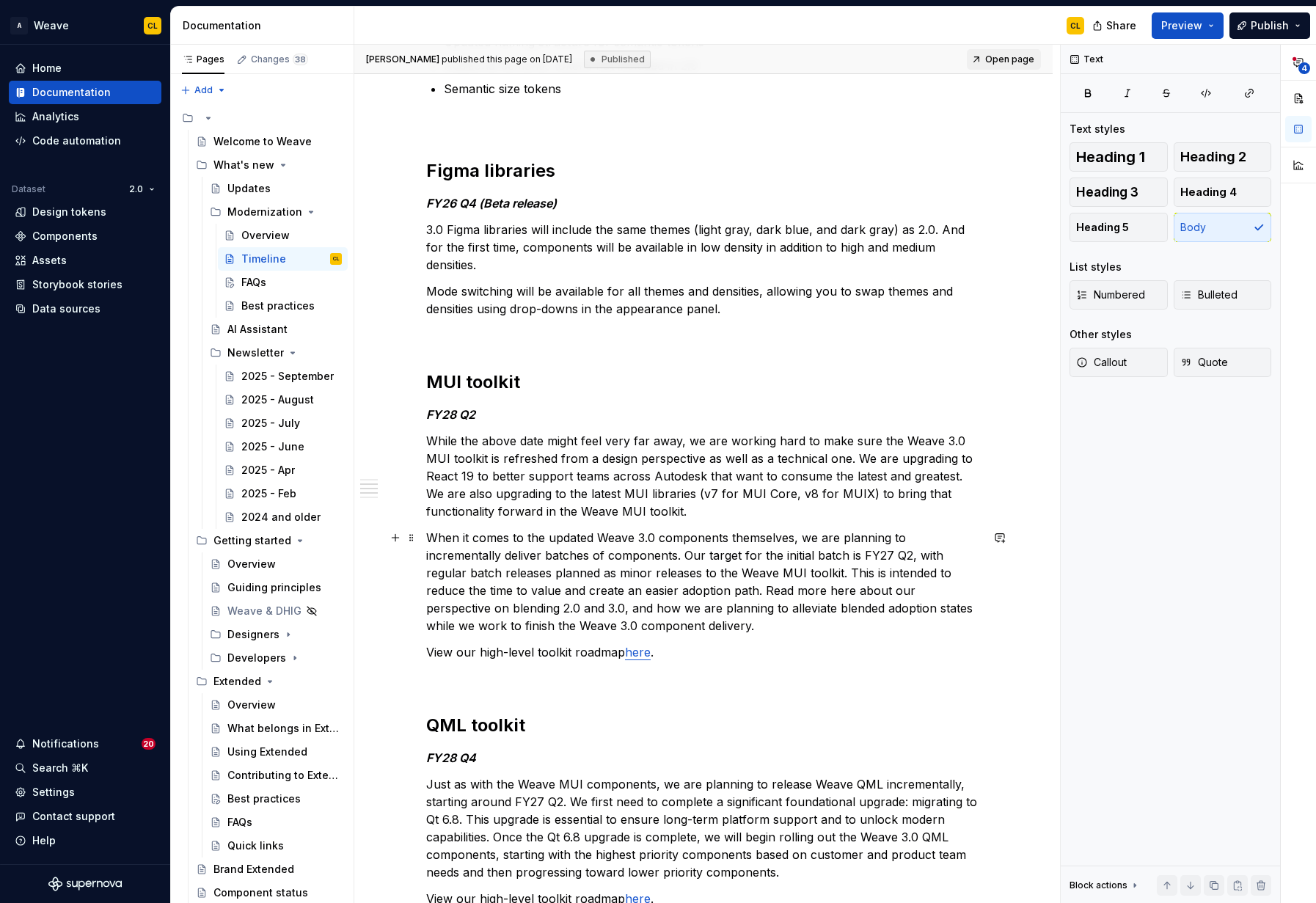
click at [764, 587] on p "When it comes to the updated Weave 3.0 components themselves, we are planning t…" at bounding box center [703, 581] width 555 height 105
type textarea "*"
click at [836, 589] on p "When it comes to the updated Weave 3.0 components themselves, we are planning t…" at bounding box center [703, 581] width 555 height 105
click at [1165, 559] on button "button" at bounding box center [1168, 563] width 20 height 20
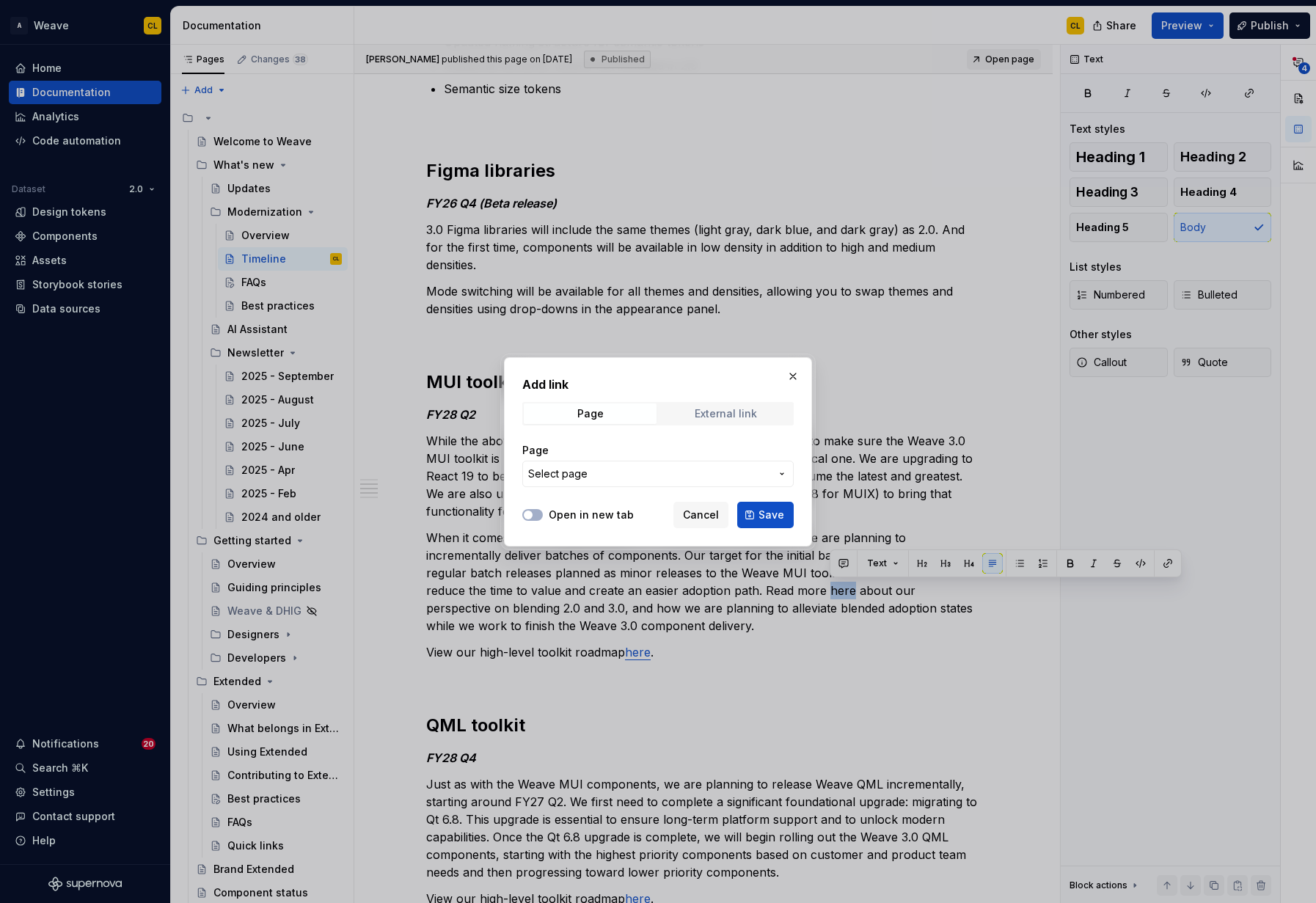
click at [704, 415] on div "External link" at bounding box center [726, 413] width 63 height 12
click at [574, 474] on input "URL" at bounding box center [657, 474] width 271 height 27
paste input "[URL][DOMAIN_NAME]"
type input "[URL][DOMAIN_NAME]"
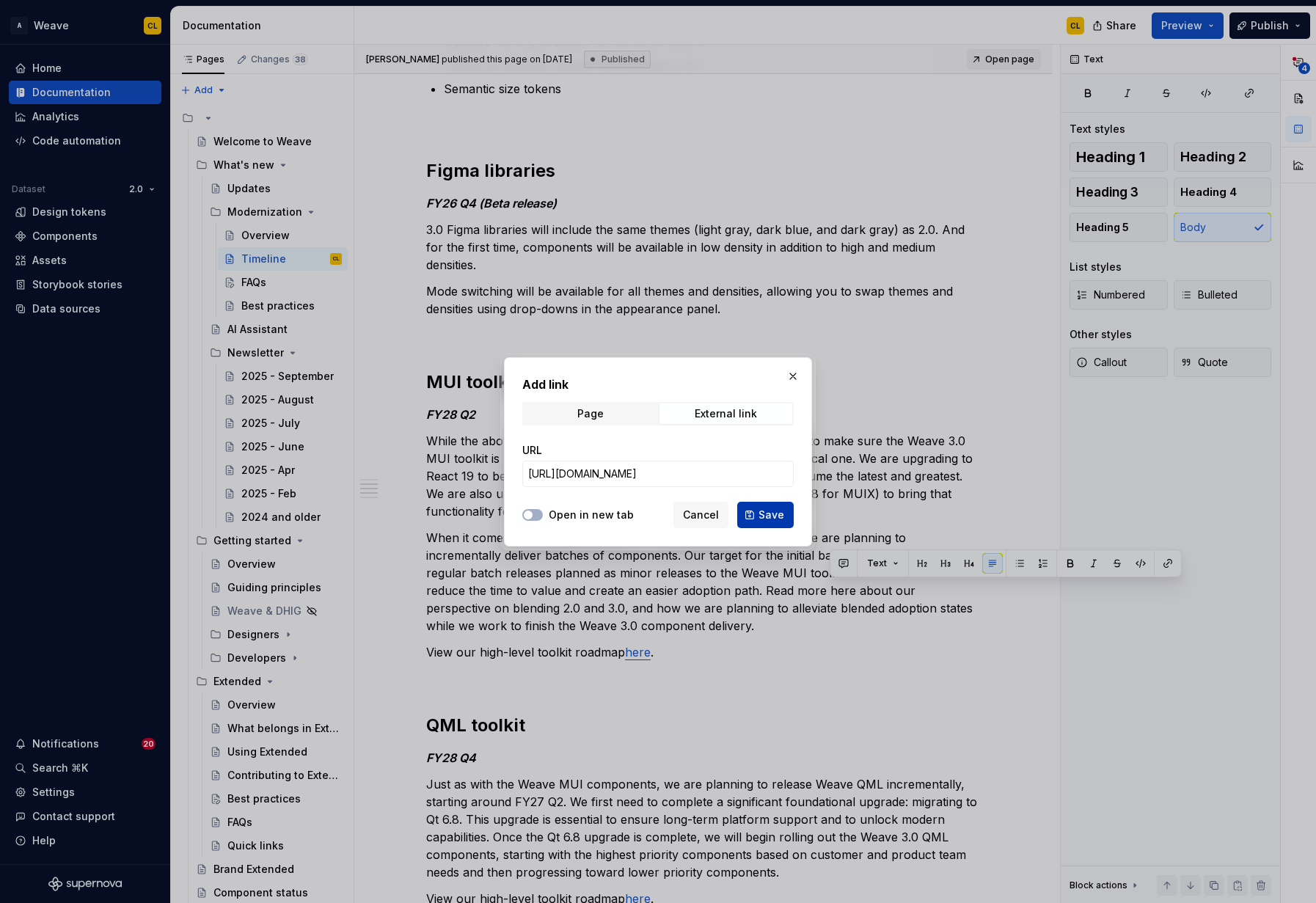
click at [761, 512] on span "Save" at bounding box center [771, 515] width 26 height 15
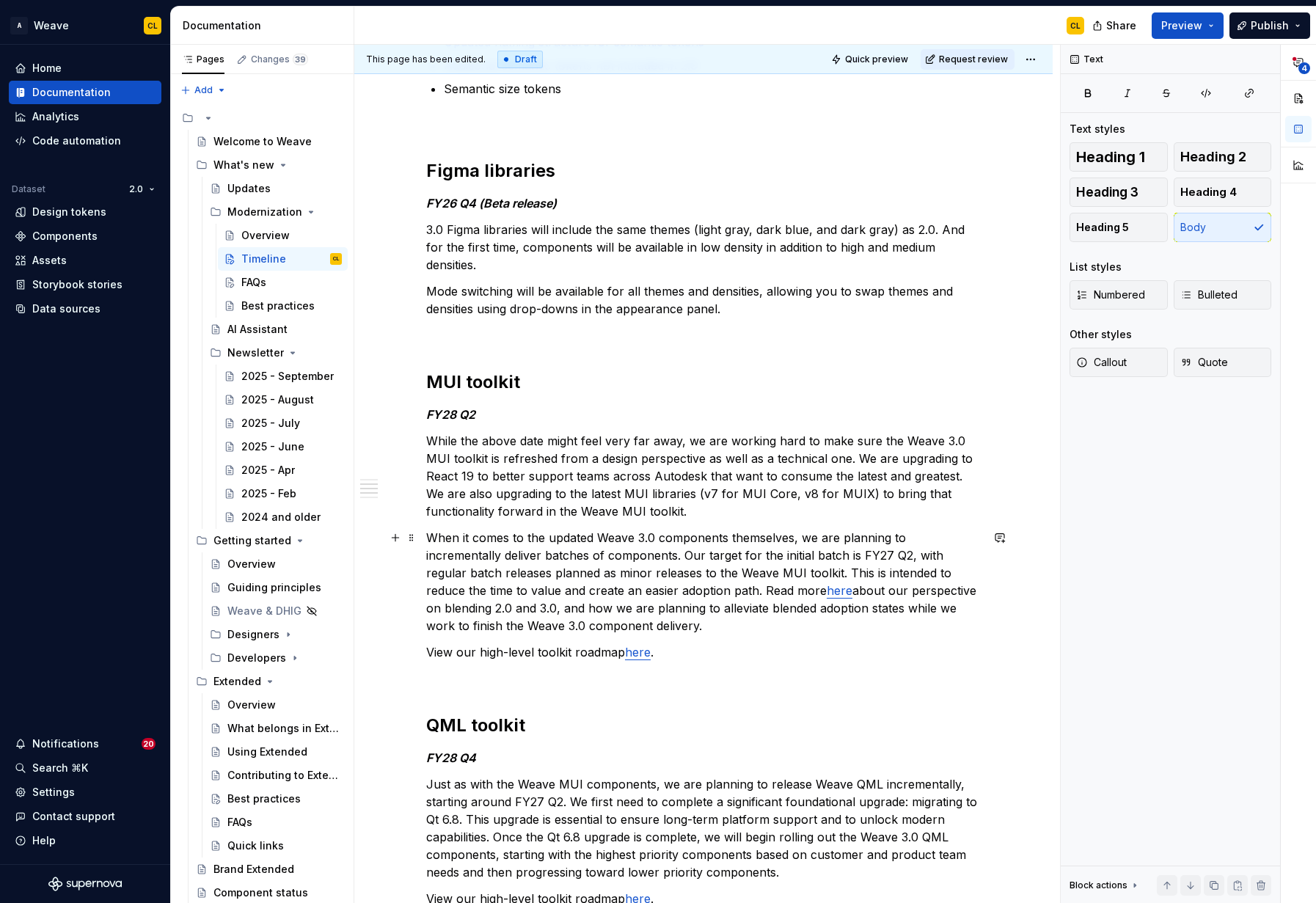
click at [713, 598] on p "When it comes to the updated Weave 3.0 components themselves, we are planning t…" at bounding box center [703, 581] width 555 height 105
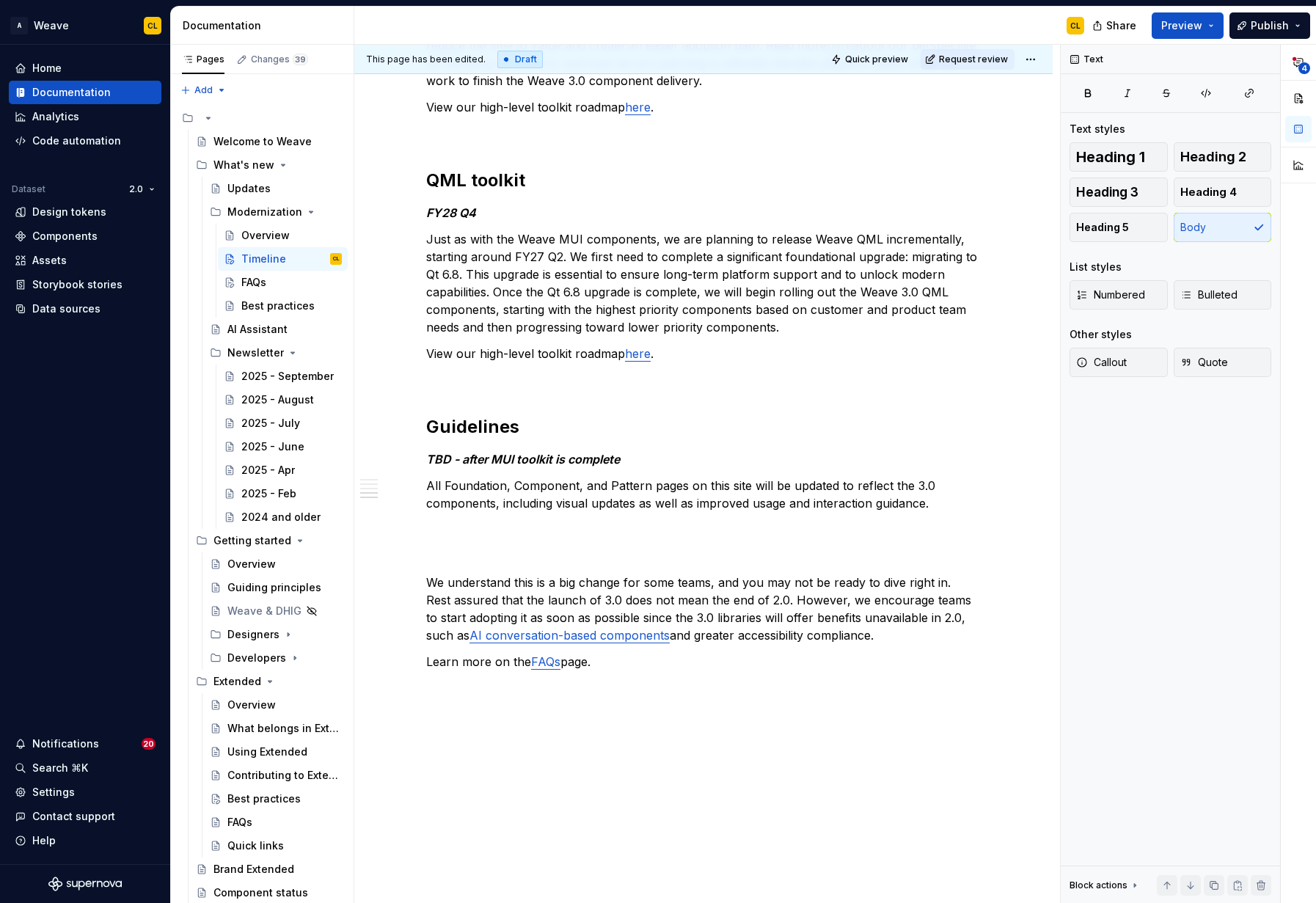
scroll to position [1151, 0]
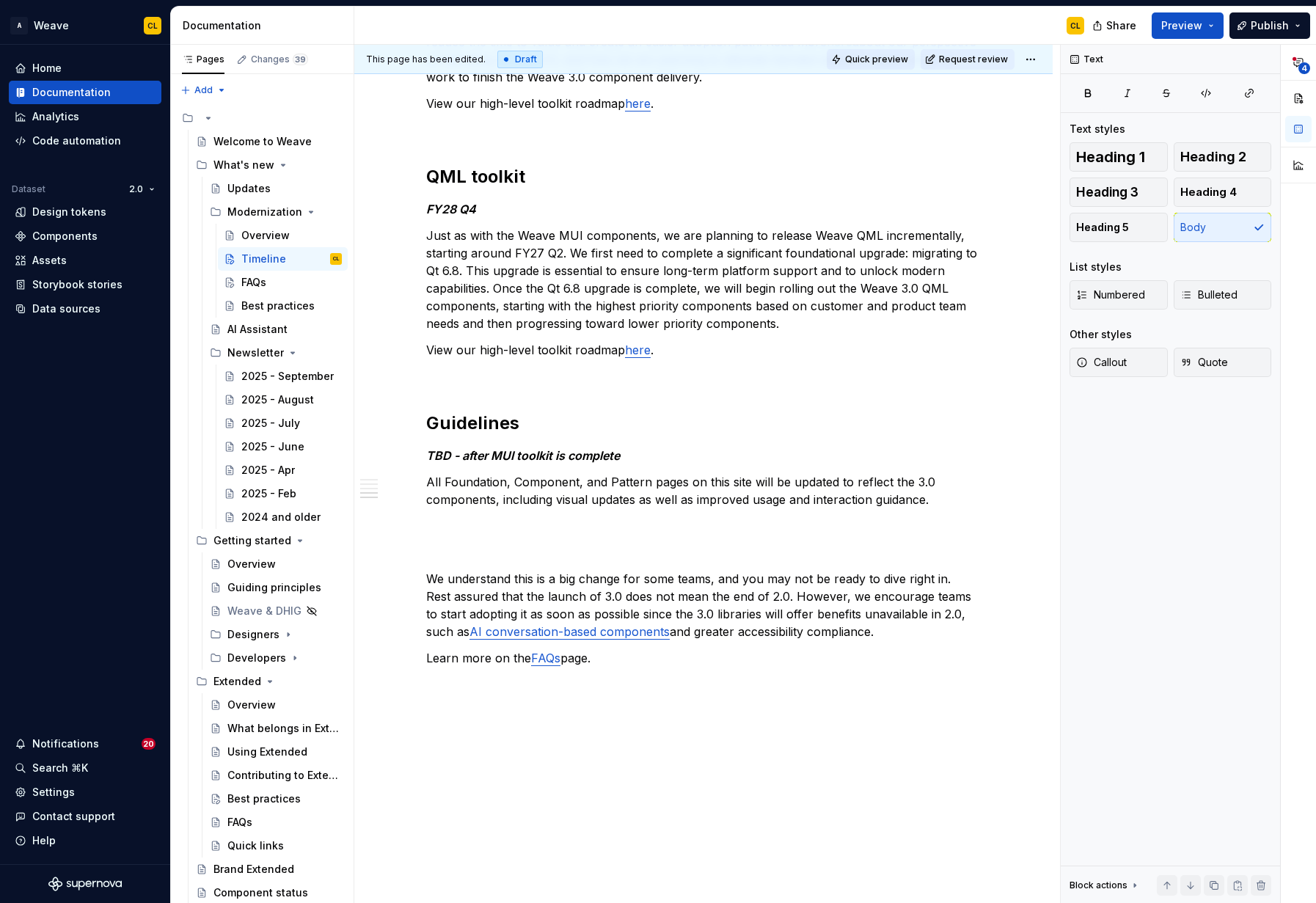
click at [887, 56] on span "Quick preview" at bounding box center [877, 59] width 63 height 12
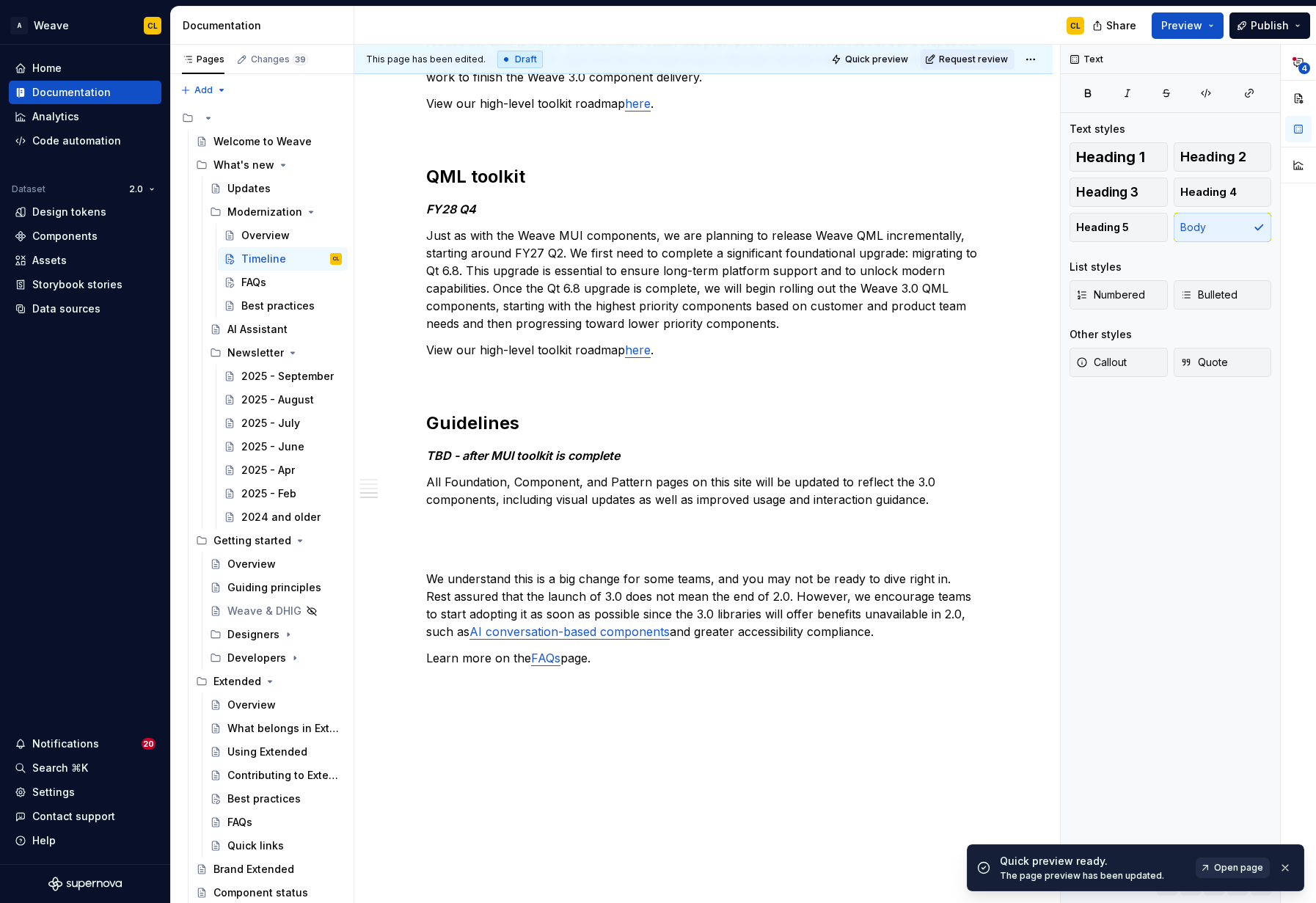
click at [1227, 866] on span "Open page" at bounding box center [1239, 867] width 49 height 12
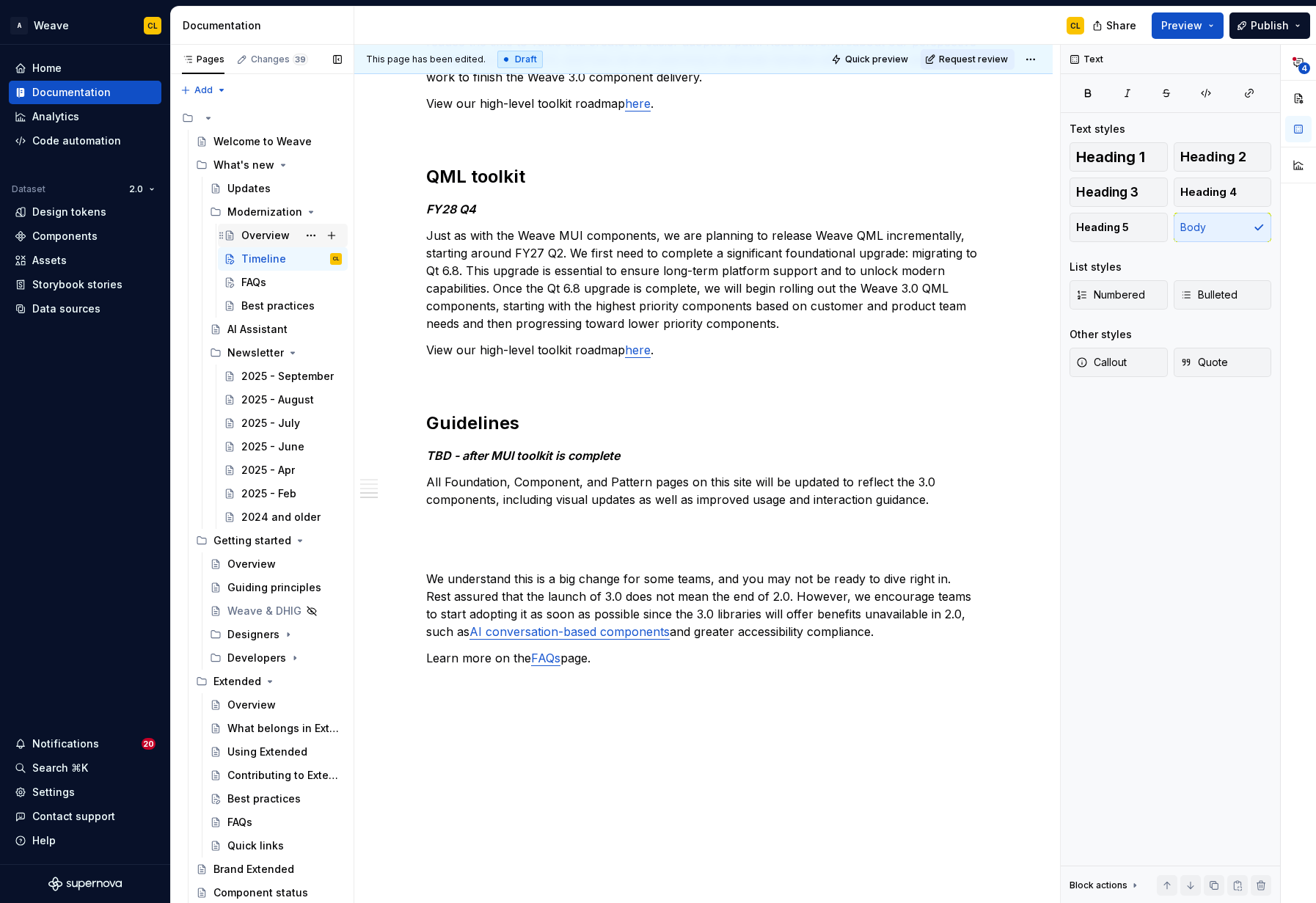
click at [259, 235] on div "Overview" at bounding box center [266, 235] width 48 height 15
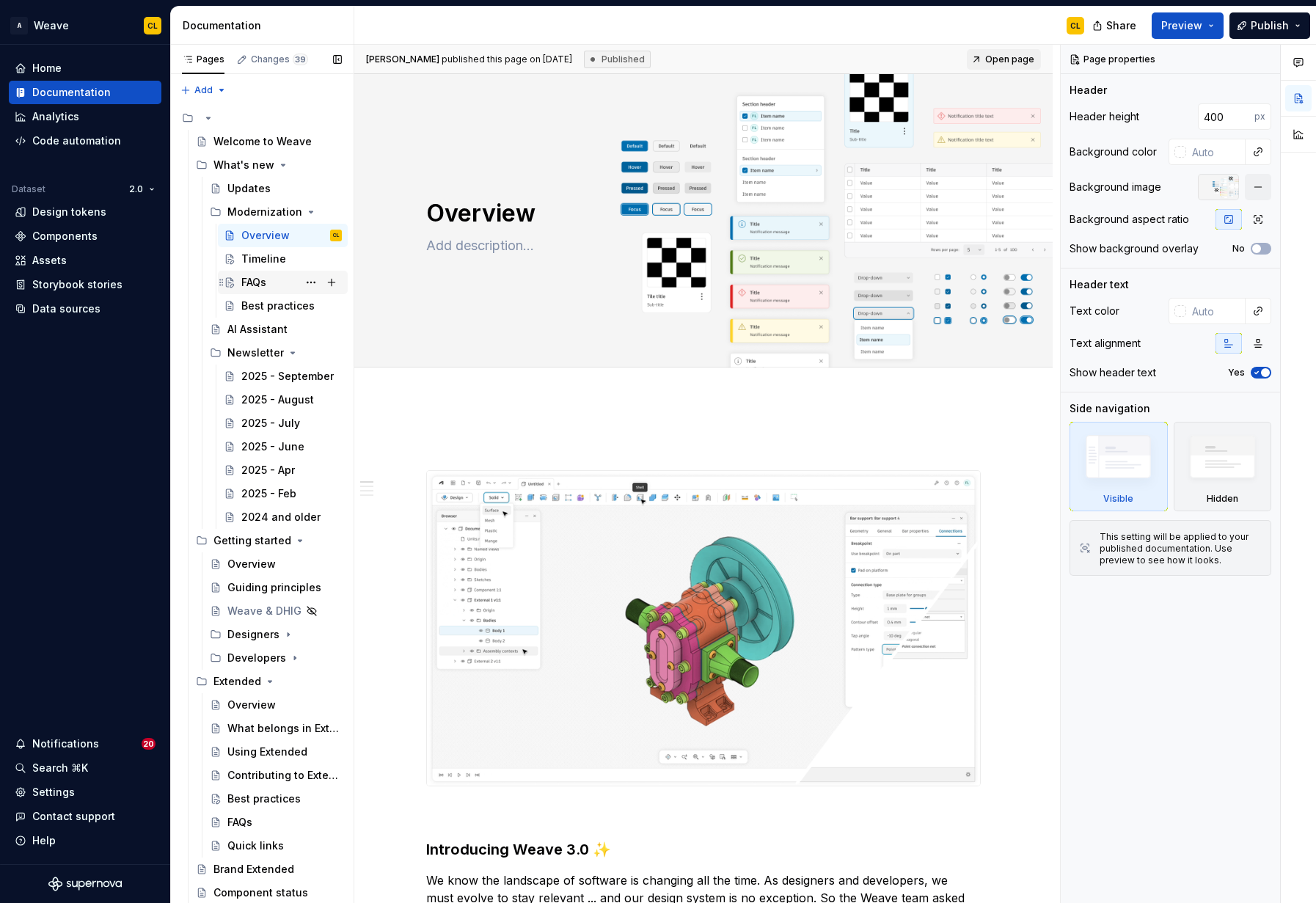
click at [257, 278] on div "FAQs" at bounding box center [254, 282] width 25 height 15
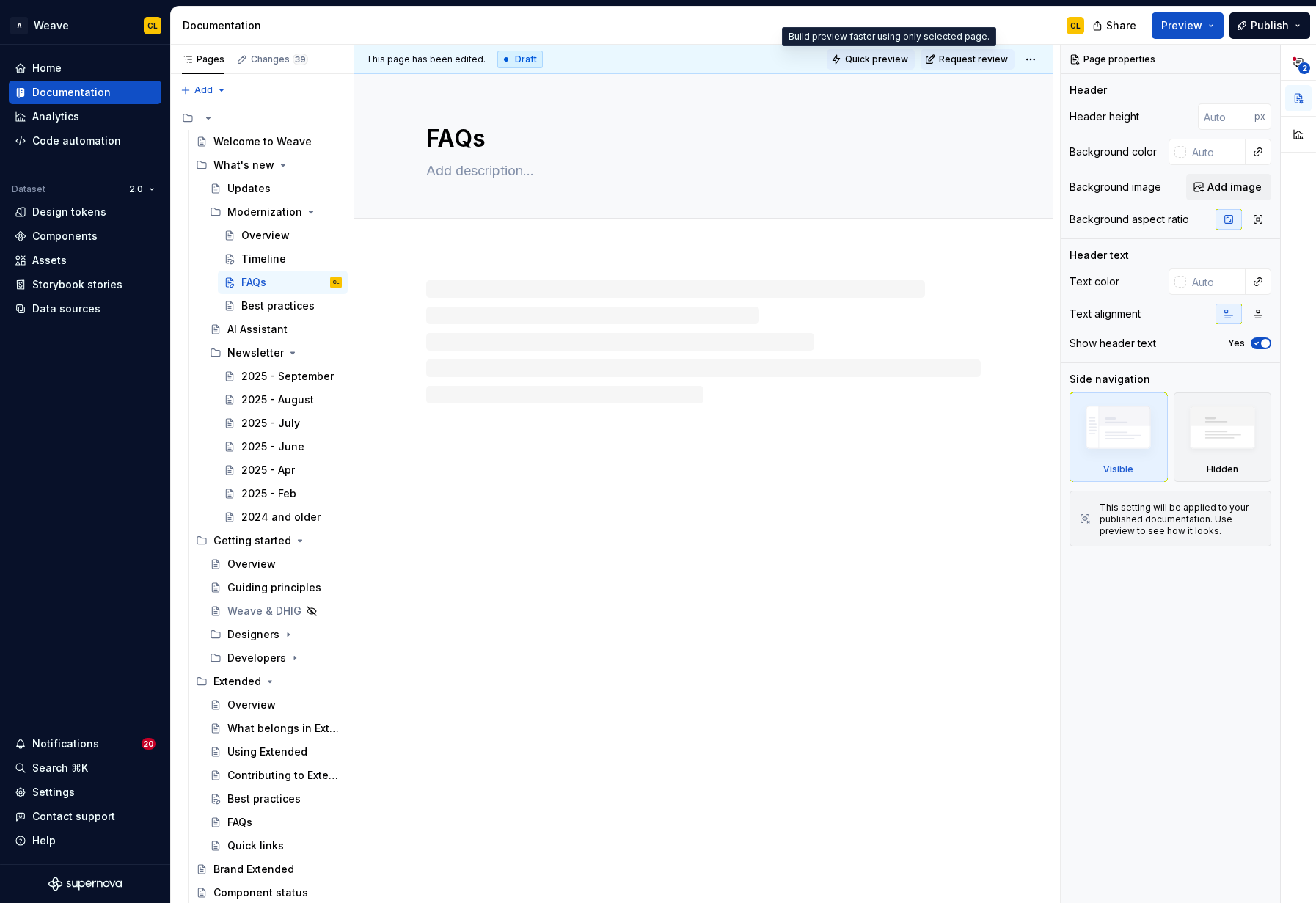
click at [907, 60] on span "Quick preview" at bounding box center [877, 59] width 63 height 12
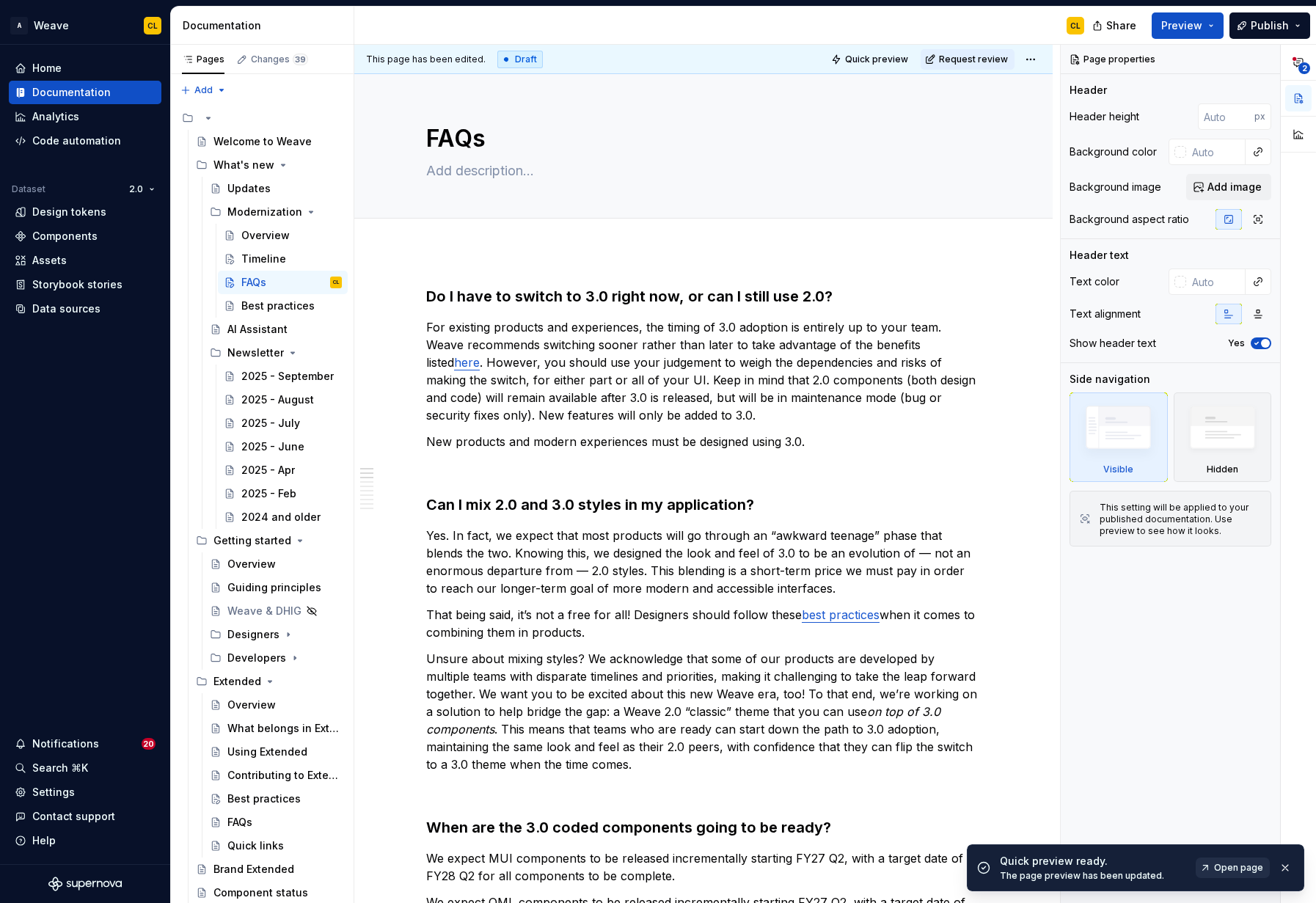
click at [1236, 869] on span "Open page" at bounding box center [1239, 867] width 49 height 12
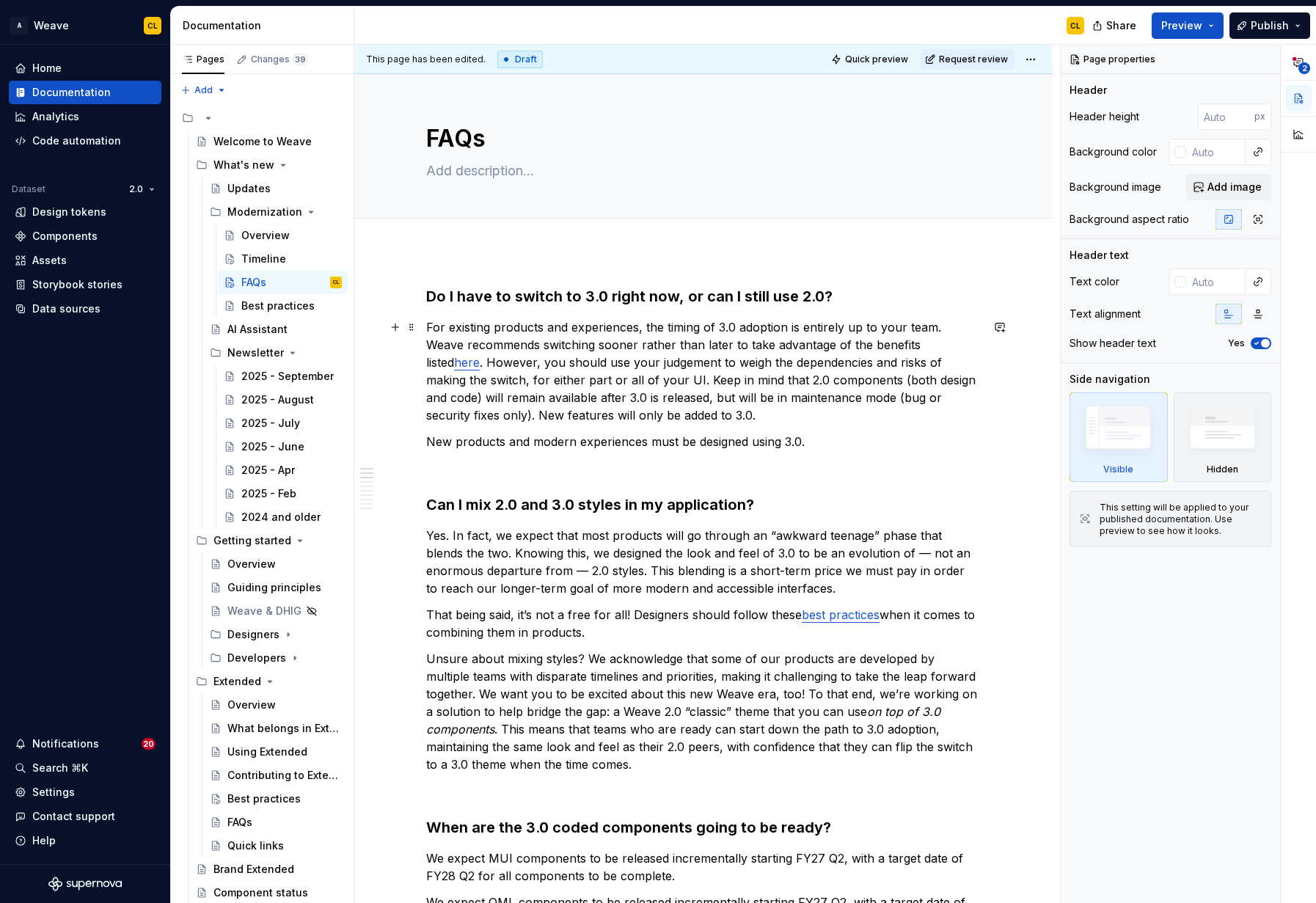
click at [850, 351] on p "For existing products and experiences, the timing of 3.0 adoption is entirely u…" at bounding box center [703, 370] width 555 height 105
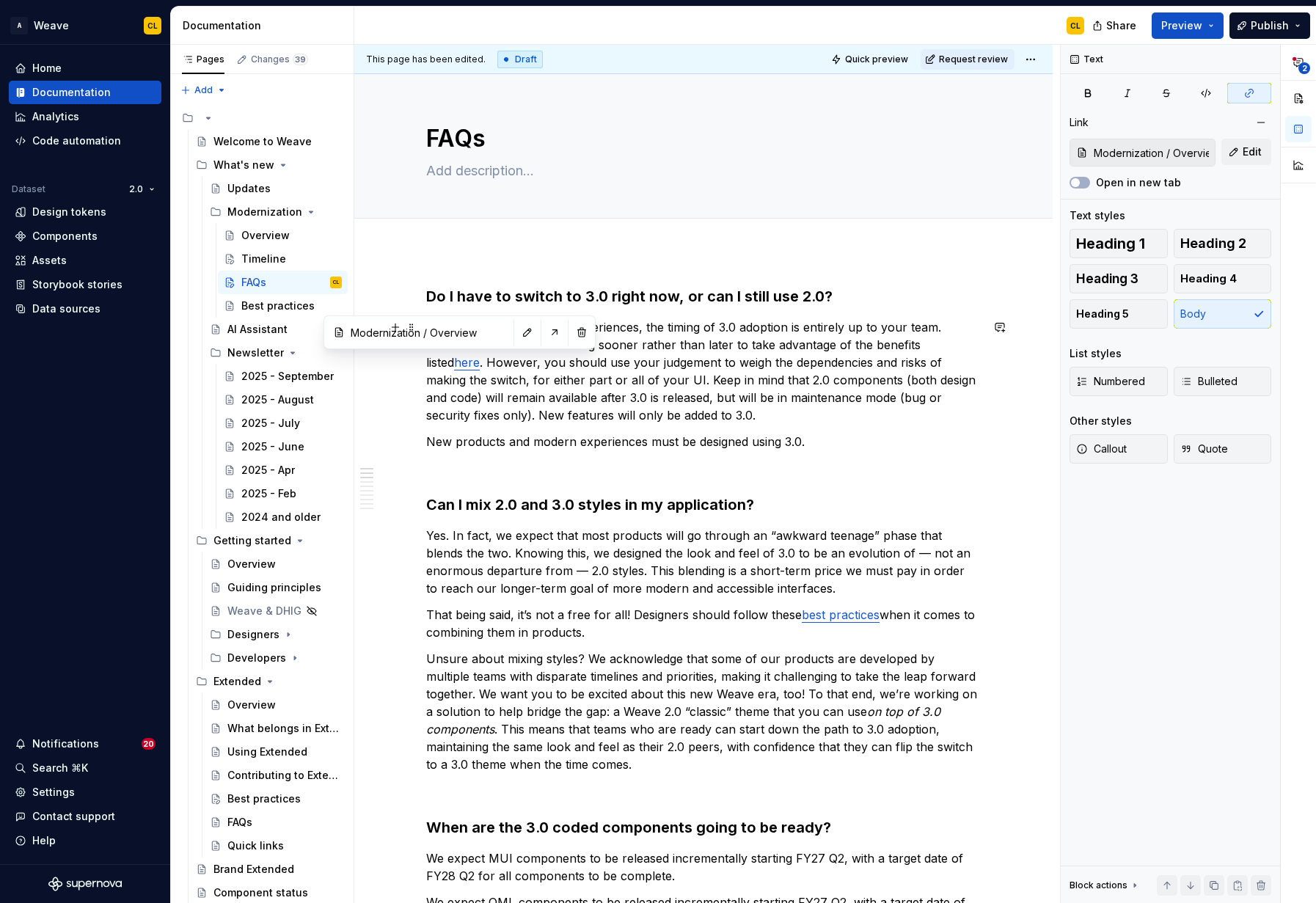
click at [454, 366] on link "here" at bounding box center [467, 362] width 26 height 15
click at [517, 332] on button "button" at bounding box center [527, 332] width 20 height 20
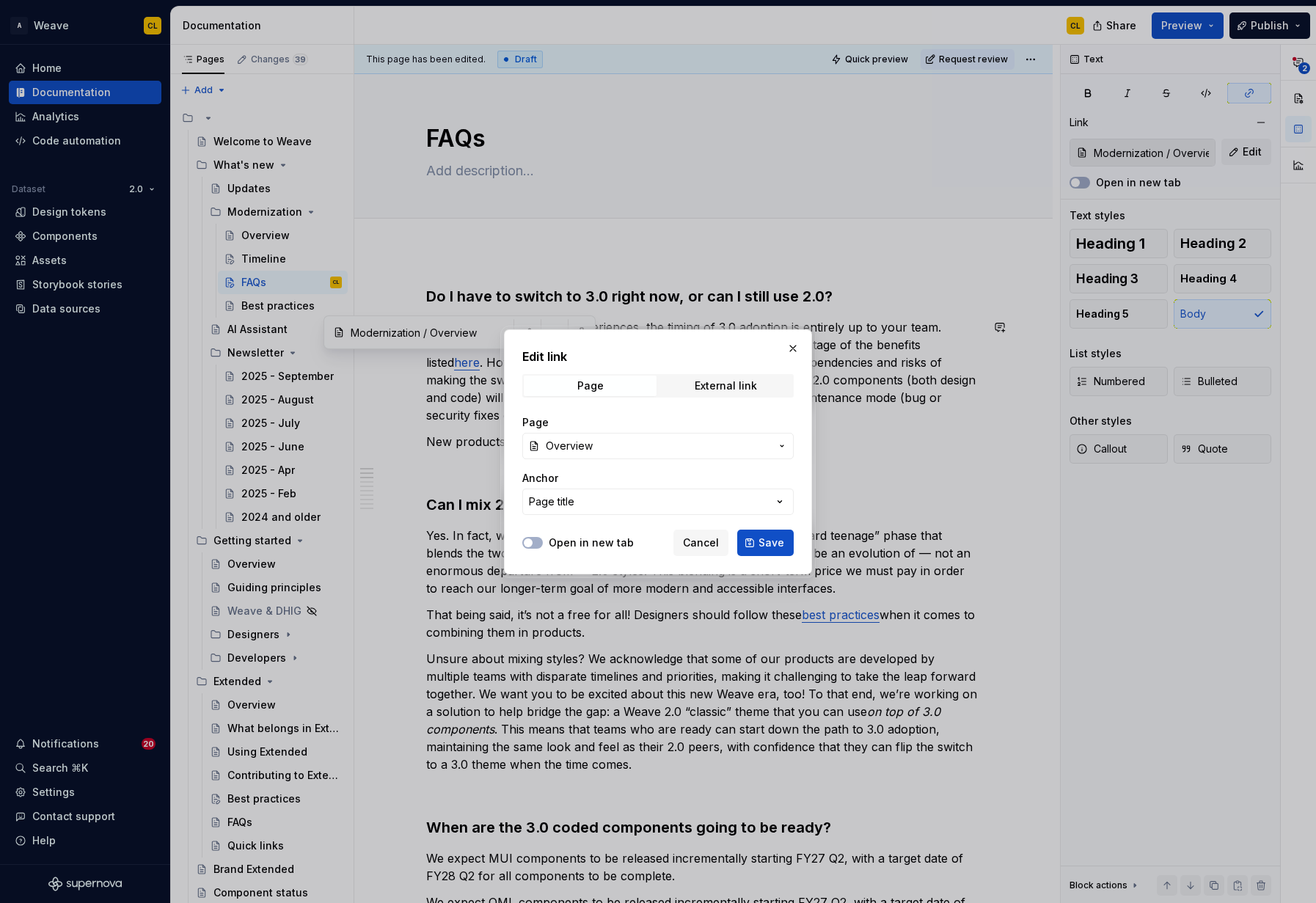
click at [612, 447] on span "Overview" at bounding box center [658, 445] width 224 height 15
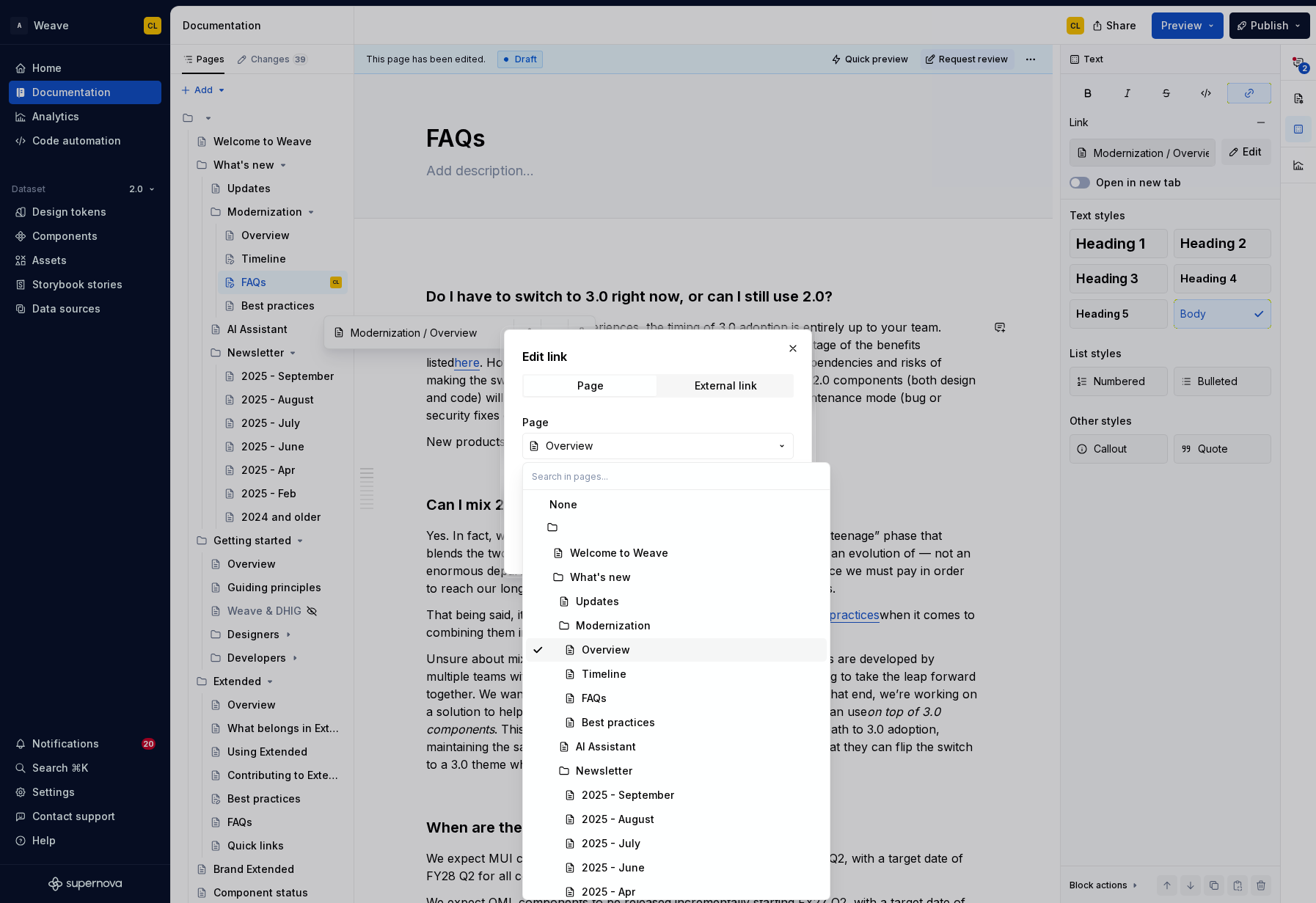
click at [601, 648] on div "Overview" at bounding box center [606, 649] width 48 height 15
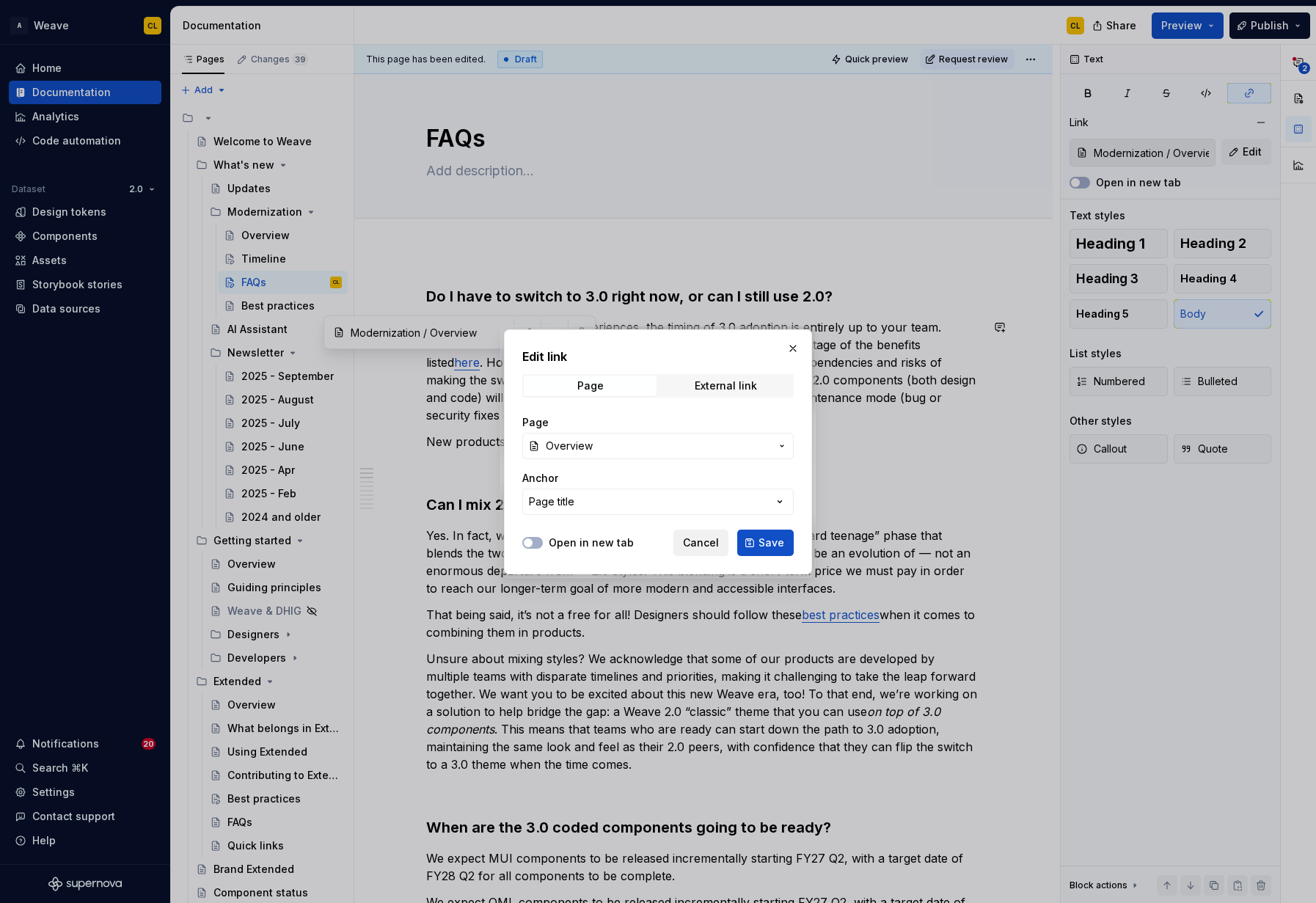
click at [706, 544] on span "Cancel" at bounding box center [701, 542] width 36 height 15
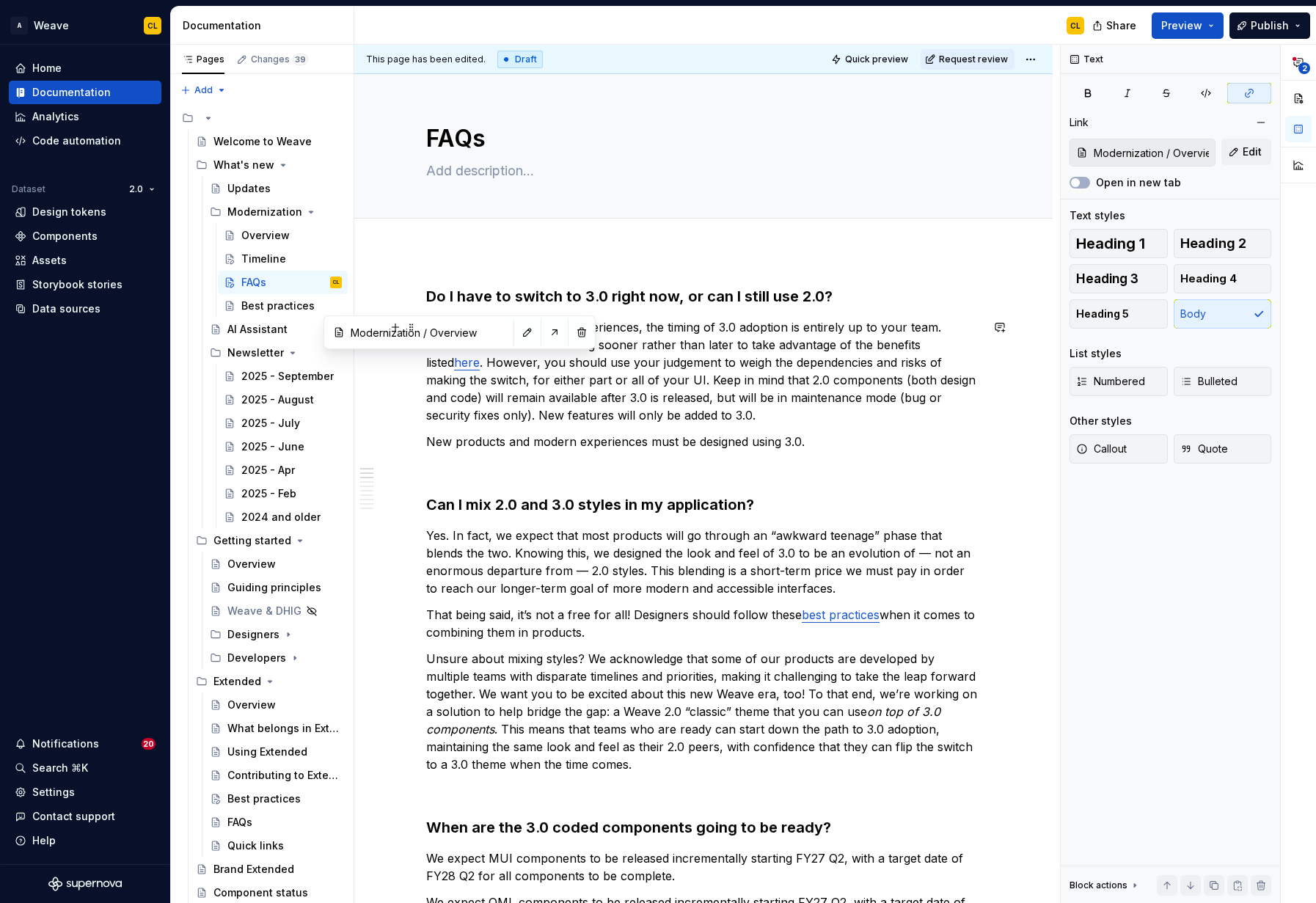
click at [645, 344] on p "For existing products and experiences, the timing of 3.0 adoption is entirely u…" at bounding box center [703, 370] width 555 height 105
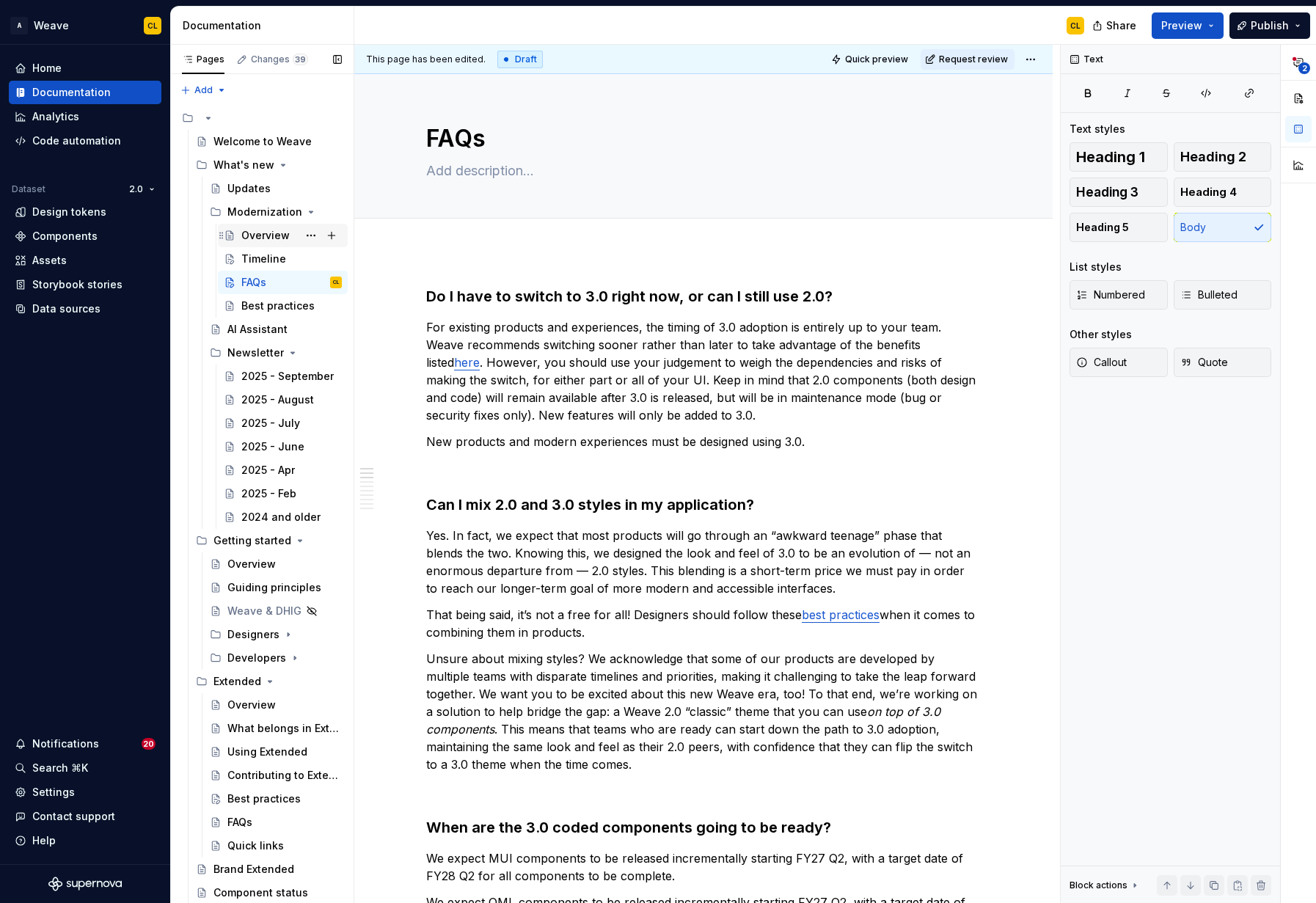
click at [255, 236] on div "Overview" at bounding box center [266, 235] width 48 height 15
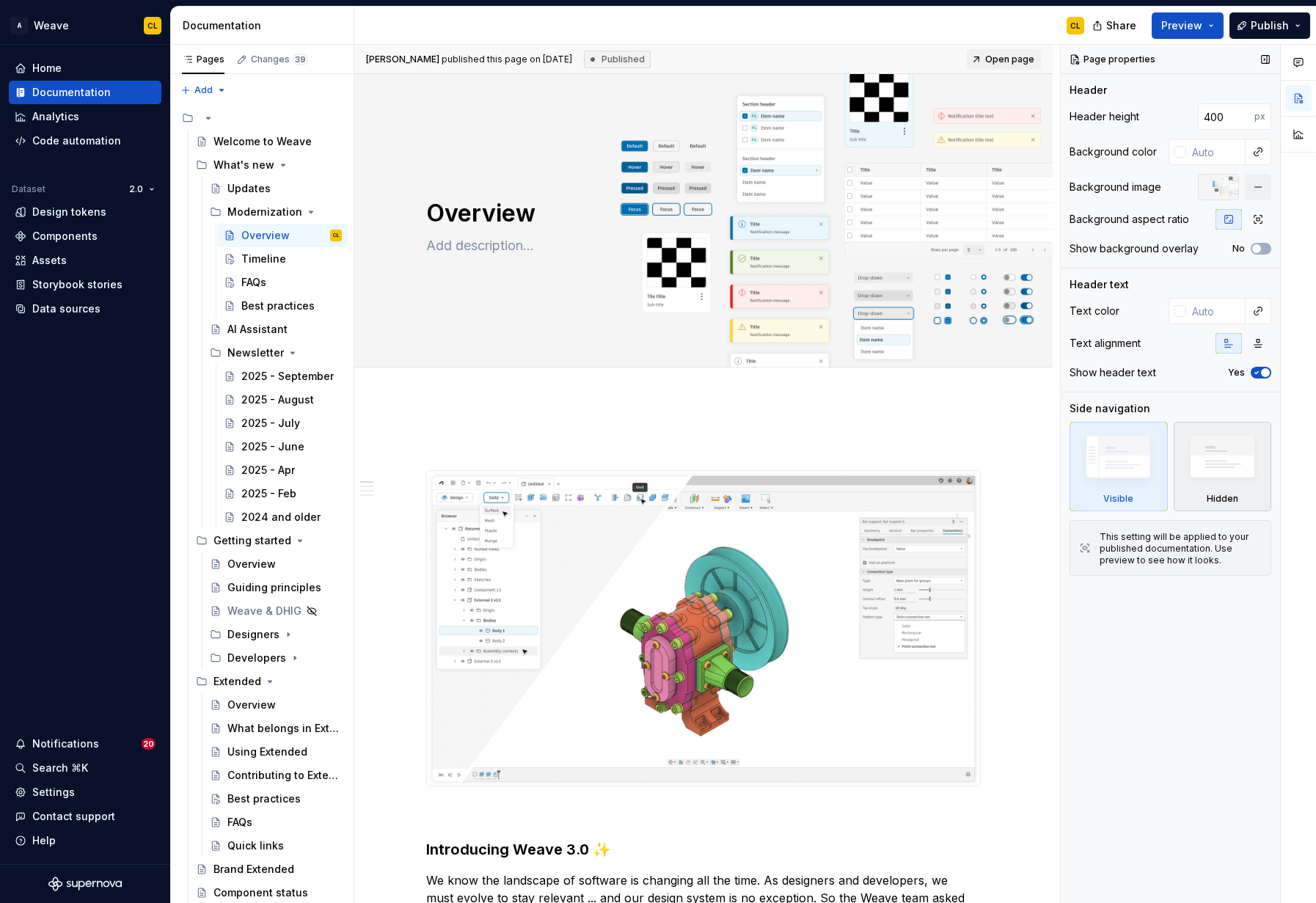
click at [1218, 469] on img at bounding box center [1223, 460] width 84 height 65
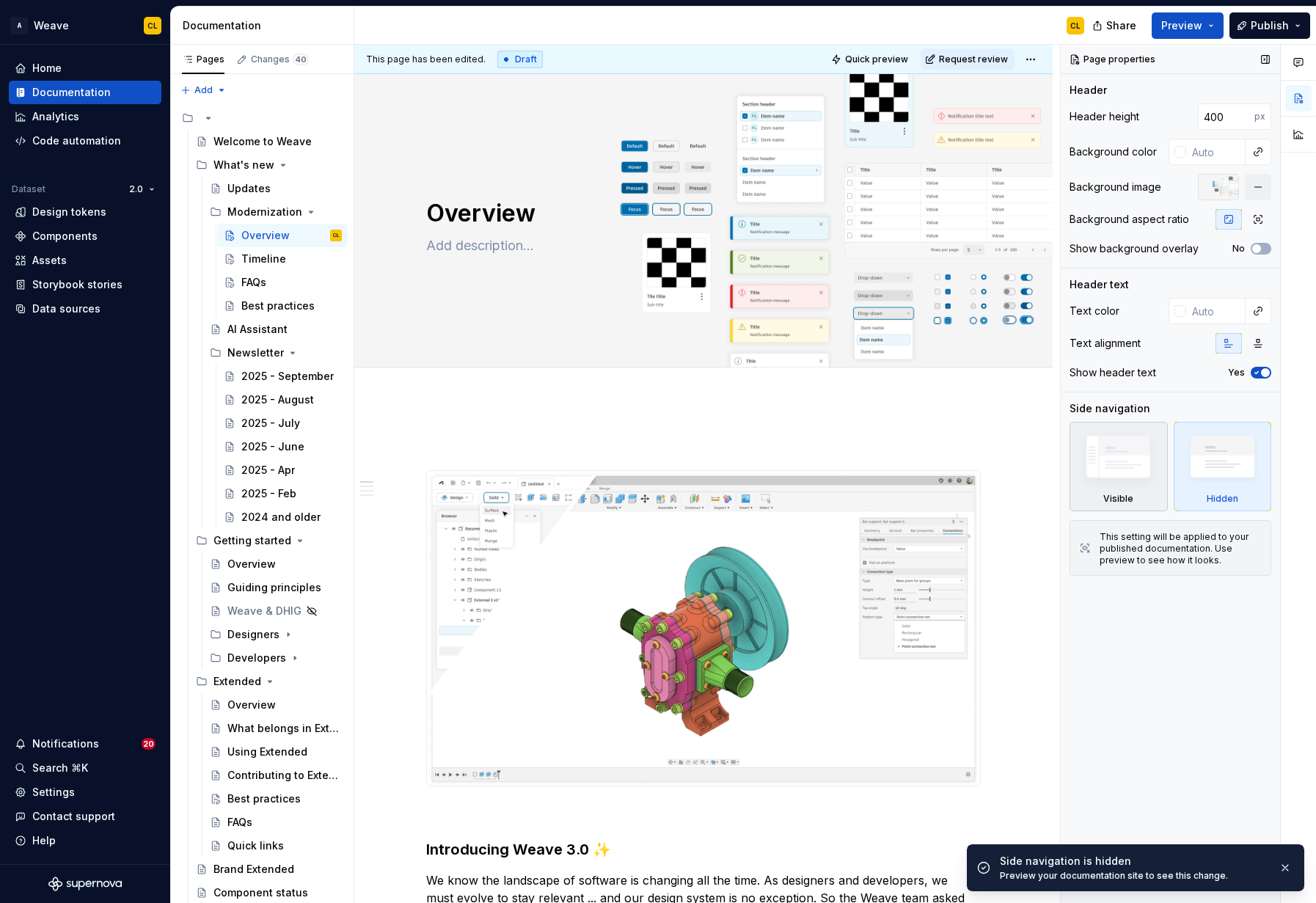
click at [1123, 473] on img at bounding box center [1118, 460] width 84 height 64
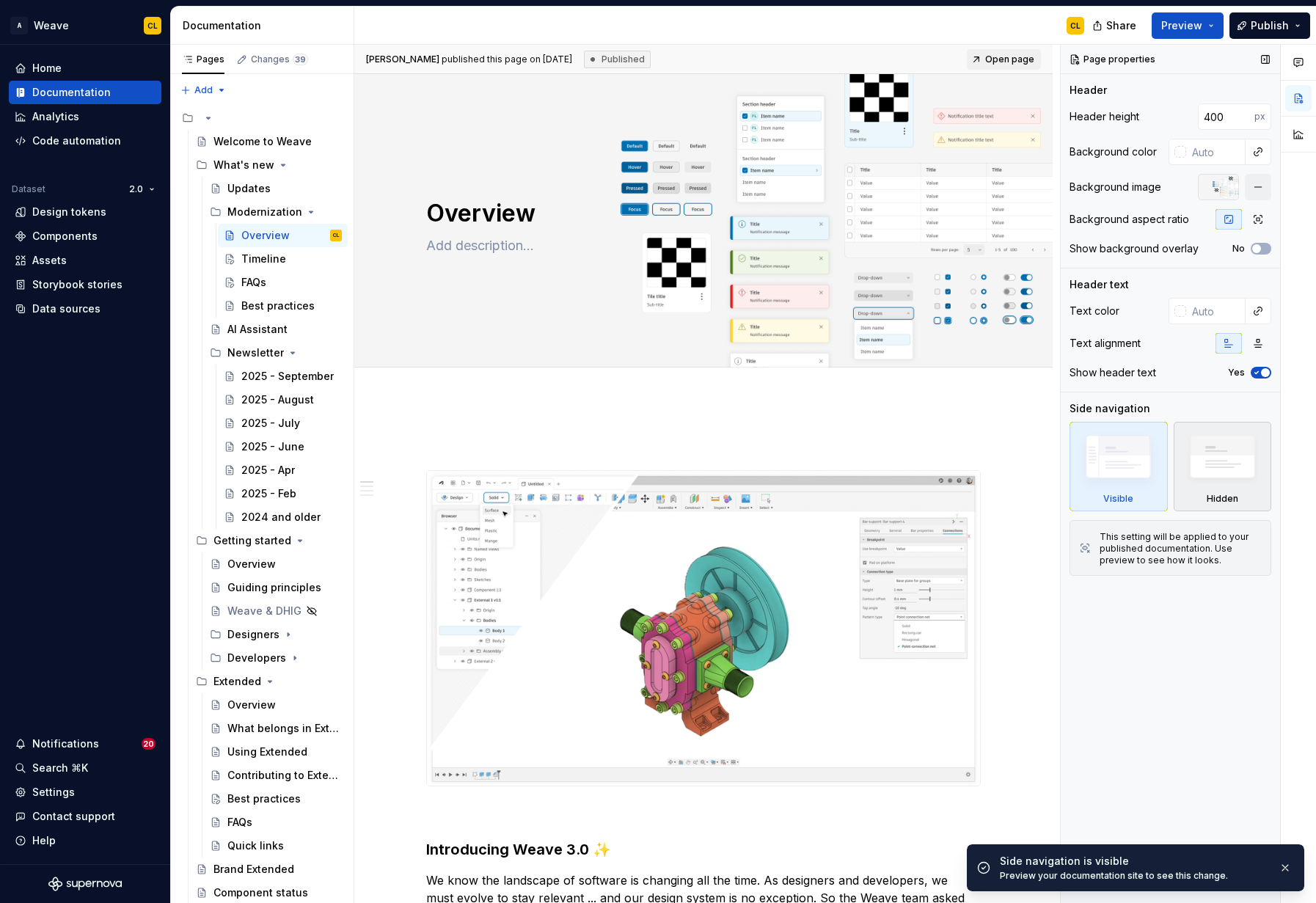
click at [1211, 471] on img at bounding box center [1223, 460] width 84 height 65
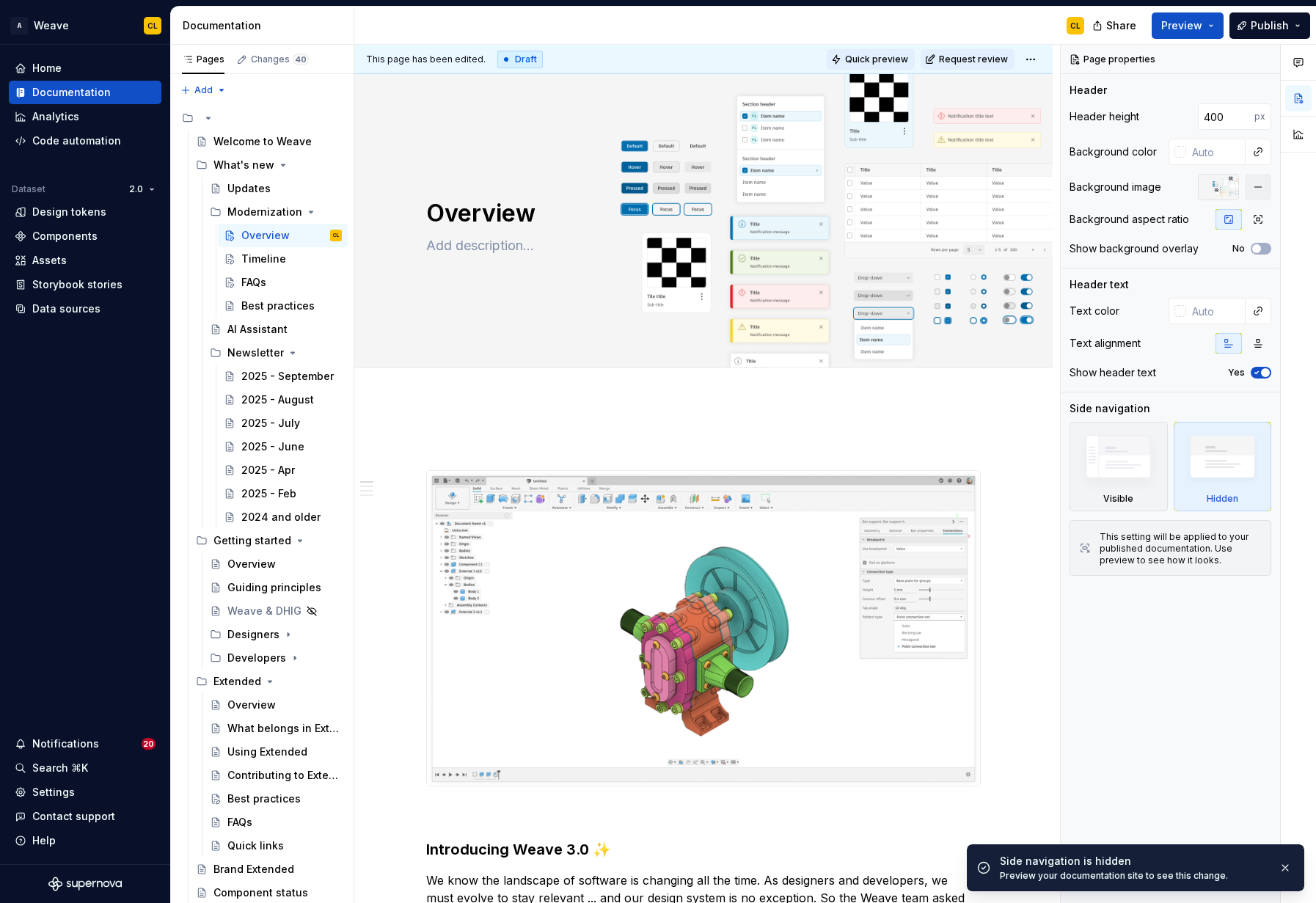
click at [882, 57] on span "Quick preview" at bounding box center [877, 59] width 63 height 12
click at [1227, 866] on span "Open page" at bounding box center [1239, 867] width 49 height 12
click at [1099, 473] on img at bounding box center [1118, 460] width 84 height 64
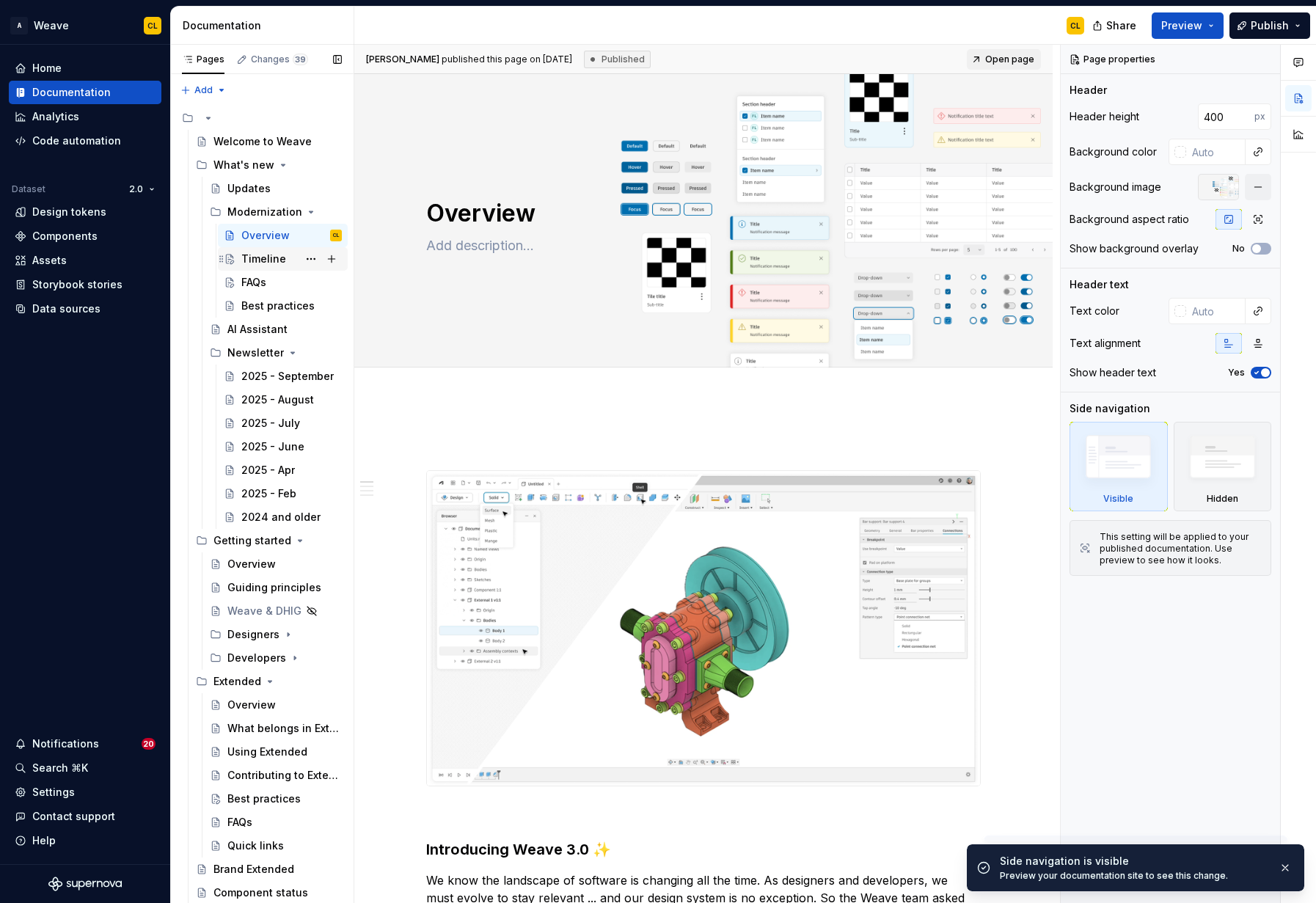
click at [270, 259] on div "Timeline" at bounding box center [263, 259] width 45 height 15
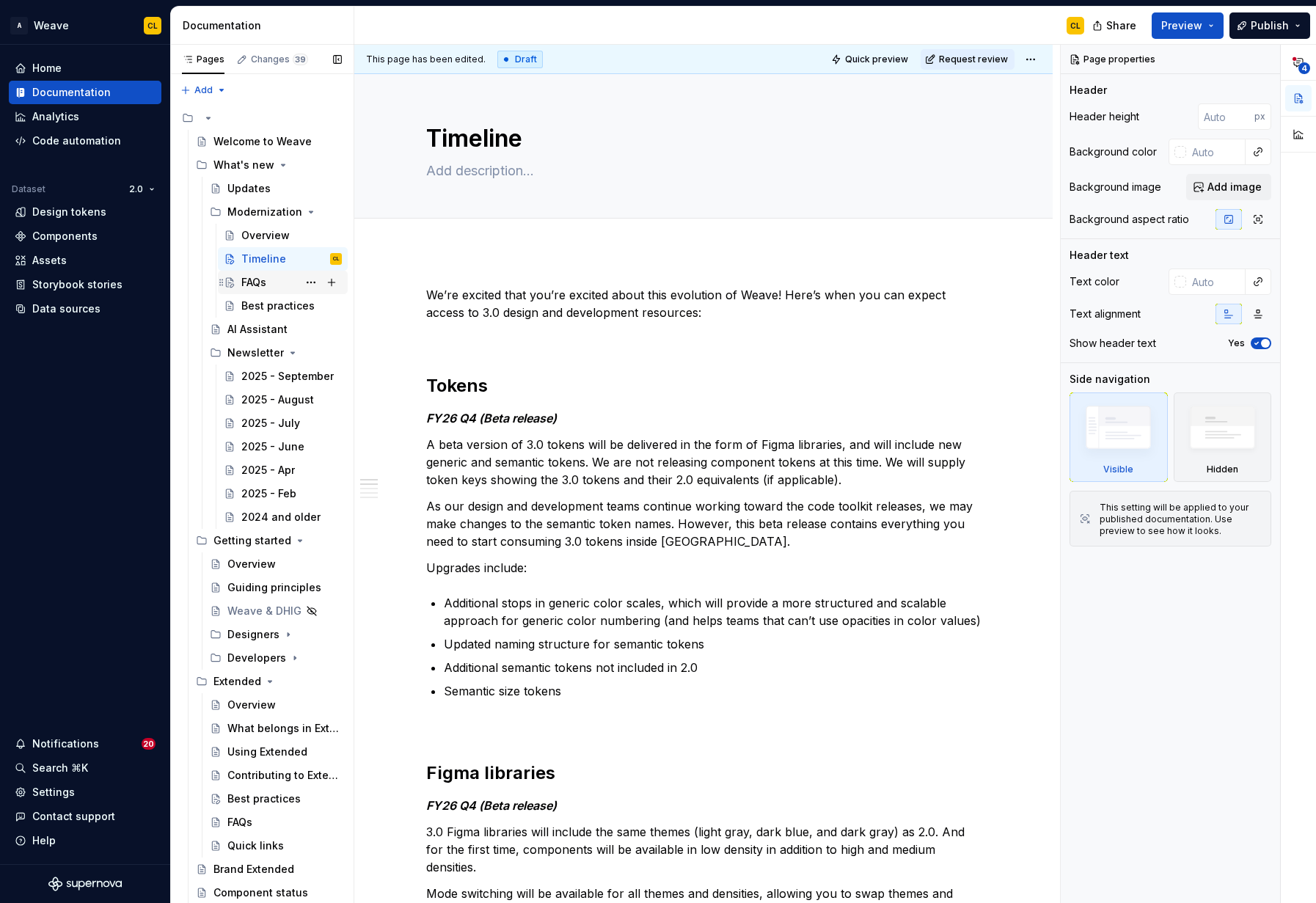
click at [239, 279] on div "FAQs" at bounding box center [282, 282] width 118 height 20
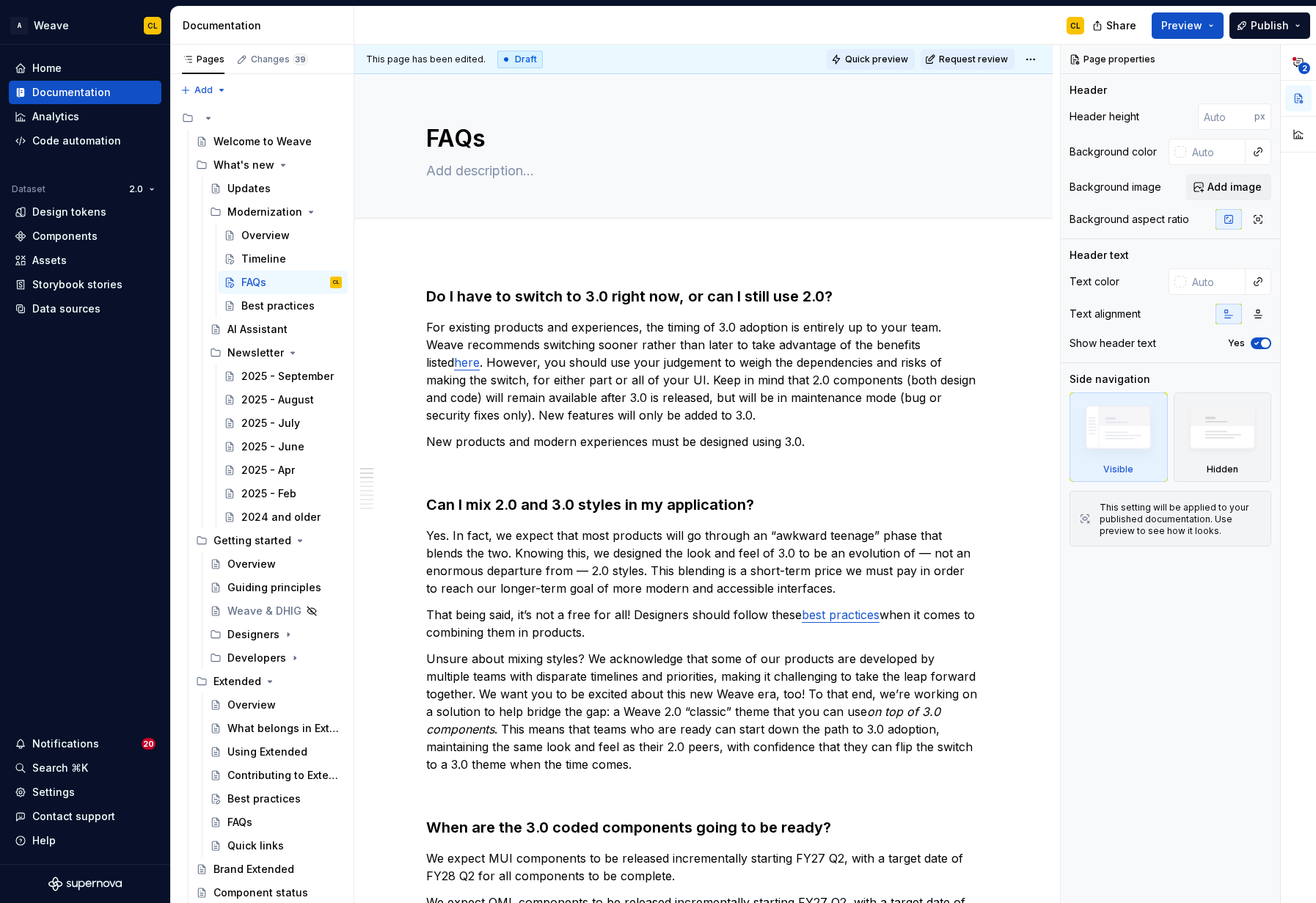
click at [877, 57] on span "Quick preview" at bounding box center [877, 59] width 63 height 12
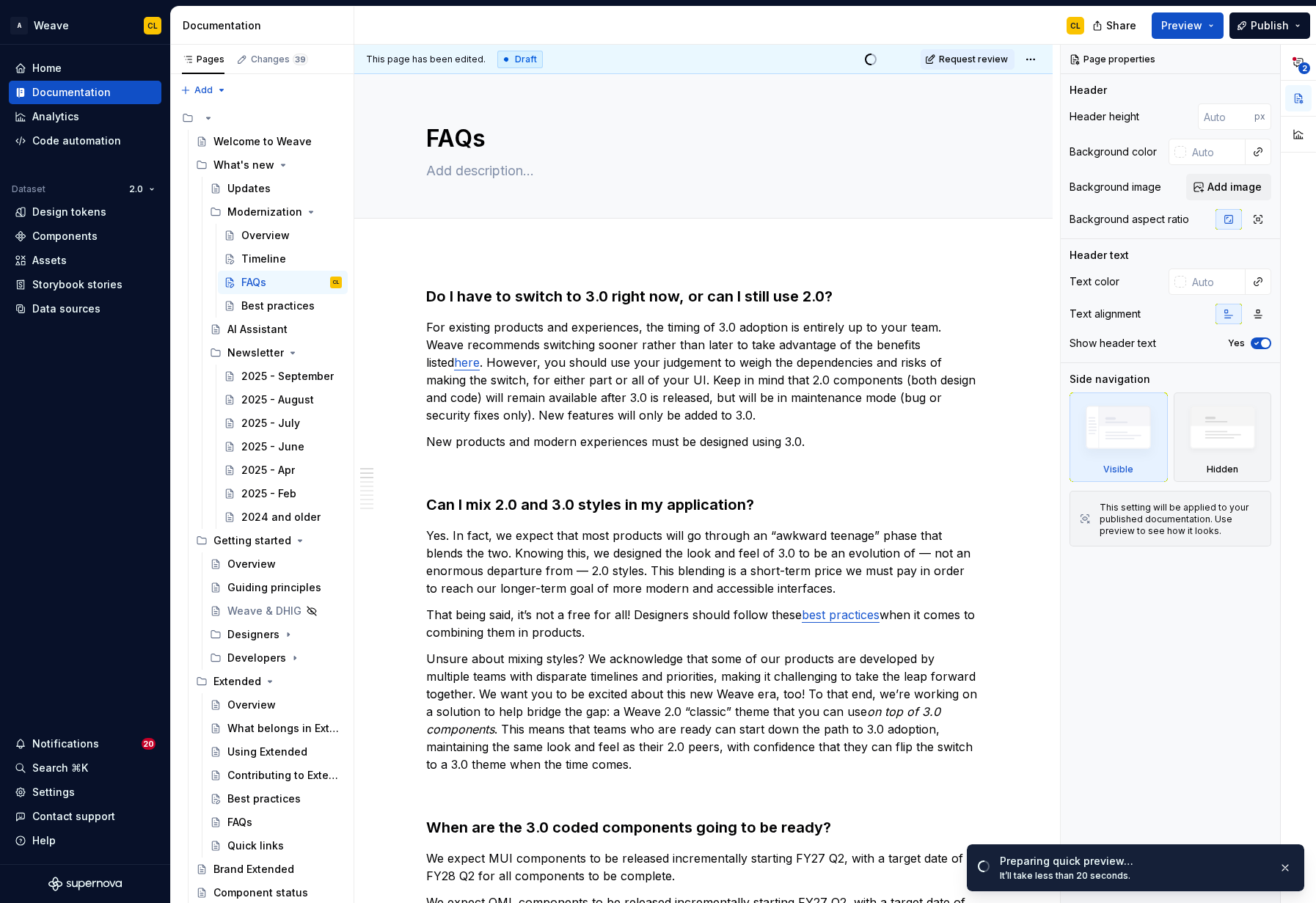
scroll to position [11, 0]
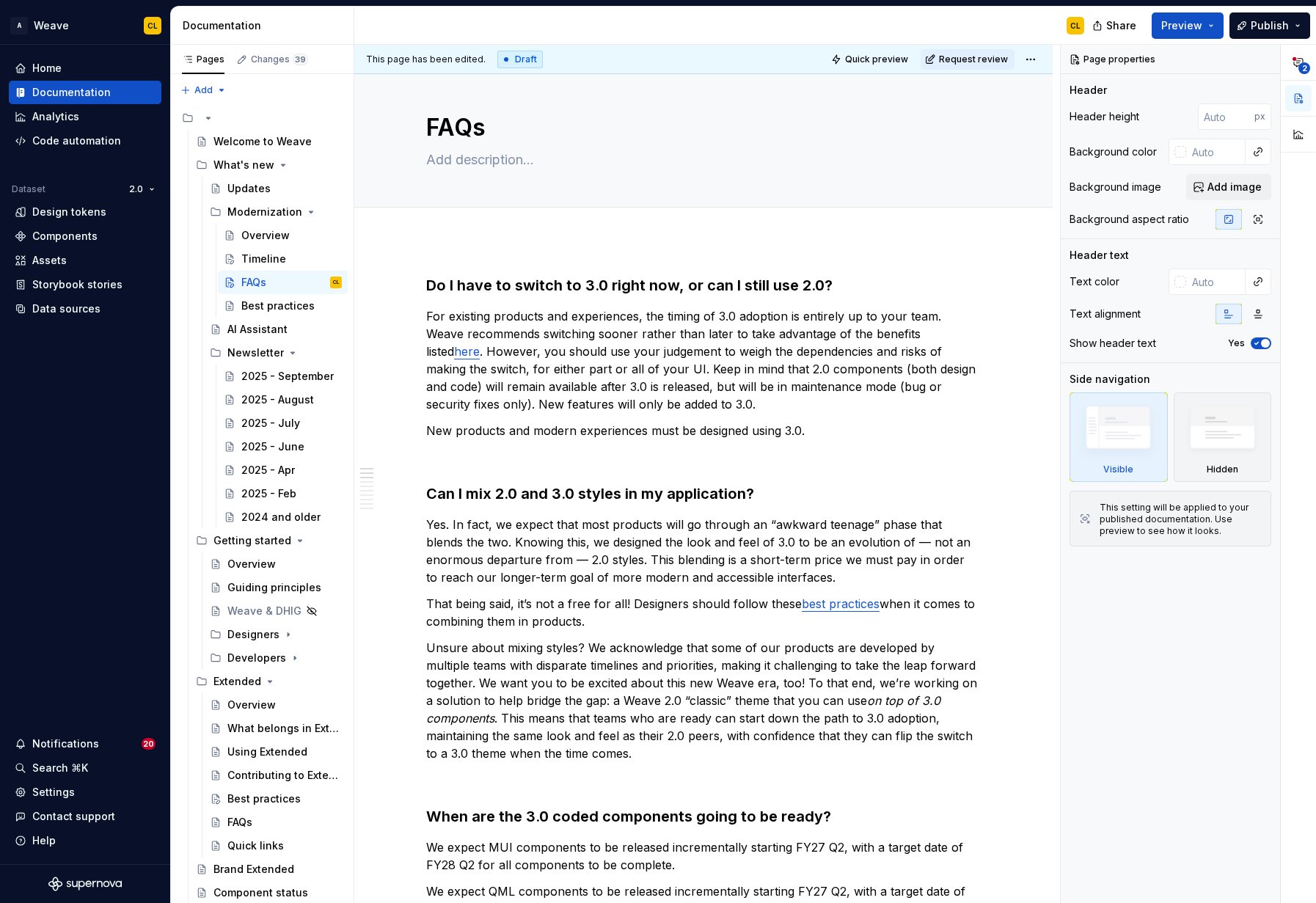
type textarea "*"
click at [454, 354] on link "here" at bounding box center [467, 351] width 26 height 15
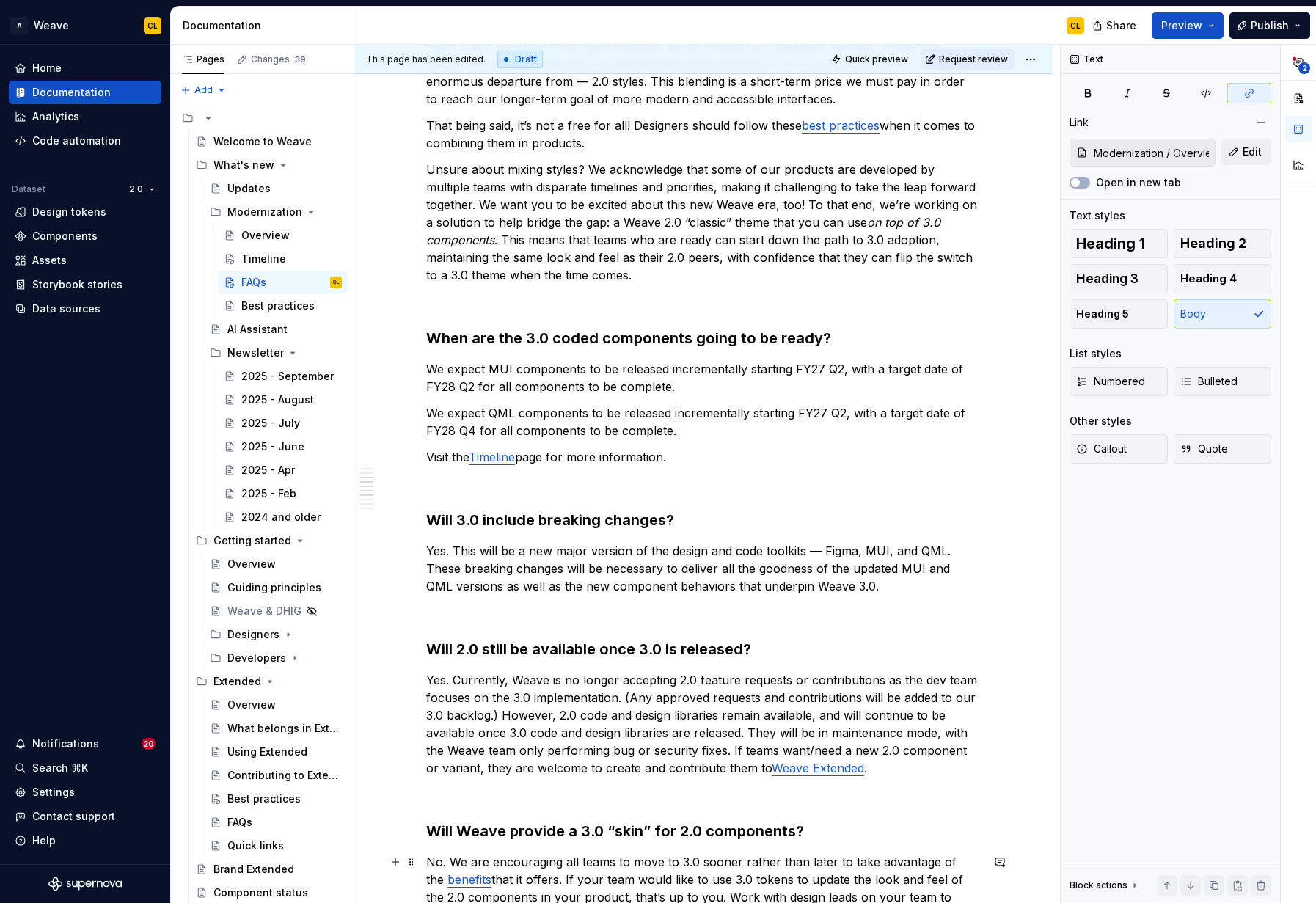
scroll to position [851, 0]
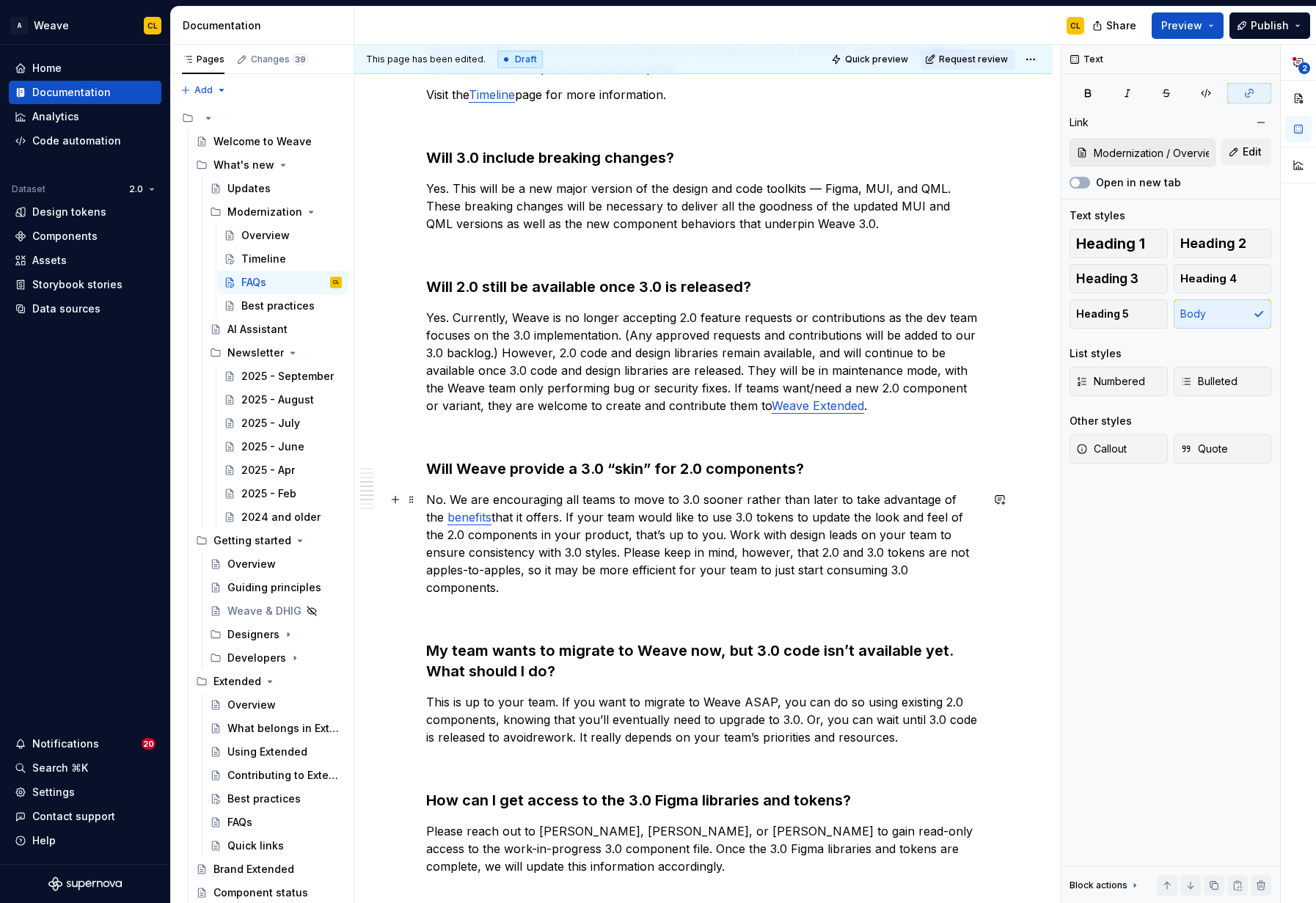
click at [448, 520] on commenthighlight "benefits" at bounding box center [470, 517] width 44 height 15
click at [518, 484] on button "button" at bounding box center [528, 487] width 20 height 20
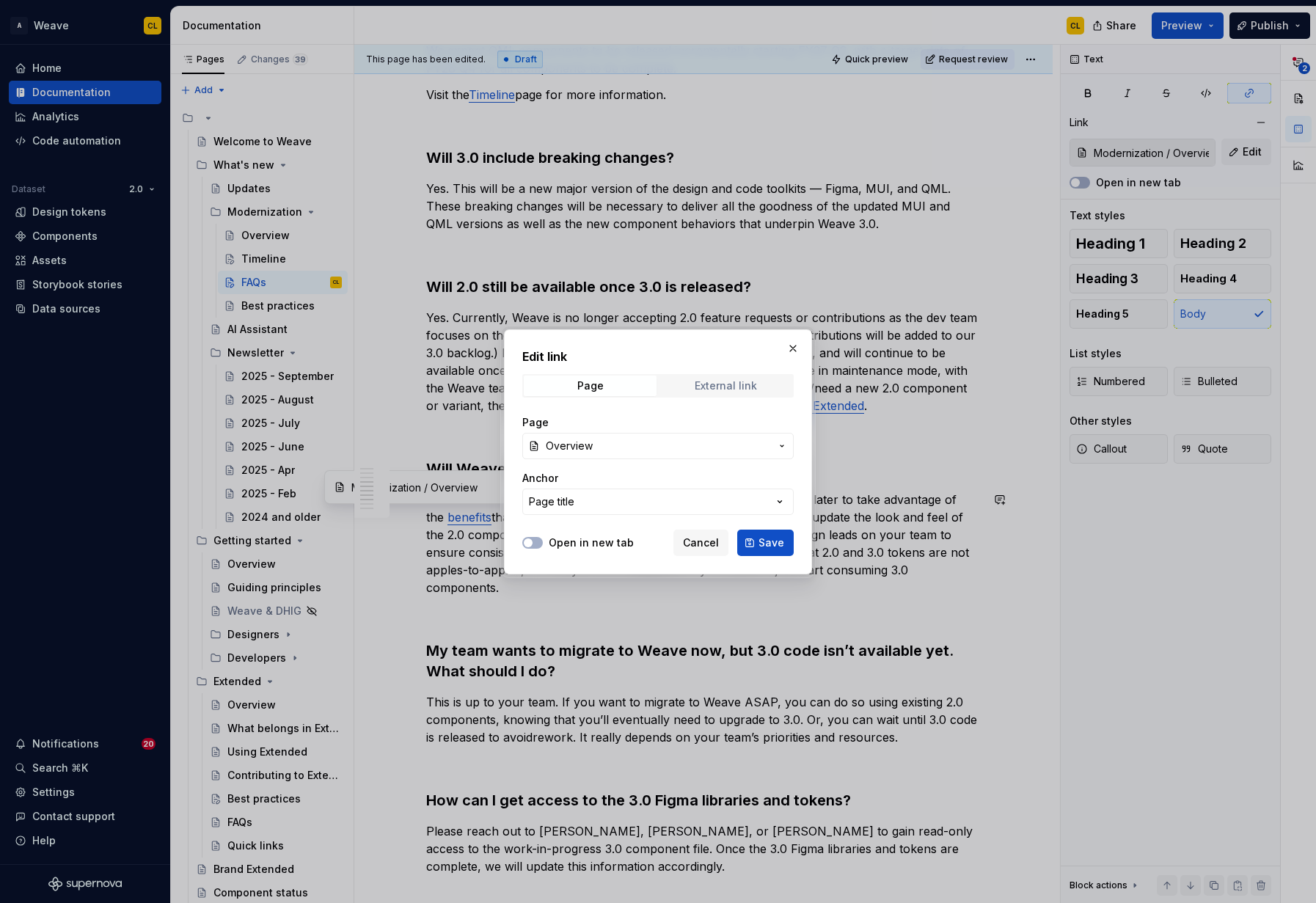
click at [708, 380] on div "External link" at bounding box center [726, 385] width 63 height 12
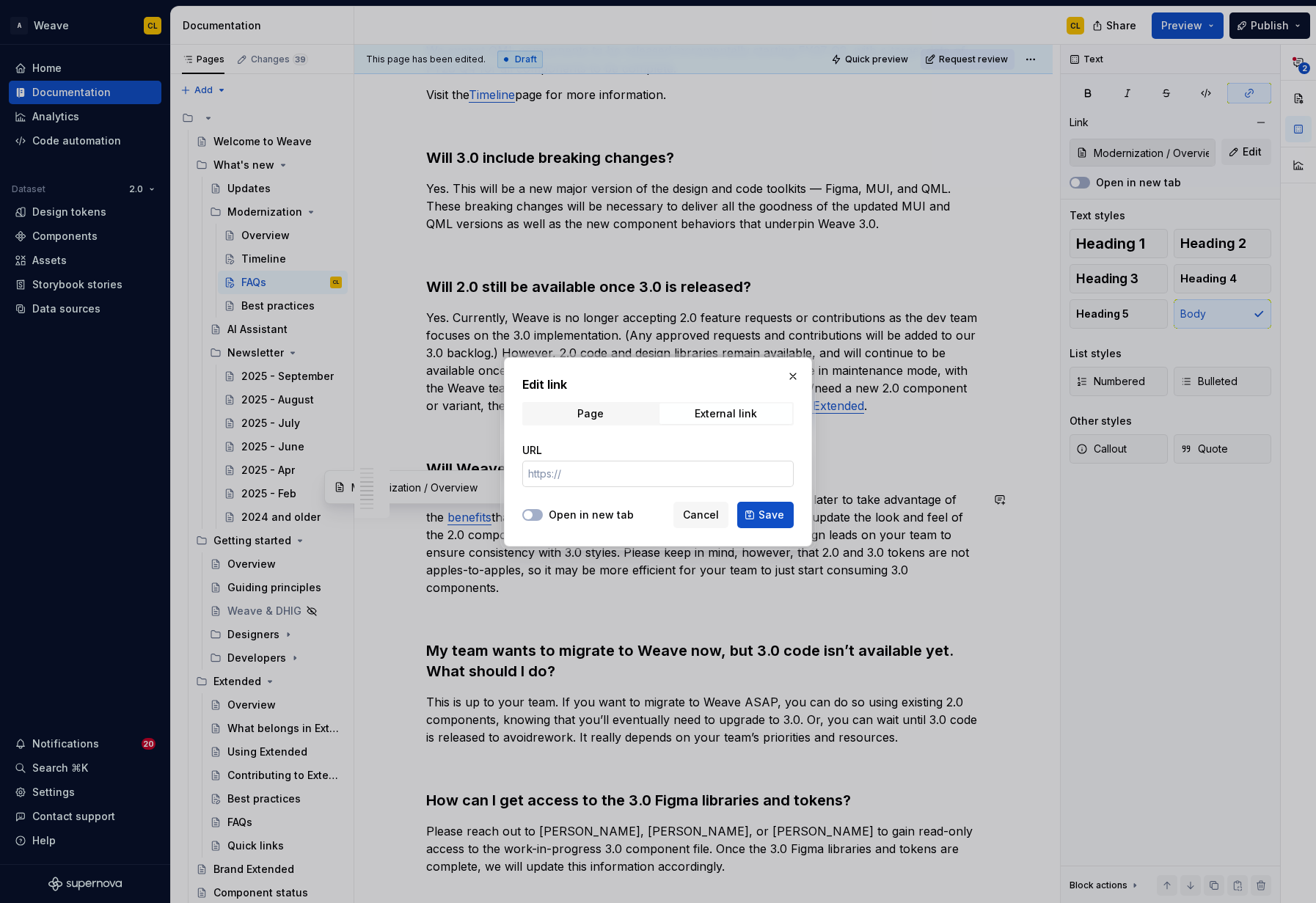
click at [608, 473] on input "URL" at bounding box center [657, 474] width 271 height 27
paste input "[URL][DOMAIN_NAME]"
type input "[URL][DOMAIN_NAME]"
click at [774, 512] on span "Save" at bounding box center [771, 515] width 26 height 15
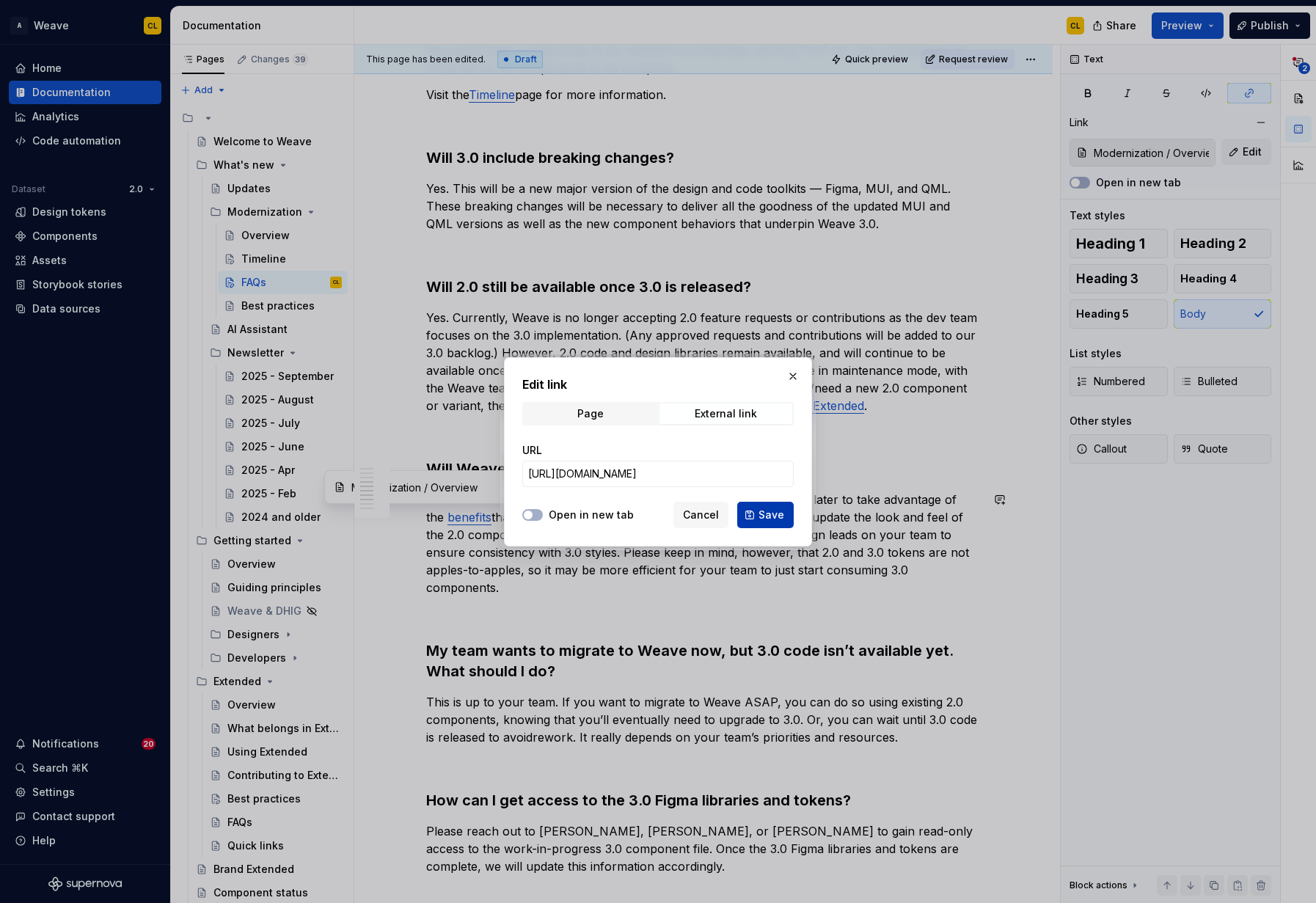
scroll to position [0, 0]
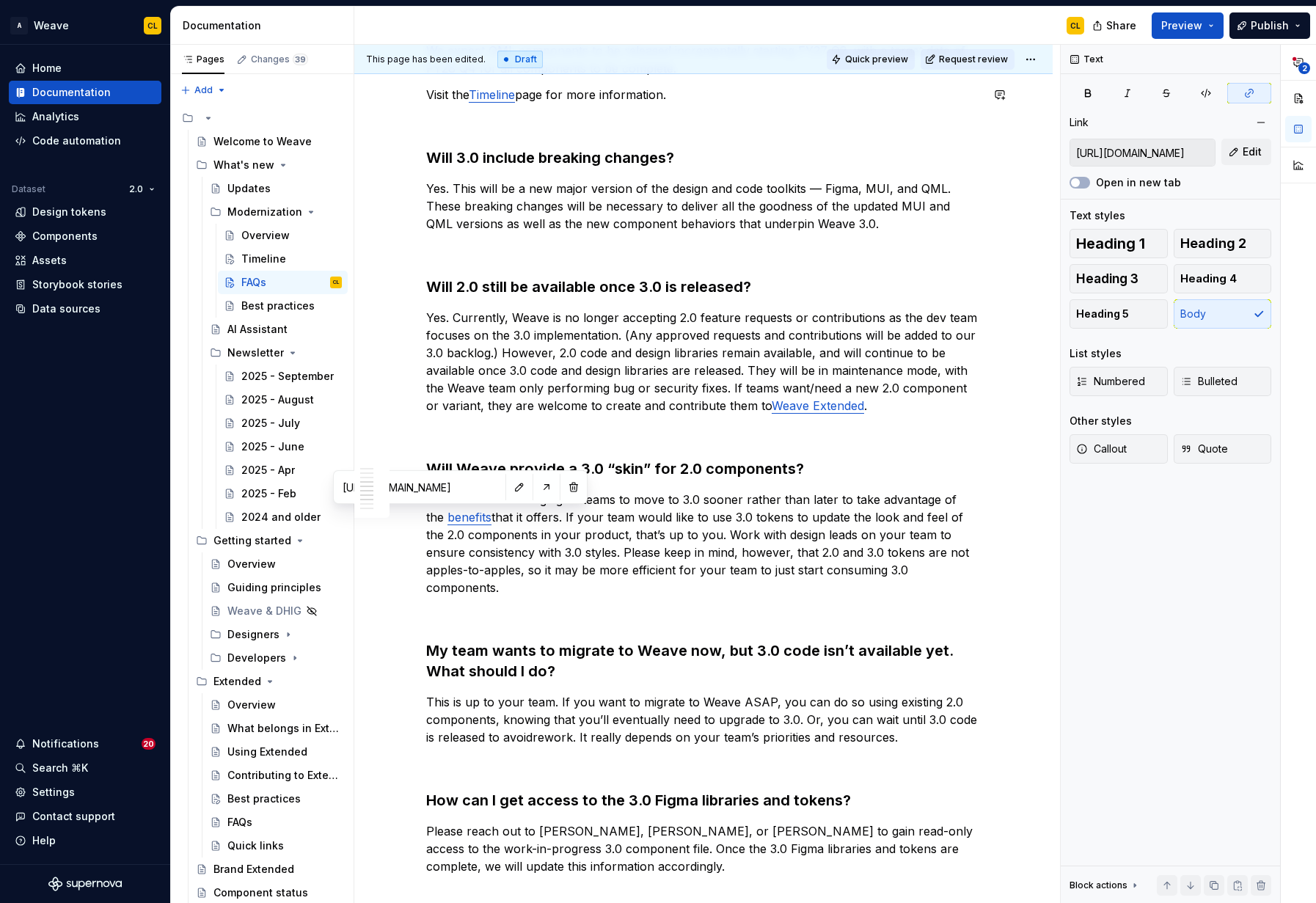
click at [892, 55] on span "Quick preview" at bounding box center [877, 59] width 63 height 12
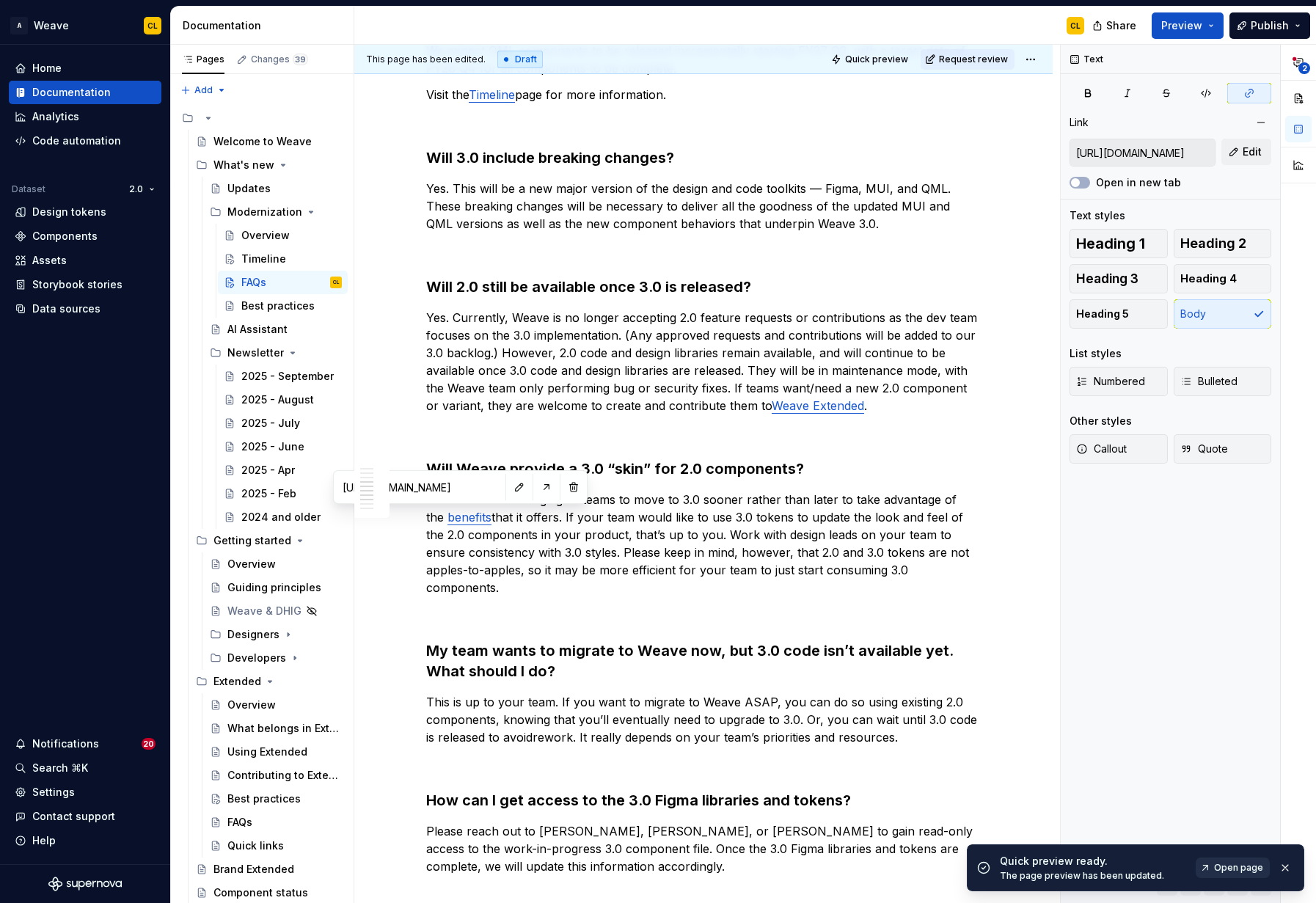
click at [1230, 870] on span "Open page" at bounding box center [1239, 867] width 49 height 12
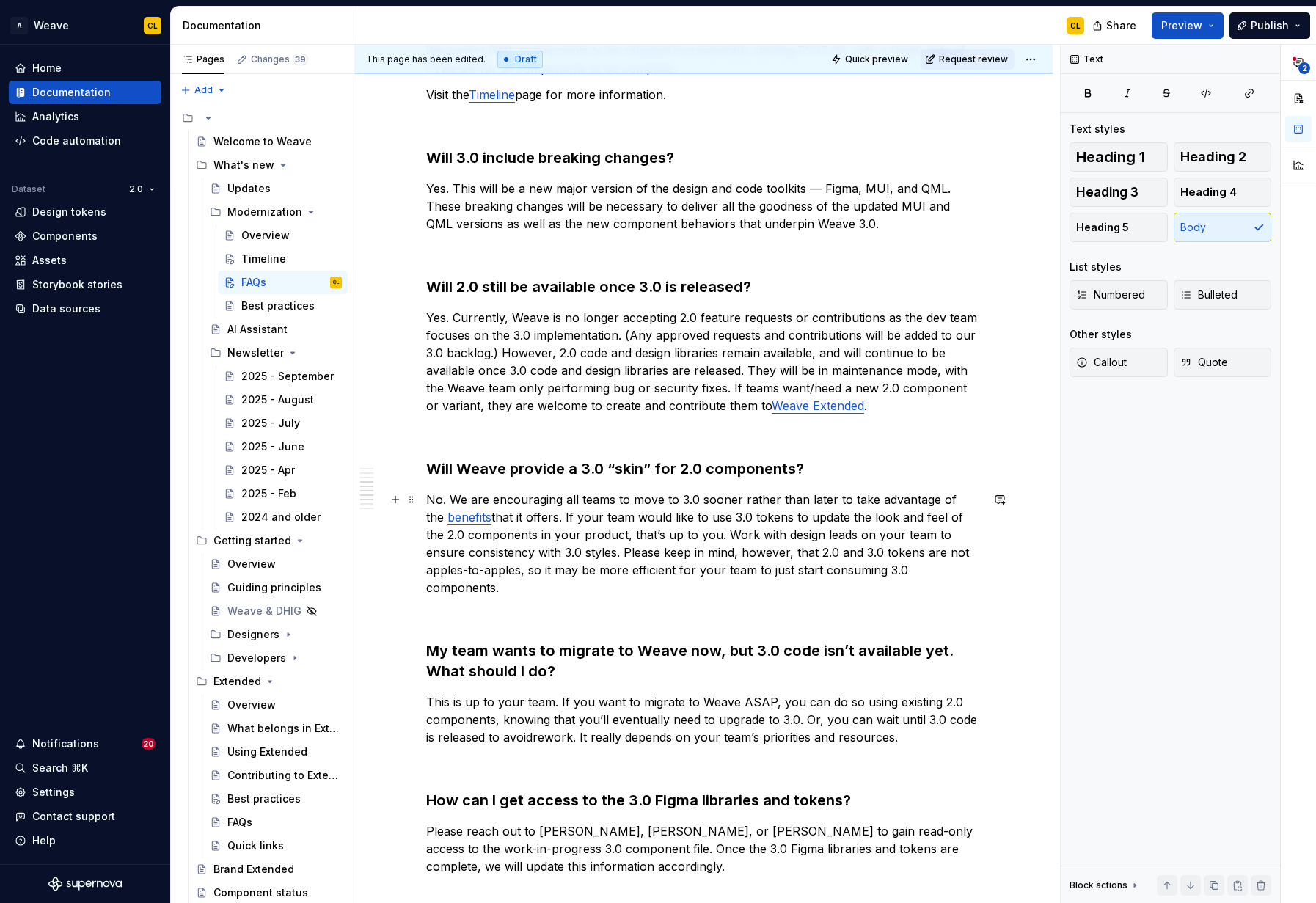
drag, startPoint x: 660, startPoint y: 498, endPoint x: 513, endPoint y: 523, distance: 149.1
click at [657, 499] on p "No. We are encouraging all teams to move to 3.0 sooner rather than later to tak…" at bounding box center [703, 543] width 555 height 105
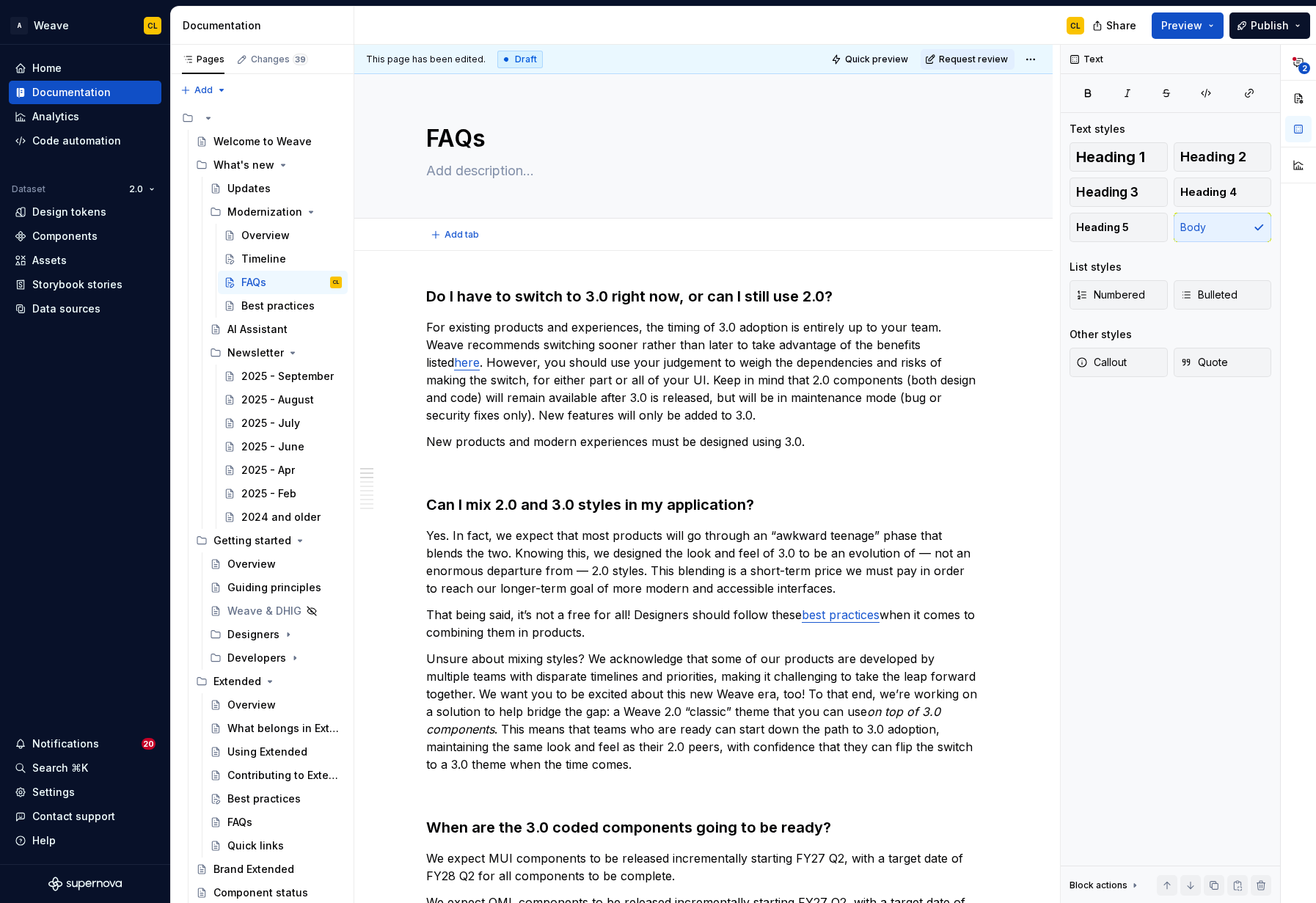
type textarea "*"
click at [454, 366] on link "here" at bounding box center [467, 362] width 26 height 15
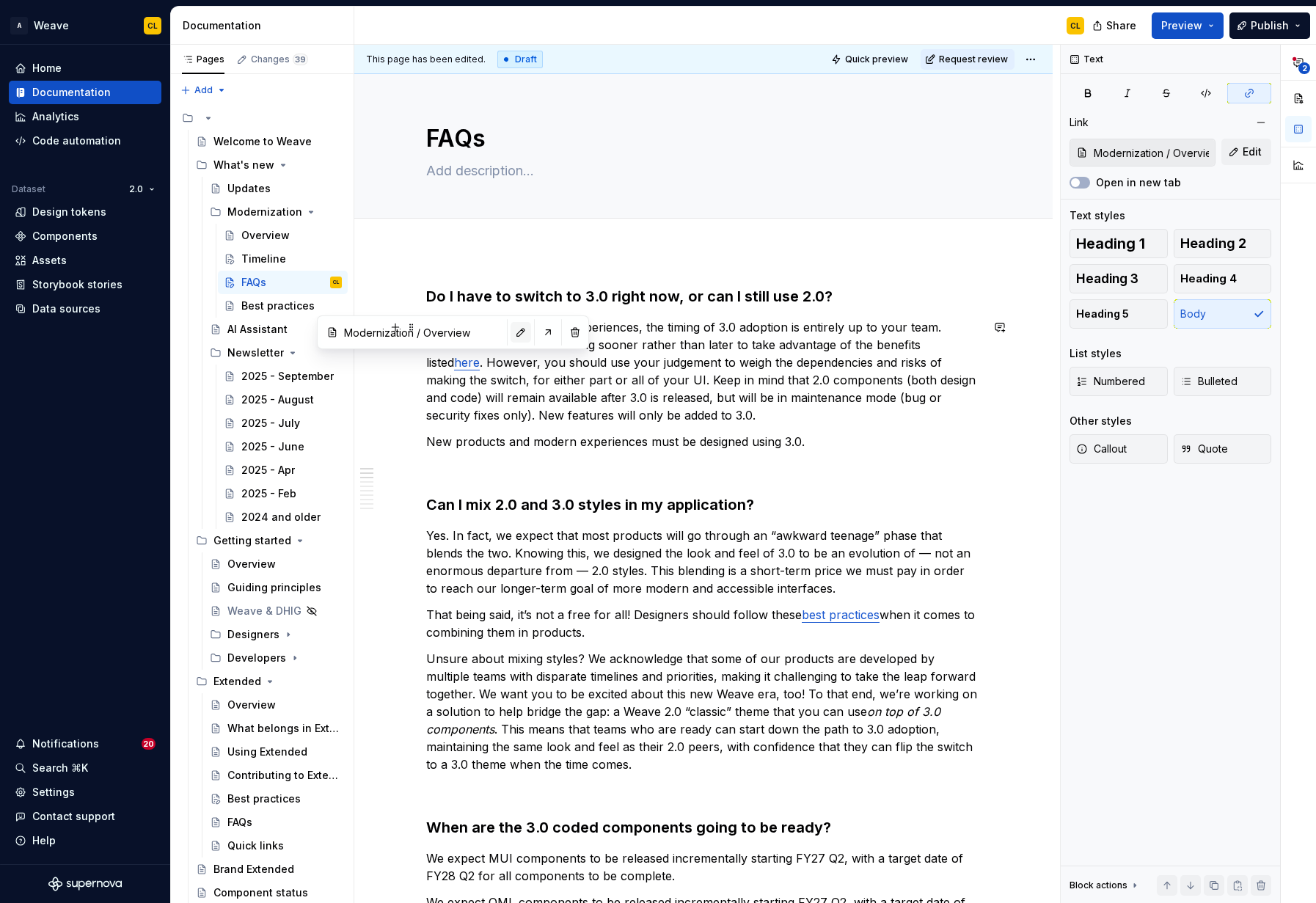
click at [510, 333] on button "button" at bounding box center [520, 332] width 20 height 20
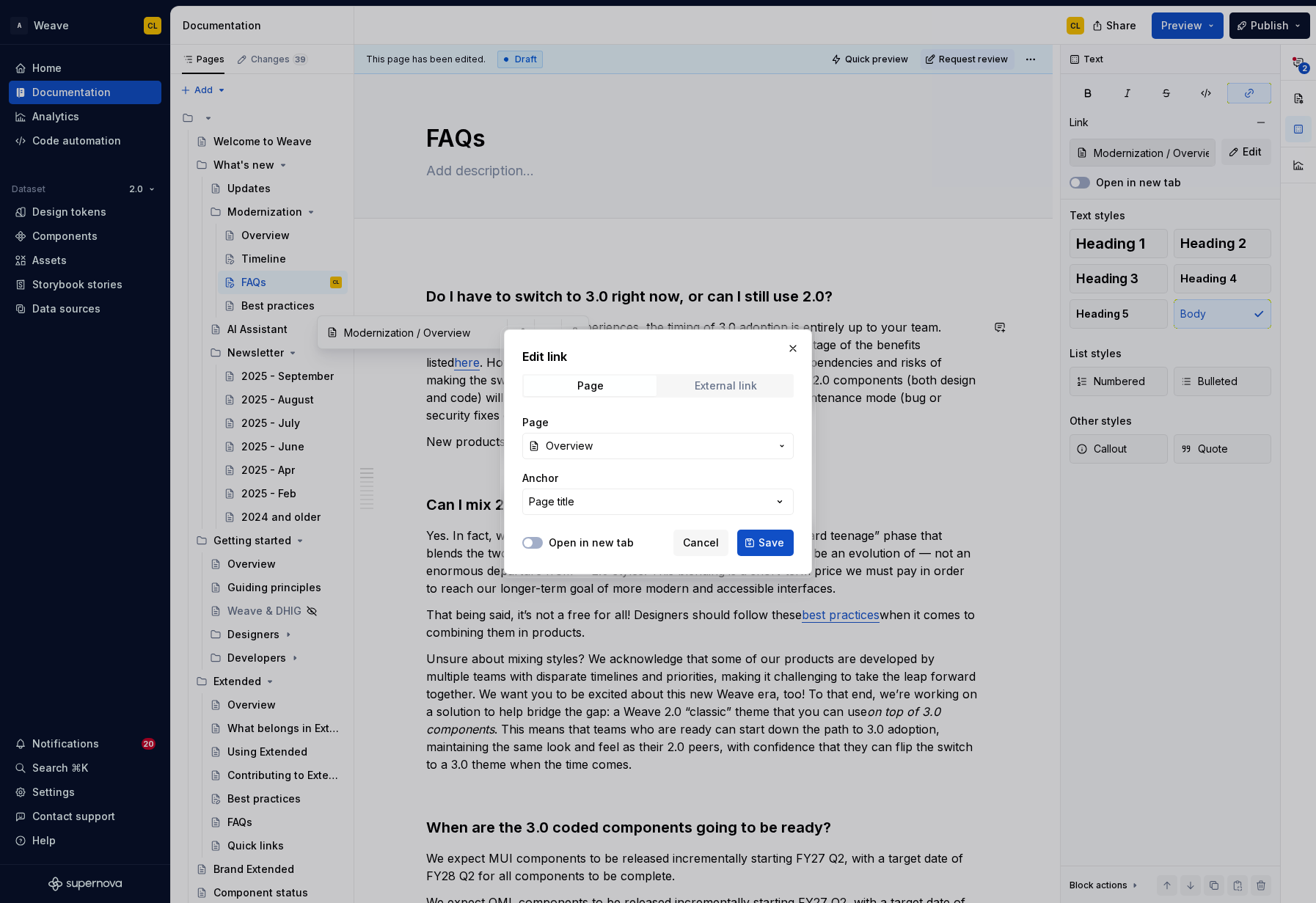
click at [724, 385] on div "External link" at bounding box center [726, 385] width 63 height 12
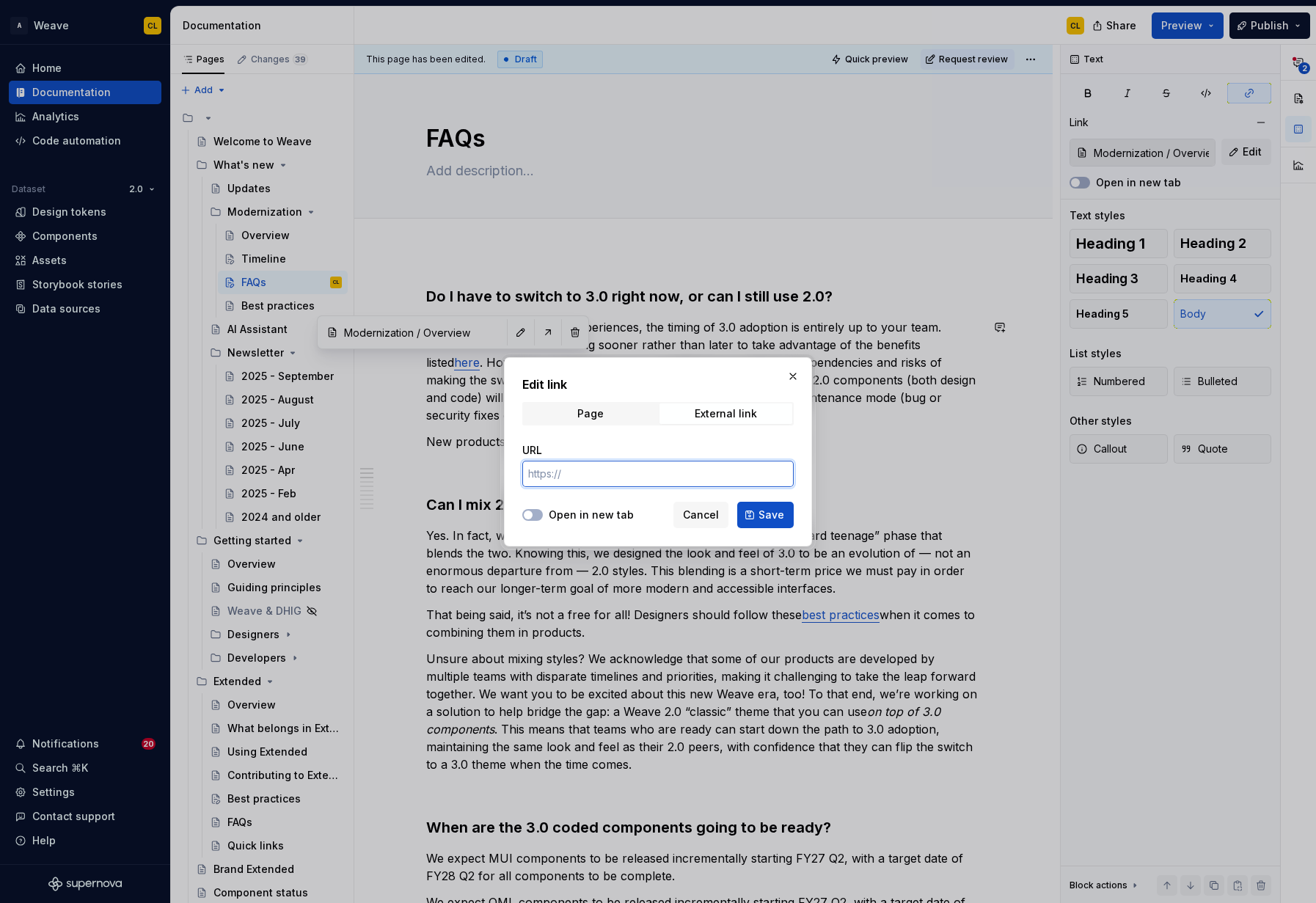
click at [599, 471] on input "URL" at bounding box center [657, 474] width 271 height 27
paste input "[URL][DOMAIN_NAME]"
type input "[URL][DOMAIN_NAME]"
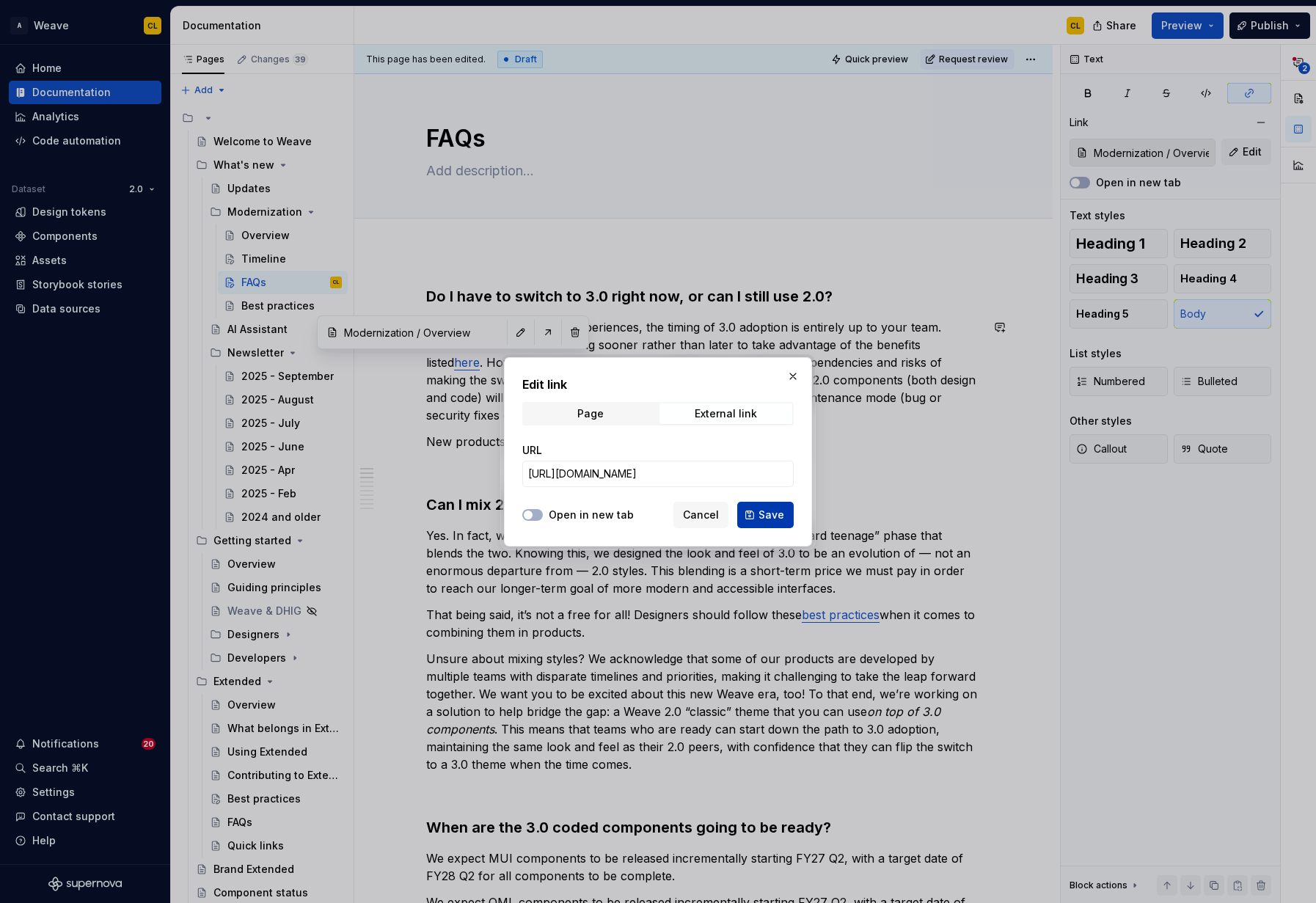
click at [762, 516] on span "Save" at bounding box center [771, 515] width 26 height 15
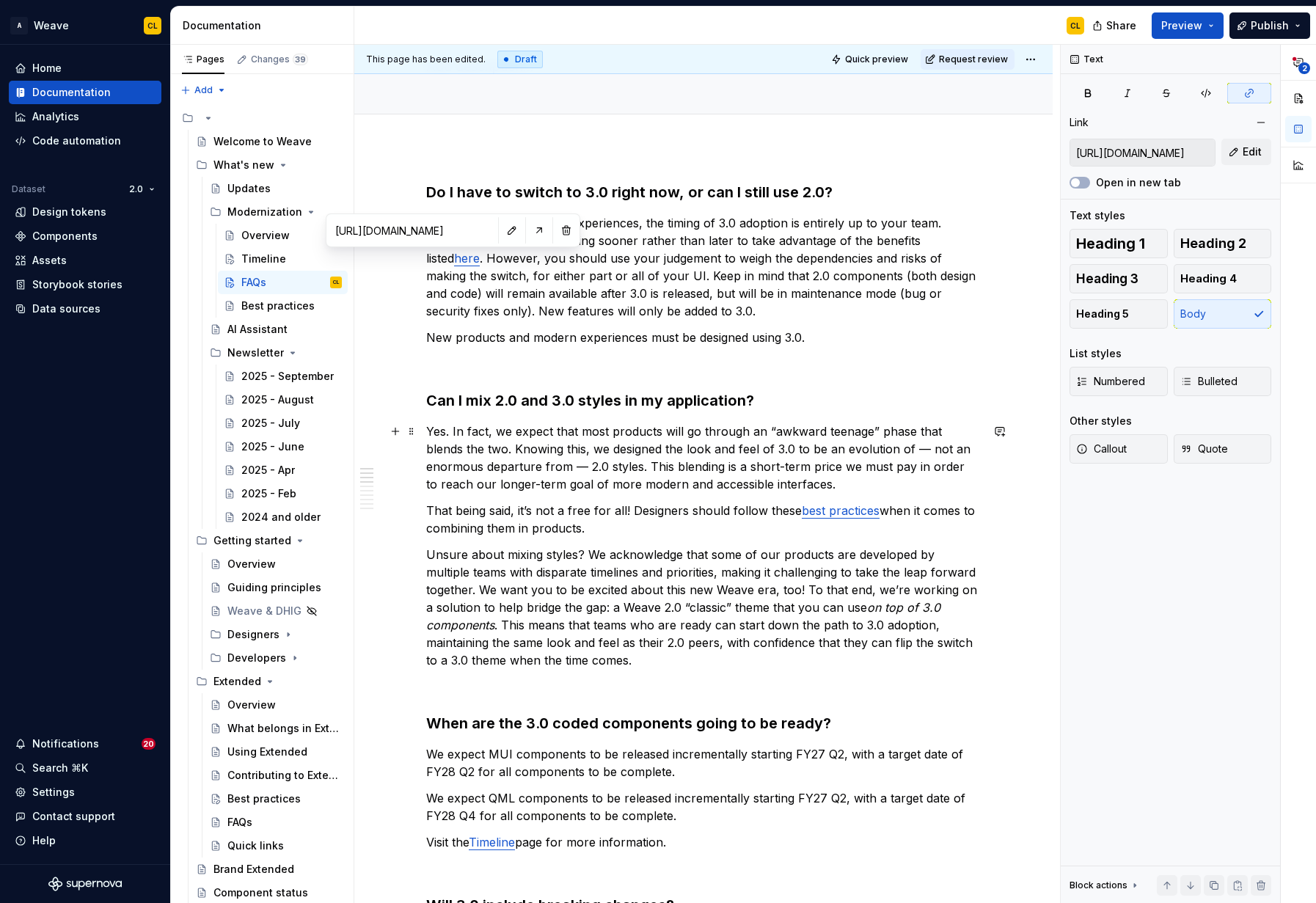
scroll to position [107, 0]
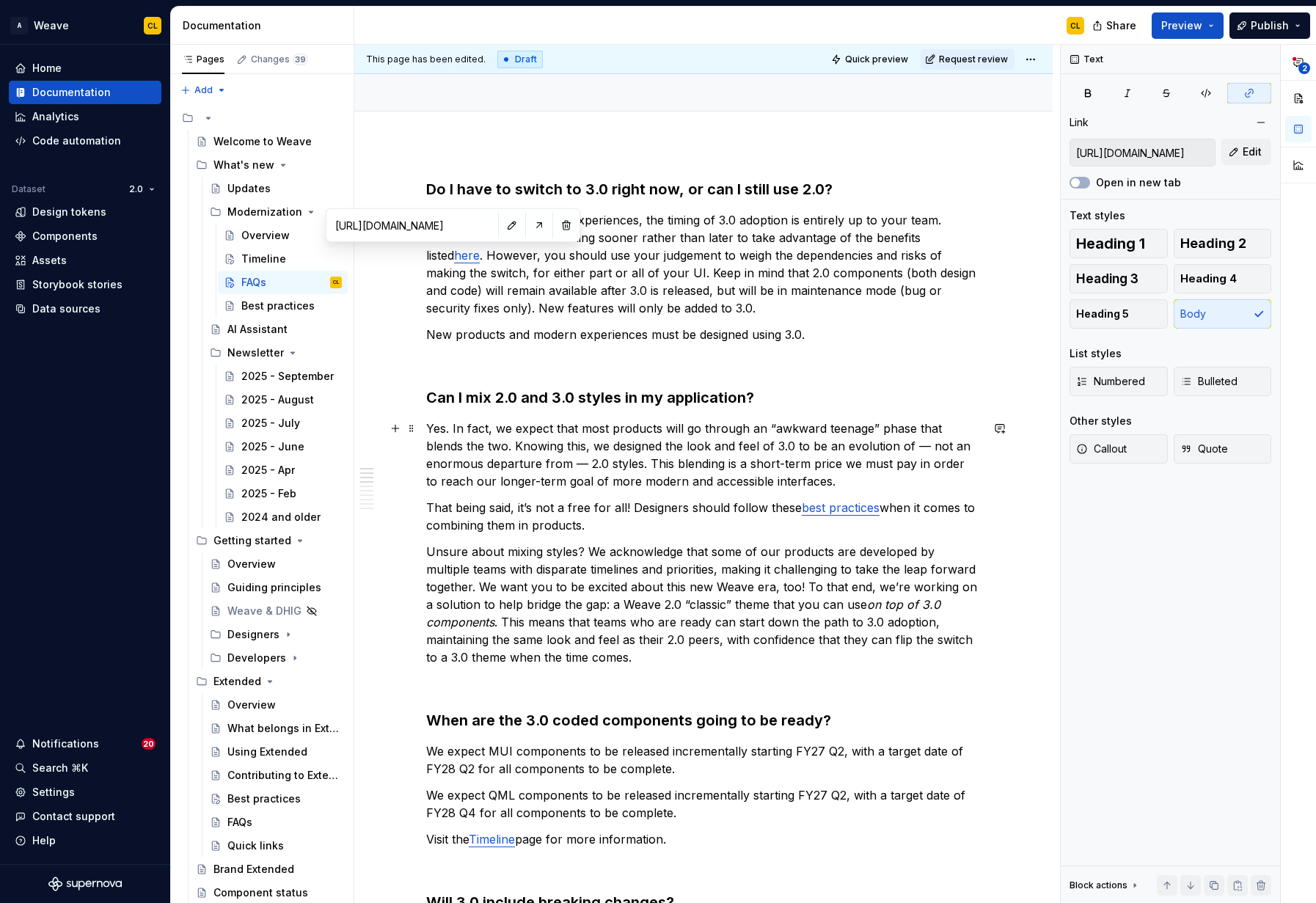
click at [771, 443] on p "Yes. In fact, we expect that most products will go through an “awkward teenage”…" at bounding box center [703, 455] width 555 height 70
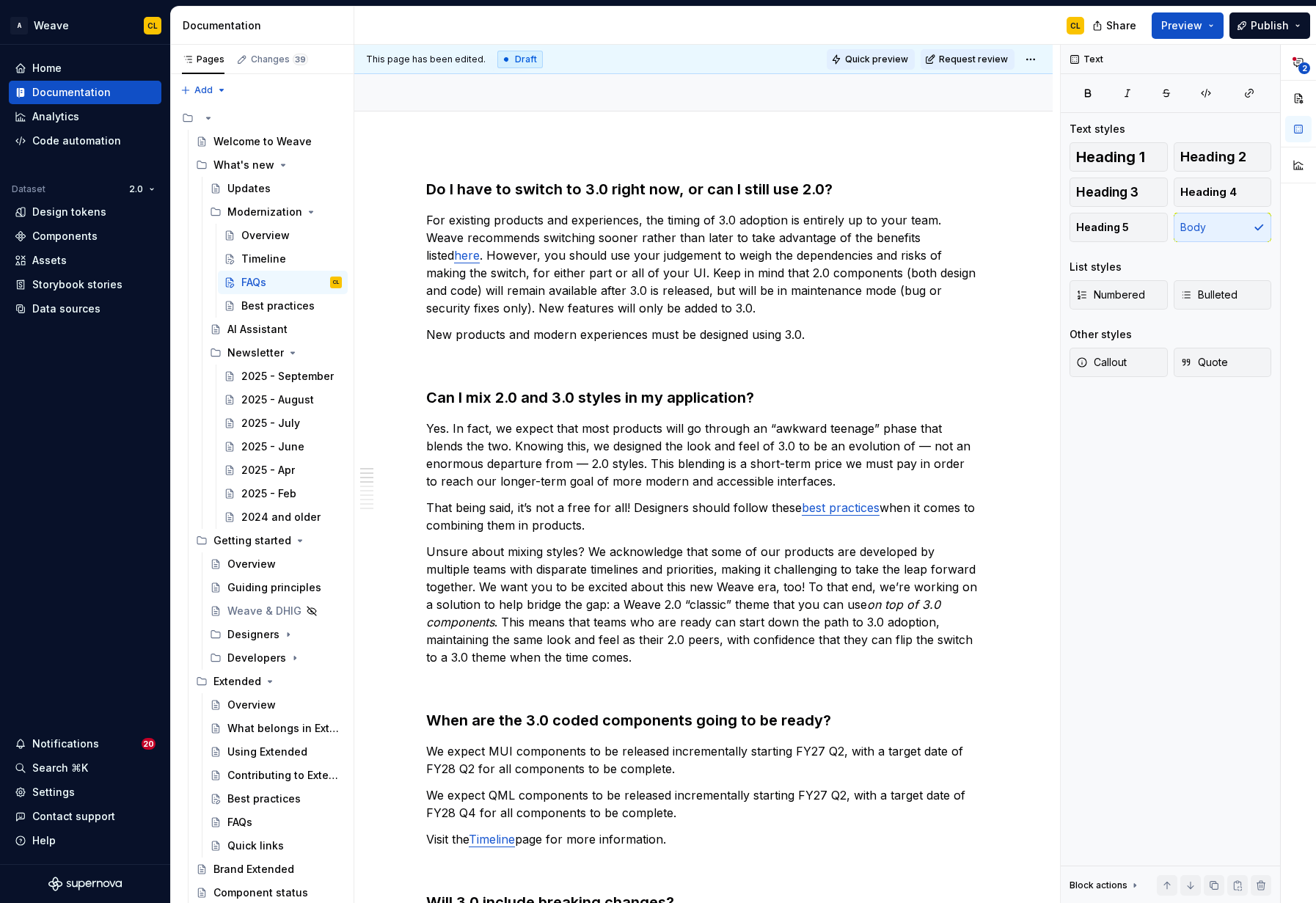
click at [888, 66] on button "Quick preview" at bounding box center [871, 59] width 88 height 20
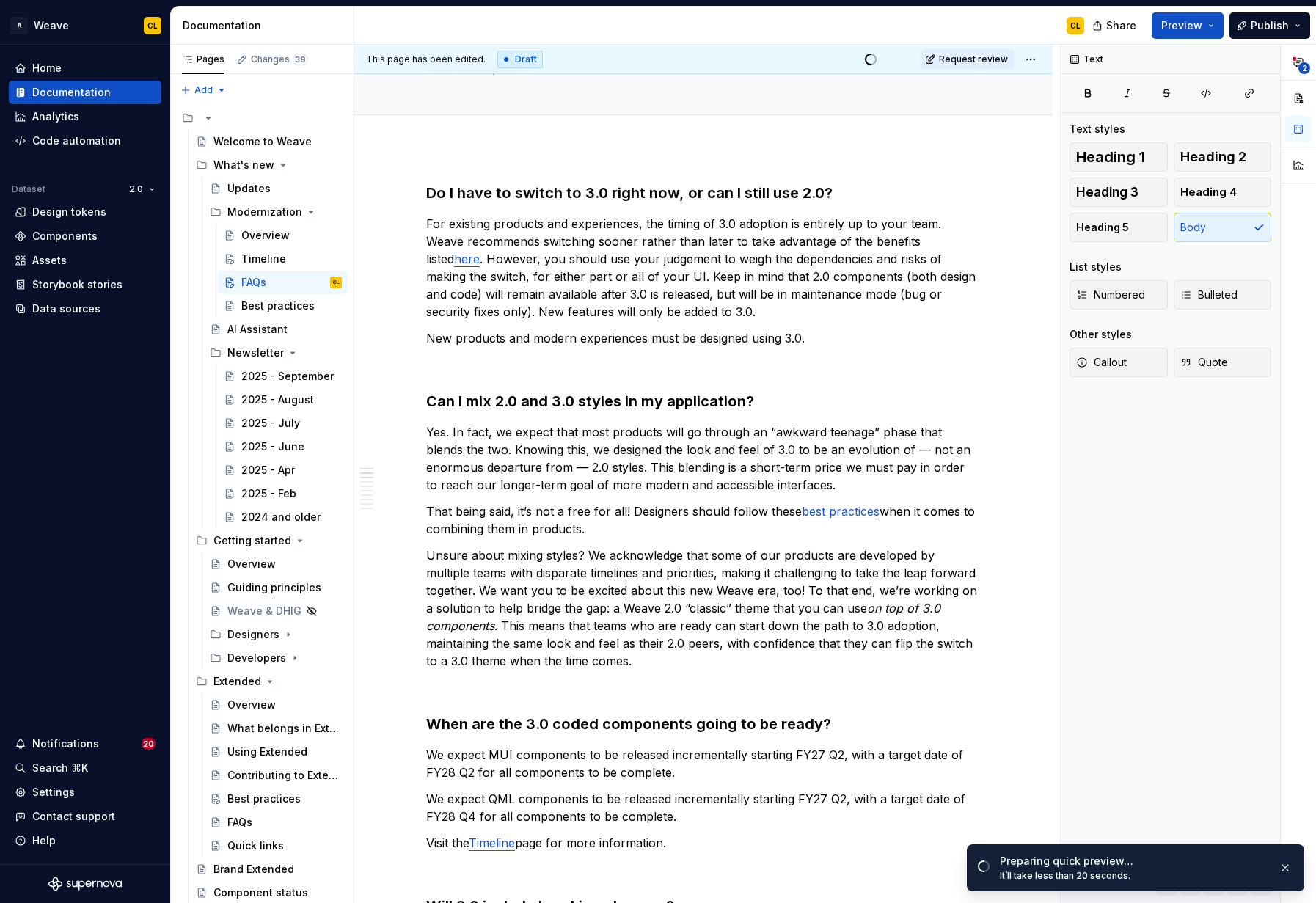
scroll to position [91, 0]
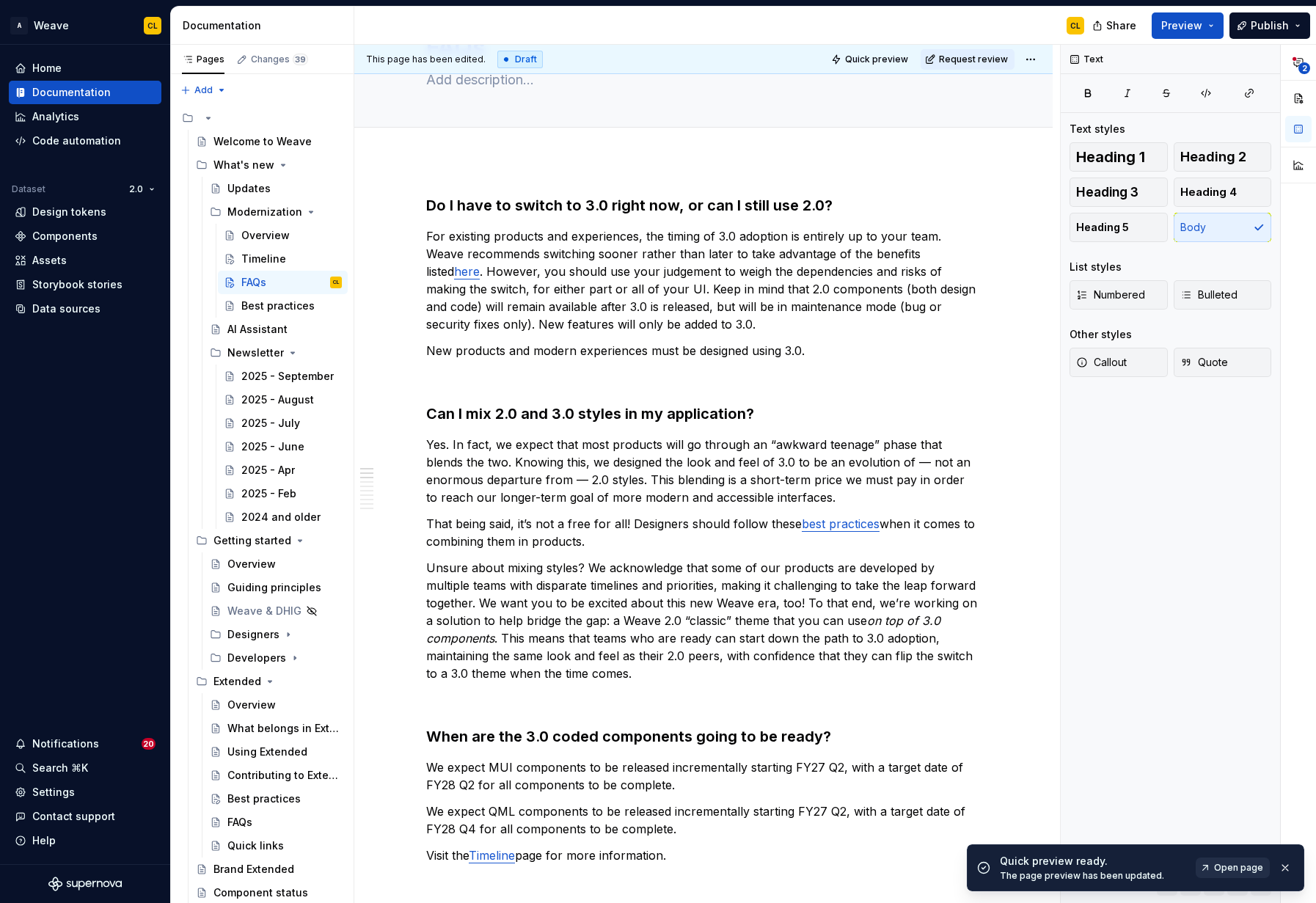
click at [1240, 872] on span "Open page" at bounding box center [1239, 867] width 49 height 12
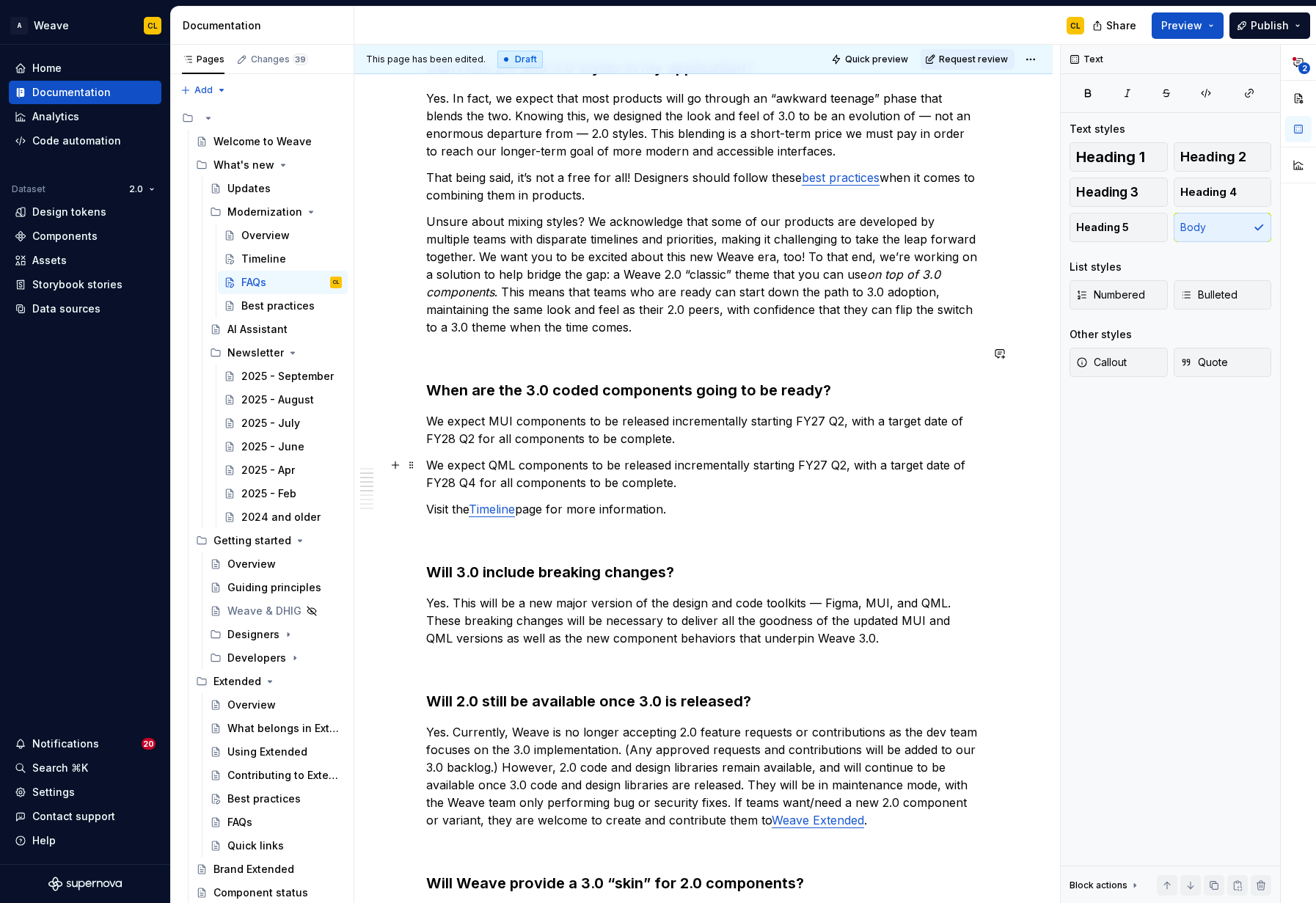
scroll to position [437, 0]
click at [499, 512] on link "Timeline" at bounding box center [492, 508] width 46 height 15
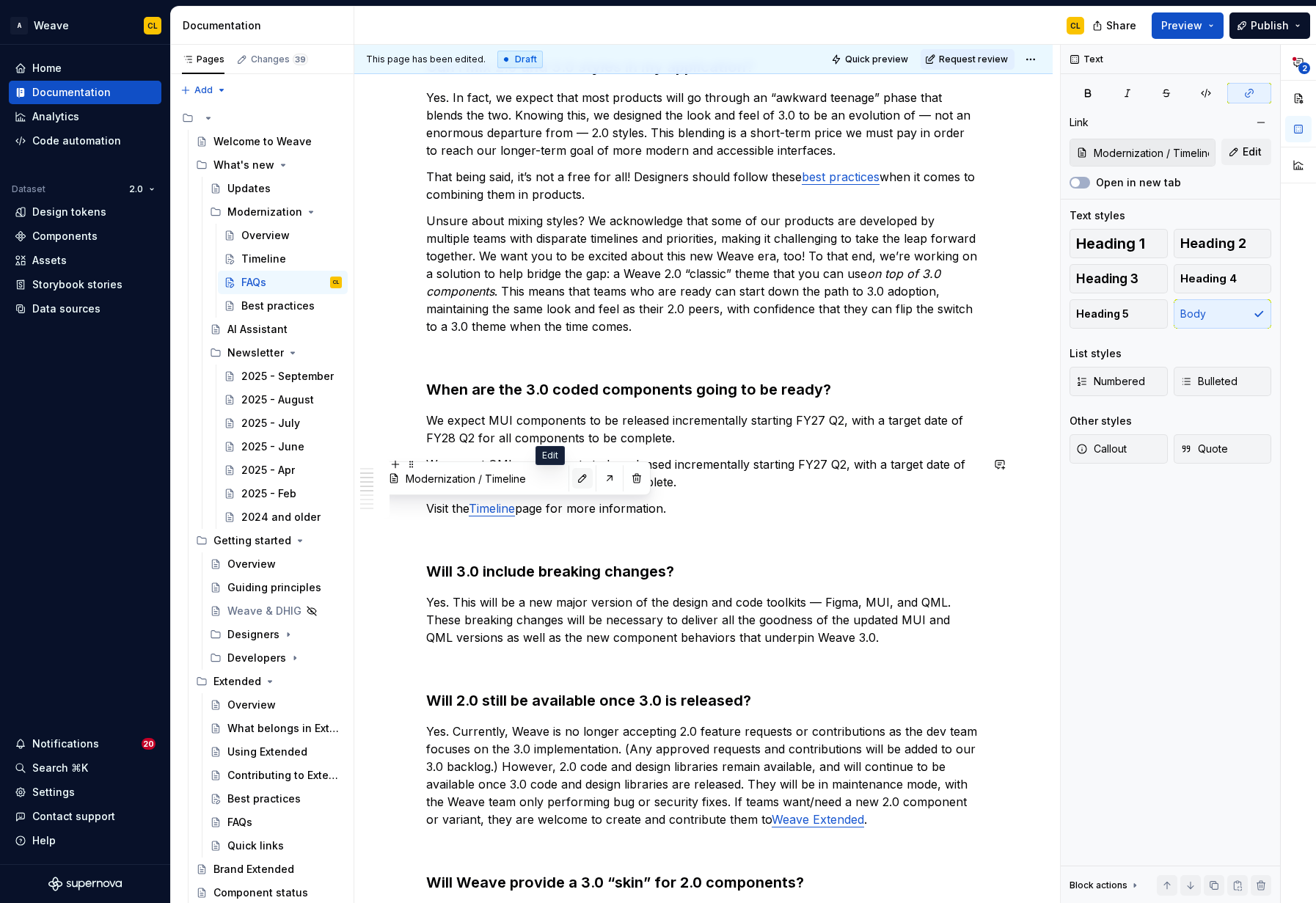
click at [572, 481] on button "button" at bounding box center [582, 478] width 20 height 20
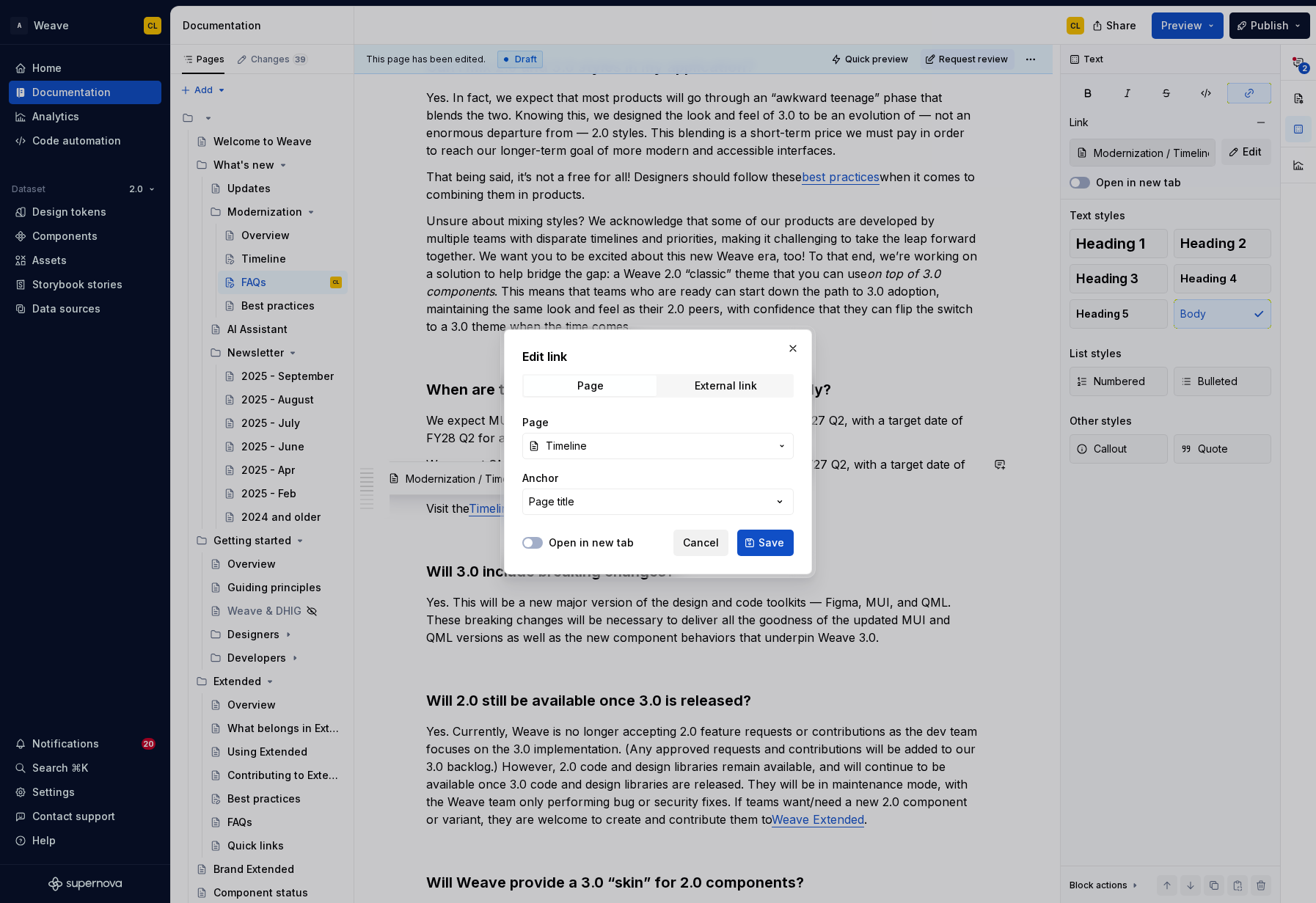
click at [710, 545] on span "Cancel" at bounding box center [701, 542] width 36 height 15
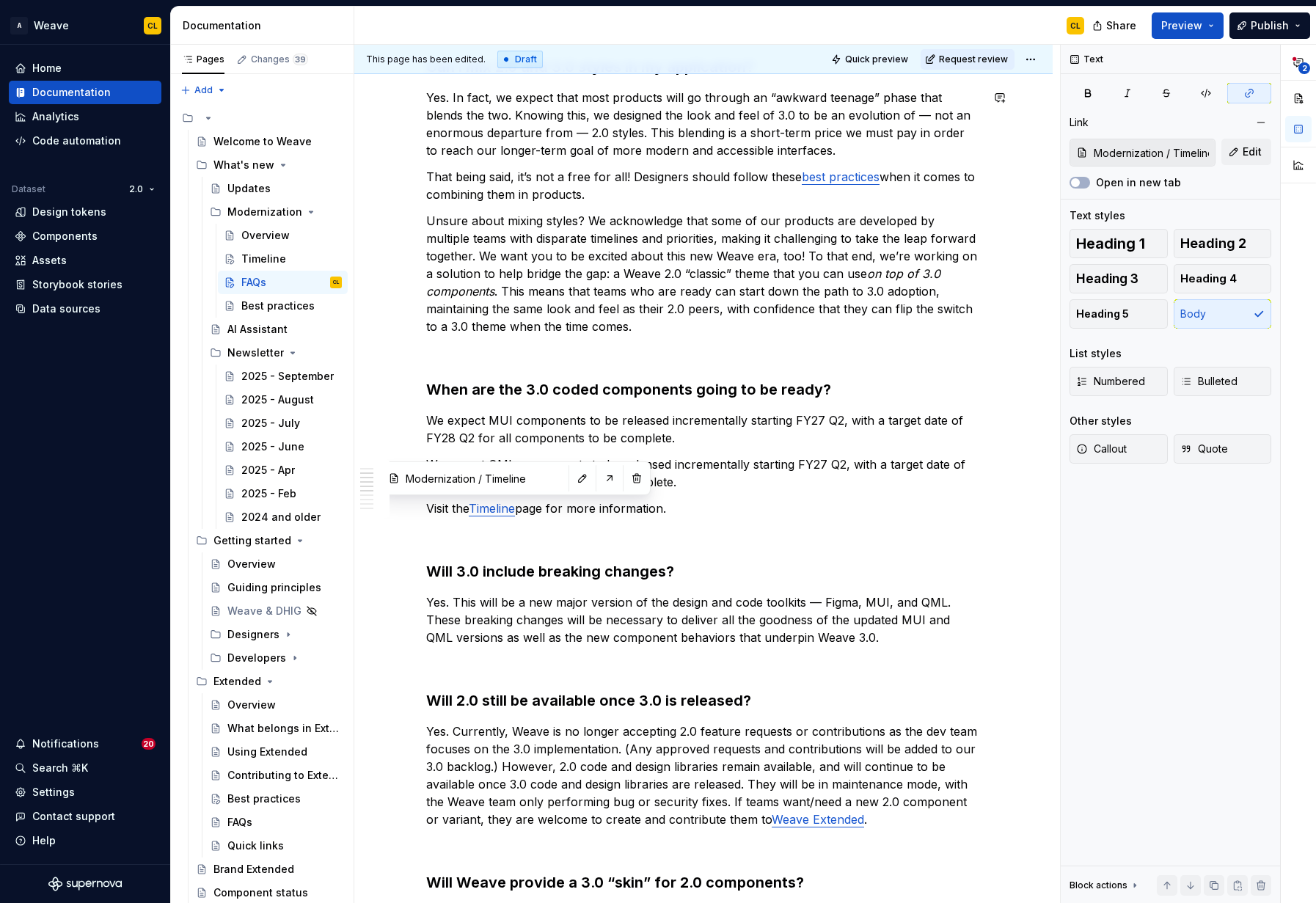
type textarea "*"
click at [572, 478] on button "button" at bounding box center [582, 478] width 20 height 20
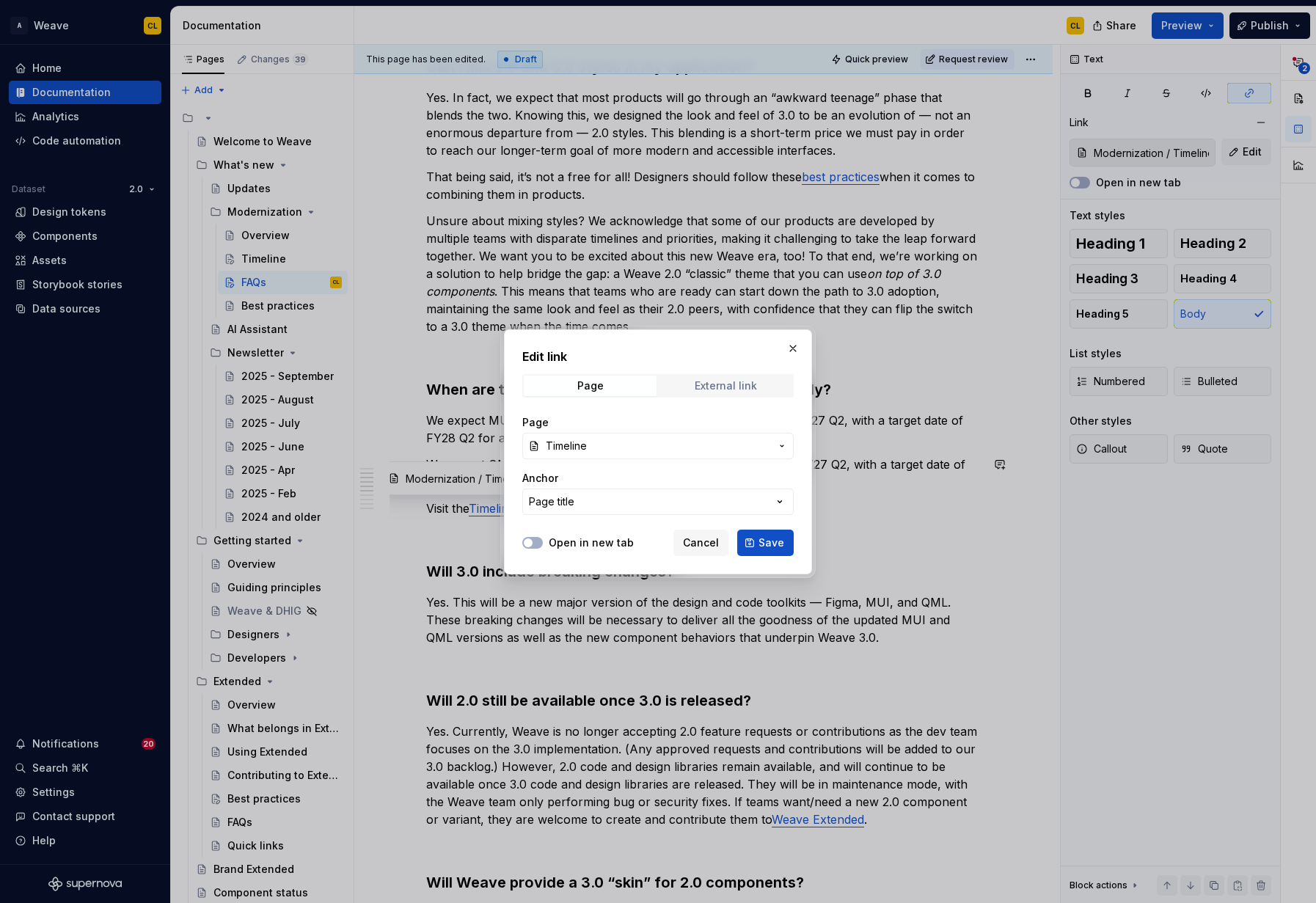
click at [687, 381] on span "External link" at bounding box center [726, 386] width 133 height 20
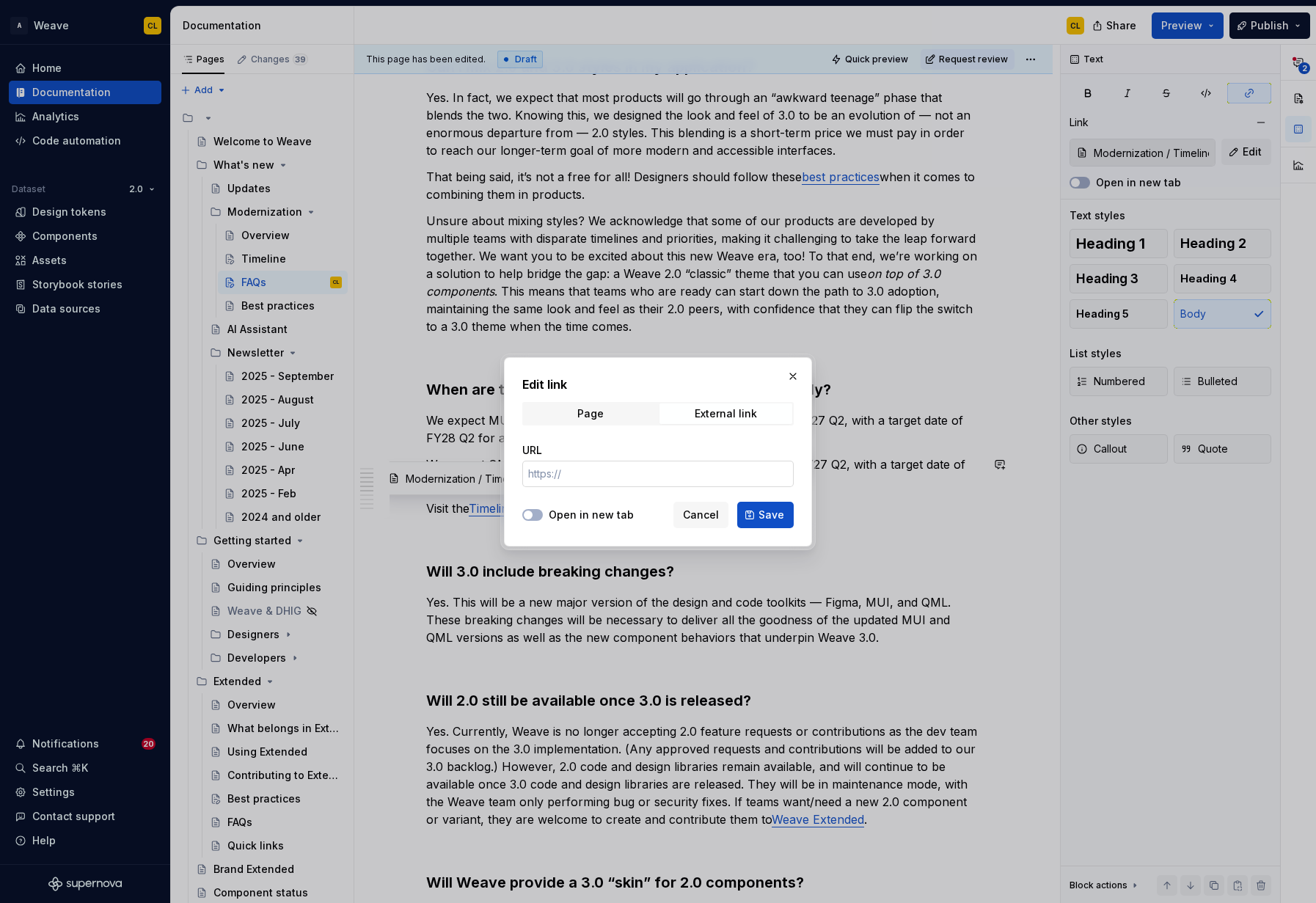
click at [617, 474] on input "URL" at bounding box center [657, 474] width 271 height 27
paste input "[URL][DOMAIN_NAME]"
type input "[URL][DOMAIN_NAME]"
click at [770, 512] on span "Save" at bounding box center [771, 515] width 26 height 15
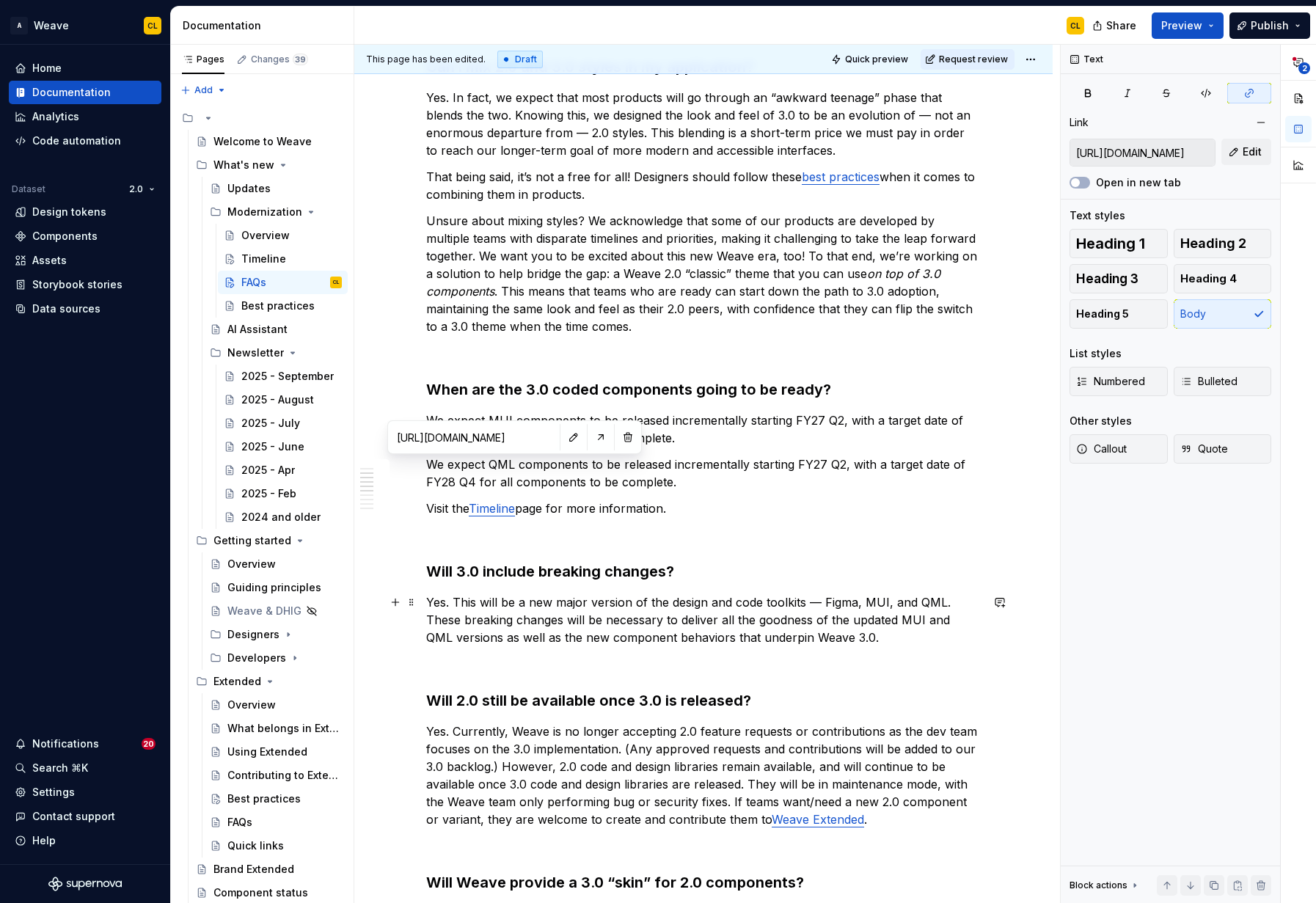
scroll to position [568, 0]
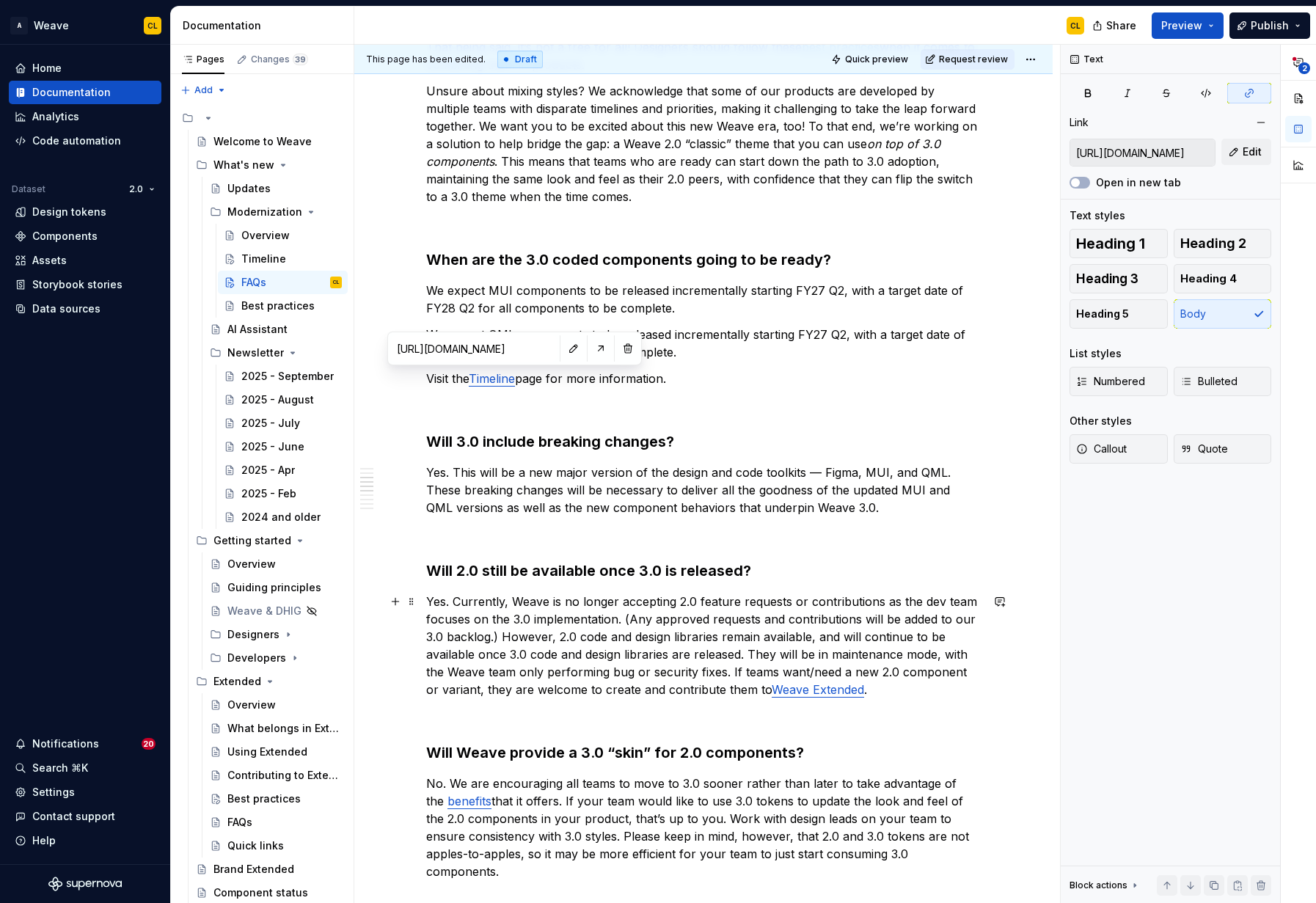
type input "[URL][DOMAIN_NAME]"
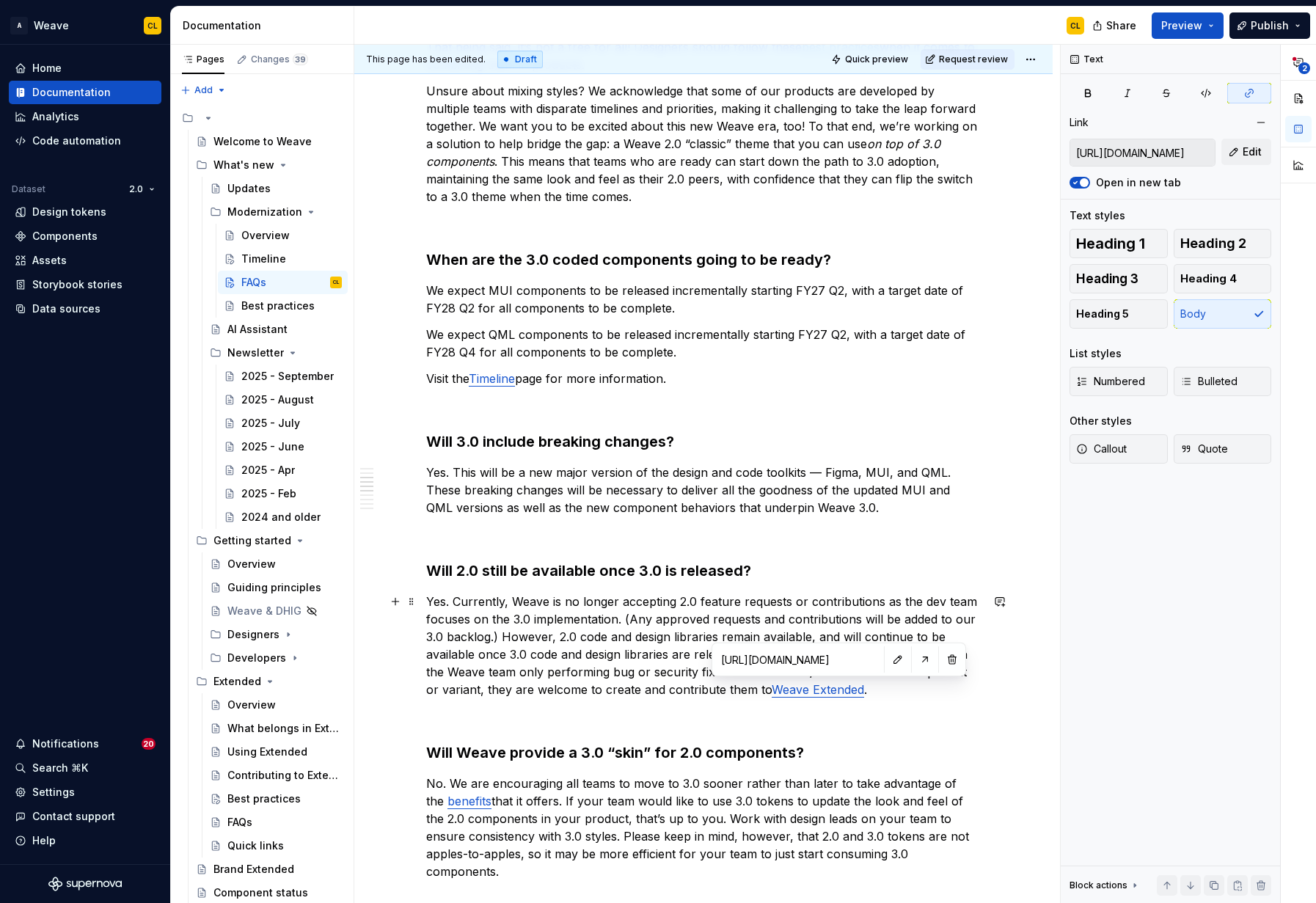
click at [822, 692] on link "Weave Extended" at bounding box center [818, 689] width 92 height 15
click at [888, 658] on button "button" at bounding box center [898, 659] width 20 height 20
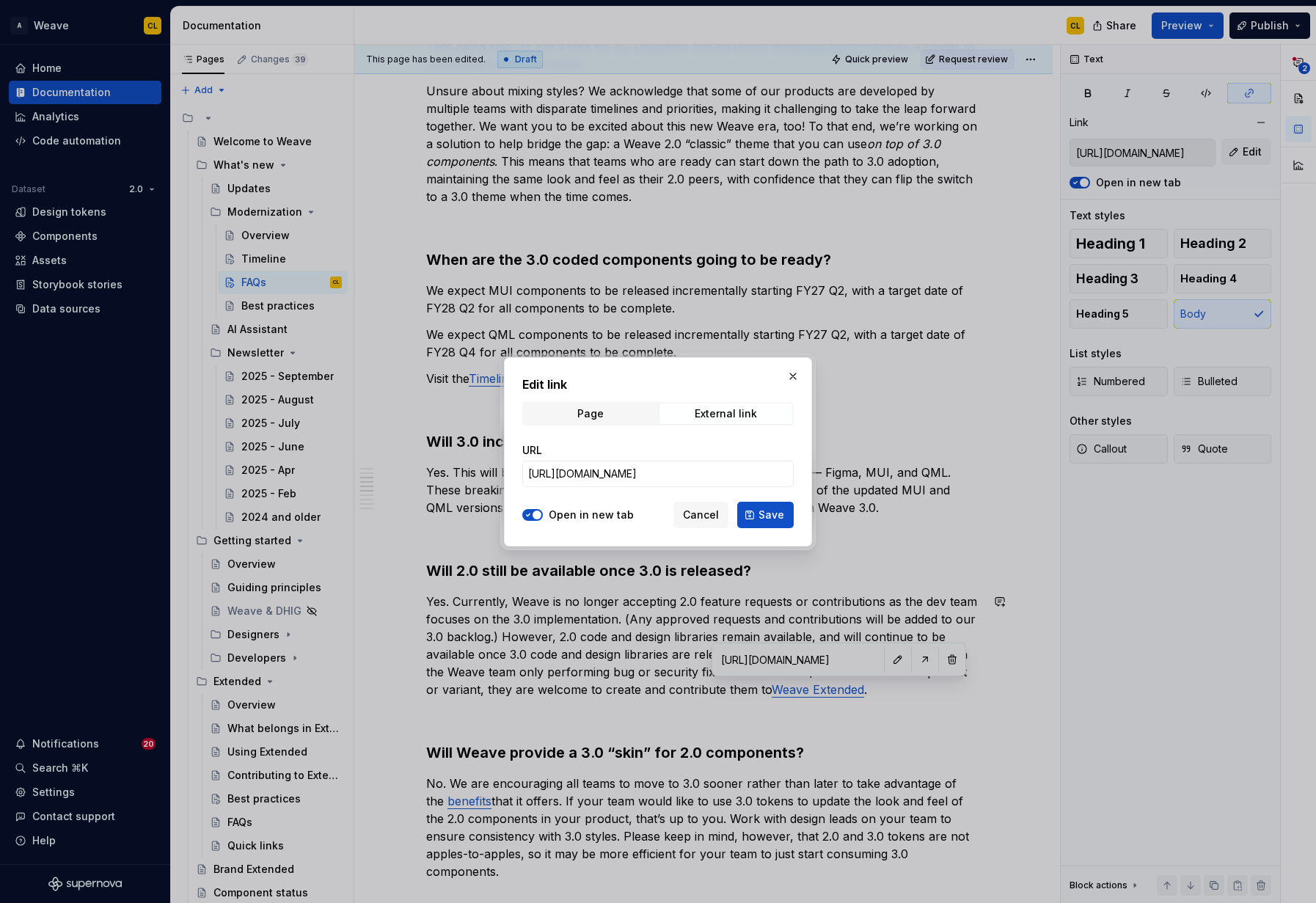
click at [531, 515] on icon "button" at bounding box center [527, 514] width 12 height 9
click at [773, 516] on span "Save" at bounding box center [771, 515] width 26 height 15
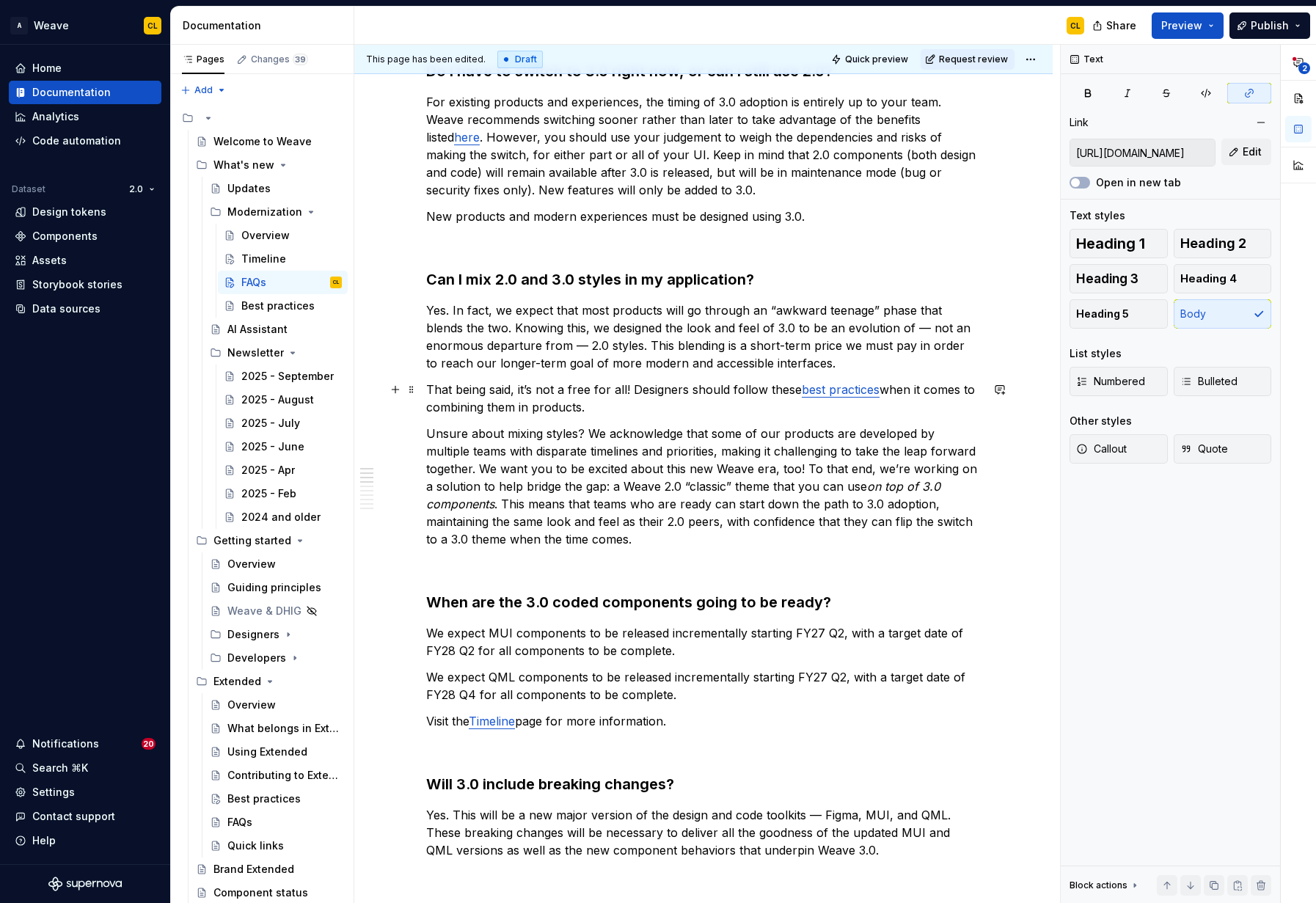
scroll to position [222, 0]
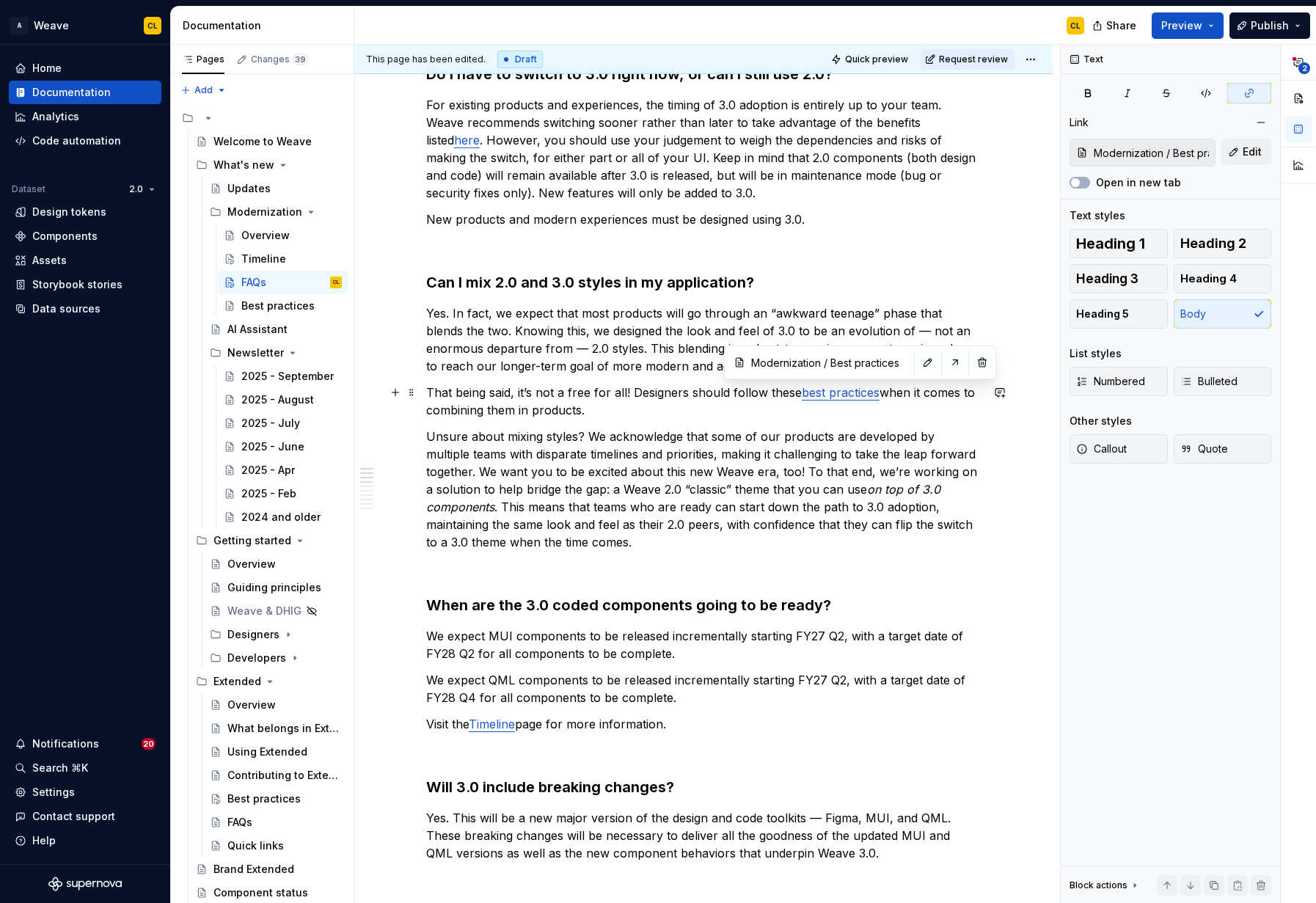
click at [842, 395] on link "best practices" at bounding box center [841, 392] width 78 height 15
click at [918, 364] on button "button" at bounding box center [928, 362] width 20 height 20
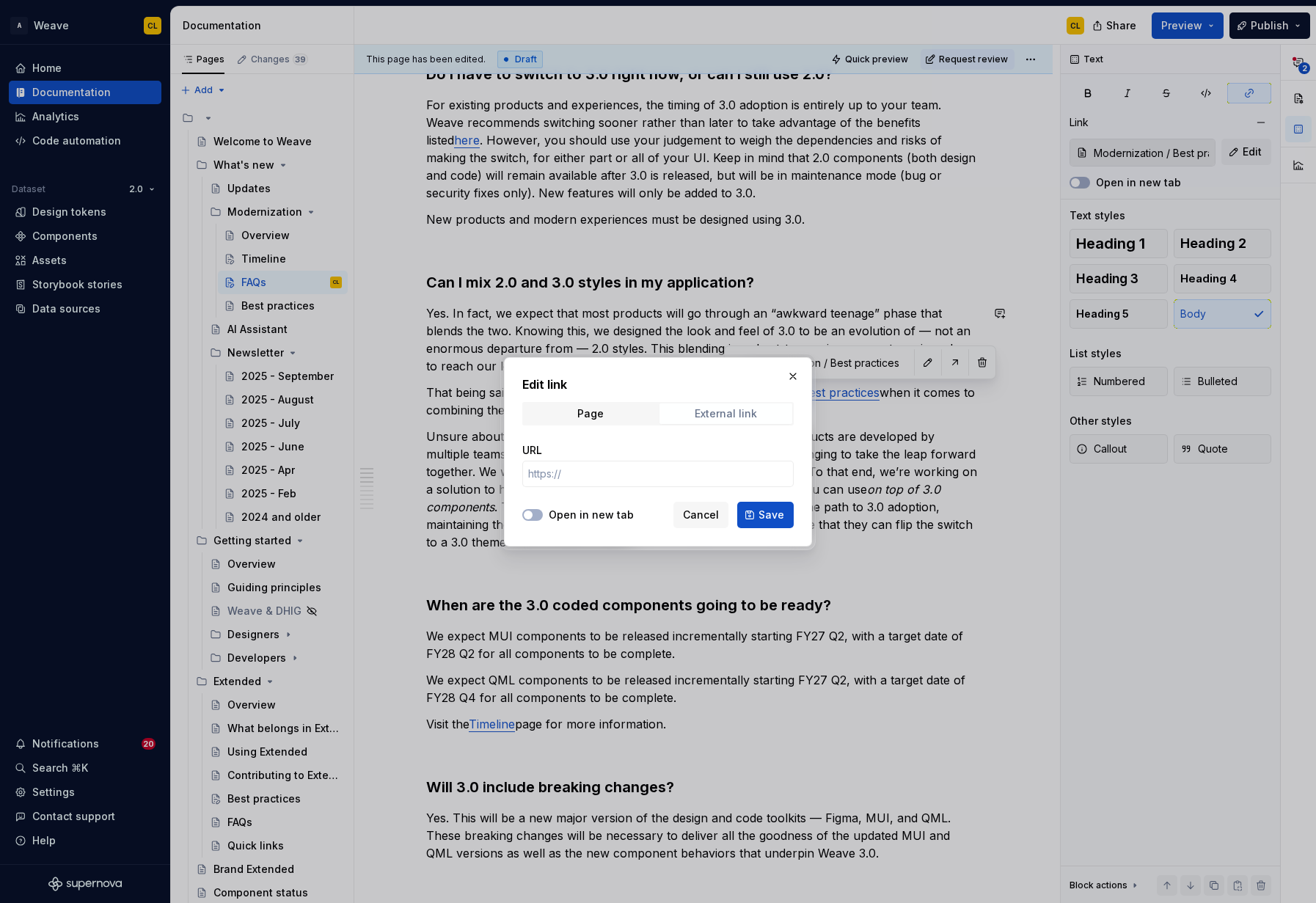
click at [721, 409] on div "External link" at bounding box center [726, 413] width 63 height 12
click at [582, 413] on div "Page" at bounding box center [591, 413] width 27 height 12
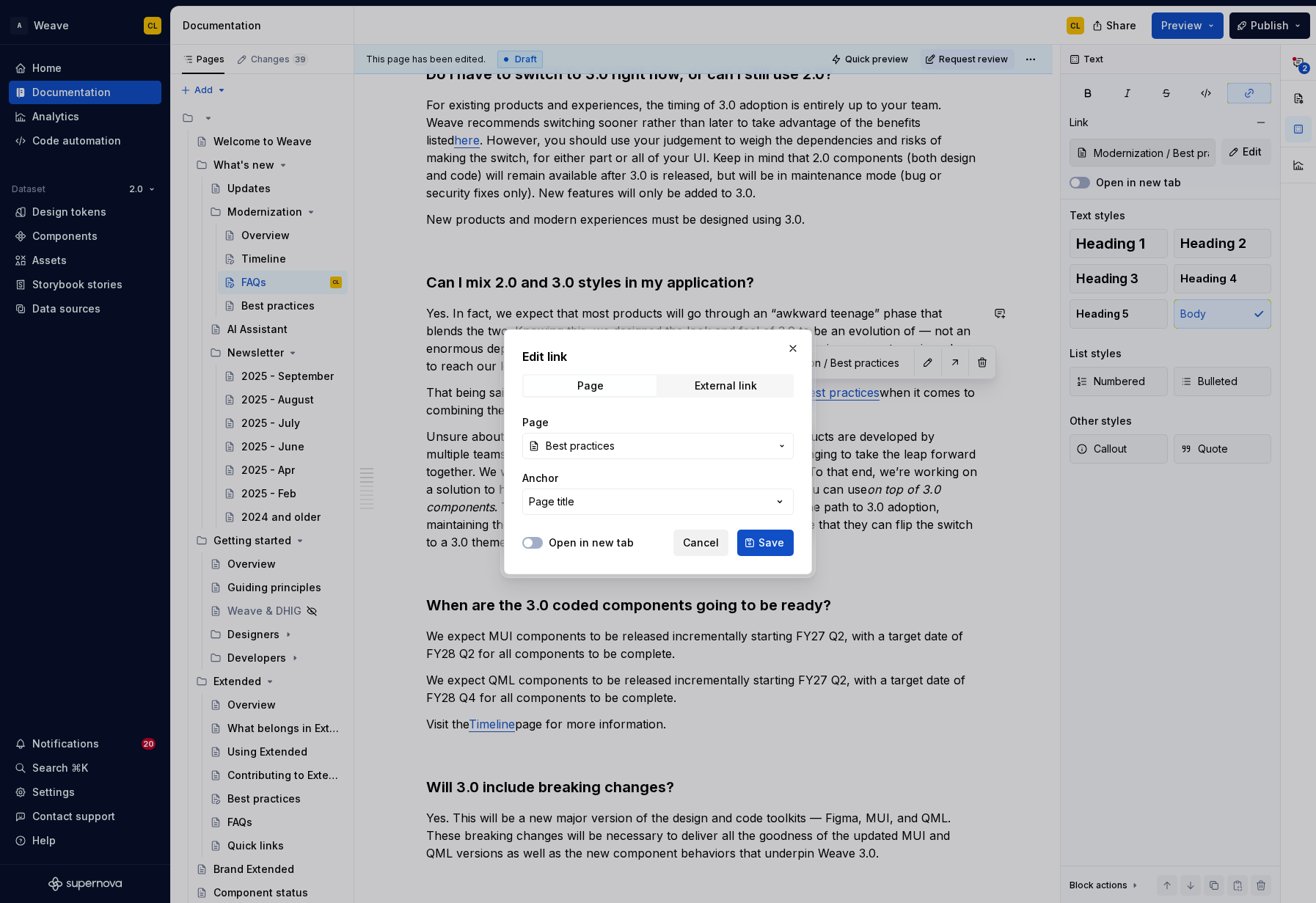
click at [709, 544] on span "Cancel" at bounding box center [701, 542] width 36 height 15
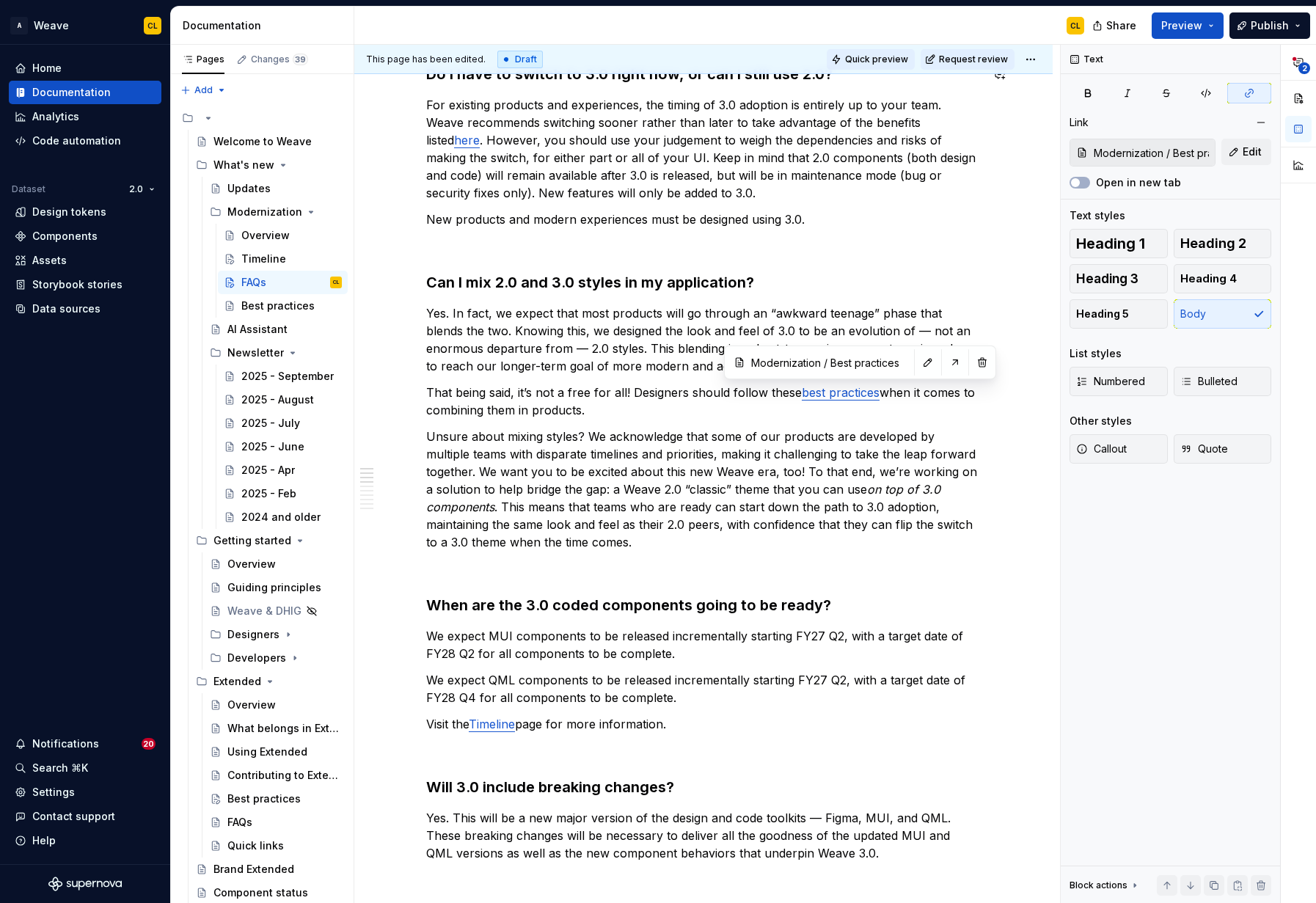
click at [867, 54] on span "Quick preview" at bounding box center [877, 59] width 63 height 12
click at [1044, 59] on html "A Weave CL Home Documentation Analytics Code automation Dataset 2.0 Design toke…" at bounding box center [658, 452] width 1316 height 903
click at [1057, 111] on div "Open preview" at bounding box center [1103, 111] width 95 height 15
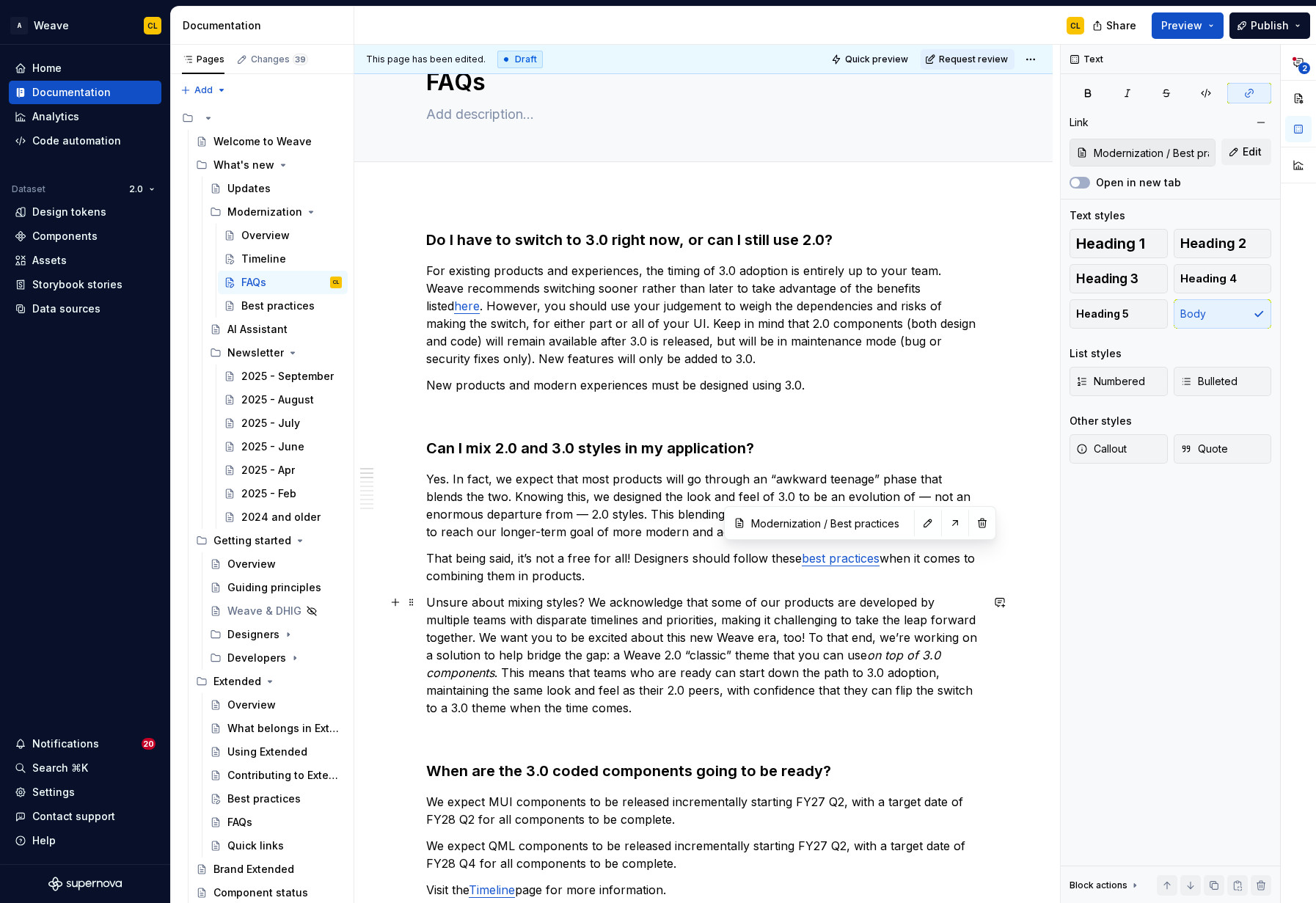
scroll to position [62, 0]
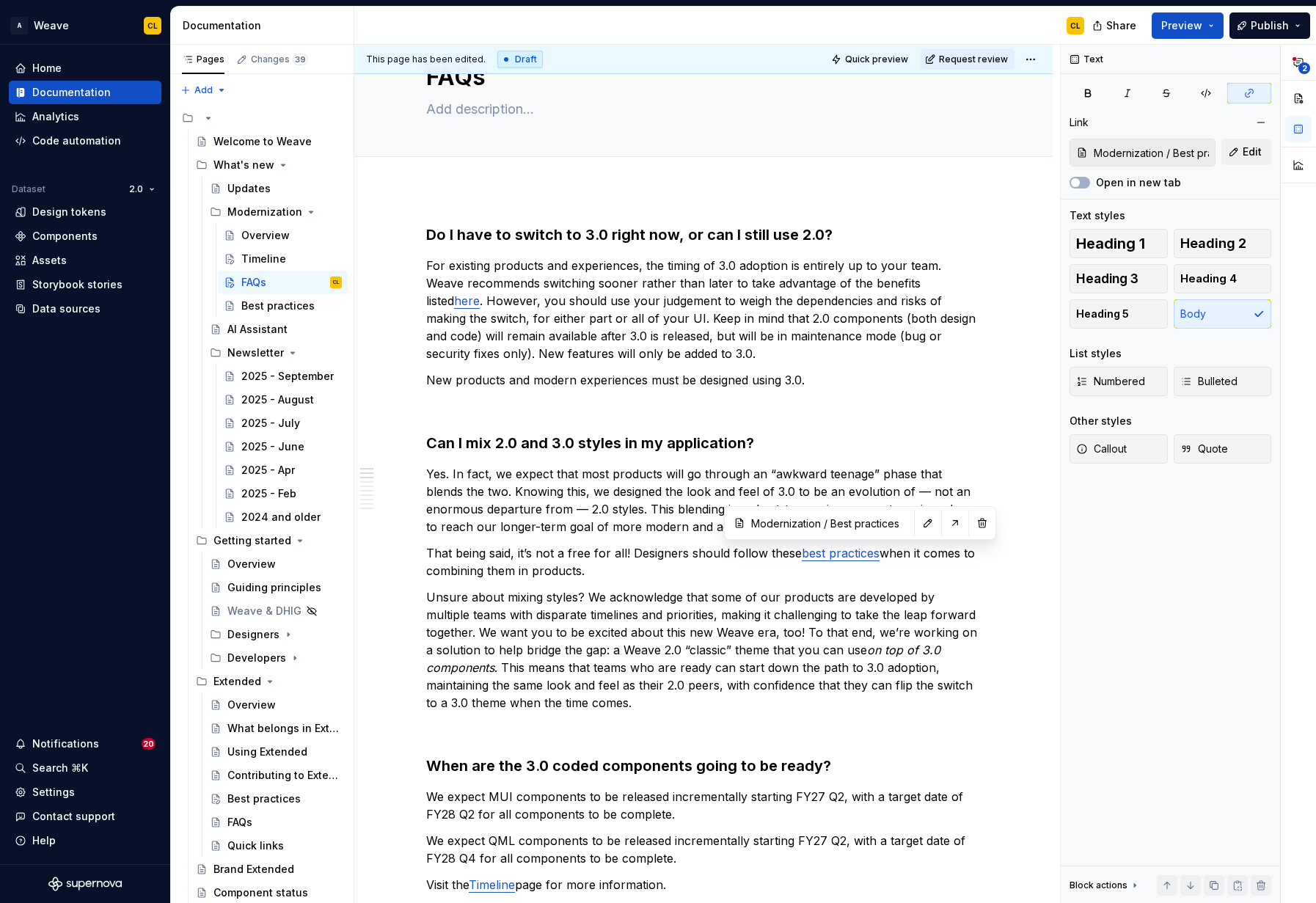
type textarea "*"
click at [918, 520] on button "button" at bounding box center [928, 523] width 20 height 20
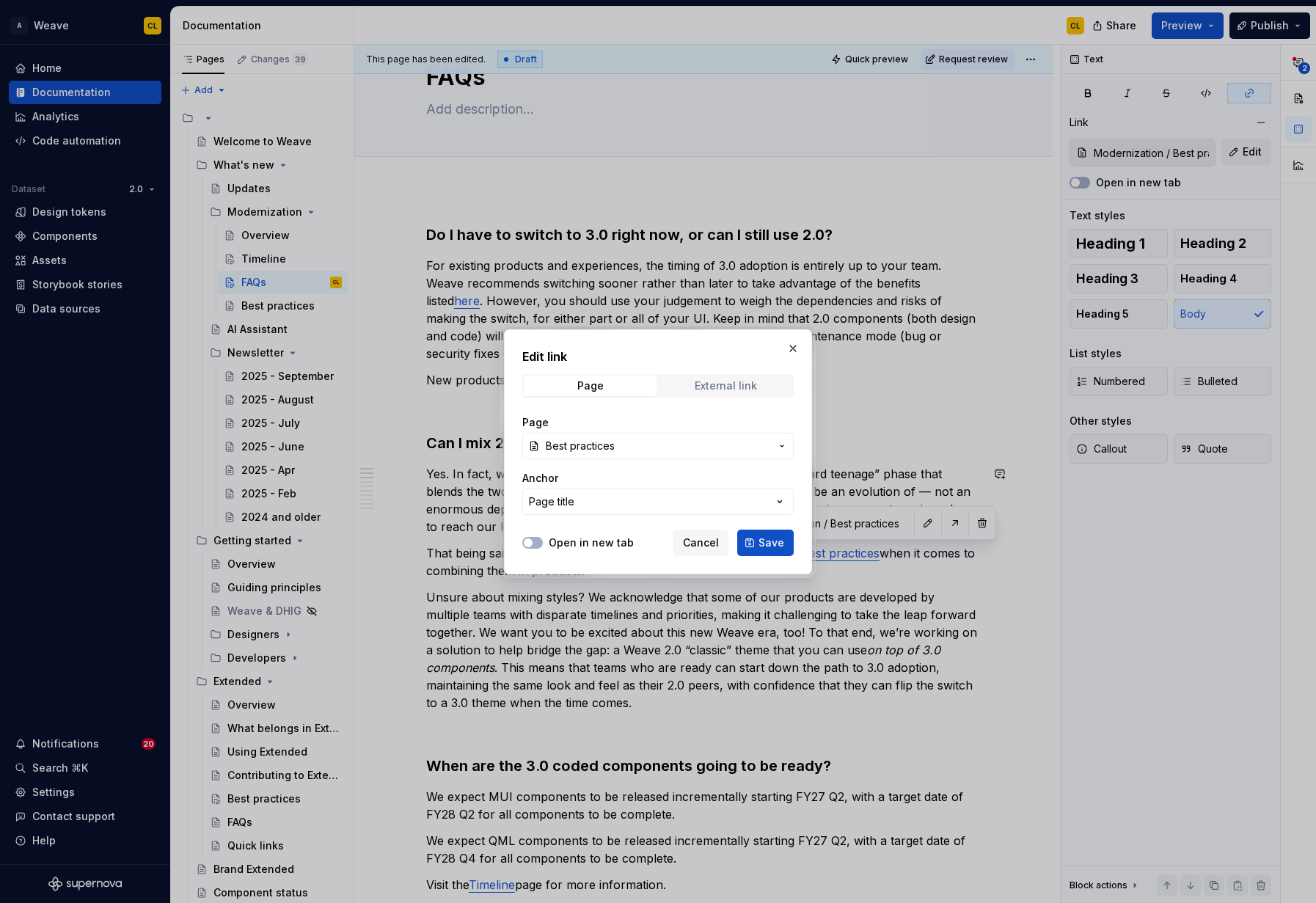
click at [703, 381] on div "External link" at bounding box center [726, 385] width 63 height 12
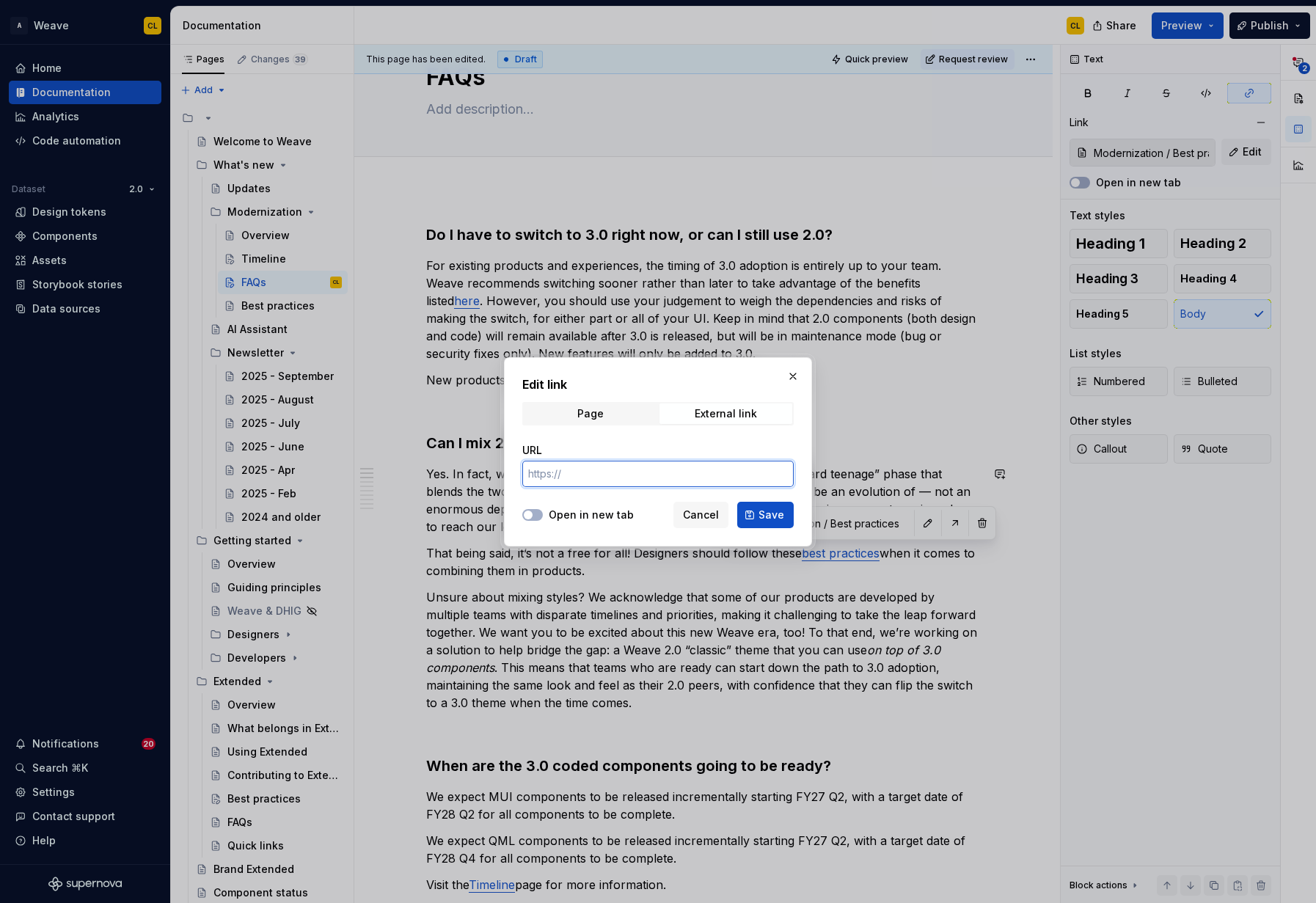
click at [595, 473] on input "URL" at bounding box center [657, 474] width 271 height 27
paste input "[URL][DOMAIN_NAME]"
type input "[URL][DOMAIN_NAME]"
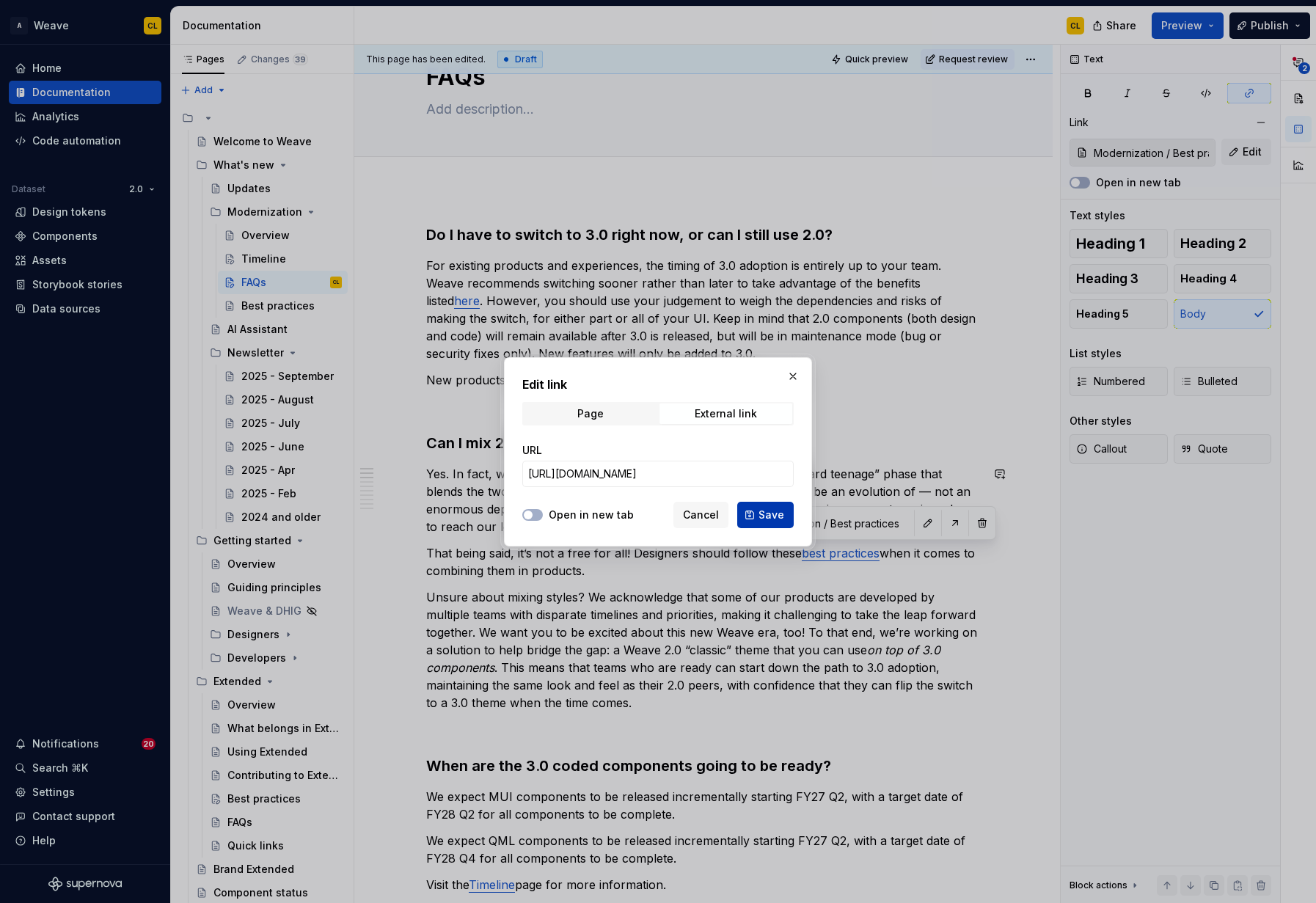
click at [771, 517] on span "Save" at bounding box center [771, 515] width 26 height 15
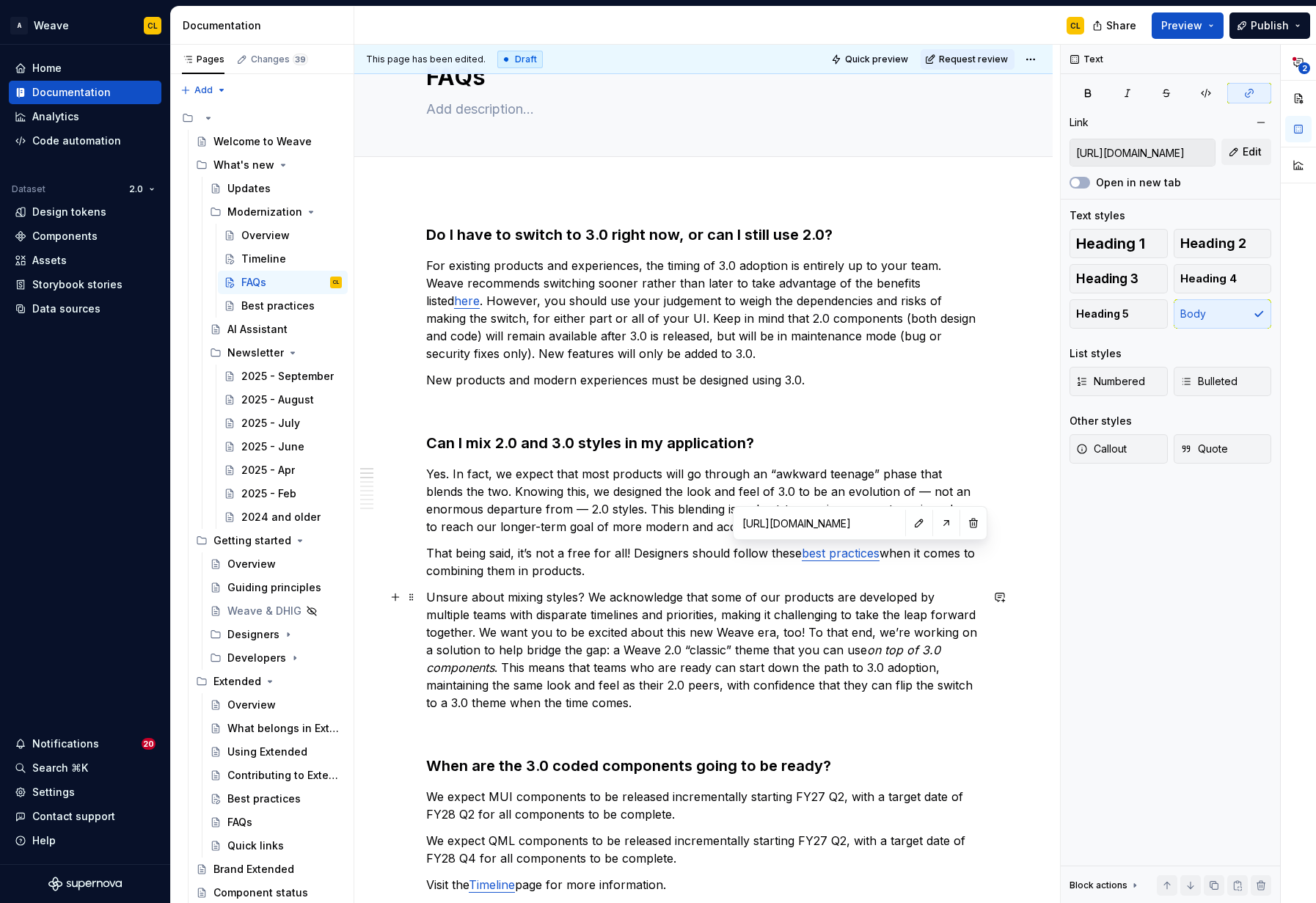
click at [874, 635] on p "Unsure about mixing styles? We acknowledge that some of our products are develo…" at bounding box center [703, 650] width 555 height 123
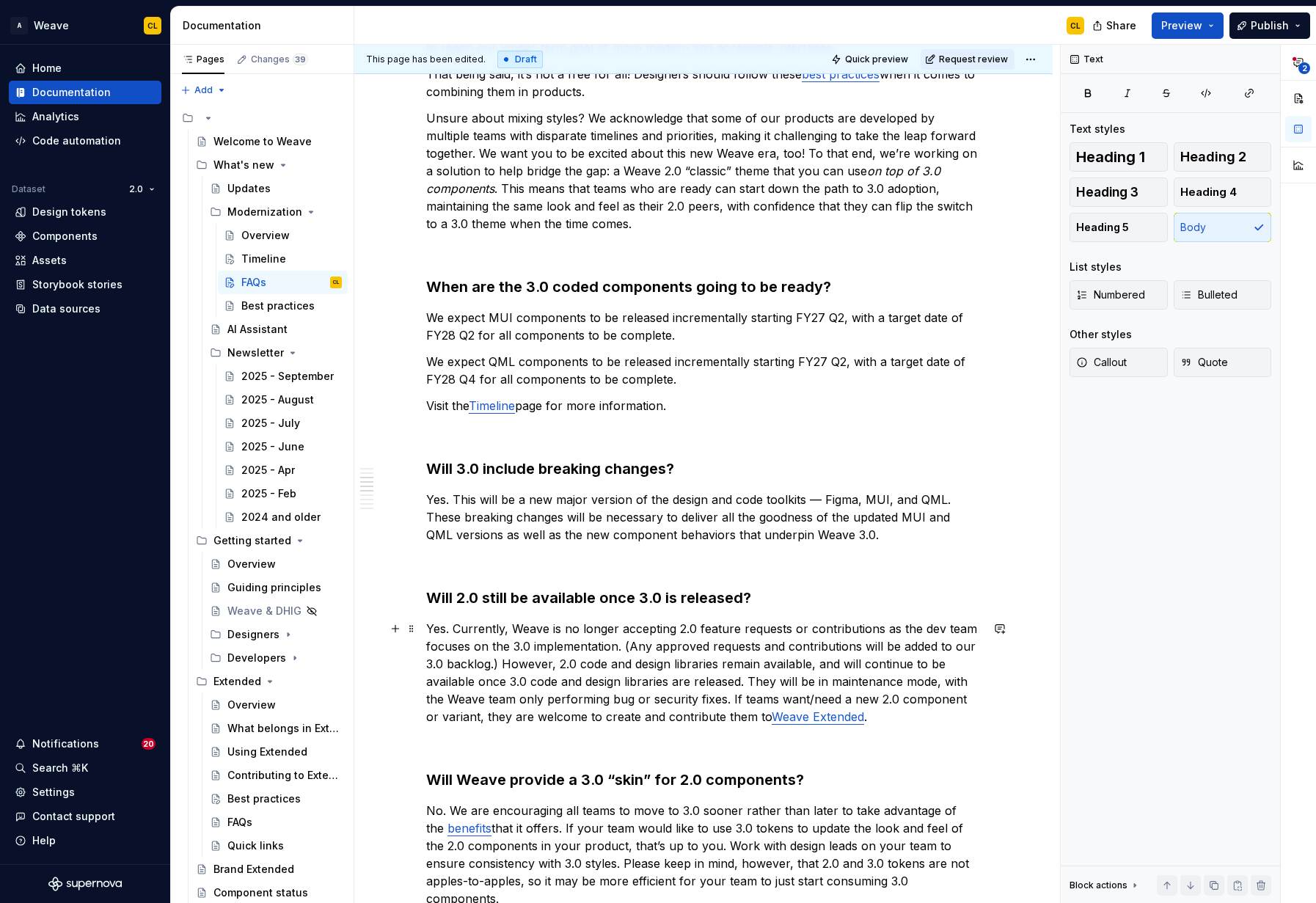
scroll to position [546, 0]
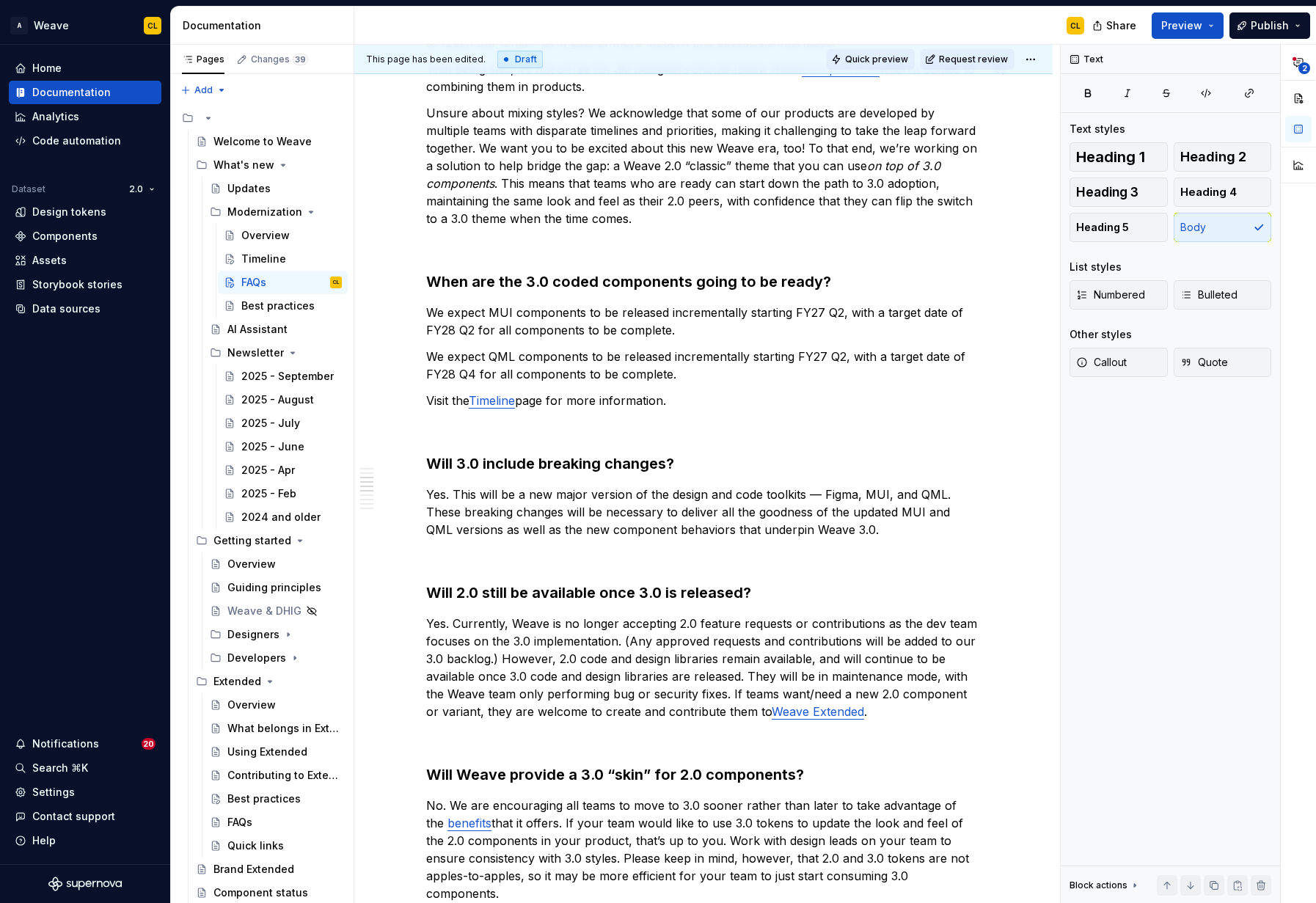
click at [882, 54] on span "Quick preview" at bounding box center [877, 59] width 63 height 12
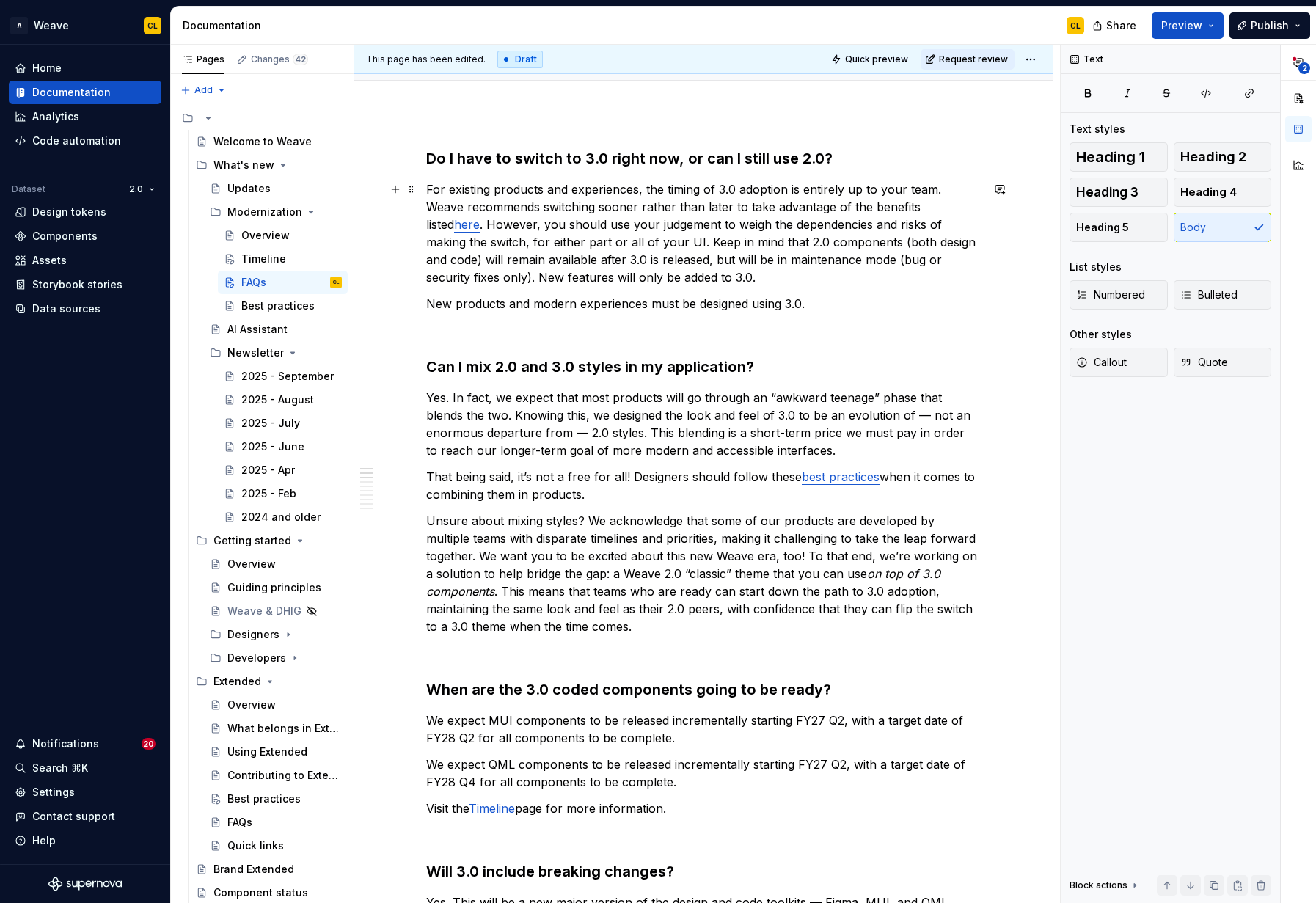
scroll to position [0, 0]
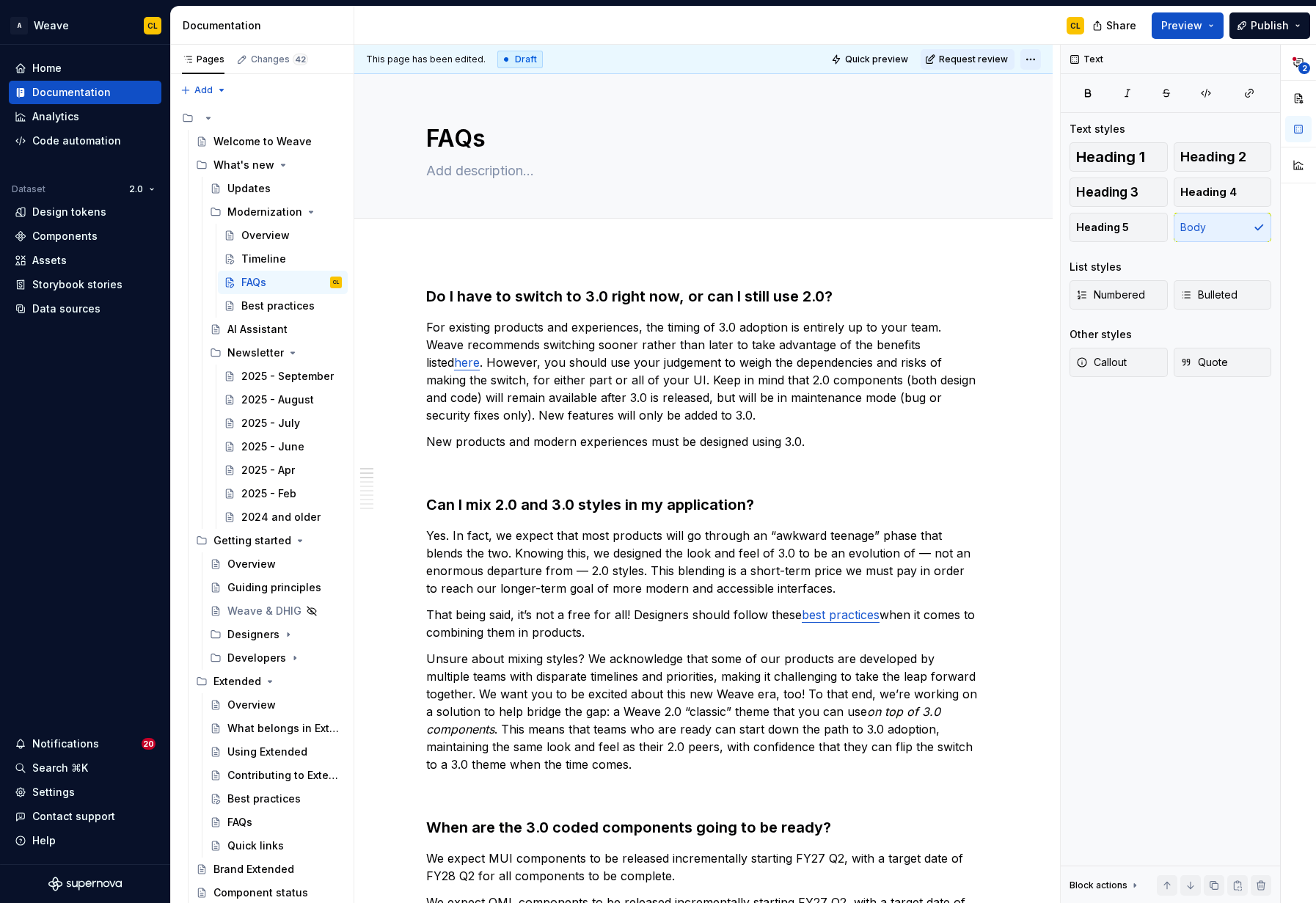
click at [1039, 57] on html "A Weave CL Home Documentation Analytics Code automation Dataset 2.0 Design toke…" at bounding box center [658, 452] width 1316 height 903
click at [1059, 110] on div "Open preview" at bounding box center [1103, 111] width 95 height 15
click at [260, 237] on div "Overview" at bounding box center [266, 235] width 48 height 15
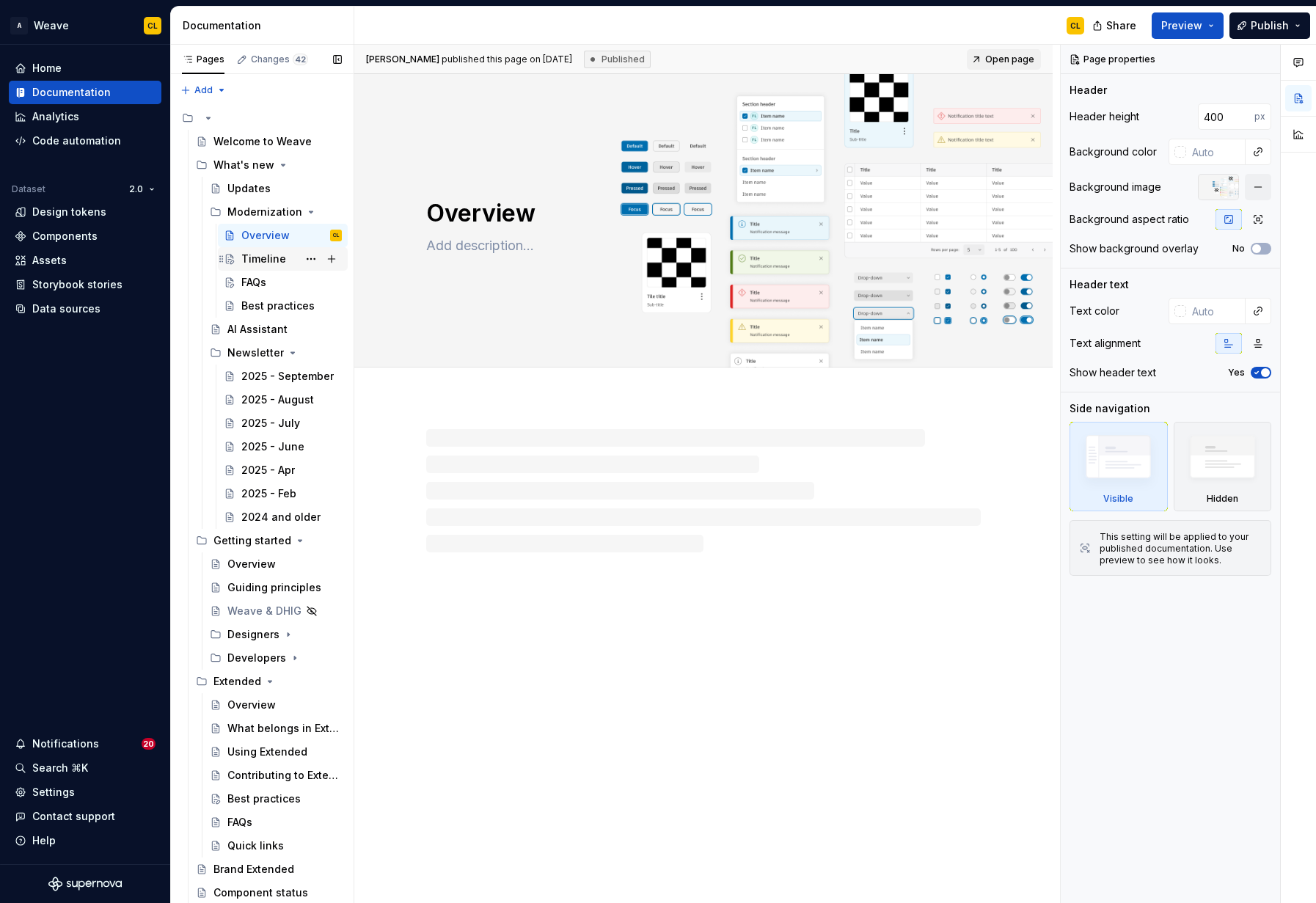
click at [260, 255] on div "Timeline" at bounding box center [263, 259] width 45 height 15
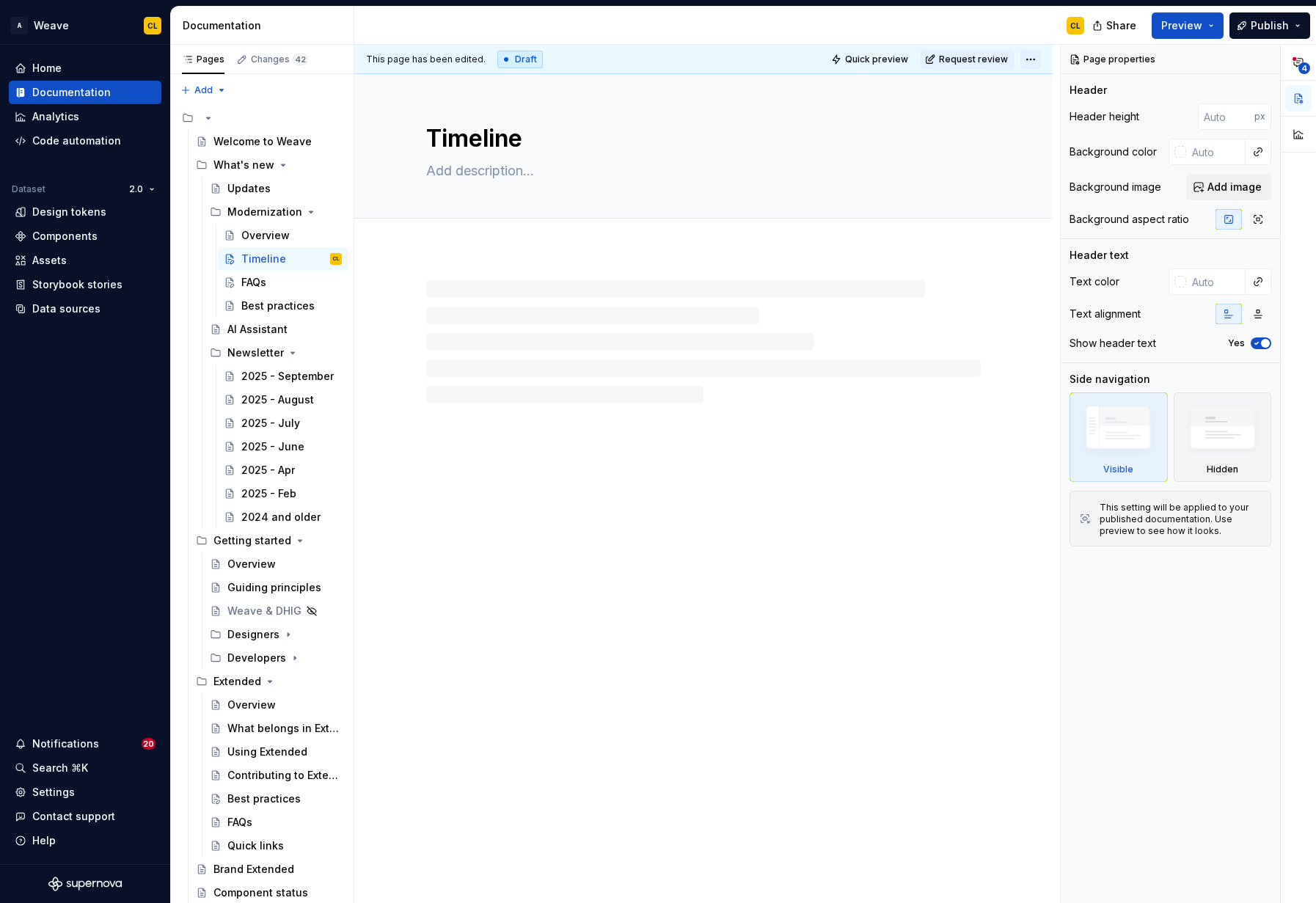
click at [1043, 57] on html "A Weave CL Home Documentation Analytics Code automation Dataset 2.0 Design toke…" at bounding box center [658, 452] width 1316 height 903
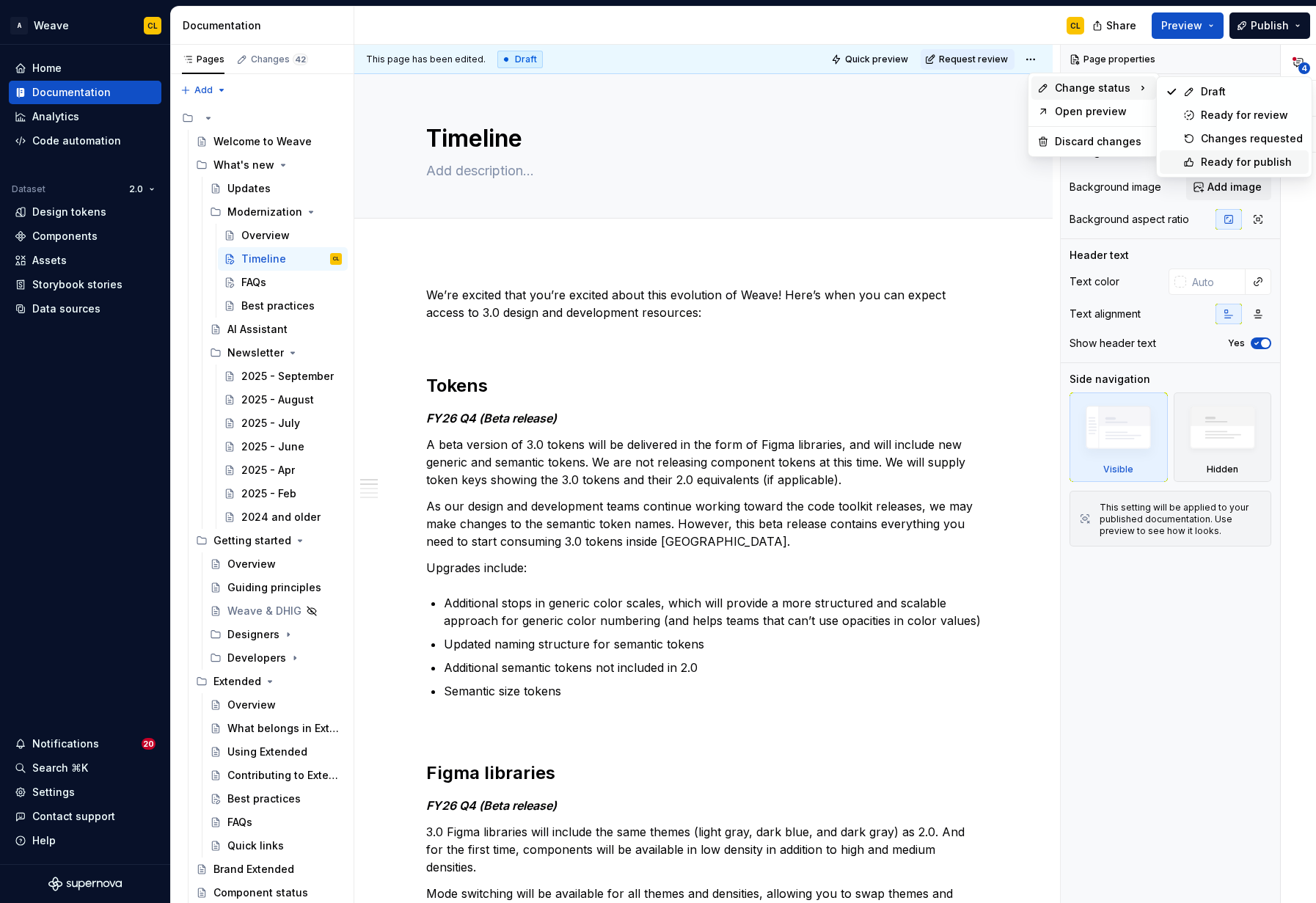
click at [1191, 162] on icon at bounding box center [1189, 162] width 12 height 12
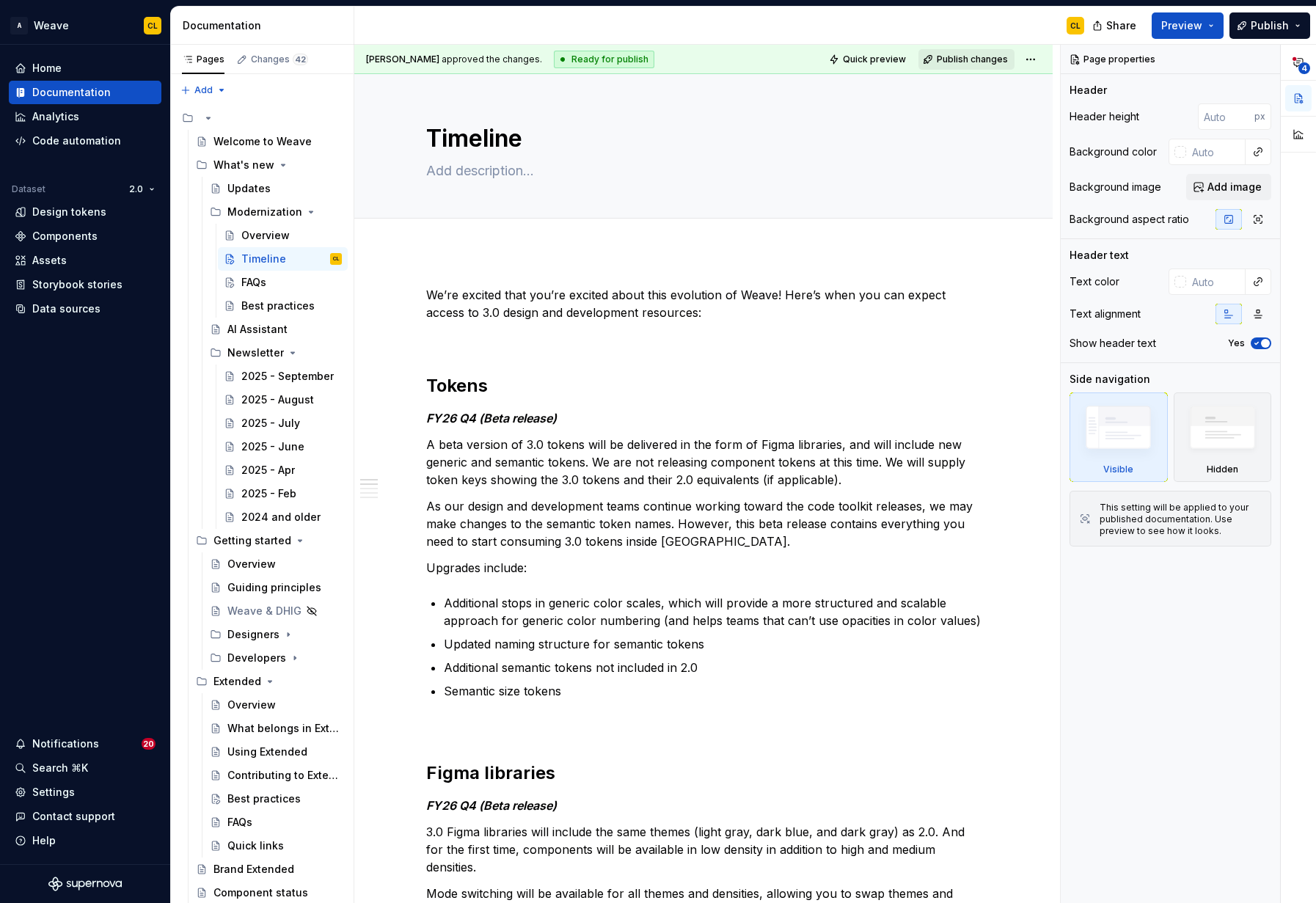
click at [954, 57] on span "Publish changes" at bounding box center [972, 59] width 71 height 12
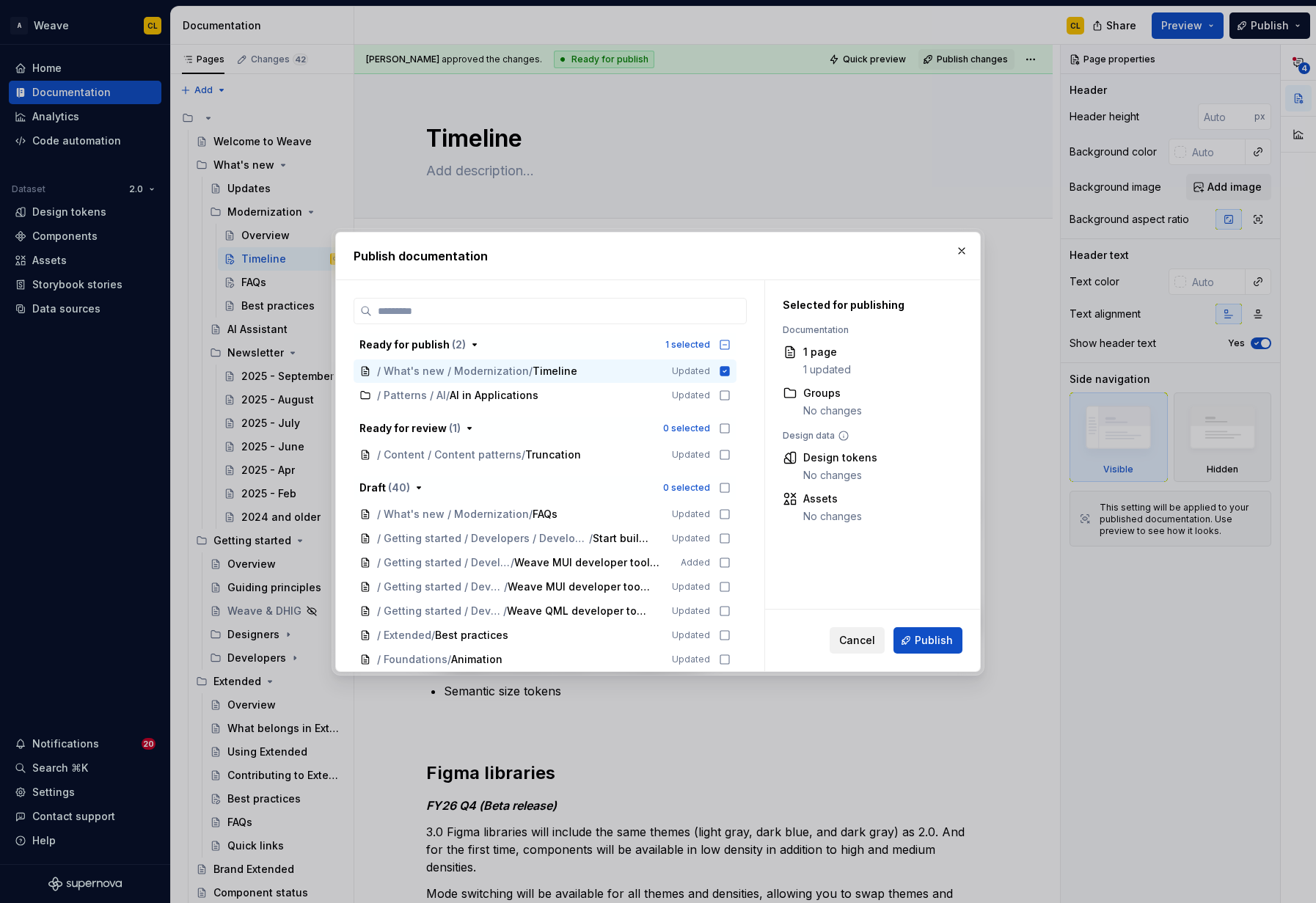
click at [859, 639] on span "Cancel" at bounding box center [857, 640] width 36 height 15
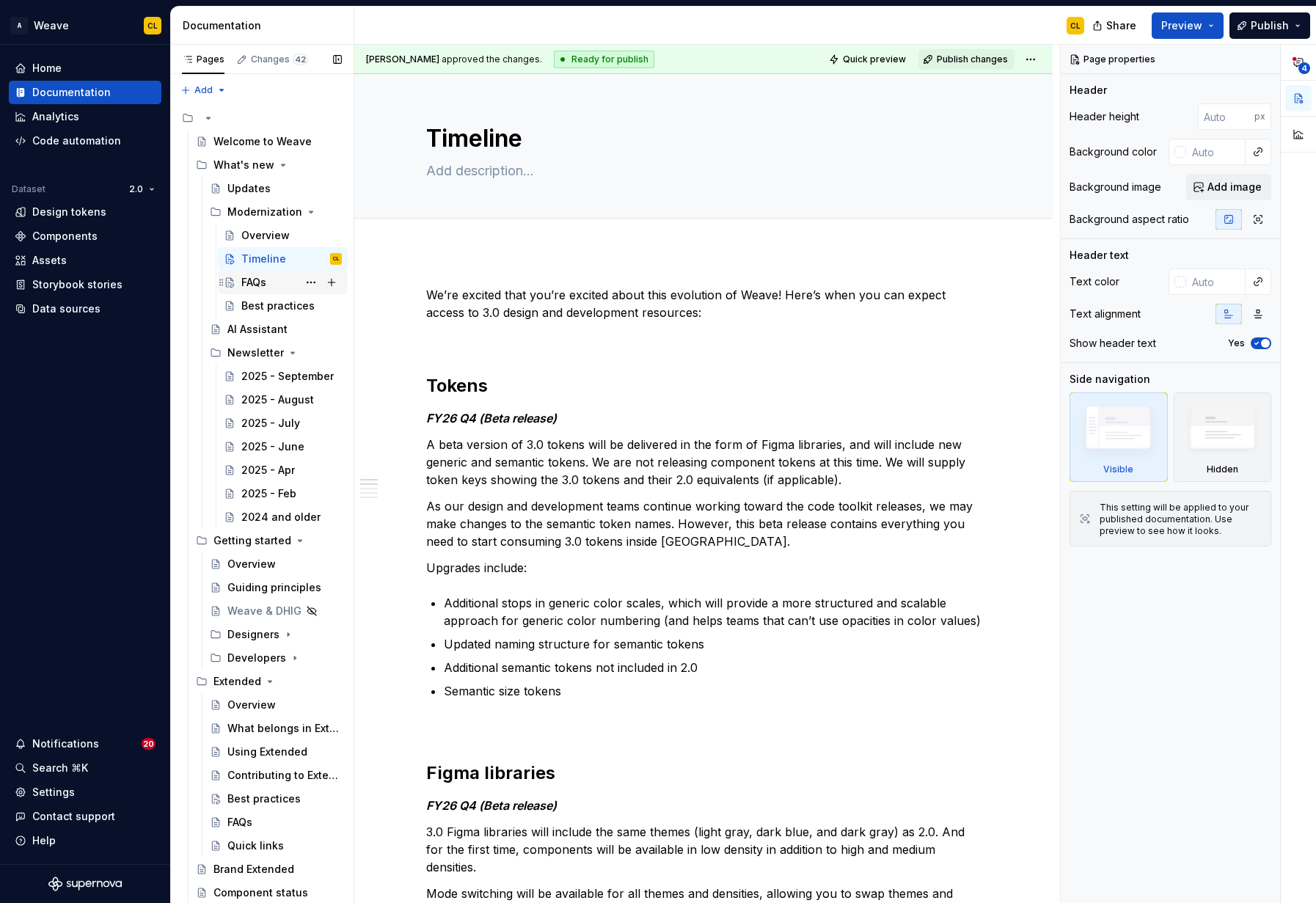
click at [271, 284] on div "FAQs" at bounding box center [291, 282] width 101 height 20
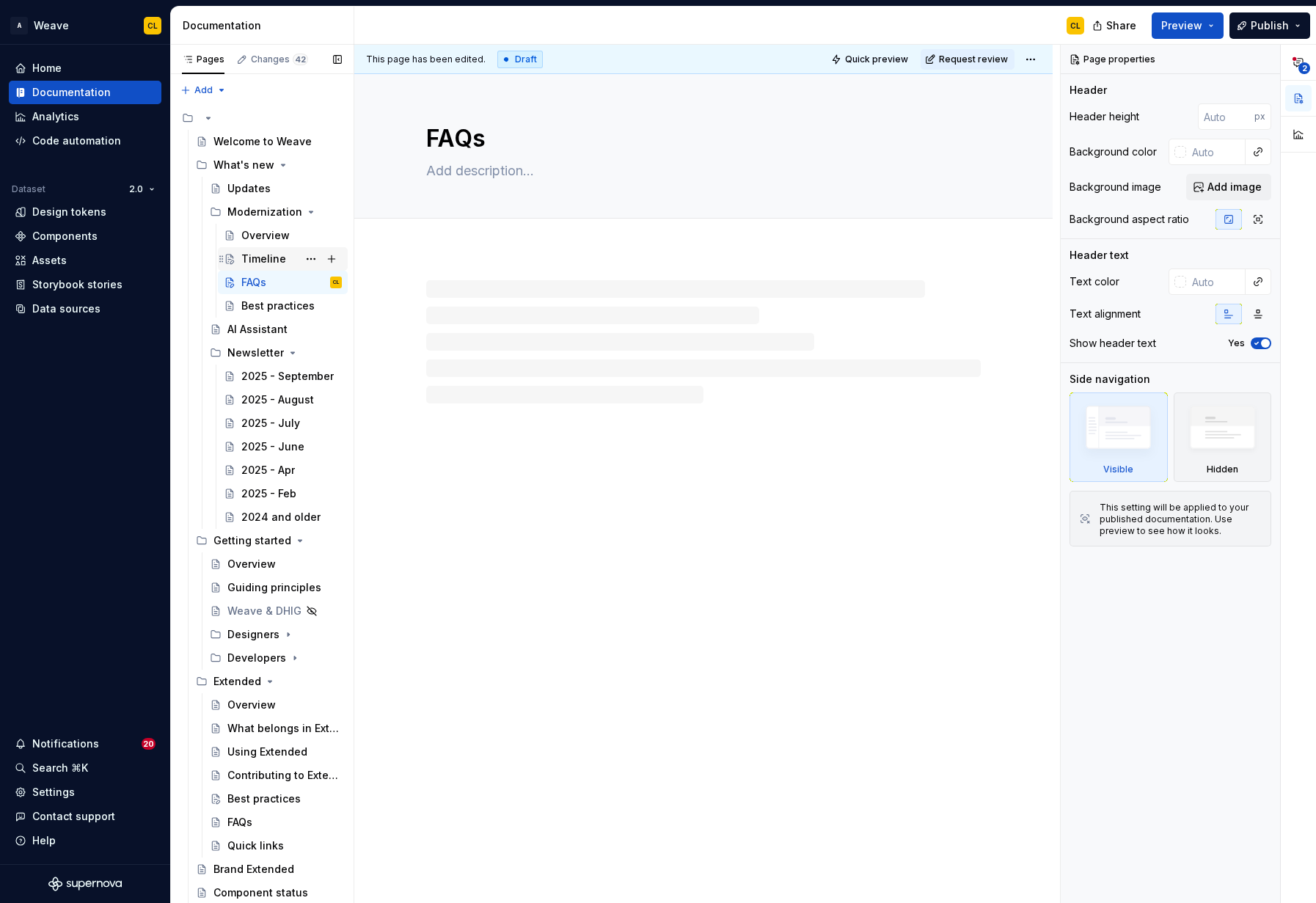
click at [264, 256] on div "Timeline" at bounding box center [263, 259] width 45 height 15
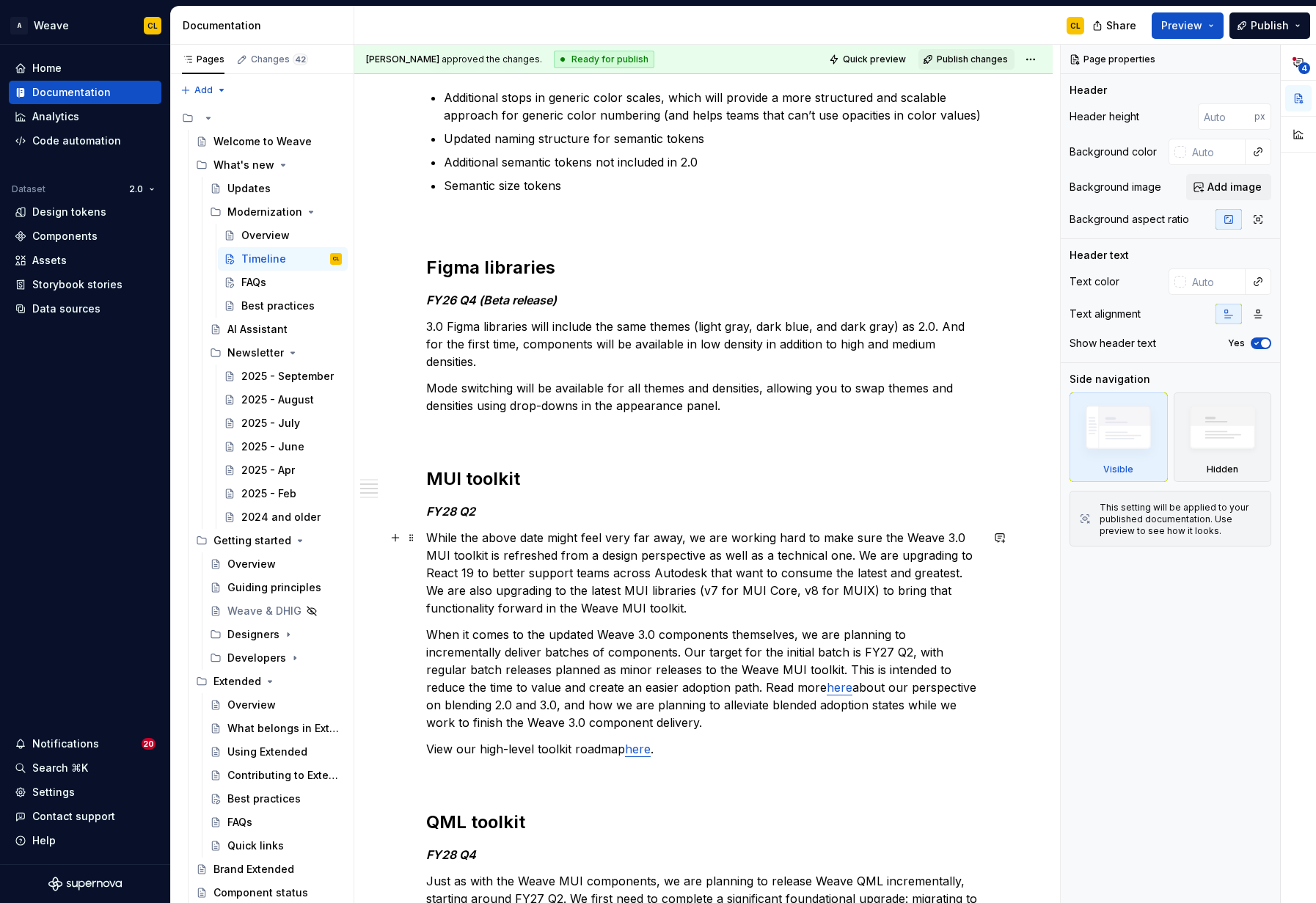
scroll to position [824, 0]
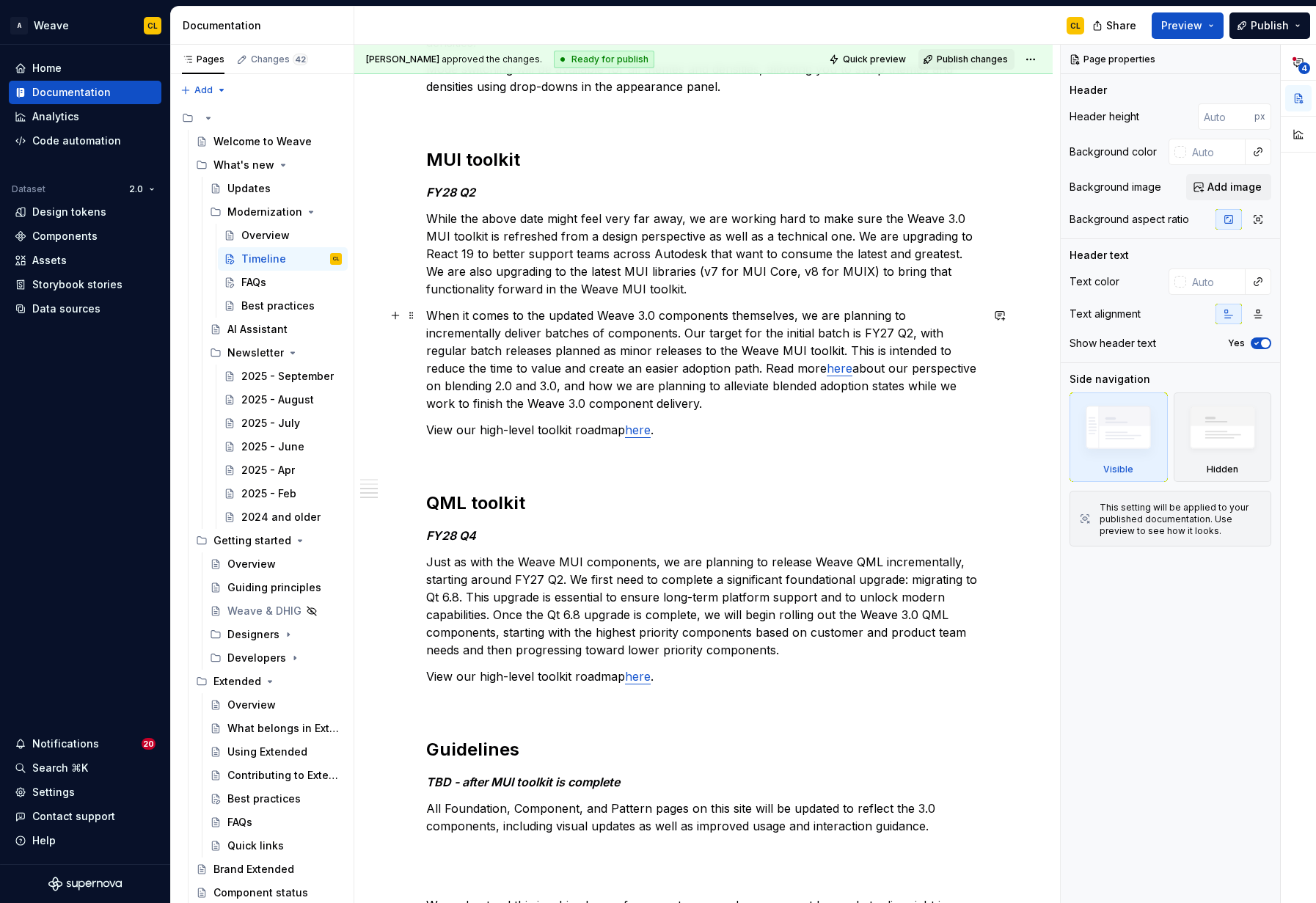
click at [844, 369] on link "here" at bounding box center [839, 368] width 26 height 15
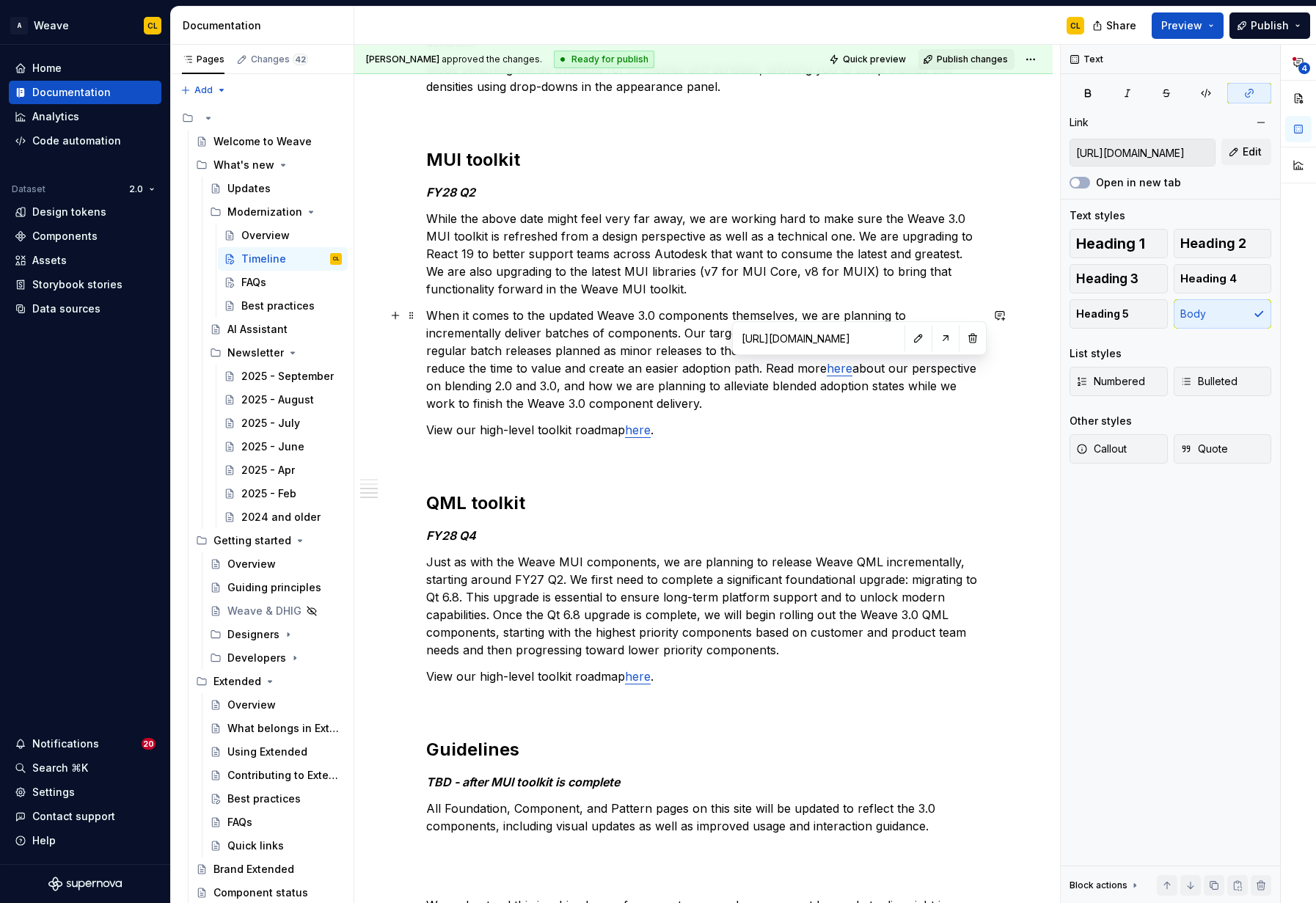
click at [883, 382] on p "When it comes to the updated Weave 3.0 components themselves, we are planning t…" at bounding box center [703, 359] width 555 height 105
click at [642, 428] on link "here" at bounding box center [638, 430] width 26 height 15
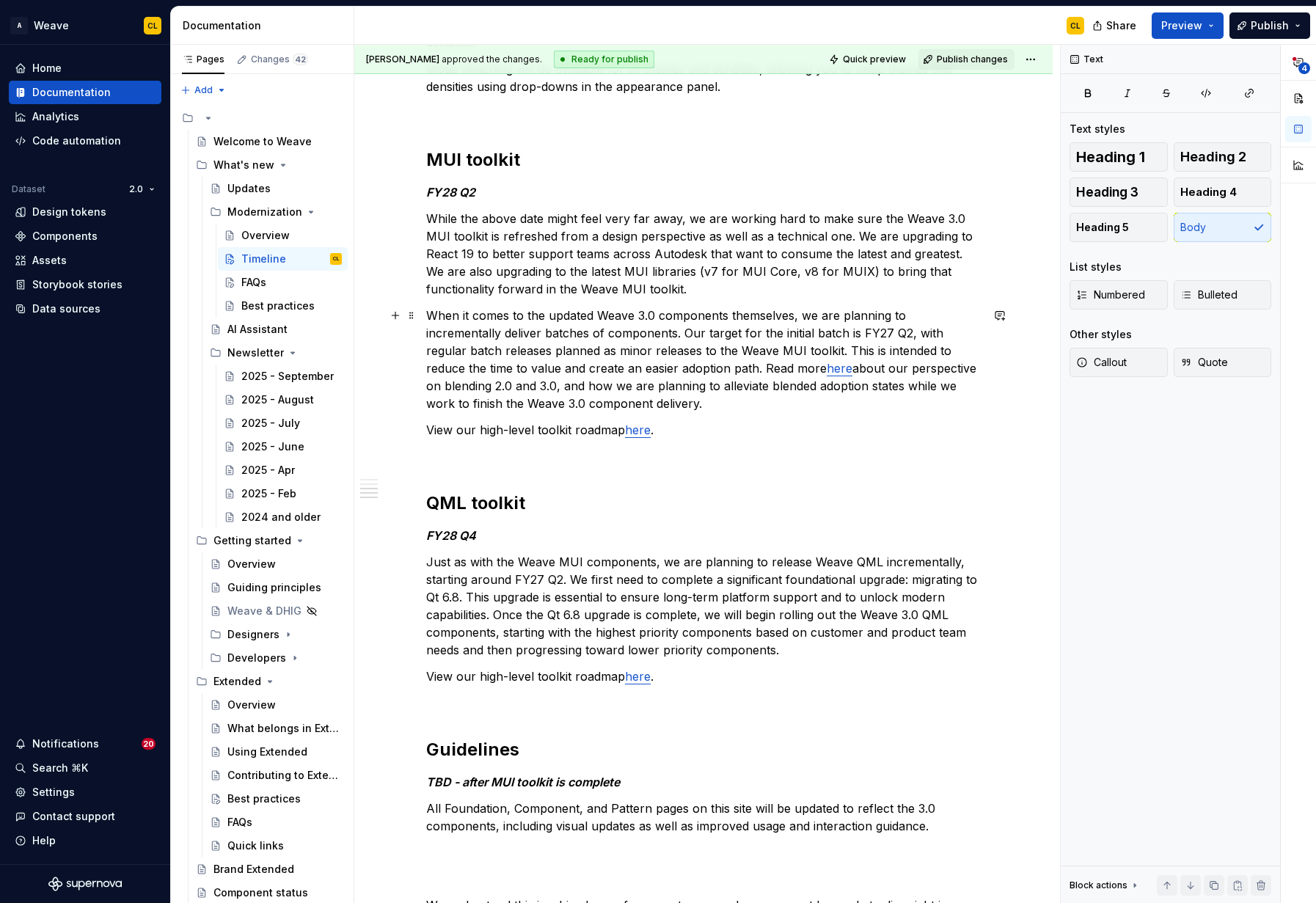
click at [701, 327] on p "When it comes to the updated Weave 3.0 components themselves, we are planning t…" at bounding box center [703, 359] width 555 height 105
click at [882, 59] on span "Quick preview" at bounding box center [874, 59] width 63 height 12
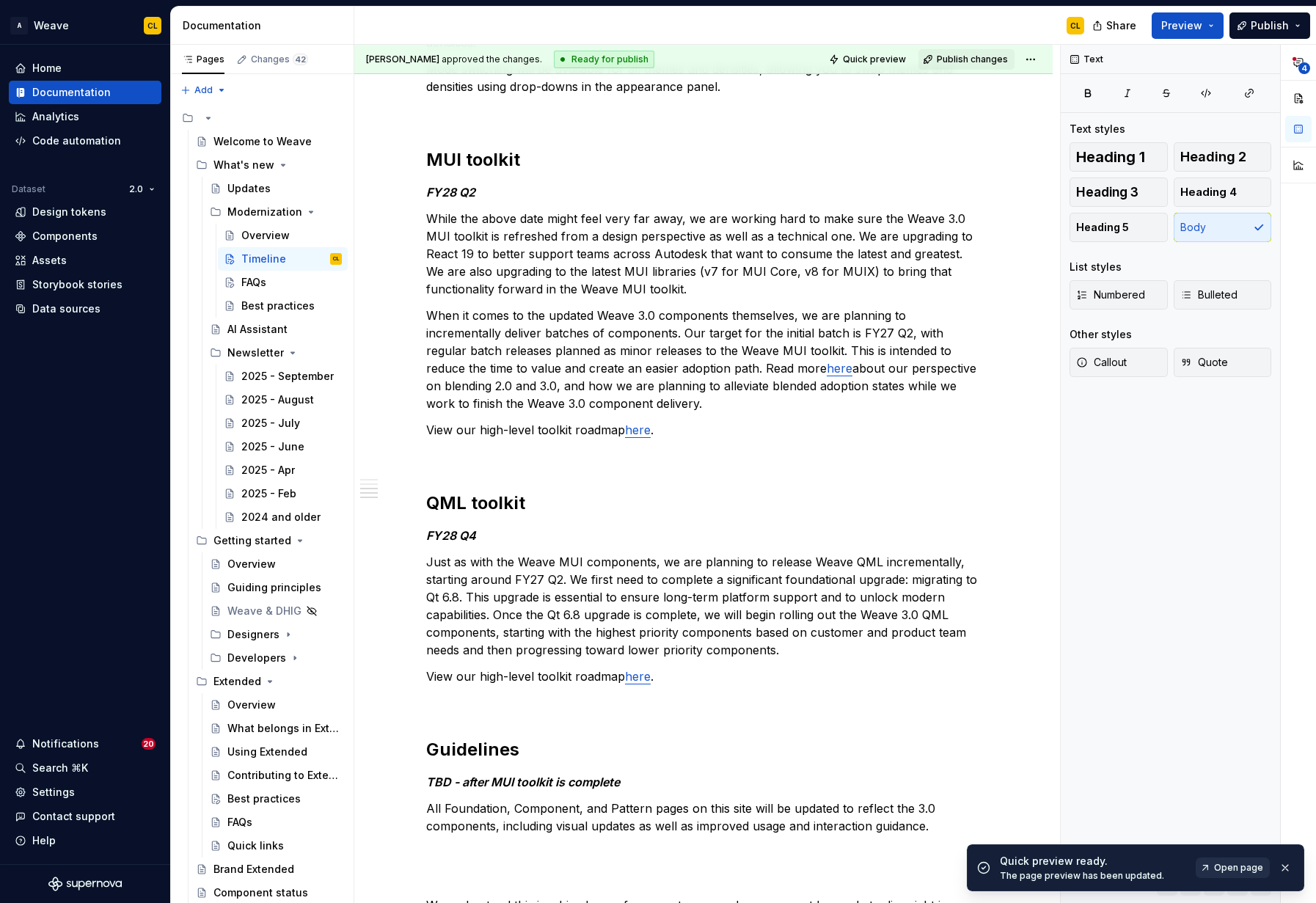
click at [1234, 866] on span "Open page" at bounding box center [1239, 867] width 49 height 12
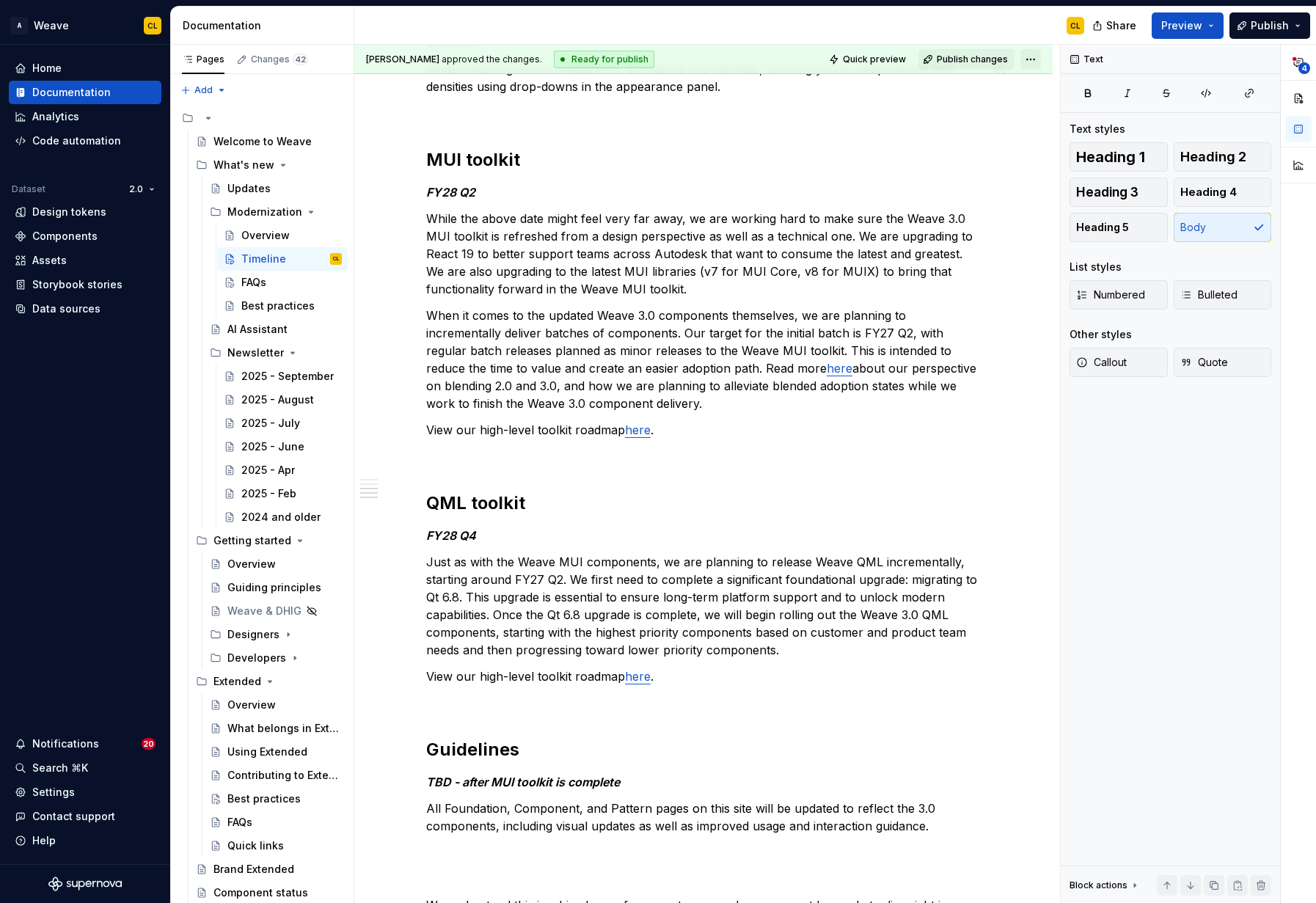
click at [1039, 59] on html "A Weave CL Home Documentation Analytics Code automation Dataset 2.0 Design toke…" at bounding box center [658, 452] width 1316 height 903
click at [970, 126] on html "A Weave CL Home Documentation Analytics Code automation Dataset 2.0 Design toke…" at bounding box center [658, 452] width 1316 height 903
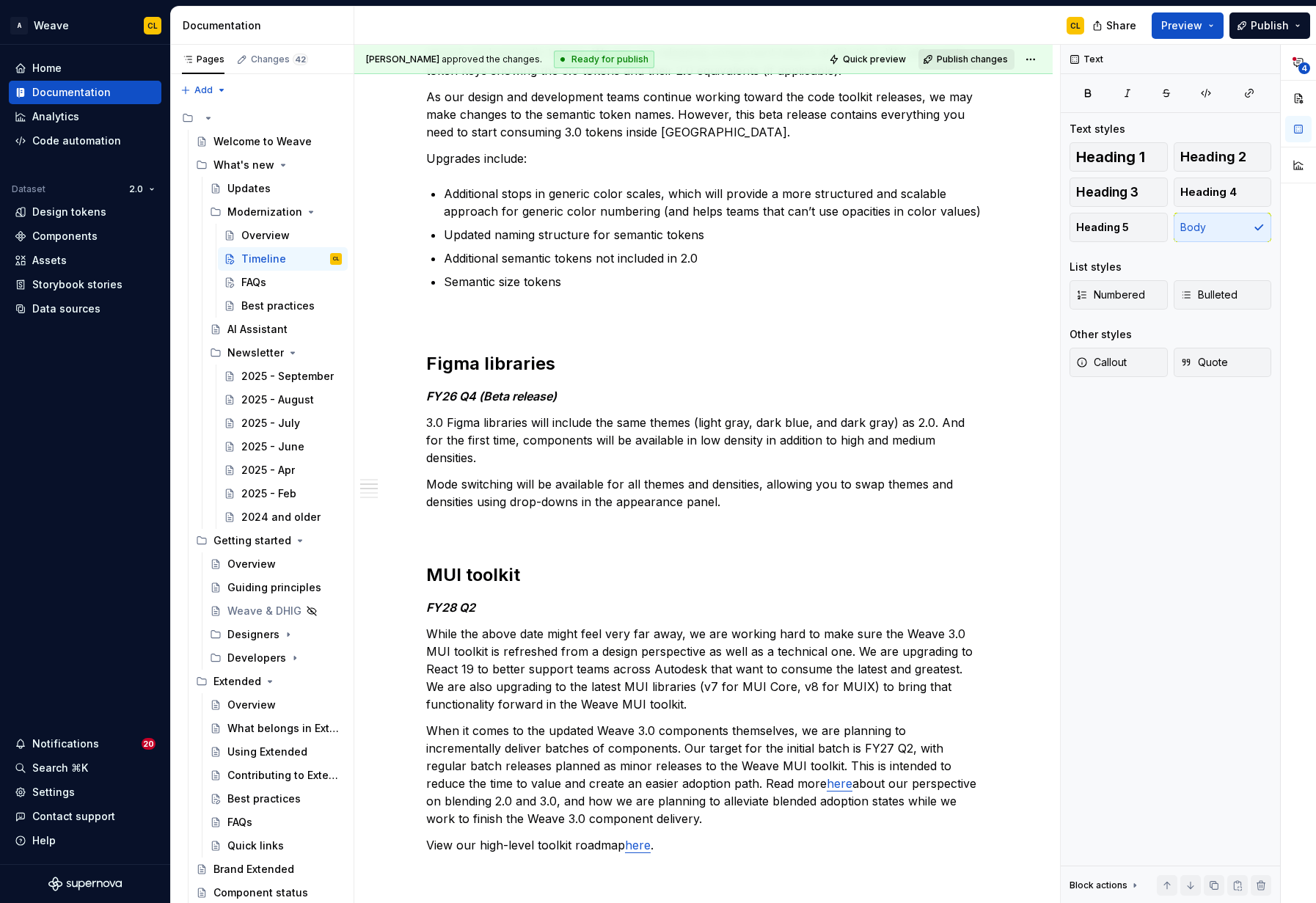
click at [976, 59] on span "Publish changes" at bounding box center [972, 59] width 71 height 12
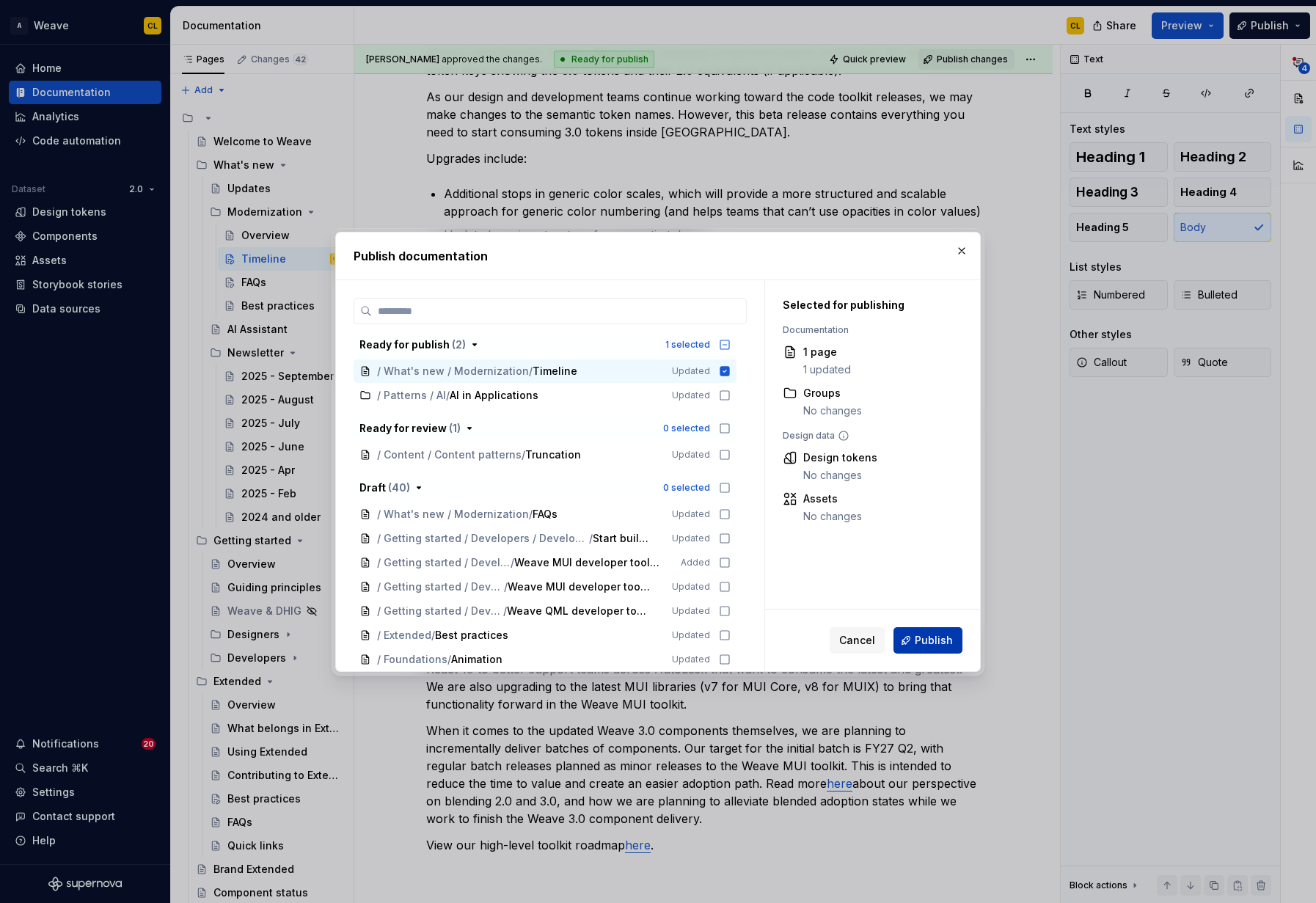
click at [942, 641] on span "Publish" at bounding box center [934, 640] width 38 height 15
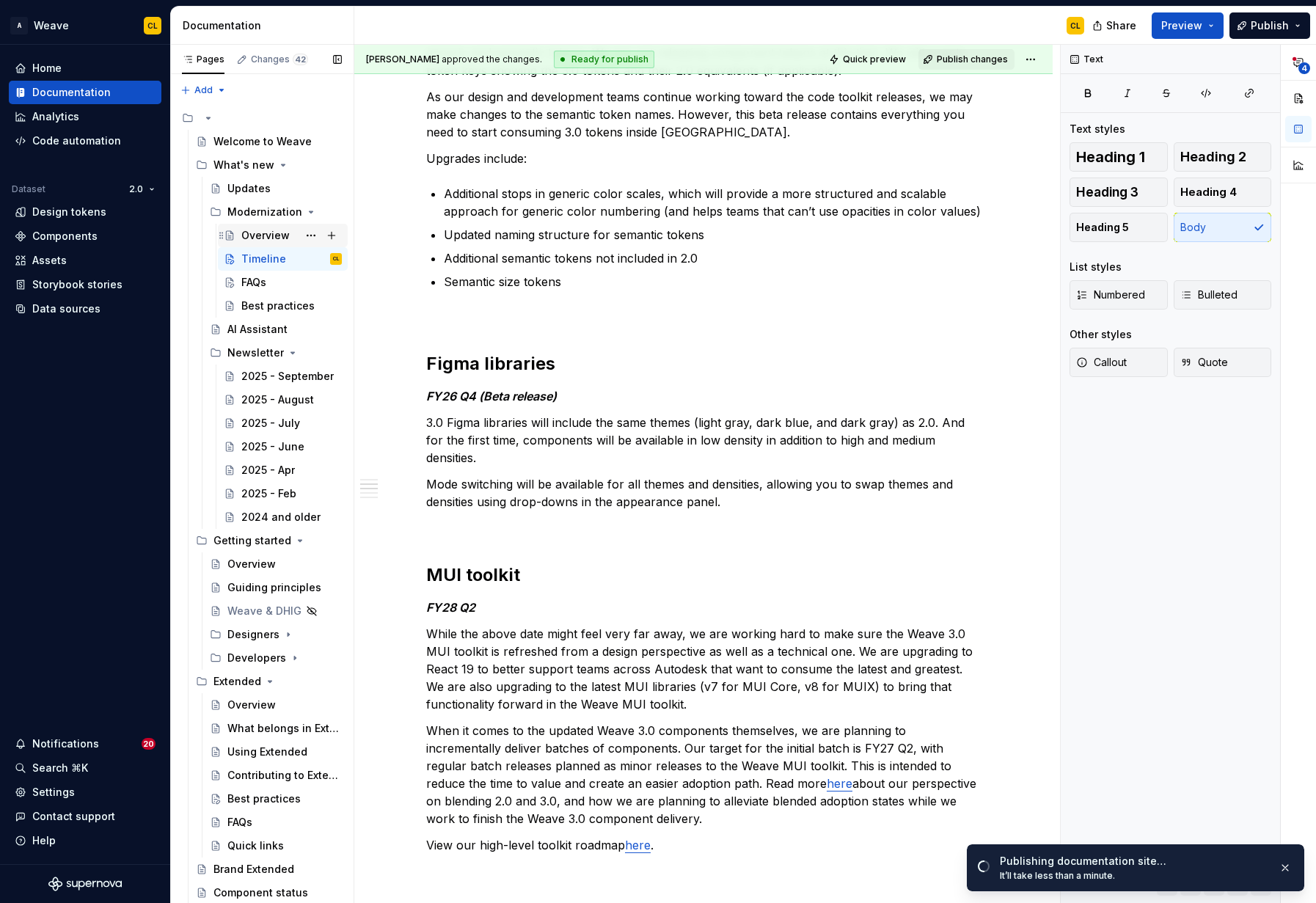
click at [264, 235] on div "Overview" at bounding box center [266, 235] width 48 height 15
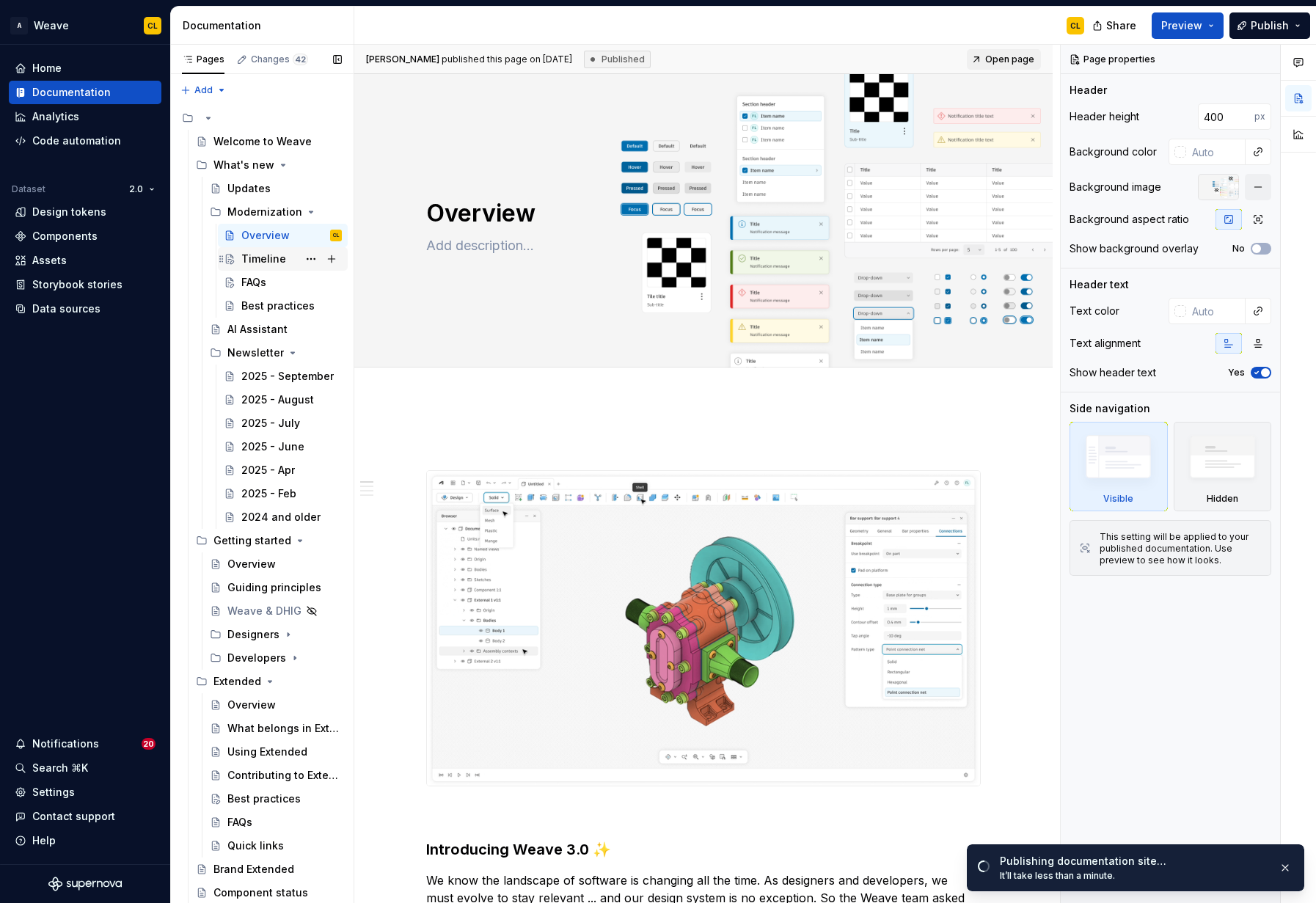
click at [259, 259] on div "Timeline" at bounding box center [263, 259] width 45 height 15
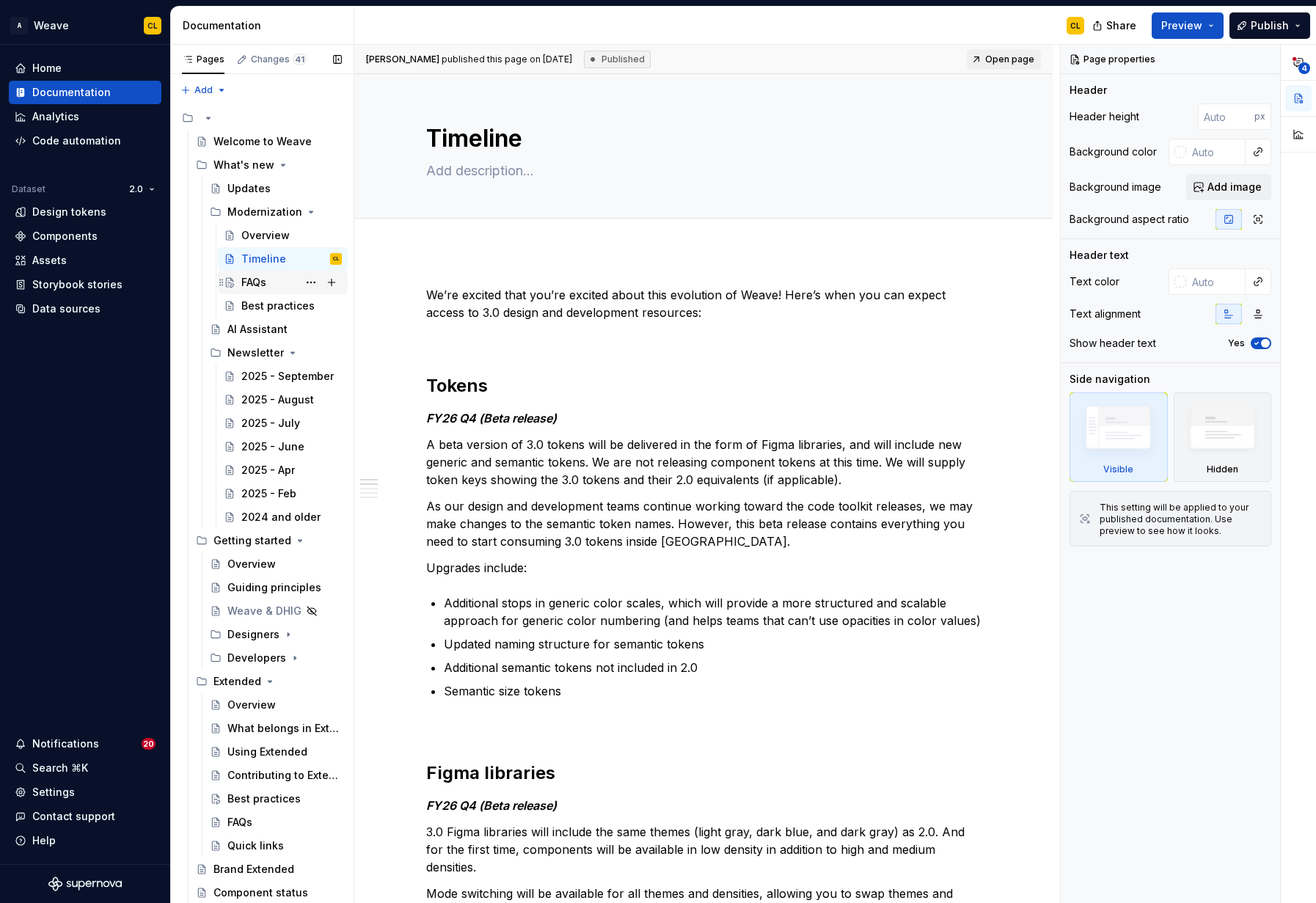
click at [253, 282] on div "FAQs" at bounding box center [254, 282] width 25 height 15
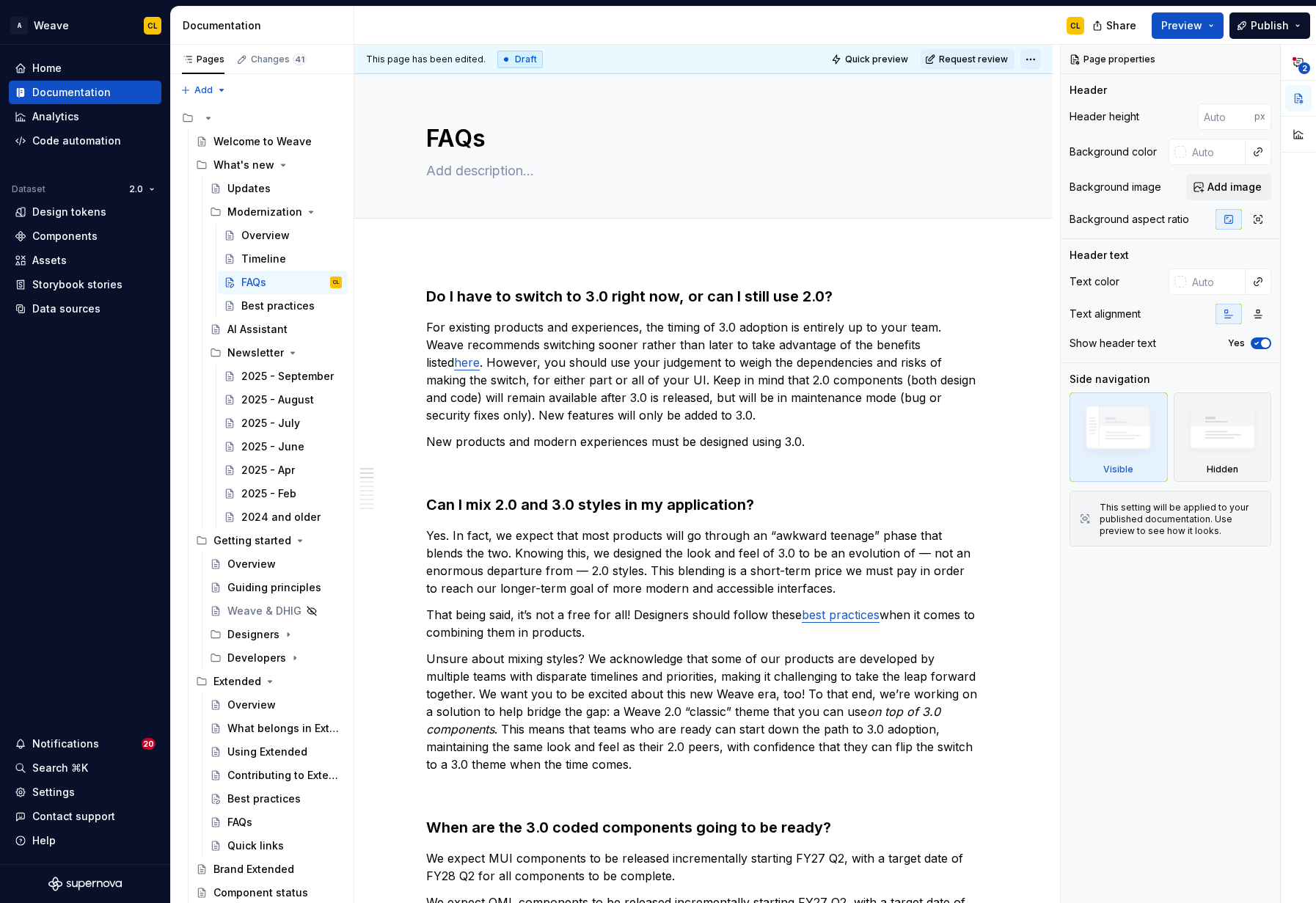
click at [1038, 58] on html "A Weave CL Home Documentation Analytics Code automation Dataset 2.0 Design toke…" at bounding box center [658, 452] width 1316 height 903
click at [1217, 162] on div "Ready for publish" at bounding box center [1252, 162] width 102 height 15
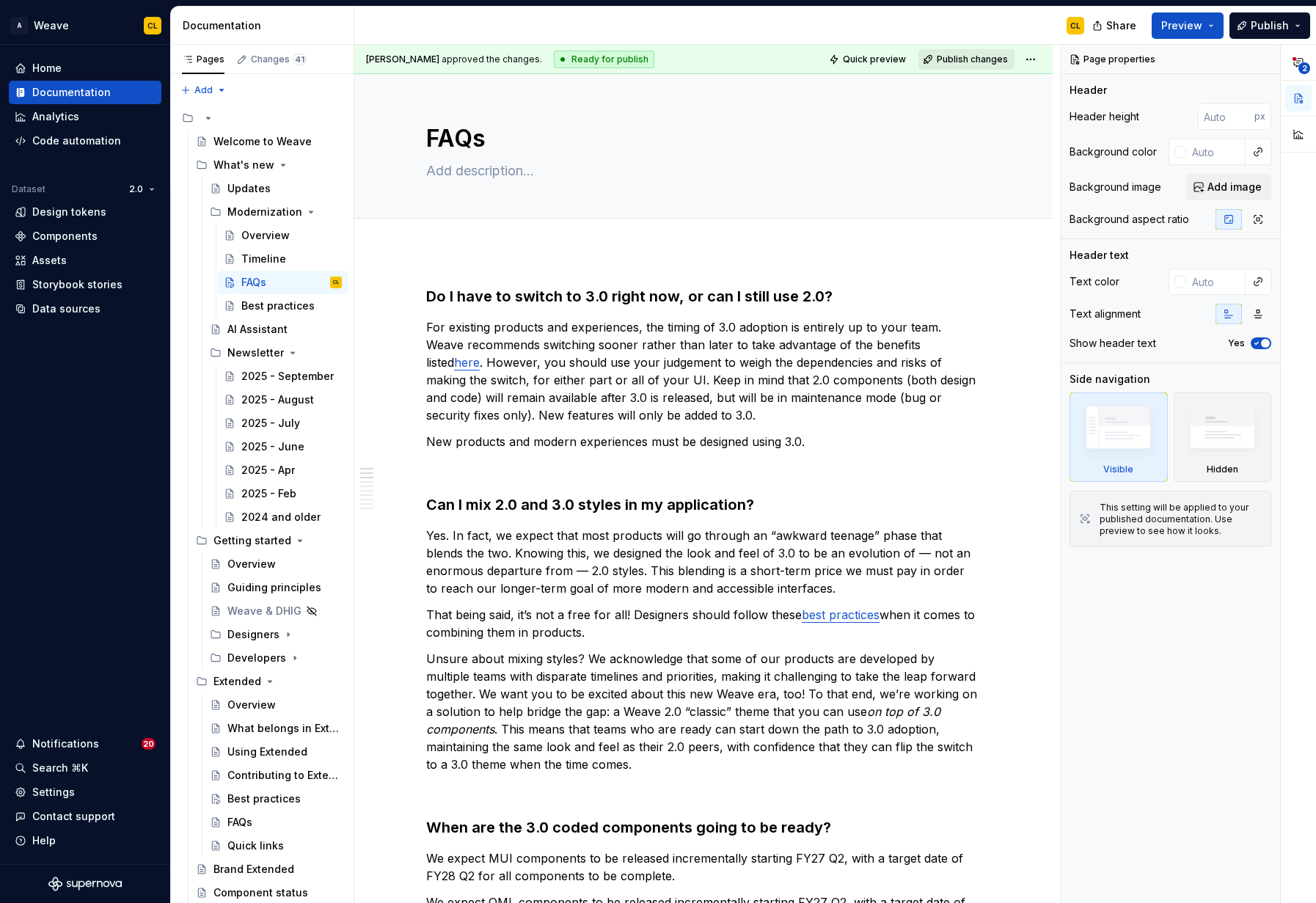
click at [973, 57] on span "Publish changes" at bounding box center [972, 59] width 71 height 12
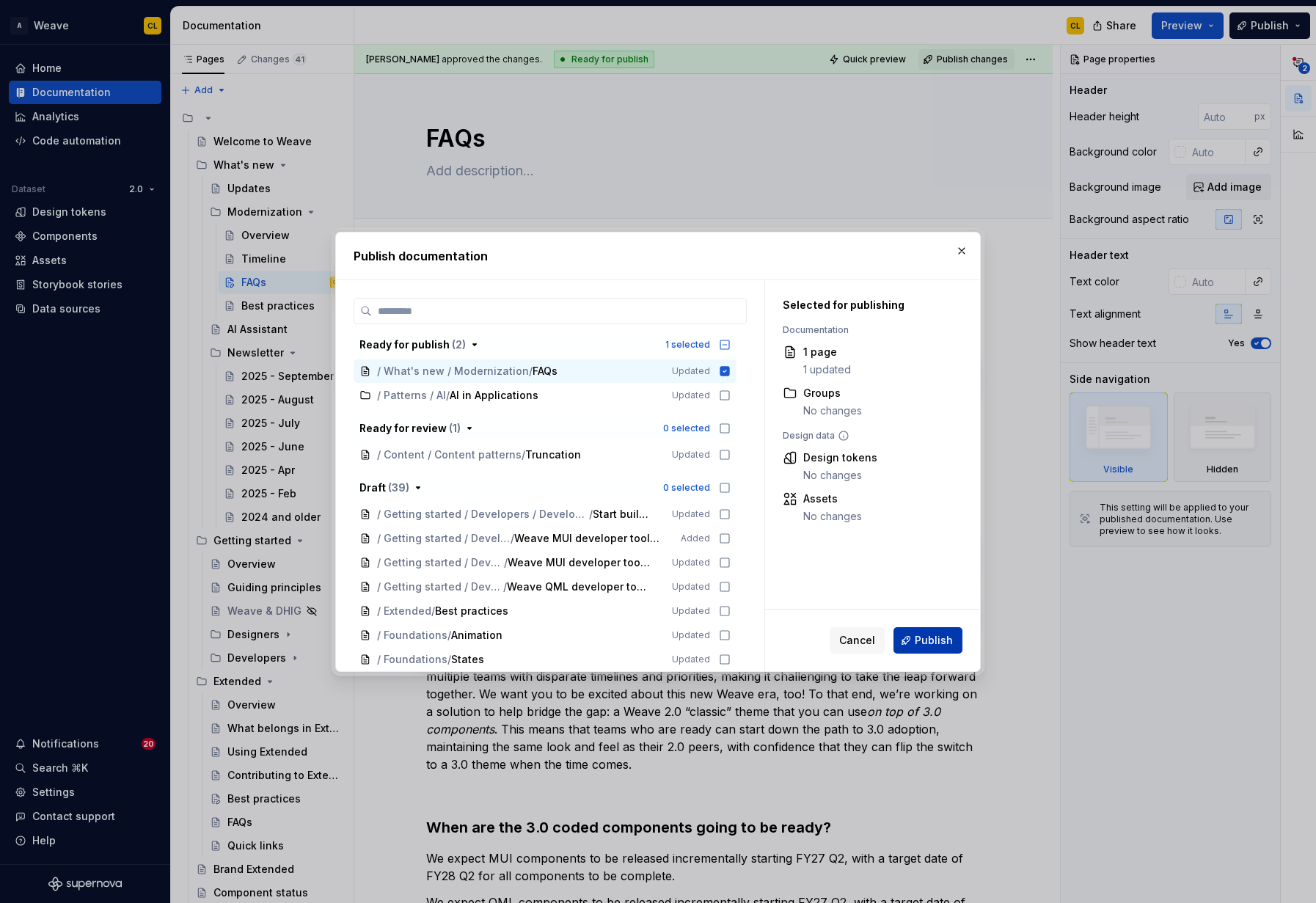
click at [933, 640] on span "Publish" at bounding box center [934, 640] width 38 height 15
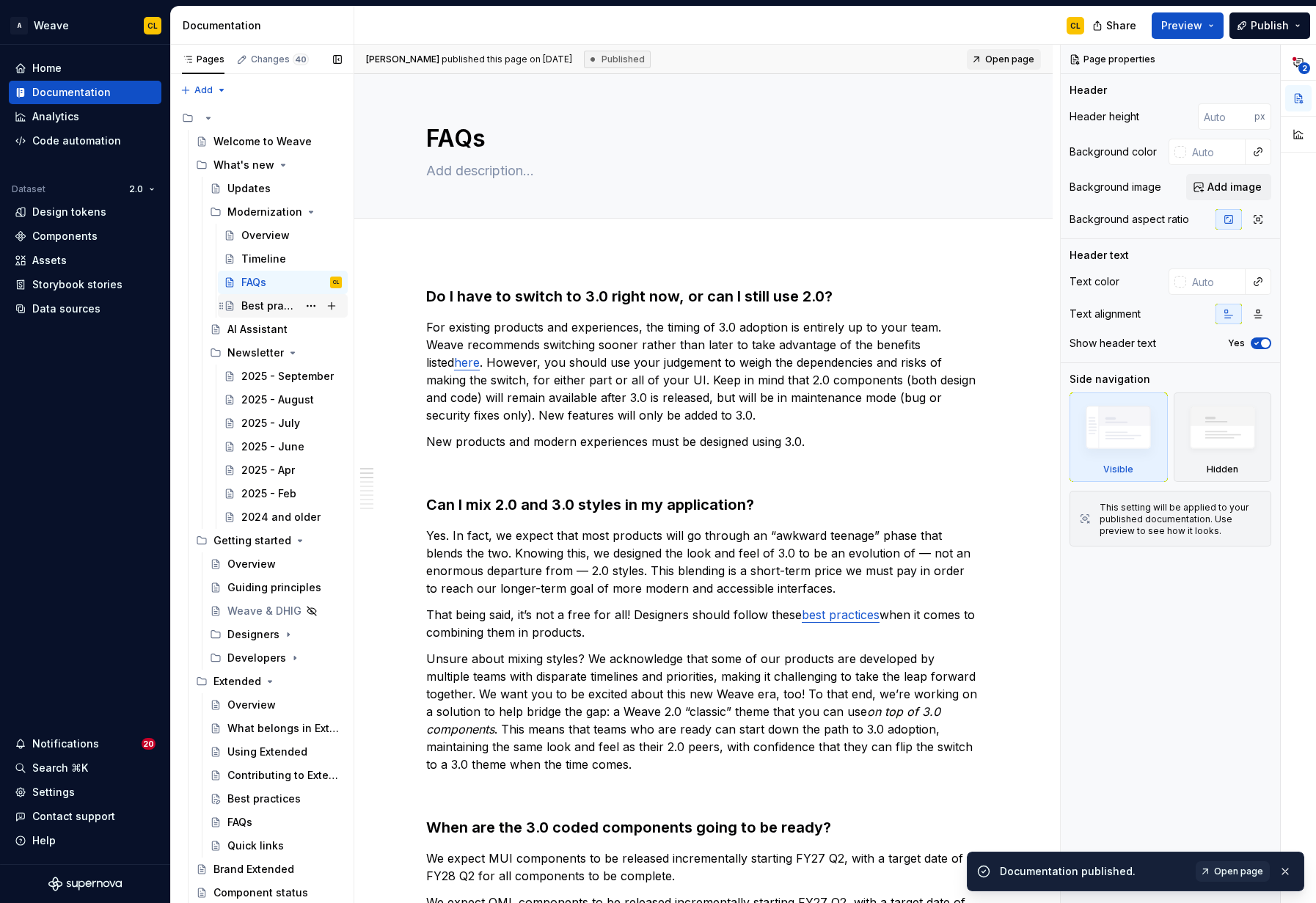
click at [280, 306] on div "Best practices" at bounding box center [270, 305] width 56 height 15
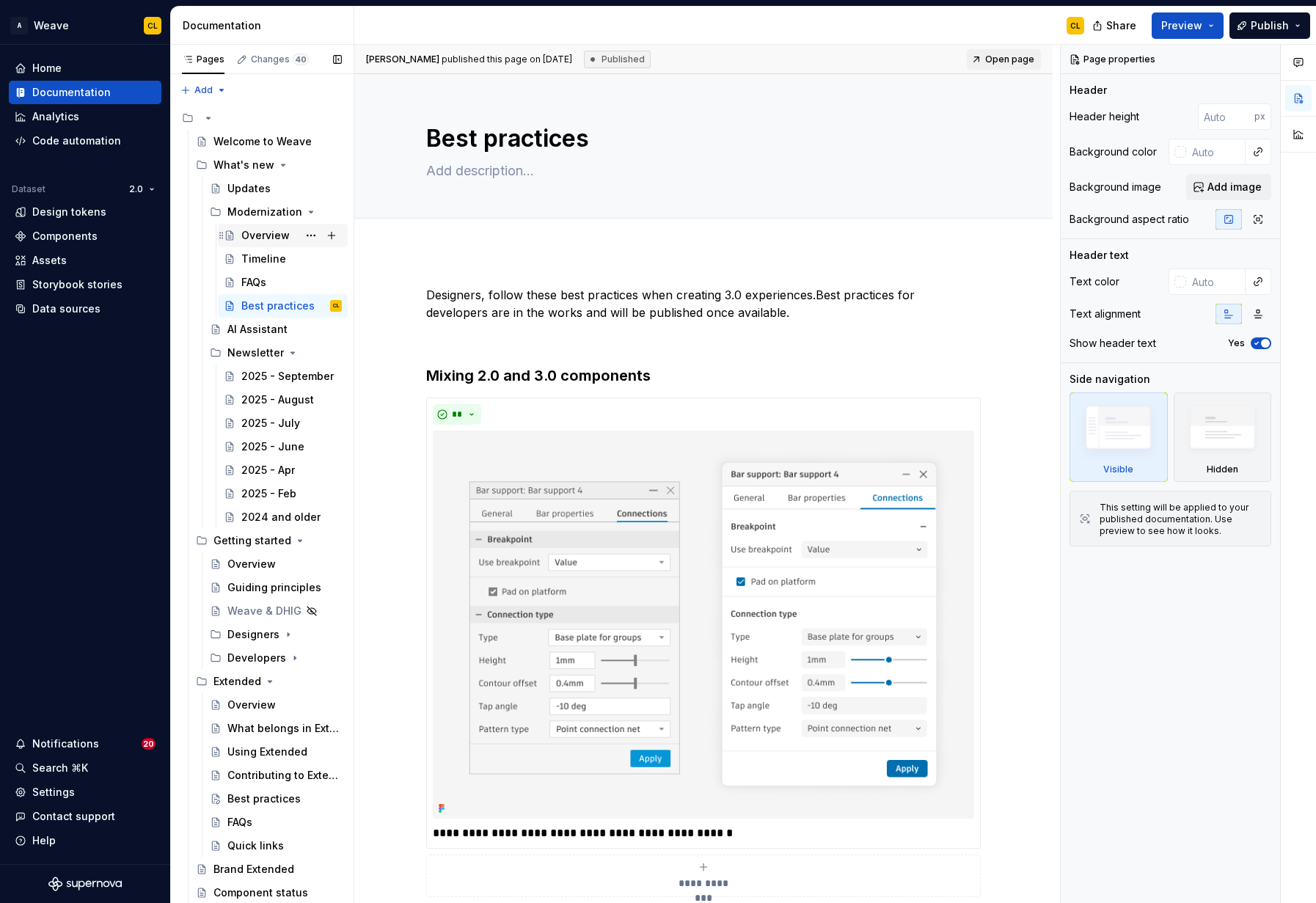
click at [264, 238] on div "Overview" at bounding box center [266, 235] width 48 height 15
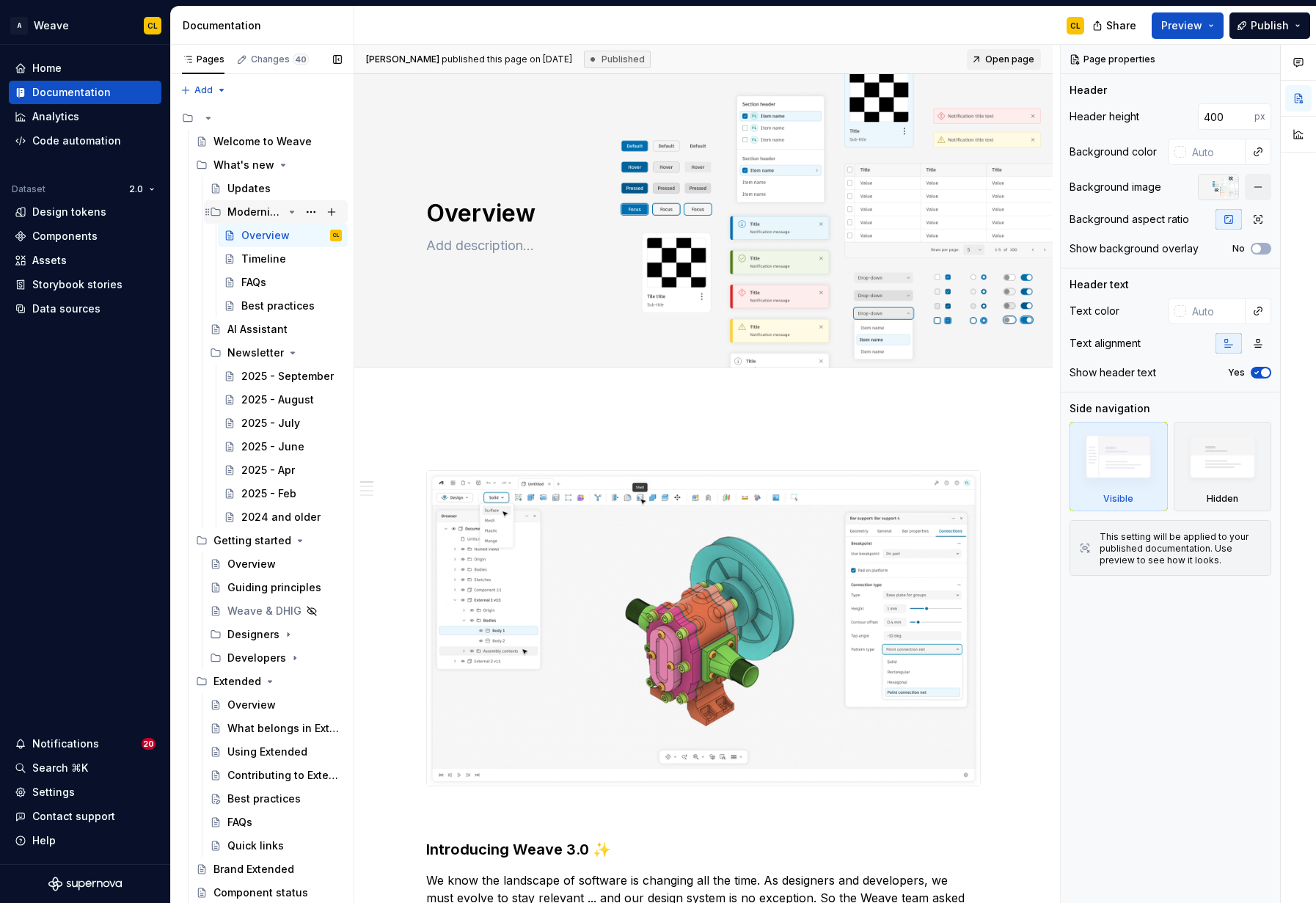
click at [294, 210] on icon "Page tree" at bounding box center [291, 212] width 12 height 12
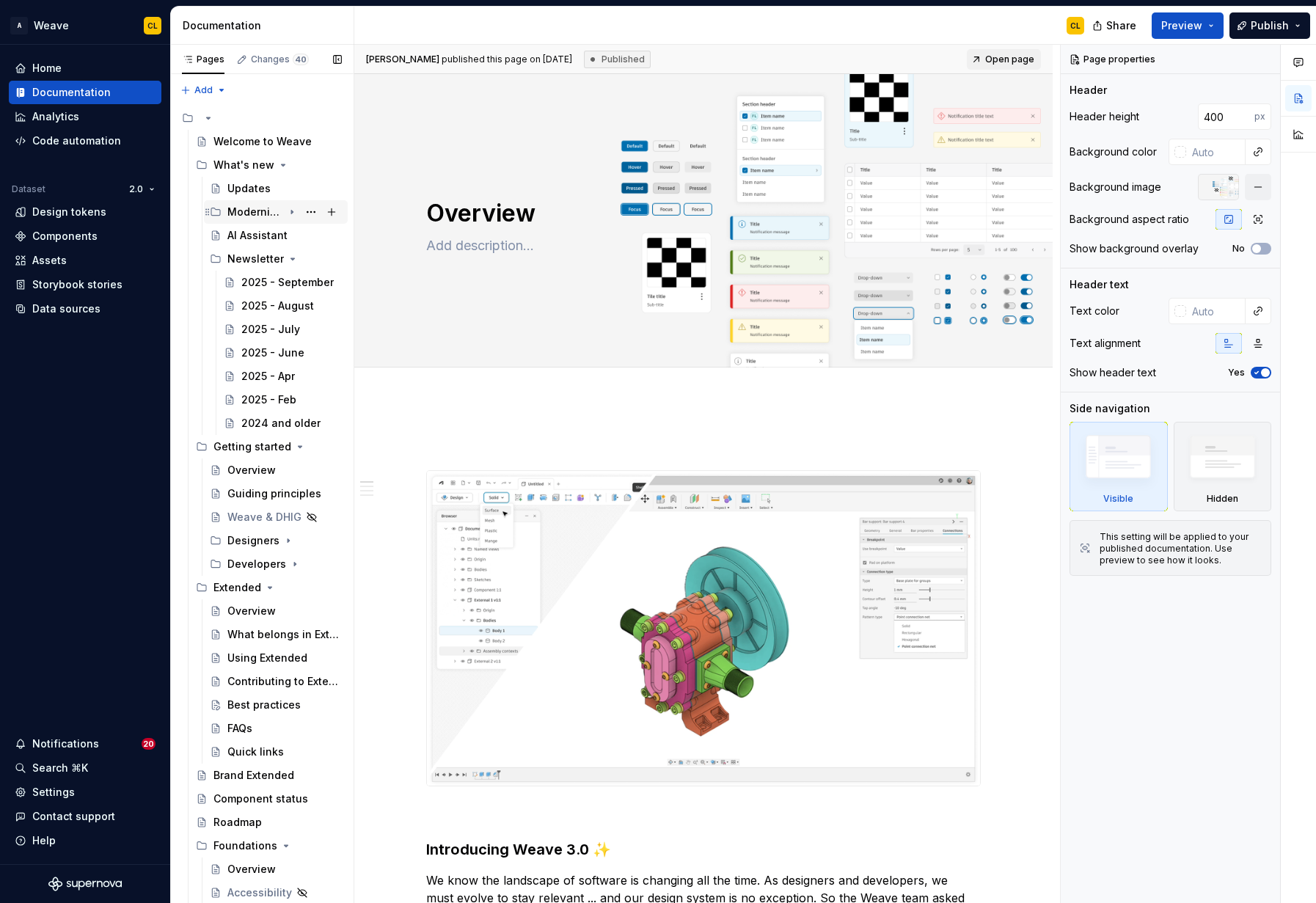
click at [294, 210] on icon "Page tree" at bounding box center [291, 212] width 12 height 12
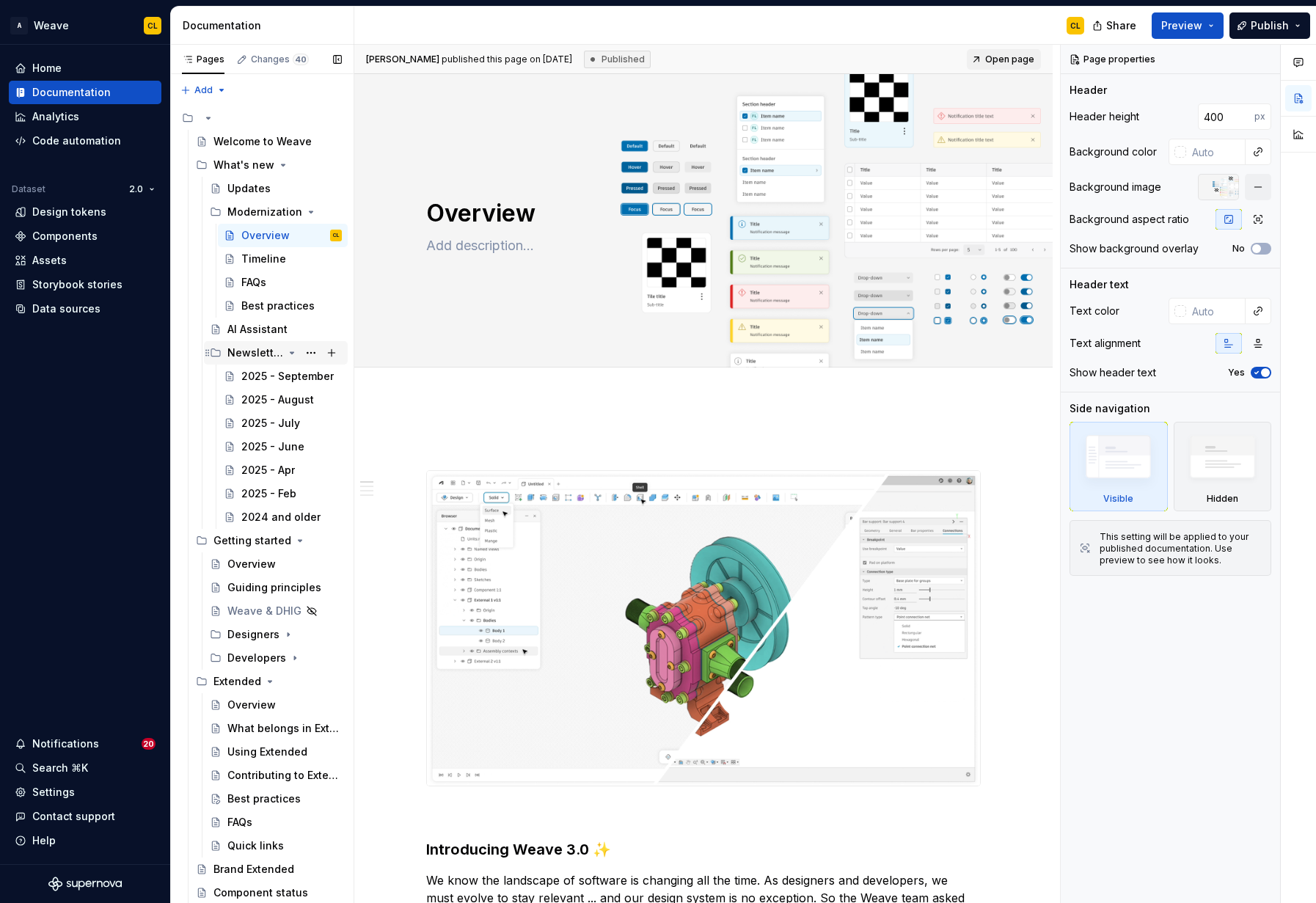
click at [289, 351] on icon "Page tree" at bounding box center [291, 352] width 12 height 12
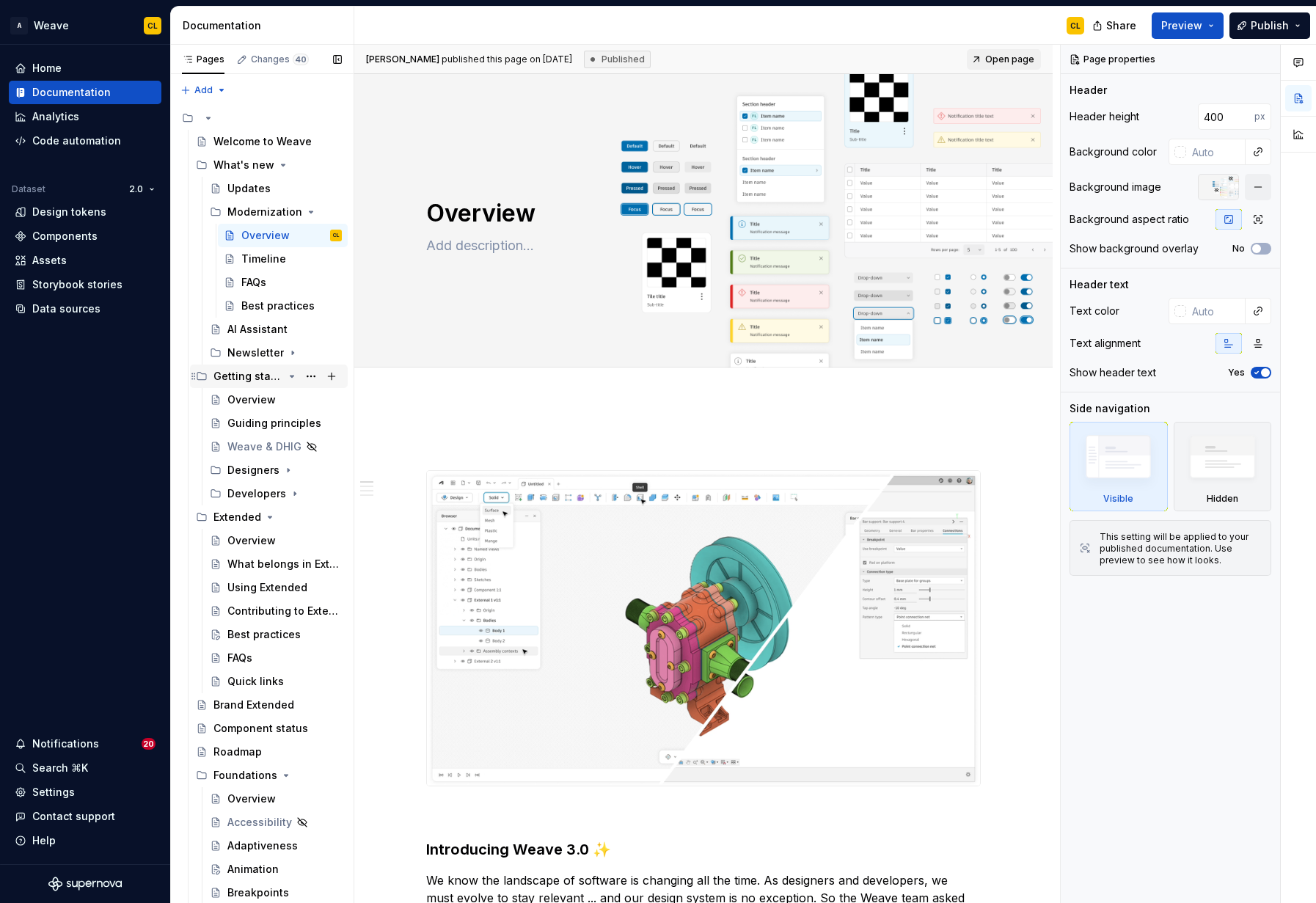
click at [292, 376] on icon "Page tree" at bounding box center [292, 377] width 4 height 2
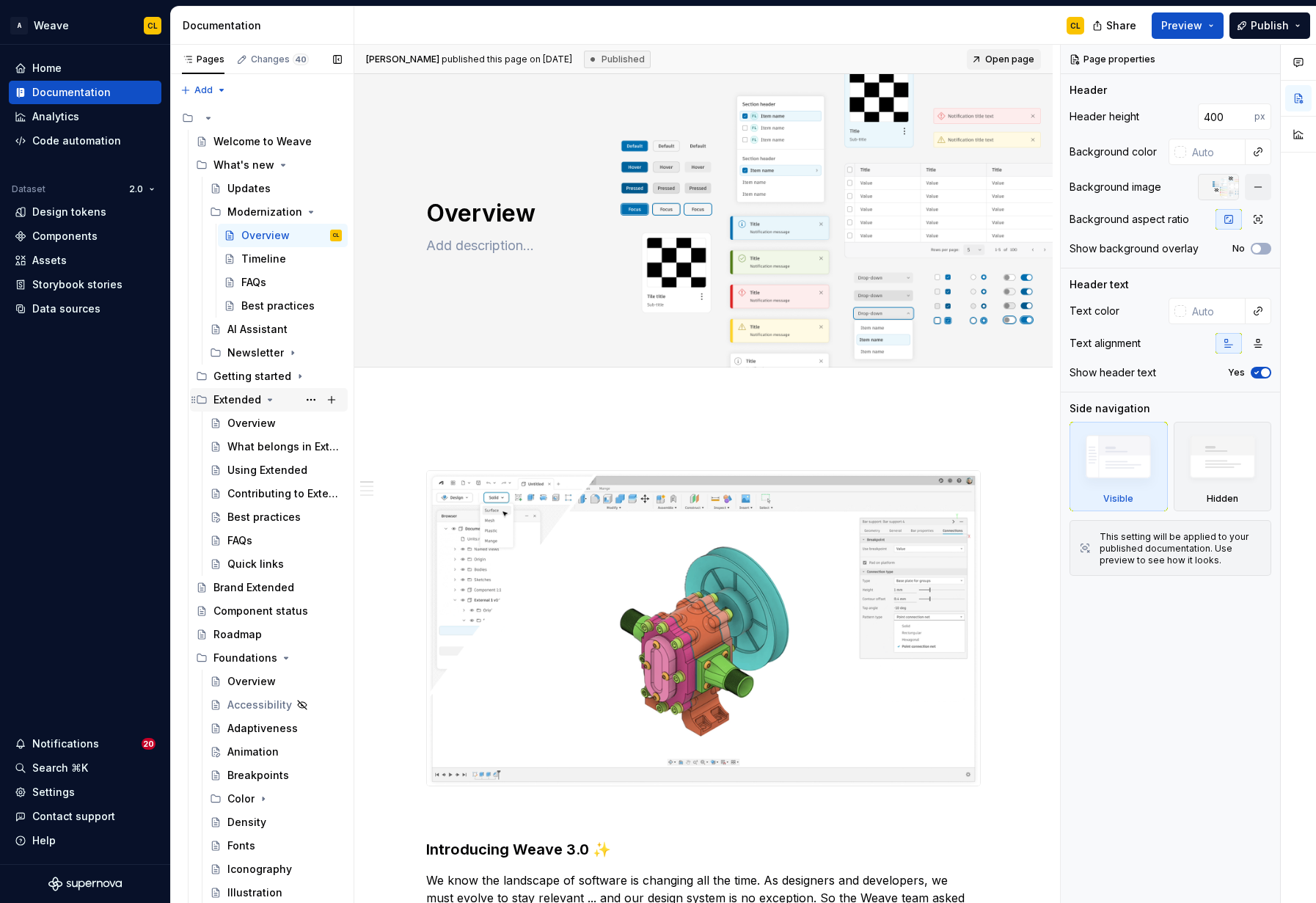
click at [270, 401] on icon "Page tree" at bounding box center [270, 399] width 12 height 12
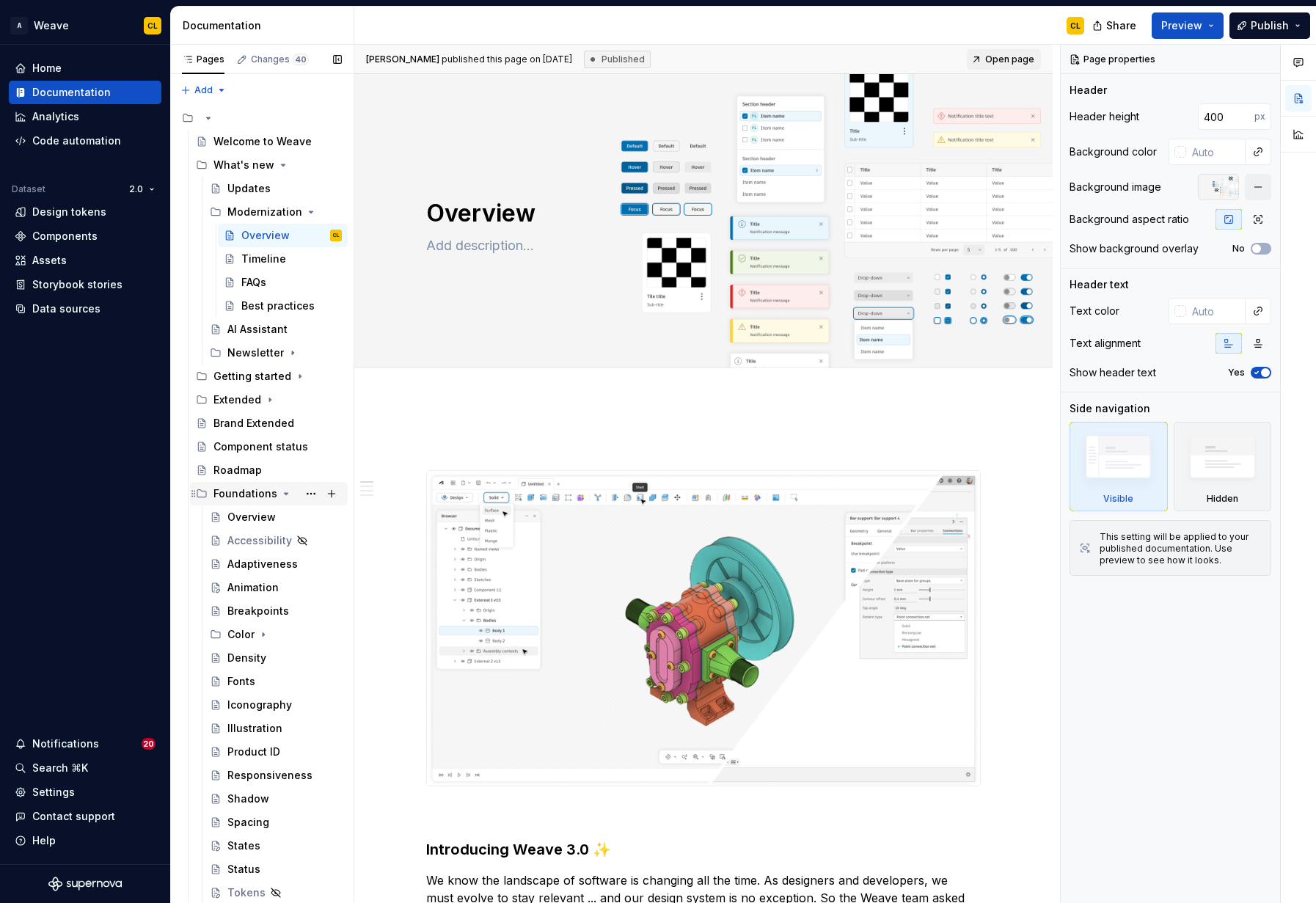
click at [284, 491] on icon "Page tree" at bounding box center [286, 493] width 12 height 12
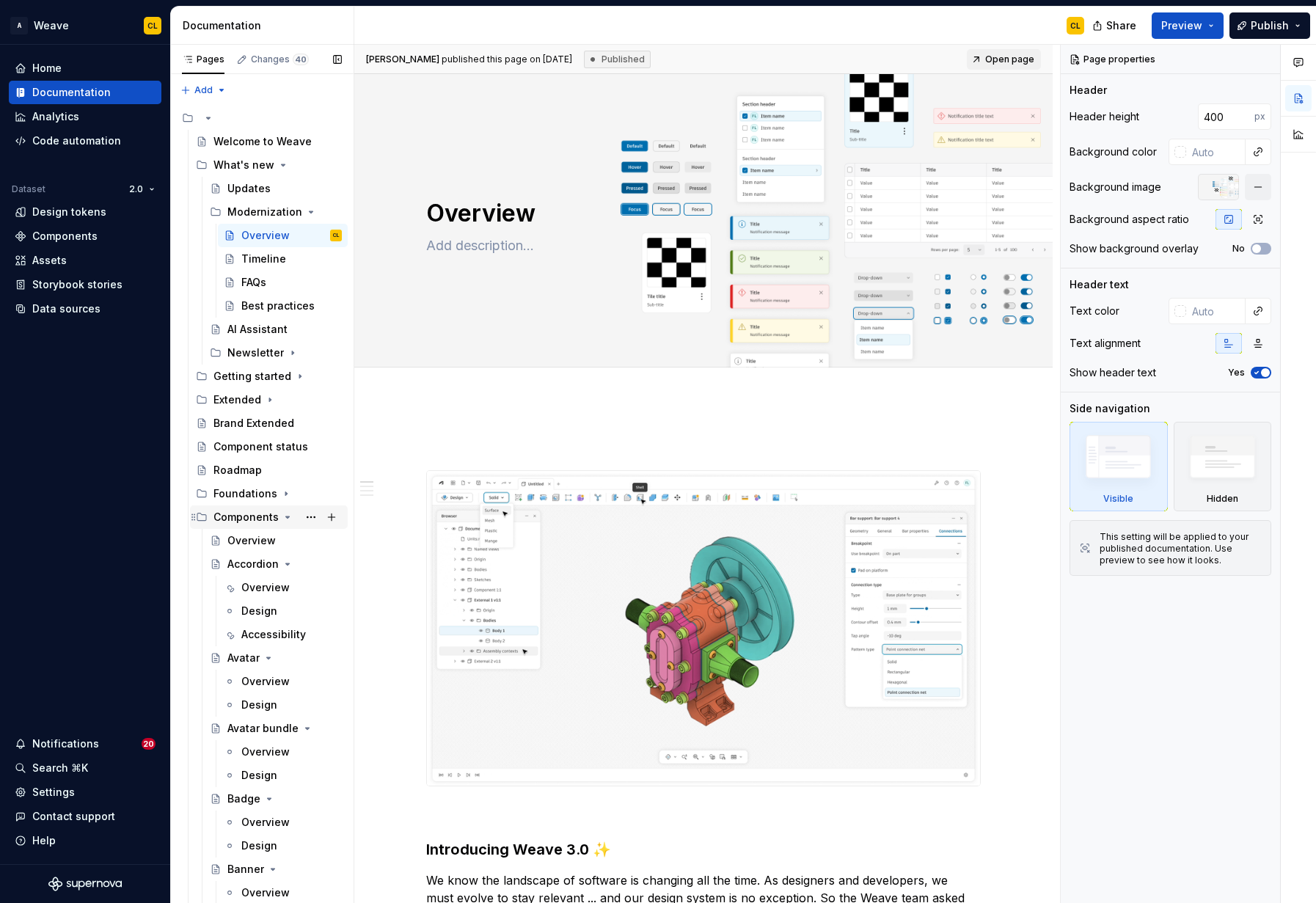
click at [287, 516] on icon "Page tree" at bounding box center [288, 517] width 4 height 2
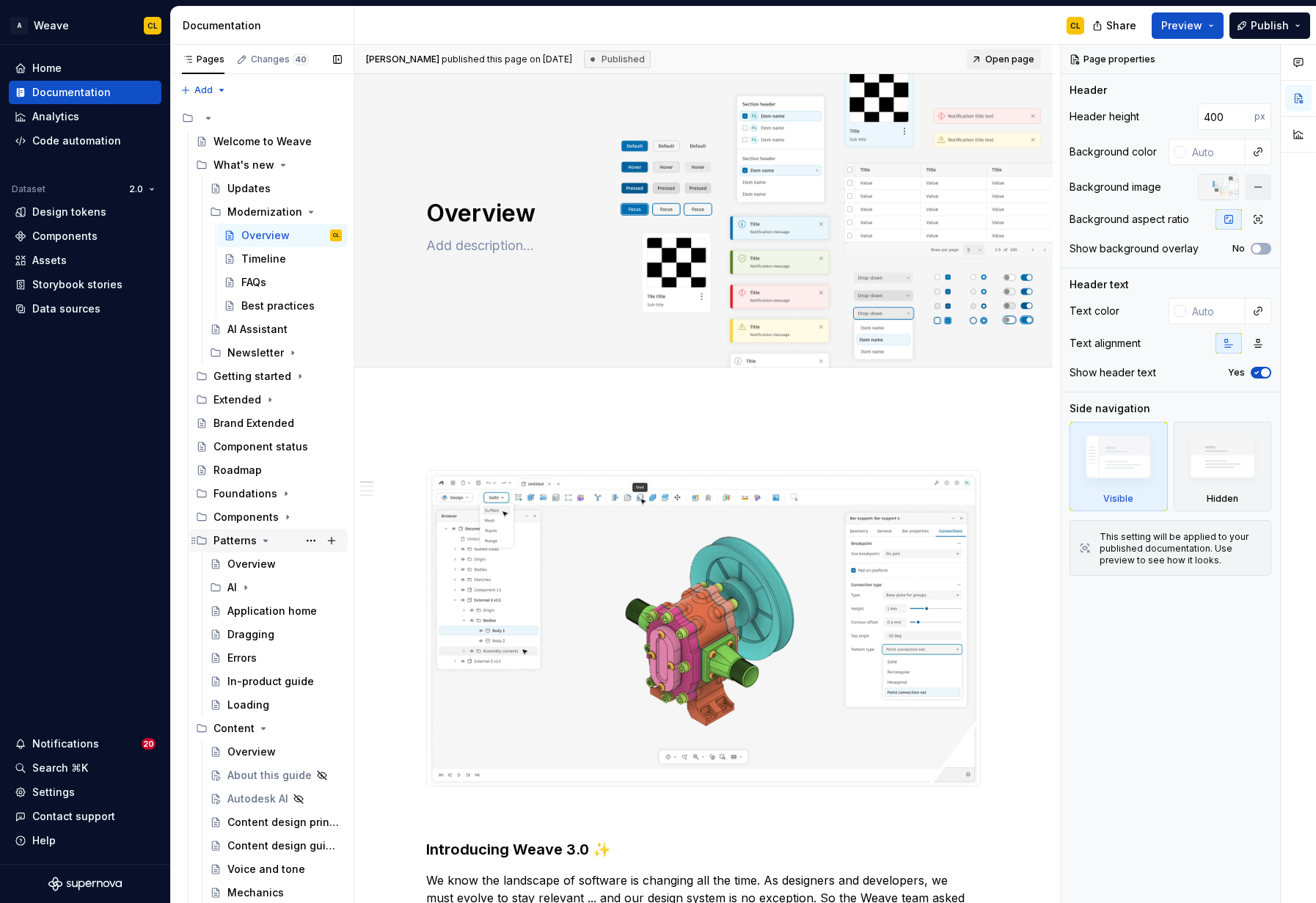
click at [264, 541] on icon "Page tree" at bounding box center [266, 541] width 4 height 2
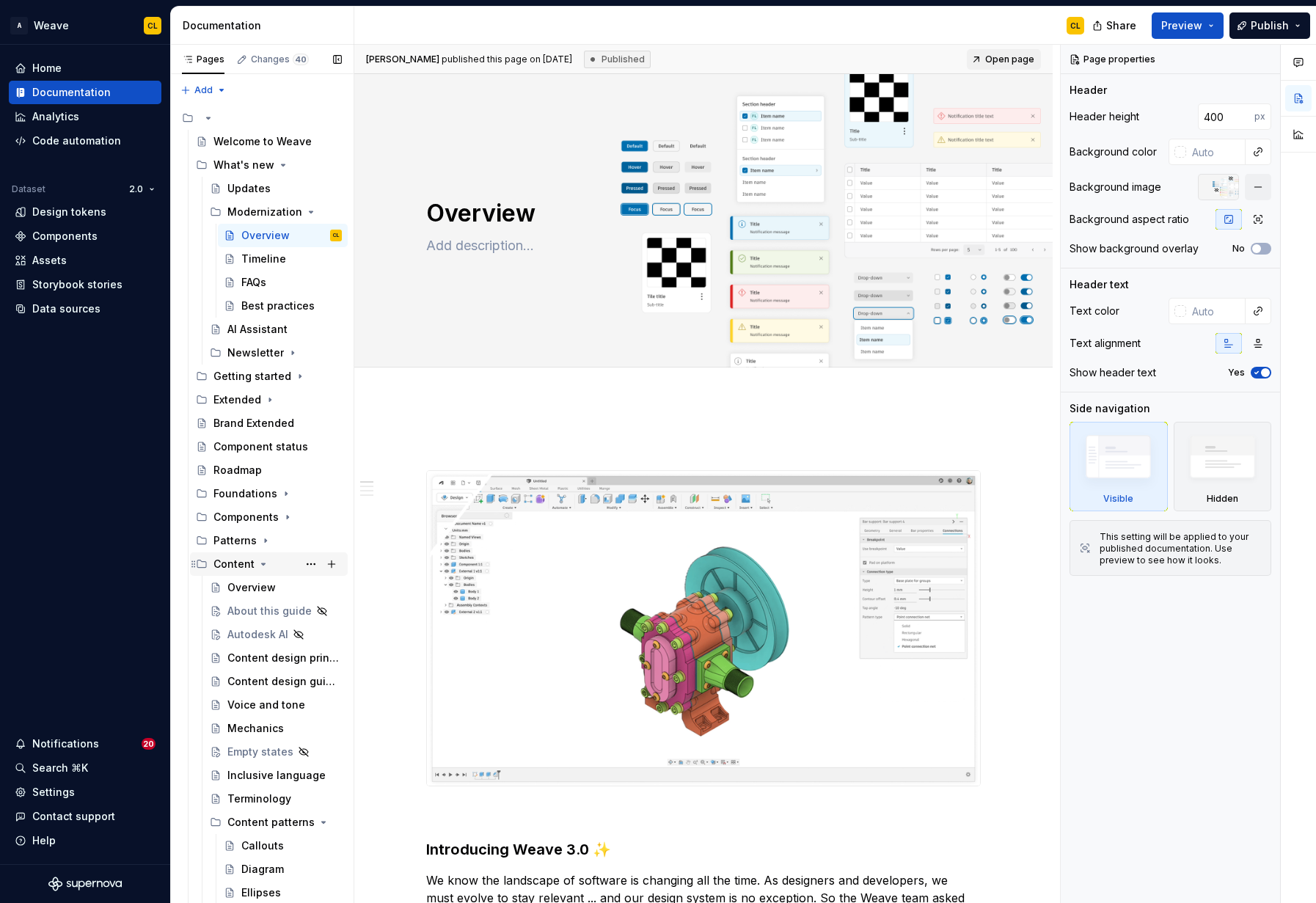
click at [262, 566] on icon "Page tree" at bounding box center [263, 563] width 12 height 12
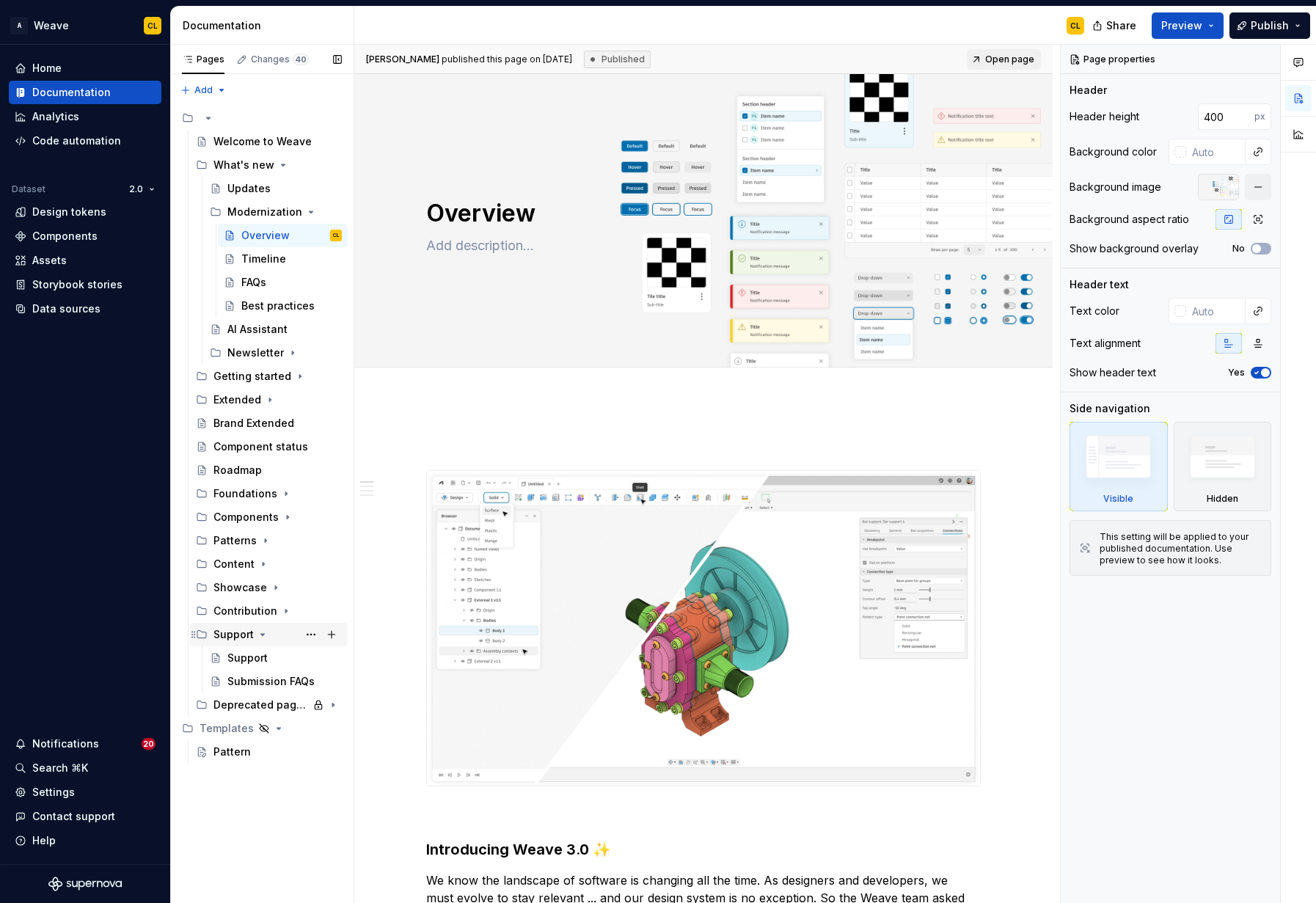
click at [260, 636] on icon "Page tree" at bounding box center [263, 634] width 12 height 12
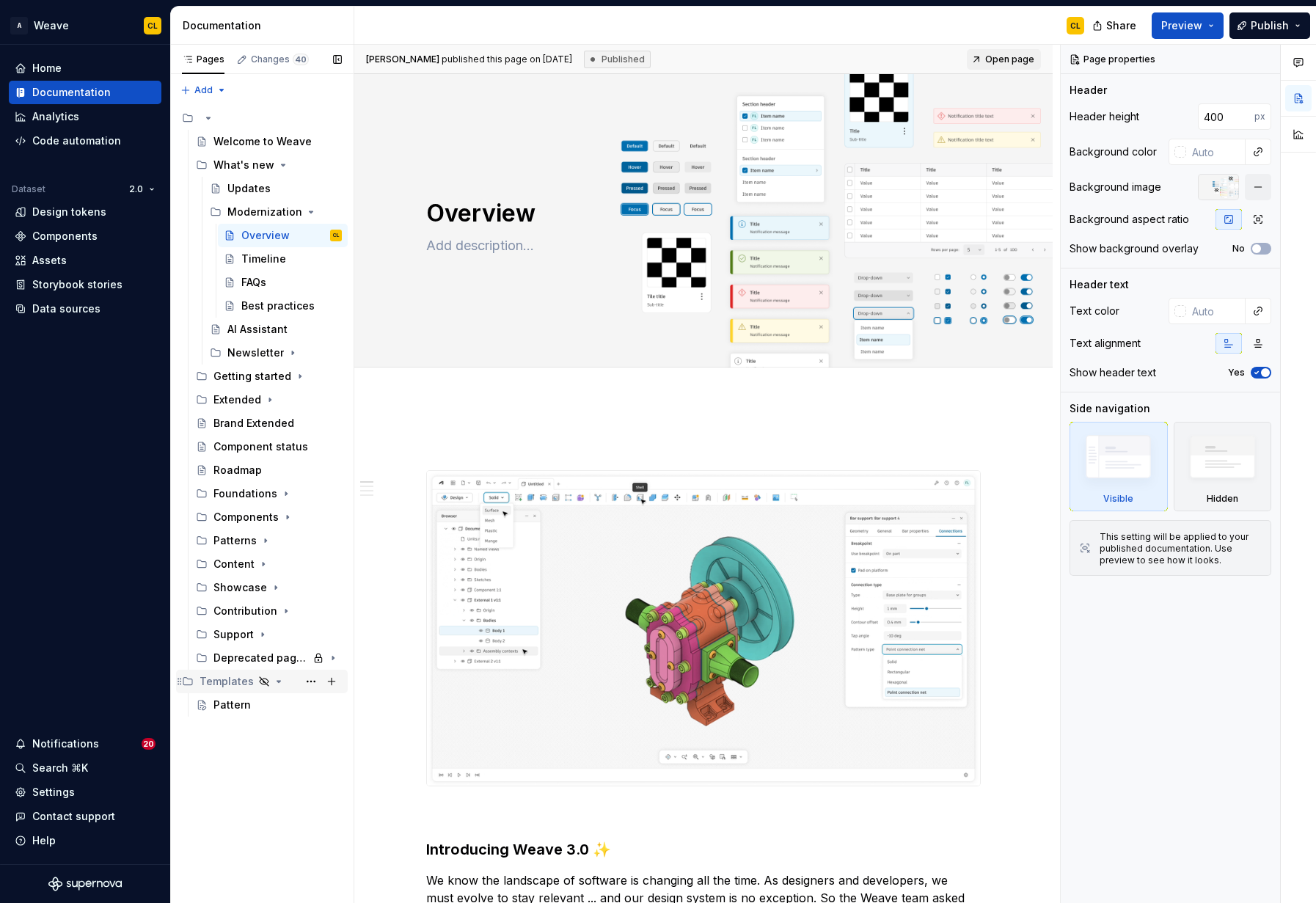
click at [277, 680] on icon "Page tree" at bounding box center [279, 681] width 4 height 2
type textarea "*"
